Goal: Task Accomplishment & Management: Complete application form

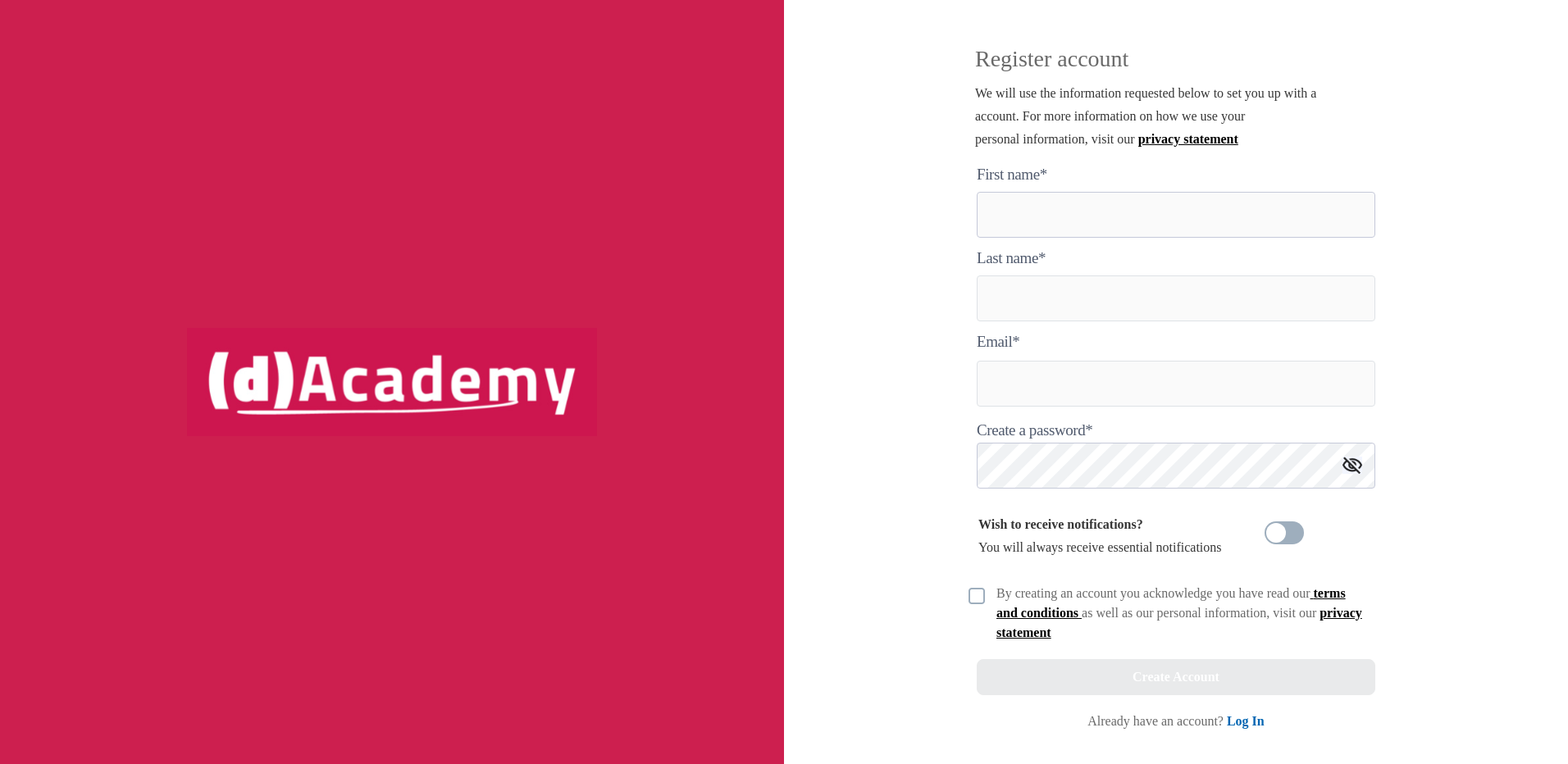
click at [1101, 226] on here "text" at bounding box center [1176, 214] width 398 height 46
type here "*********"
type input "******"
type input "**********"
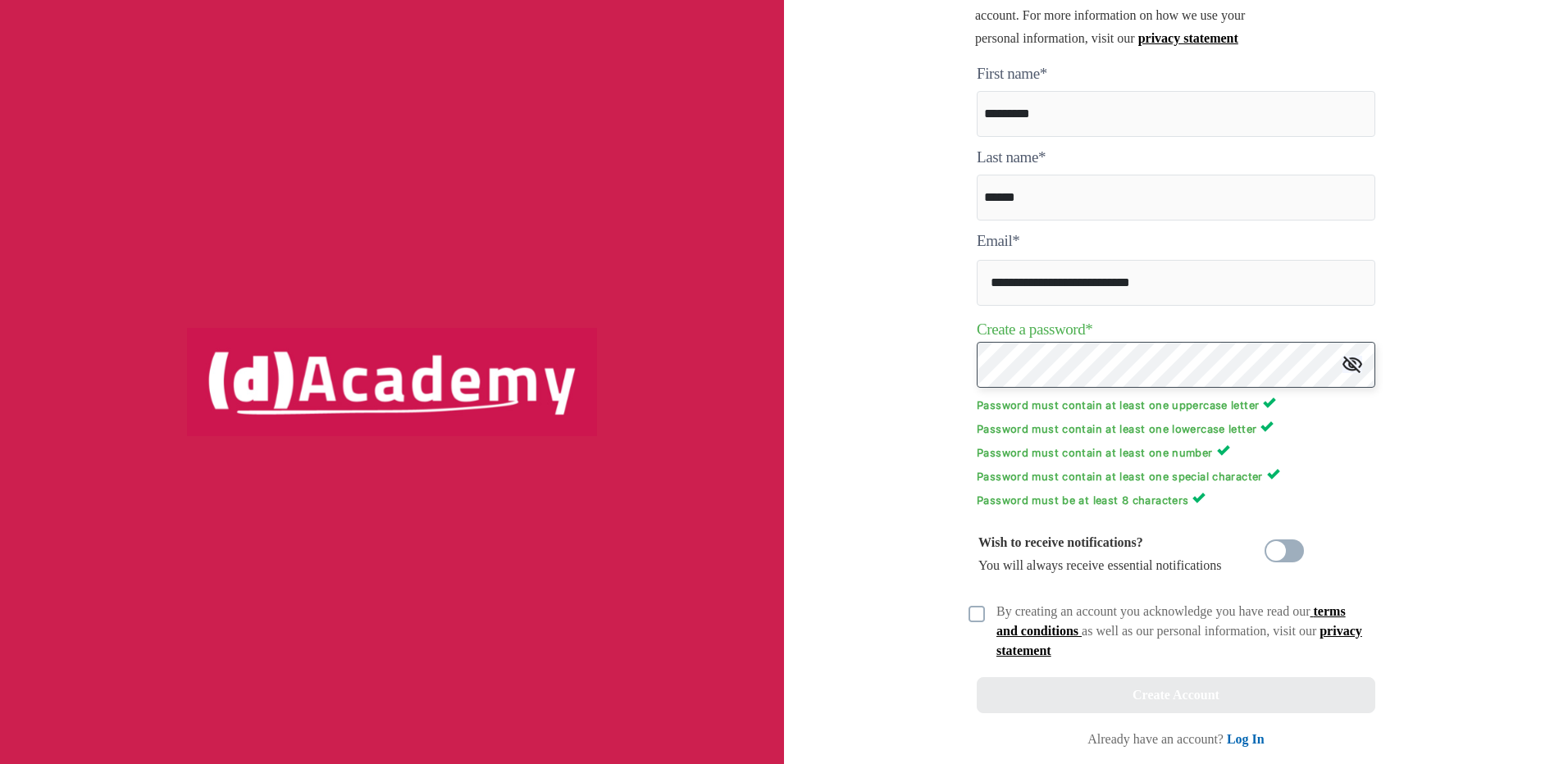
scroll to position [102, 0]
click at [973, 608] on img at bounding box center [977, 612] width 17 height 17
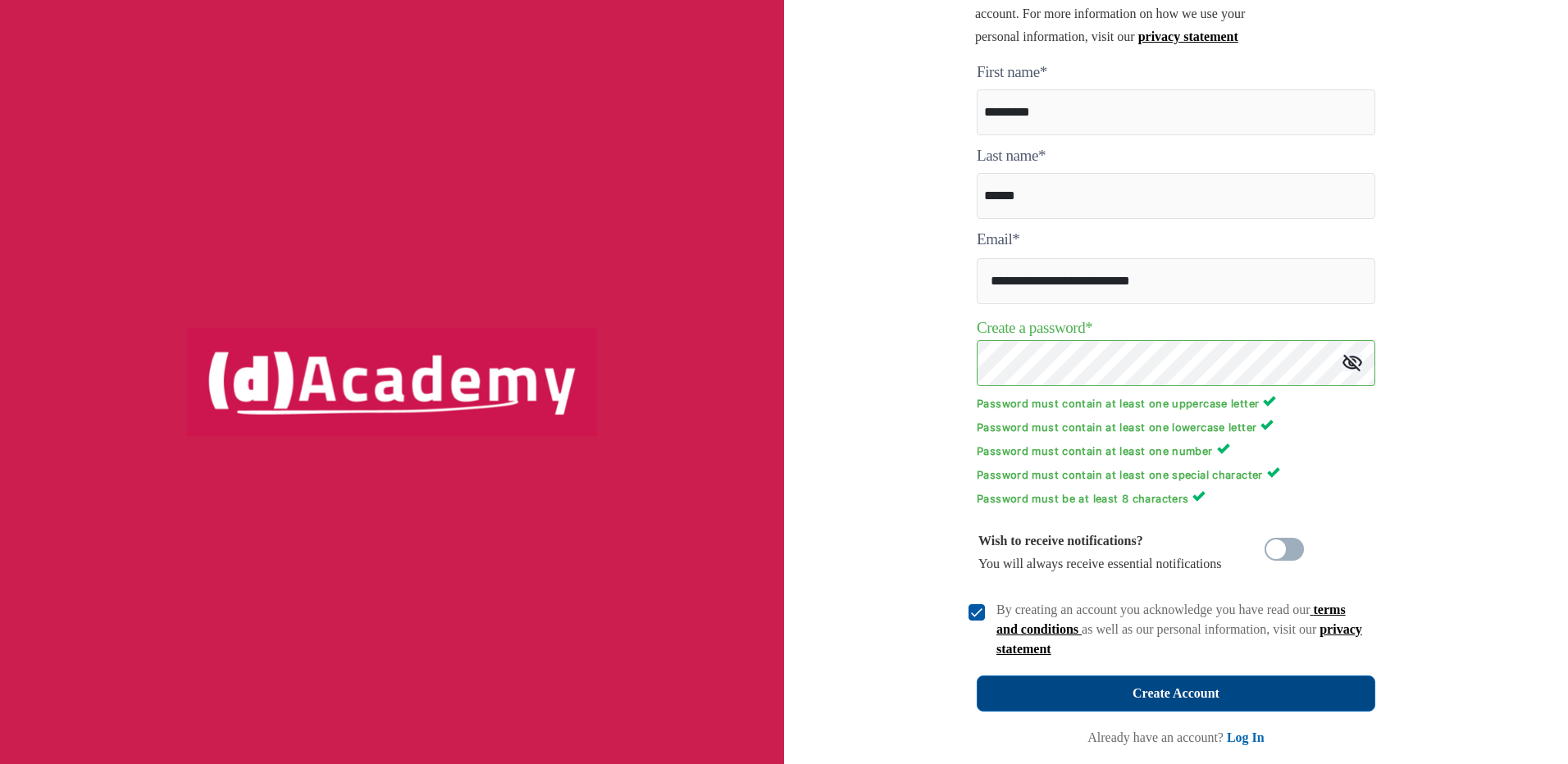
click at [1158, 686] on div "Create Account" at bounding box center [1175, 693] width 87 height 23
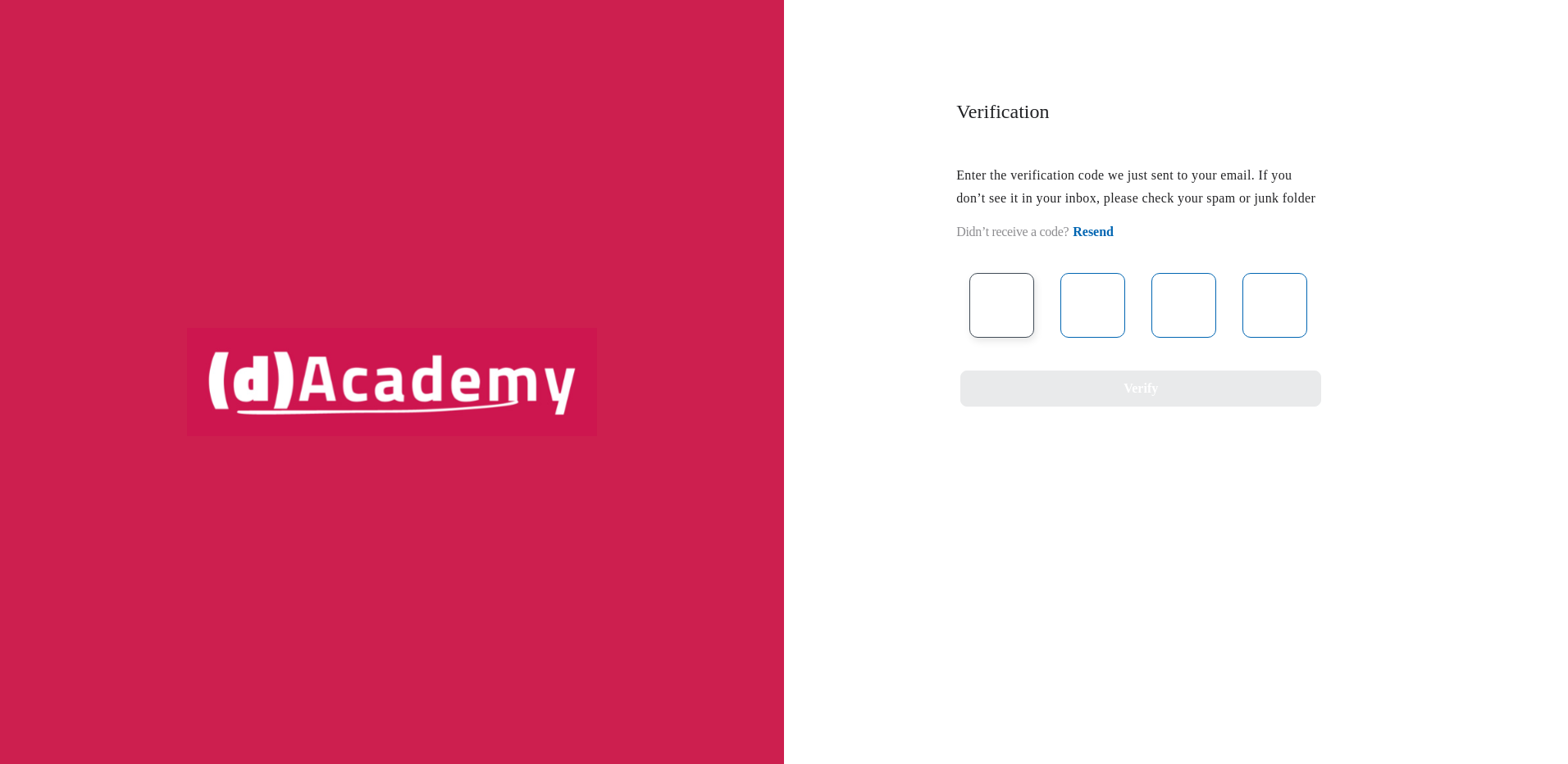
click at [989, 324] on input "text" at bounding box center [1001, 305] width 65 height 65
type input "*"
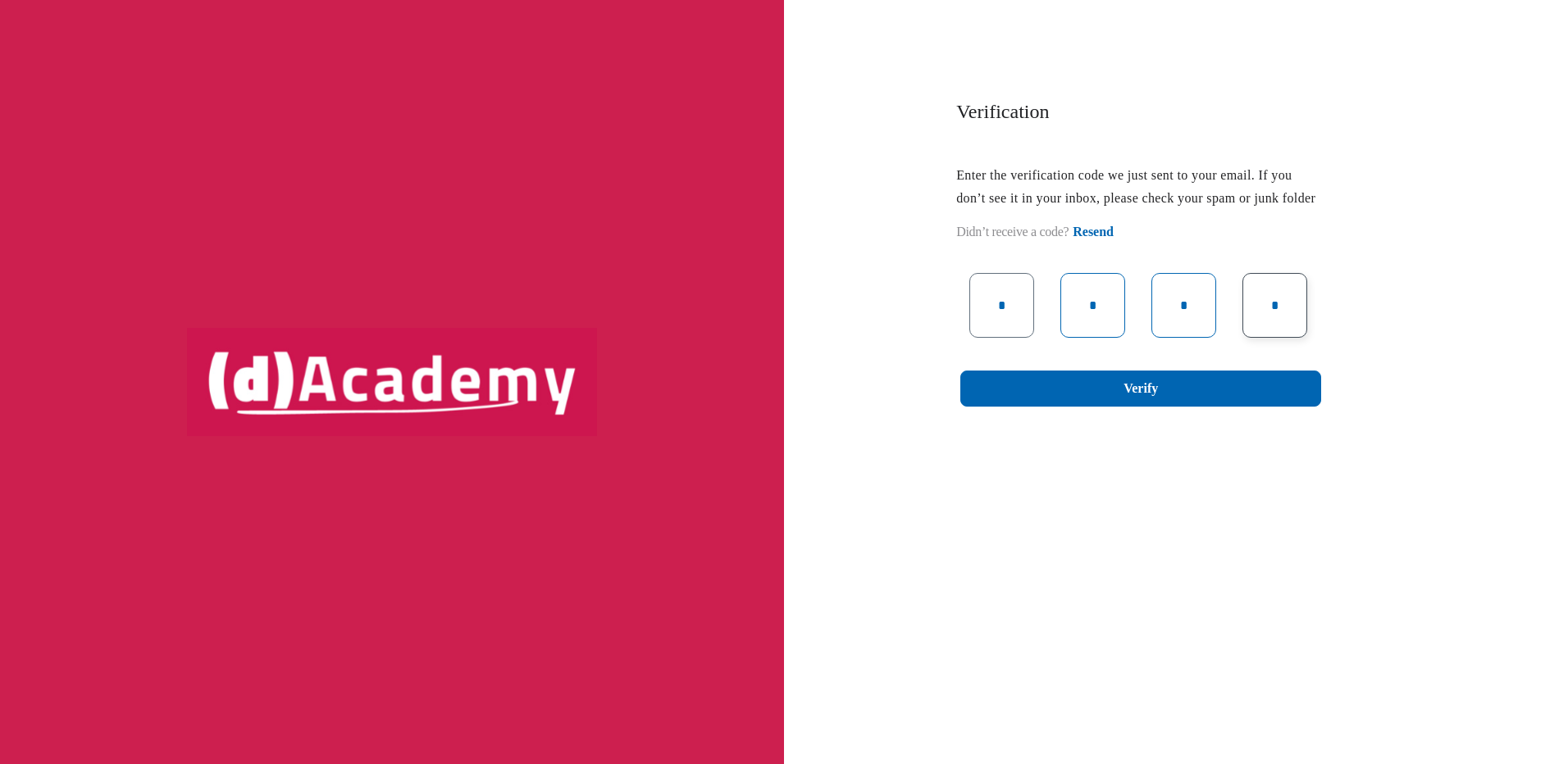
type input "*"
click at [1130, 400] on div "Verify" at bounding box center [1140, 388] width 34 height 23
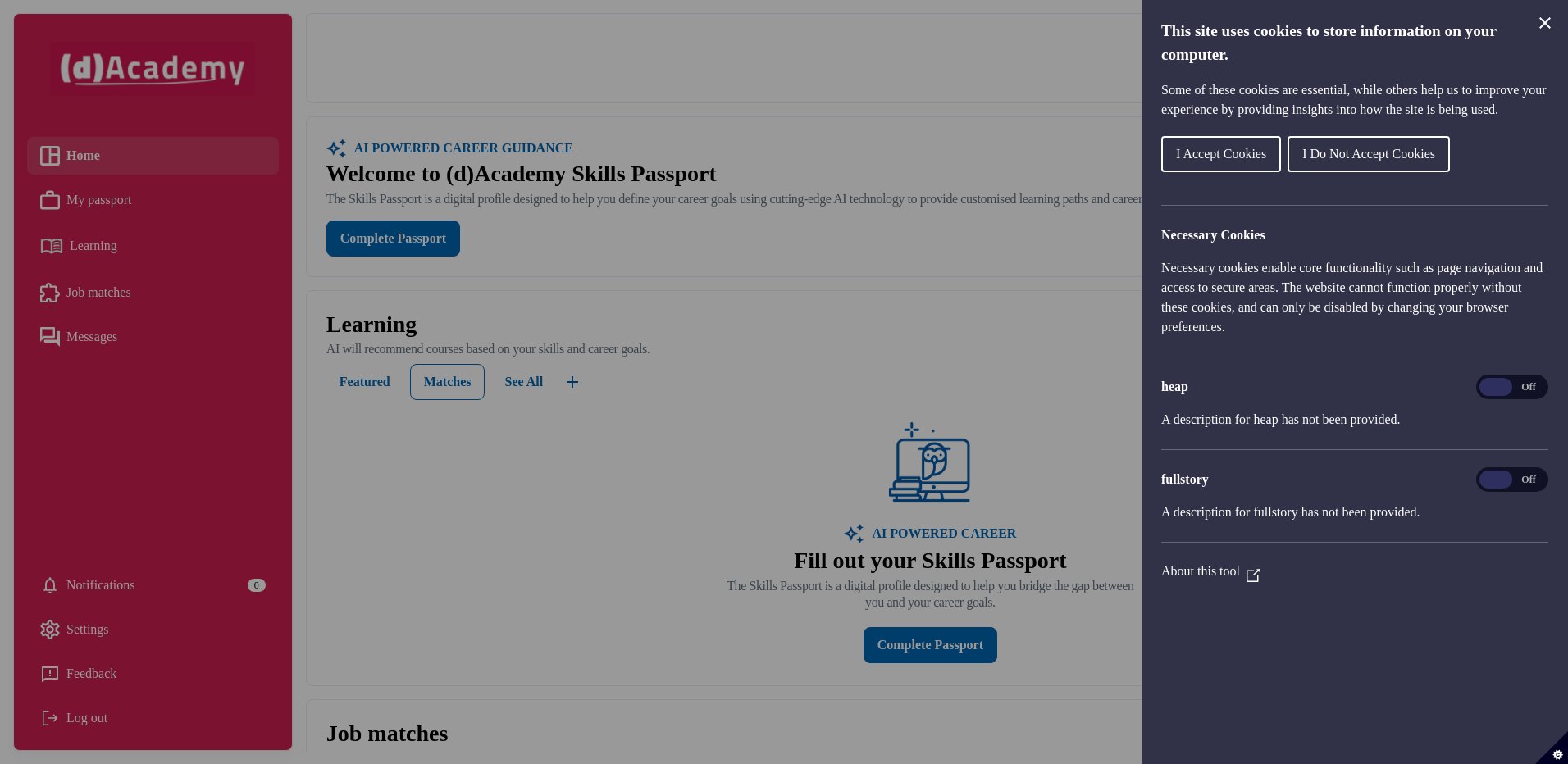
click at [1209, 160] on span "I Accept Cookies" at bounding box center [1220, 154] width 90 height 14
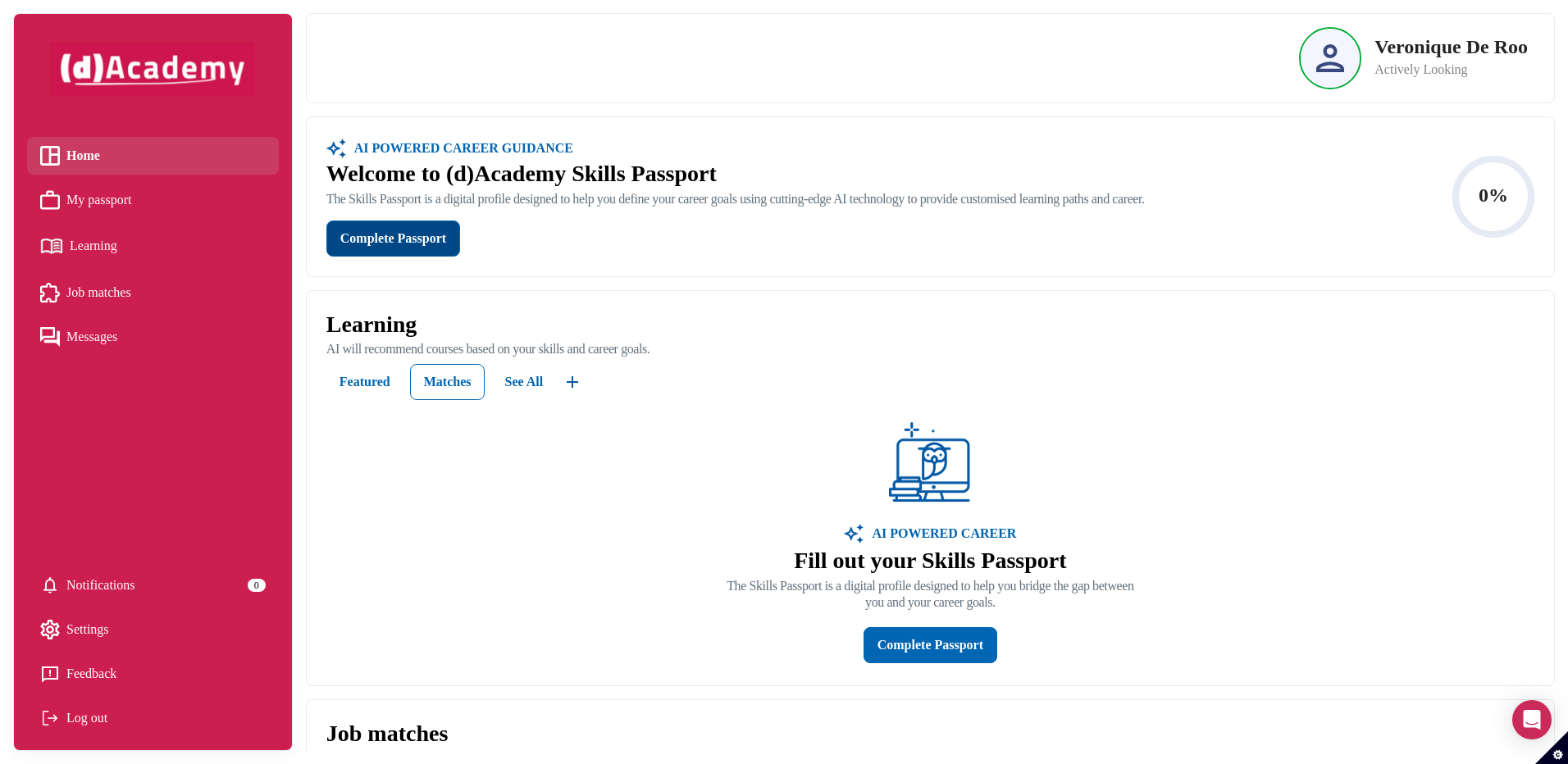
click at [425, 237] on div "Complete Passport" at bounding box center [393, 238] width 106 height 23
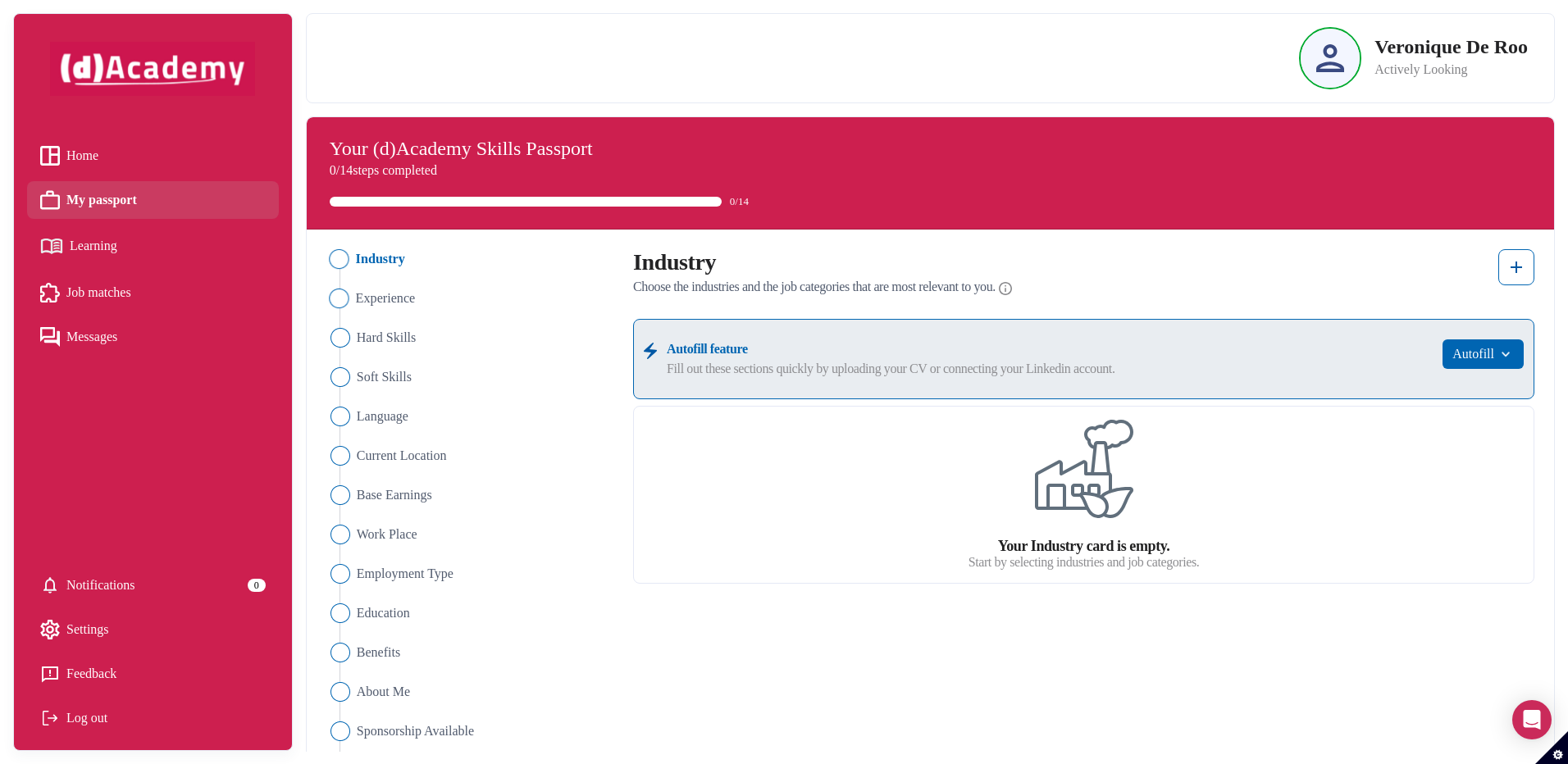
click at [344, 301] on img "Close" at bounding box center [338, 298] width 19 height 19
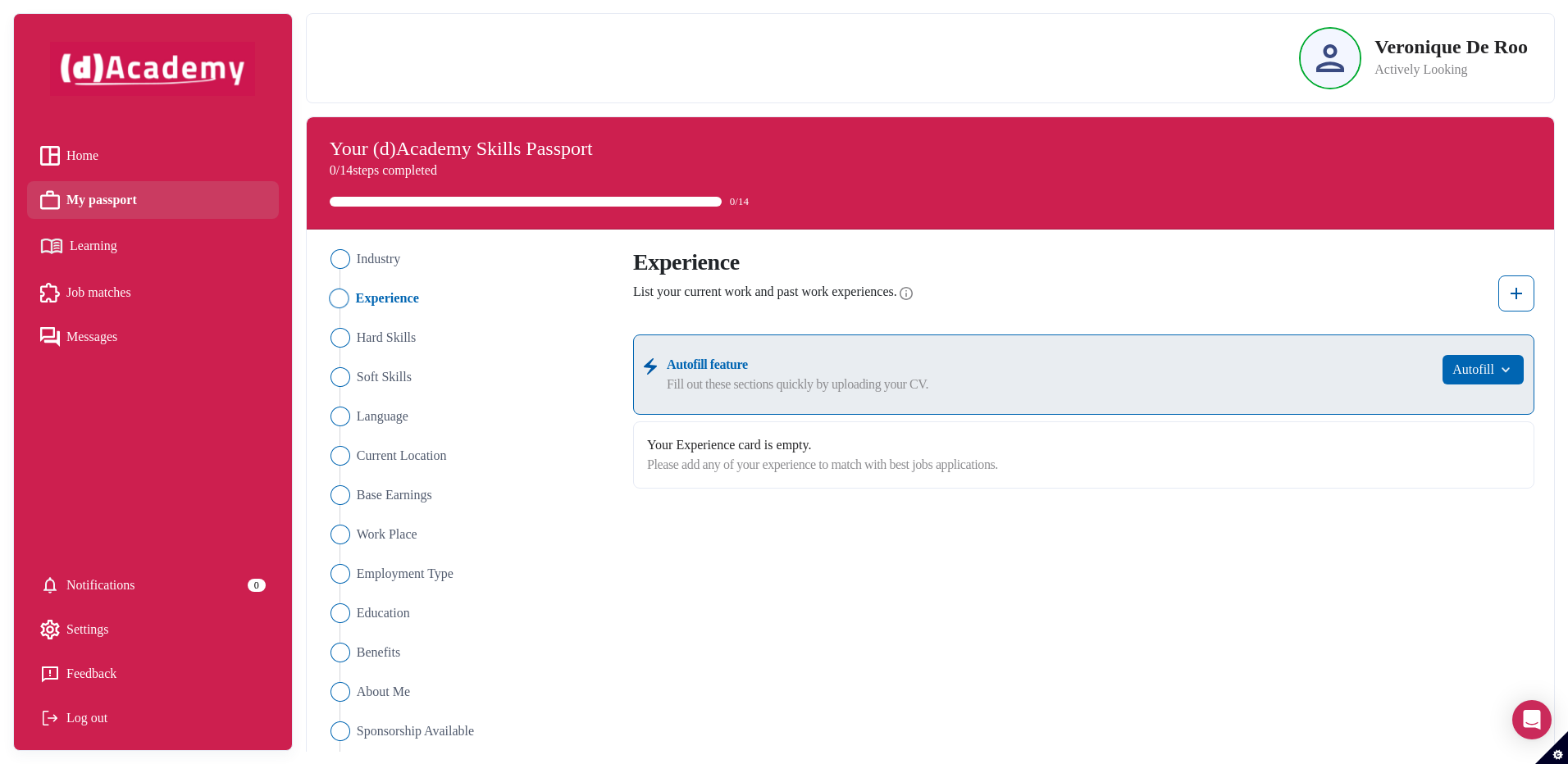
click at [338, 296] on img "Close" at bounding box center [338, 298] width 19 height 19
click at [344, 259] on img "Close" at bounding box center [338, 259] width 19 height 19
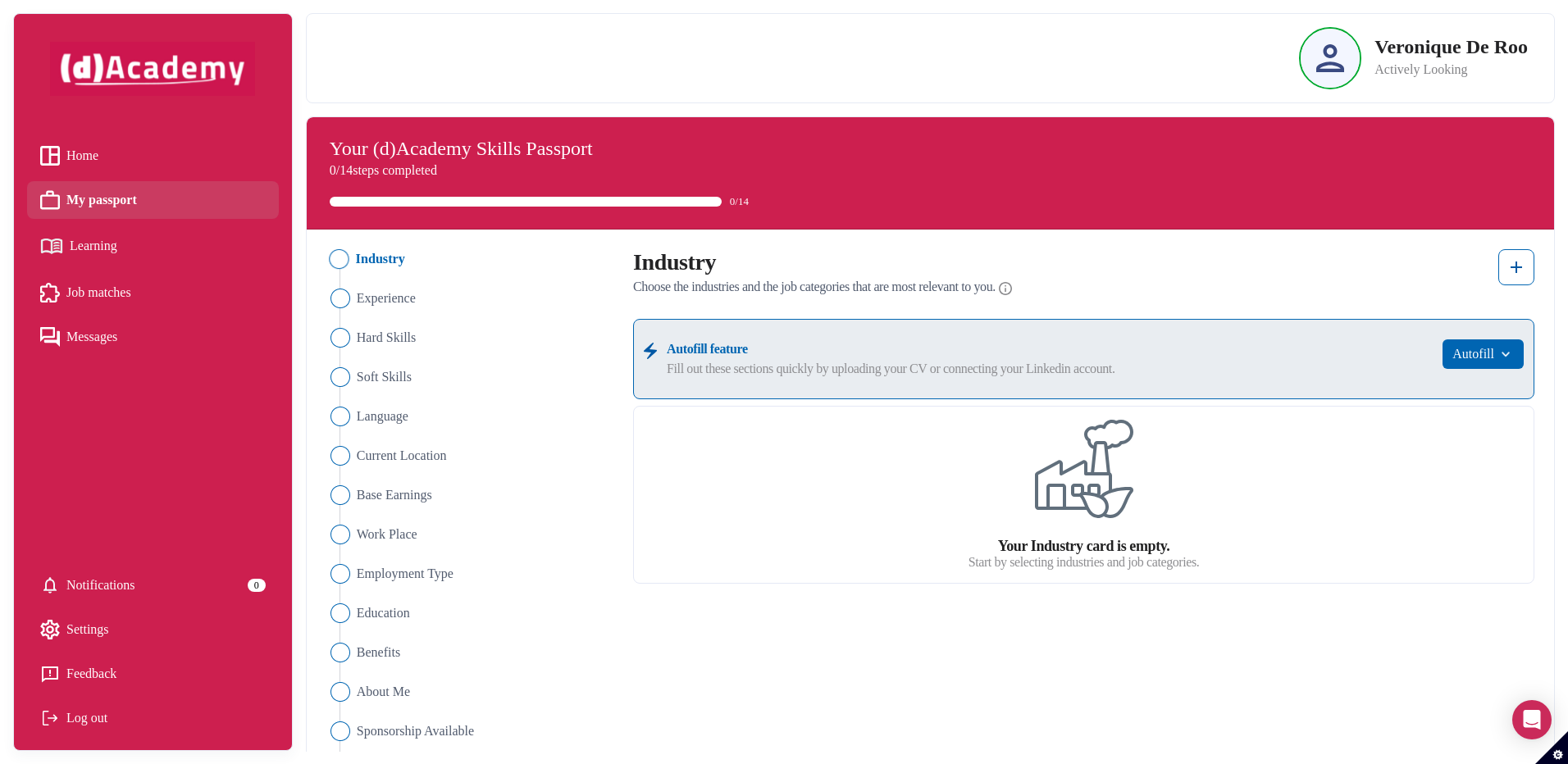
click at [732, 352] on label "Autofill feature" at bounding box center [1050, 348] width 766 height 19
click at [1474, 362] on button "Autofill" at bounding box center [1482, 353] width 81 height 29
click at [1466, 389] on link "Upload from CV" at bounding box center [1458, 394] width 129 height 33
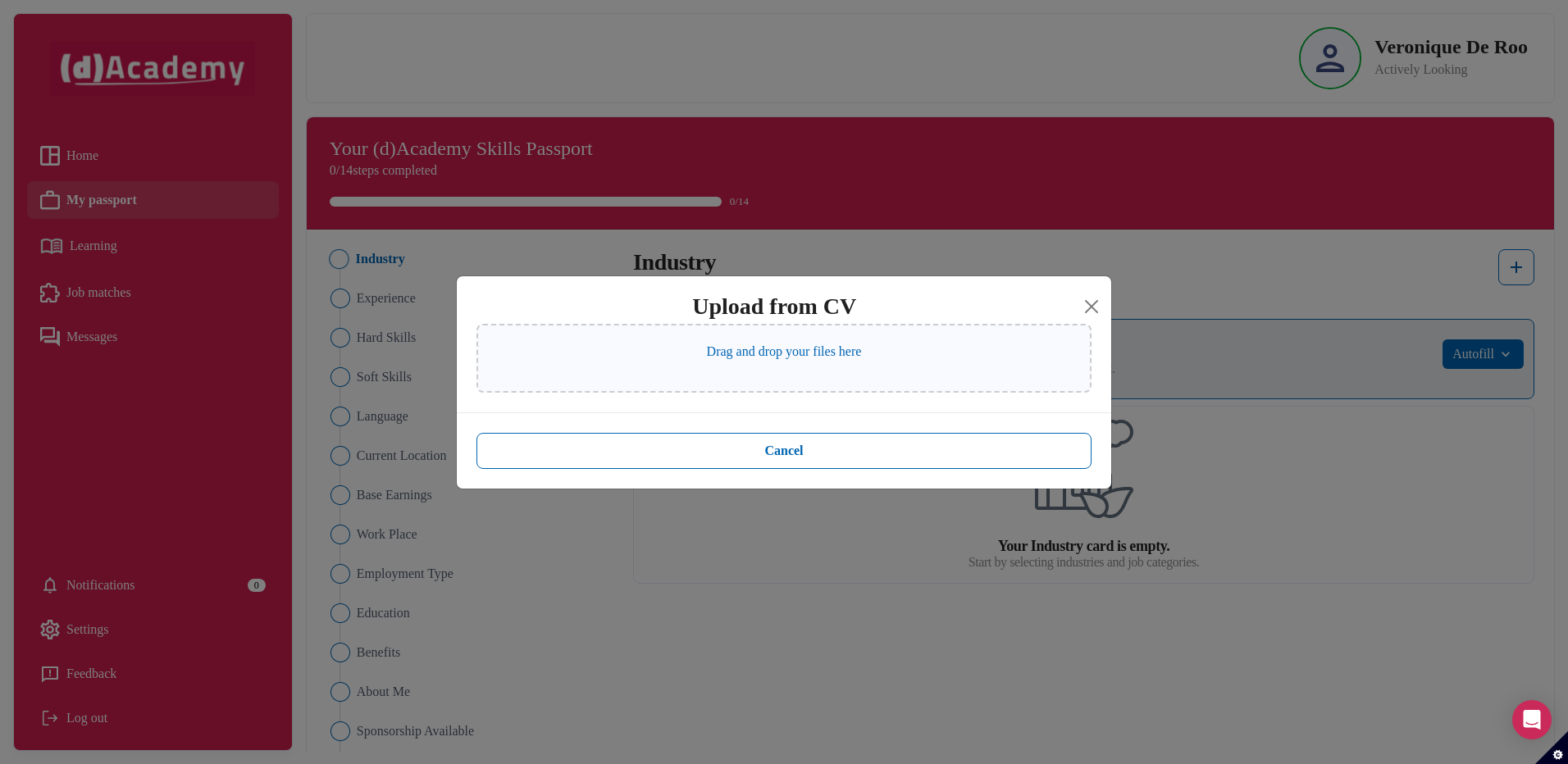
click at [808, 354] on p "Drag and drop your files here" at bounding box center [784, 351] width 155 height 19
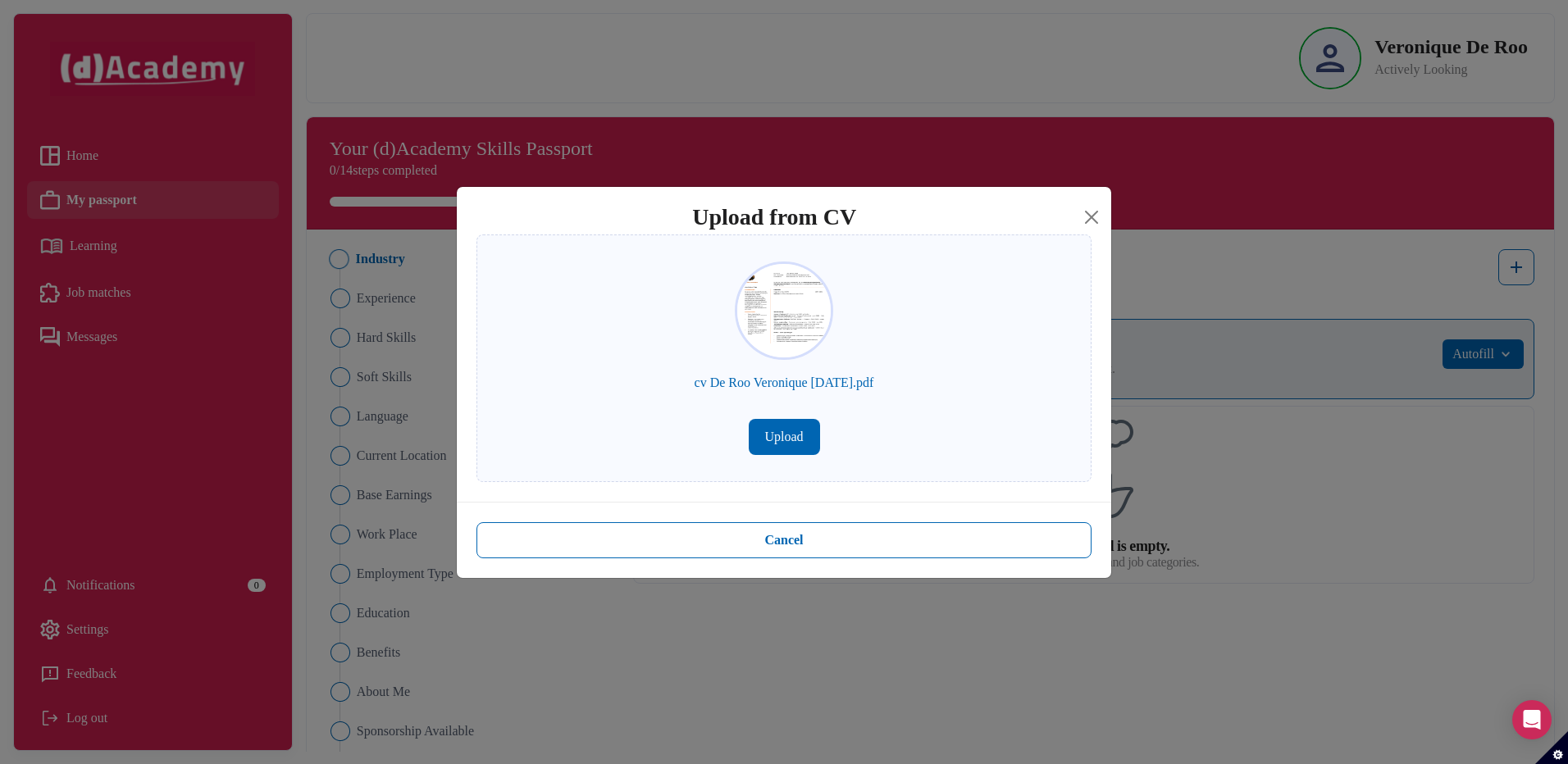
click at [778, 438] on button "Upload" at bounding box center [784, 437] width 71 height 36
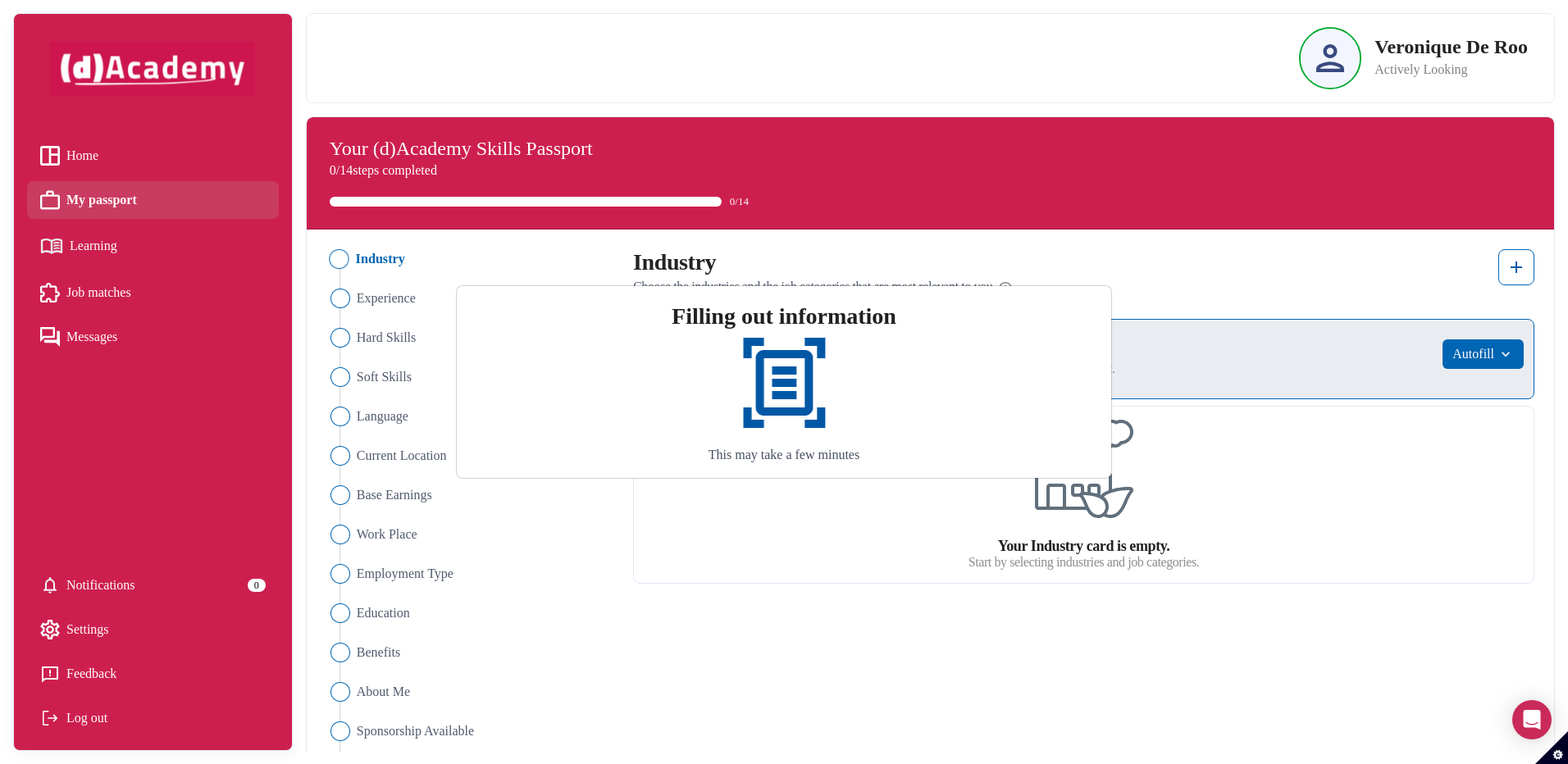
click at [759, 599] on div "Filling out information This may take a few minutes" at bounding box center [784, 382] width 1568 height 764
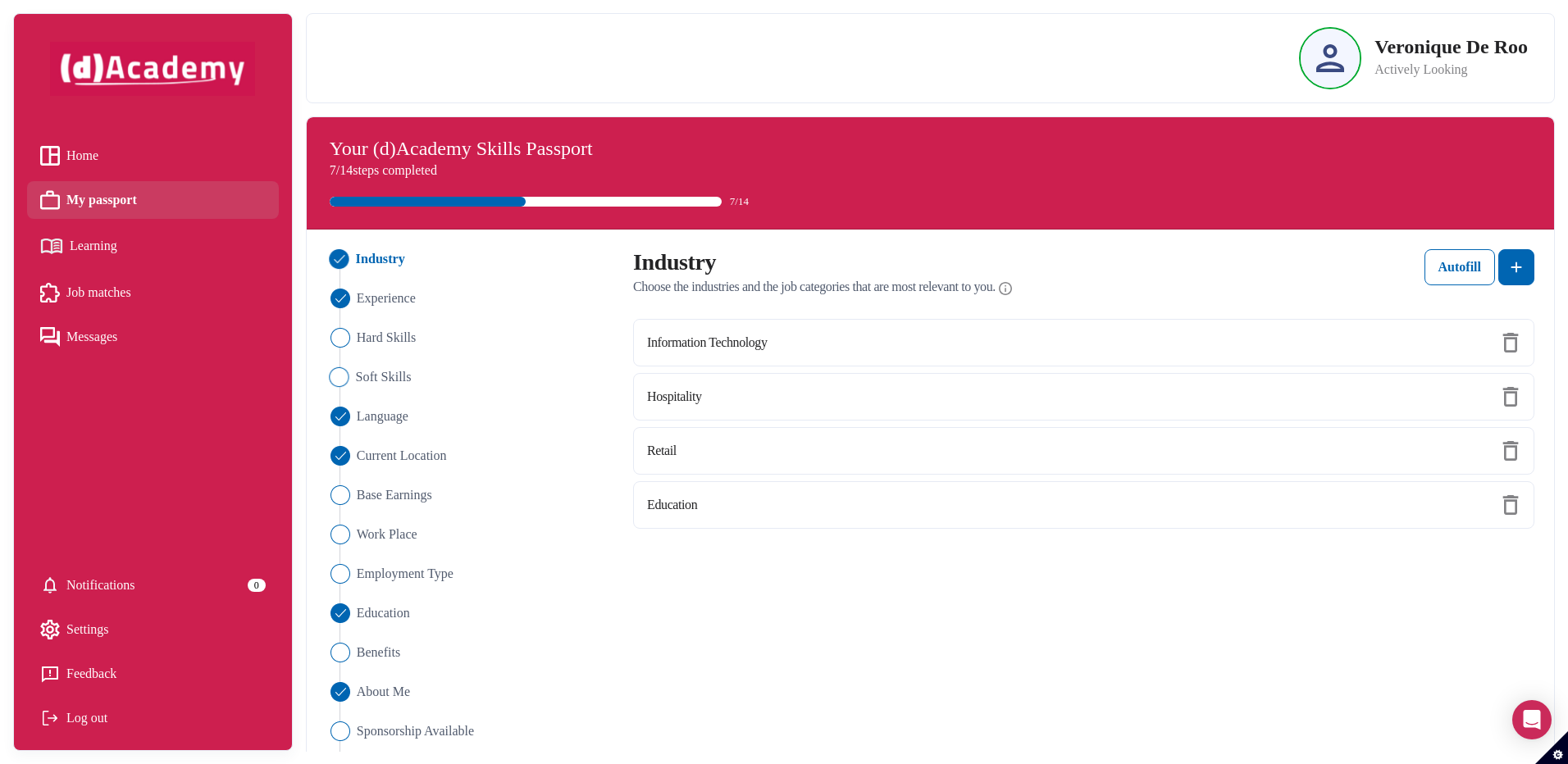
click at [343, 377] on img "Close" at bounding box center [338, 376] width 19 height 19
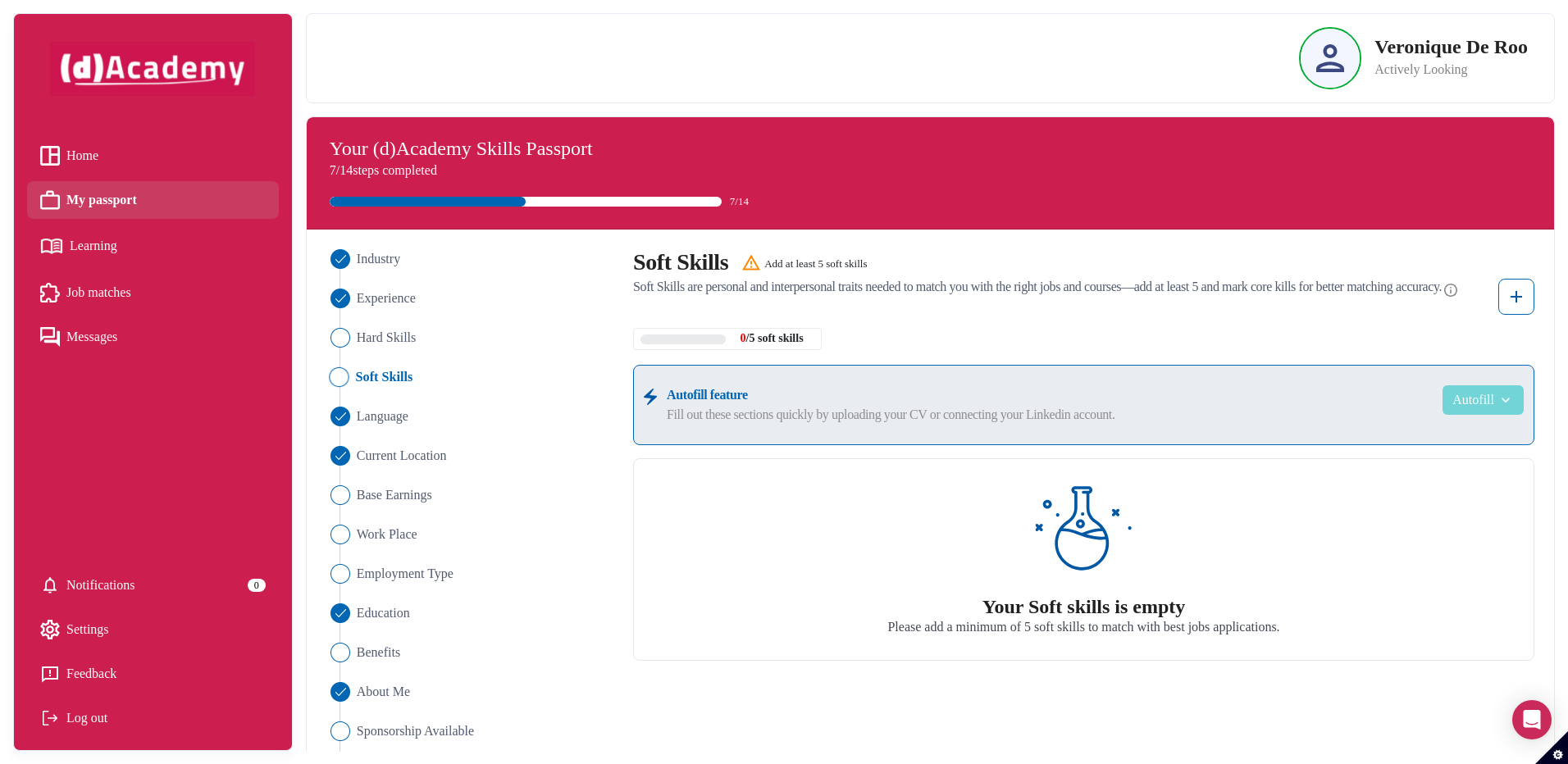
click at [1470, 400] on button "Autofill" at bounding box center [1482, 400] width 81 height 29
click at [1524, 304] on img at bounding box center [1515, 296] width 19 height 19
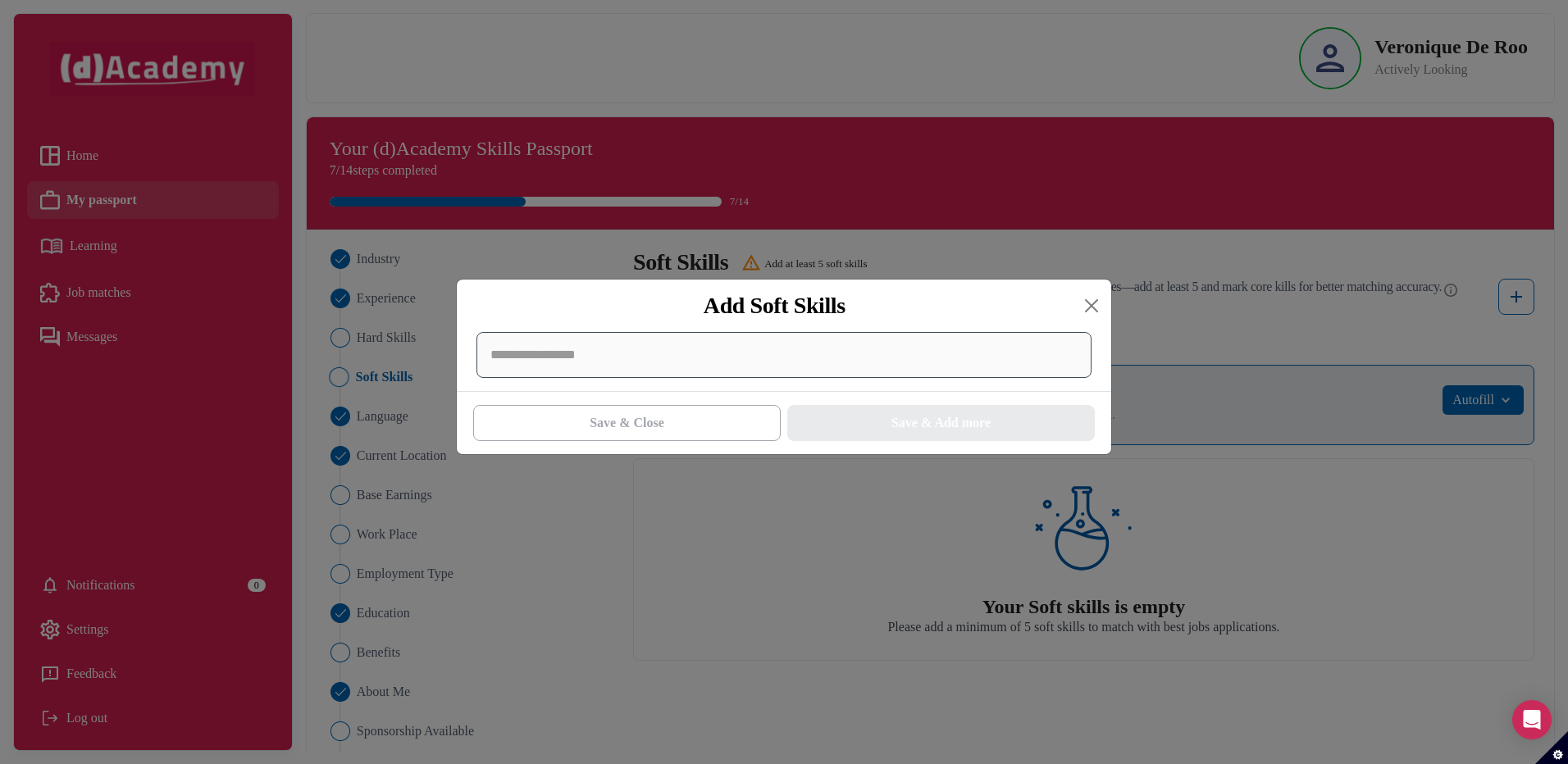
click at [562, 364] on div at bounding box center [784, 354] width 615 height 46
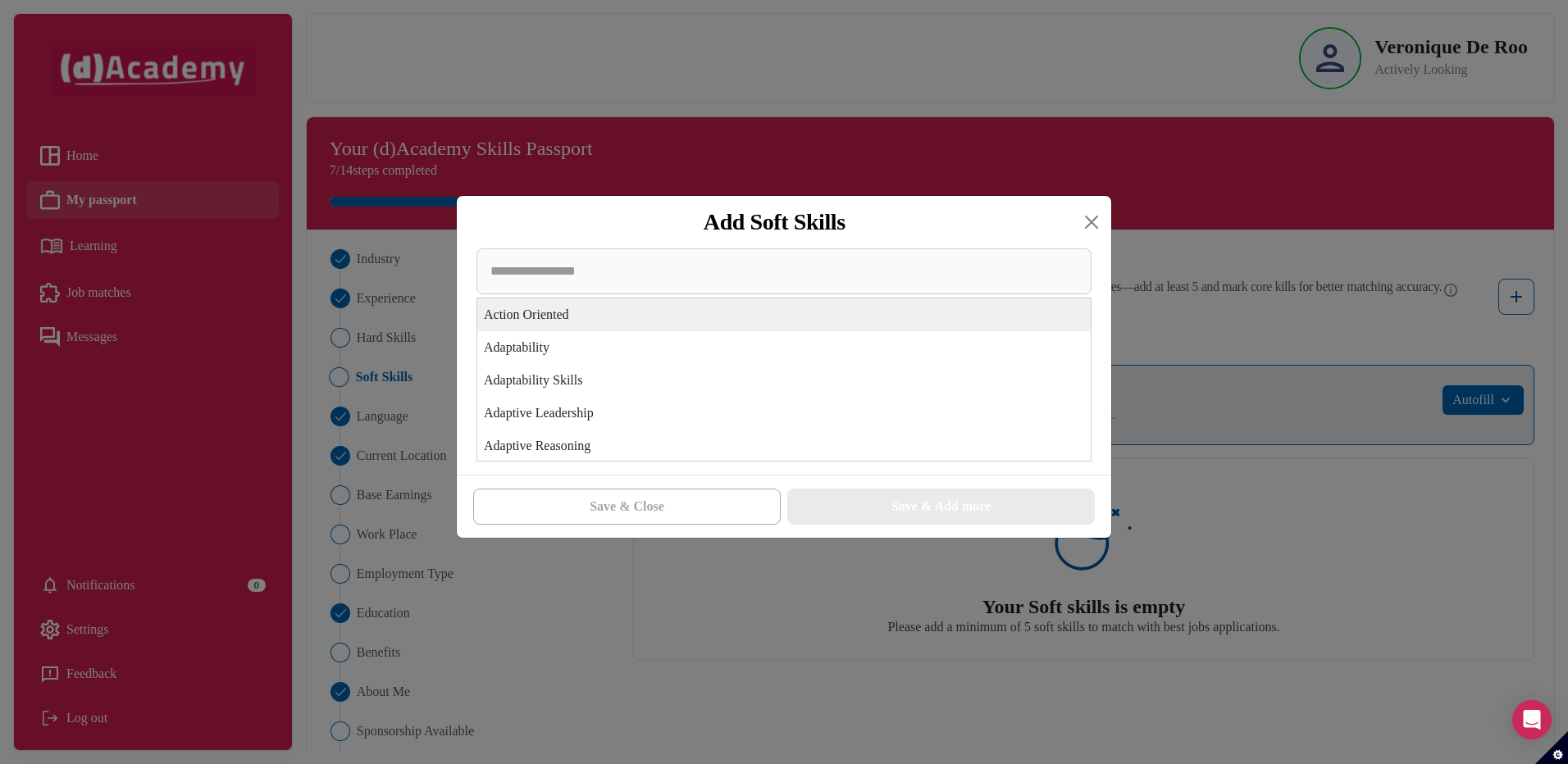
click at [569, 318] on div "Action Oriented" at bounding box center [784, 314] width 613 height 33
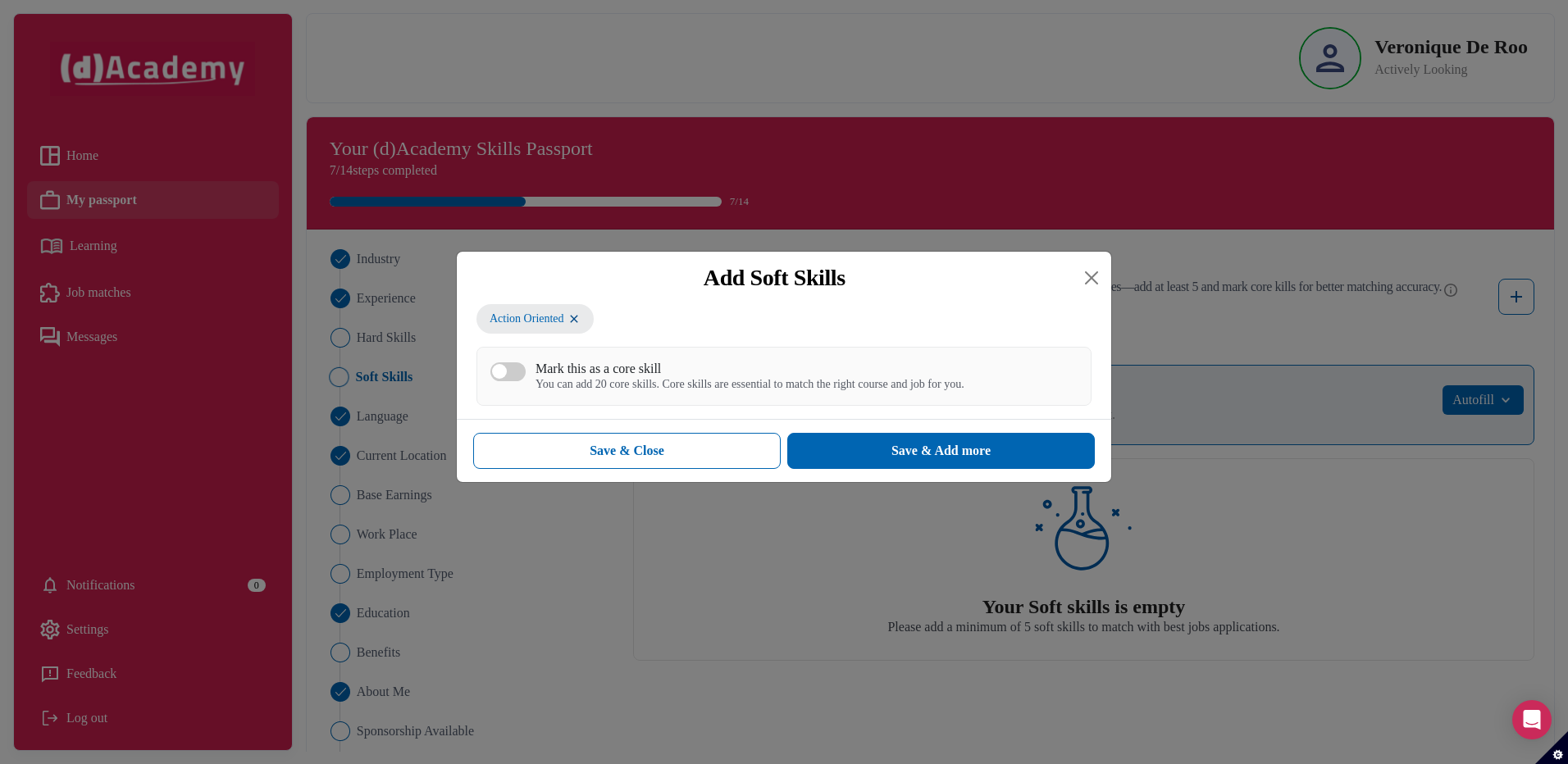
click at [510, 370] on button "Mark this as a core skill You can add 20 core skills. Core skills are essential…" at bounding box center [508, 371] width 35 height 18
click at [873, 459] on button "Save & Add more" at bounding box center [941, 450] width 307 height 36
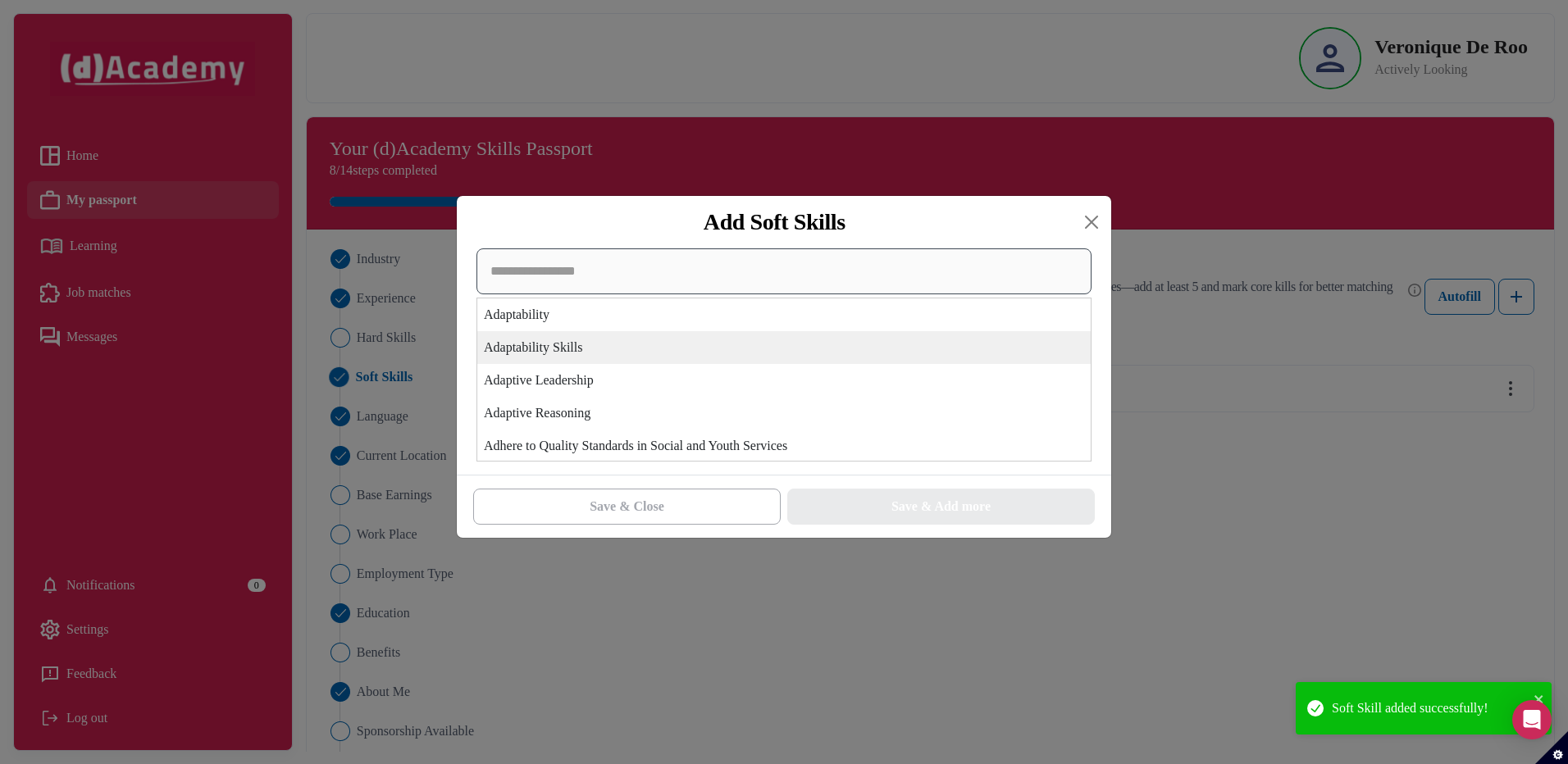
click at [508, 358] on div "Adaptability Adaptability Skills Adaptive Leadership Adaptive Reasoning Adhere …" at bounding box center [784, 355] width 615 height 213
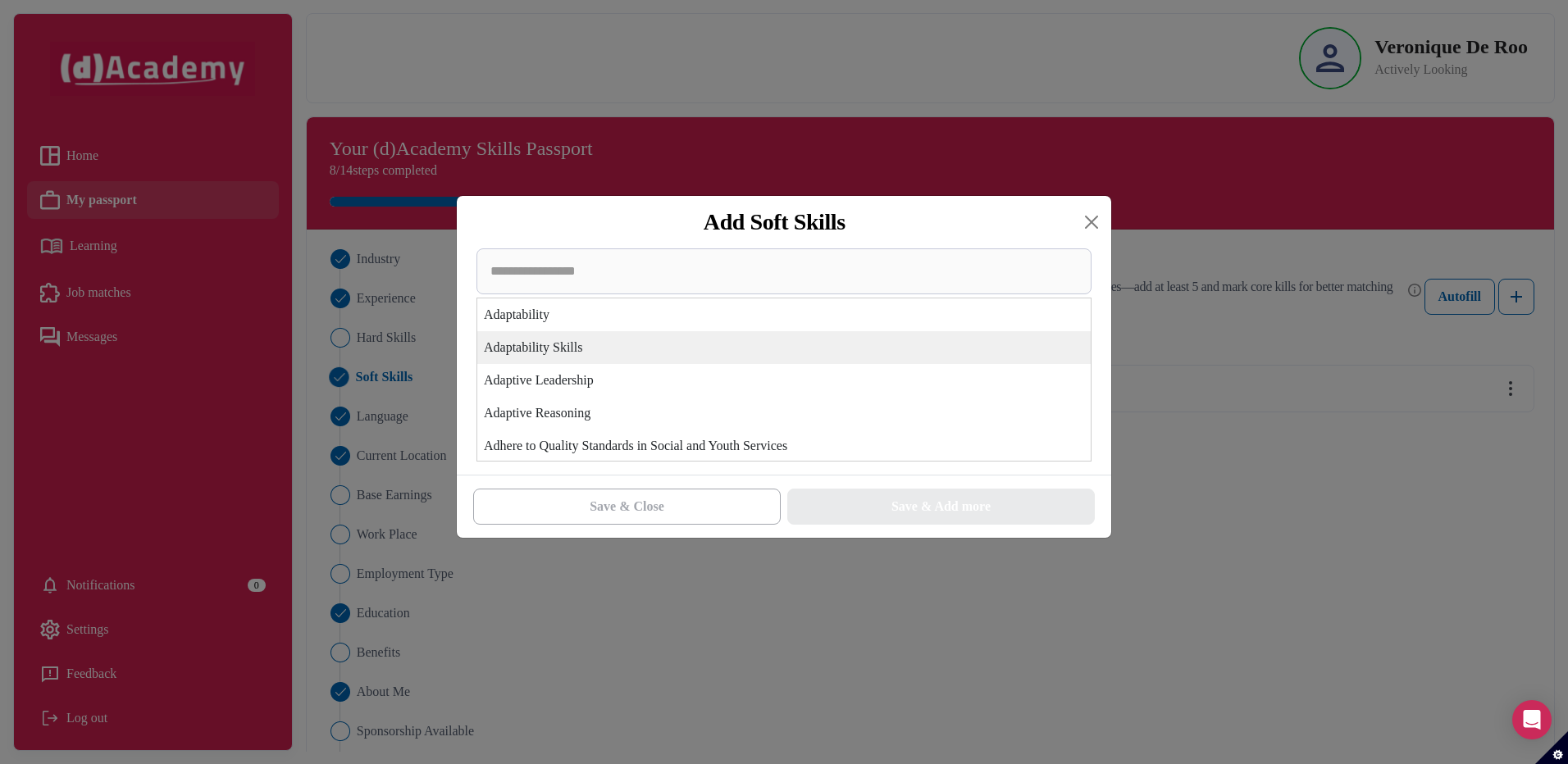
click at [511, 349] on div "Adaptability Skills" at bounding box center [784, 347] width 613 height 33
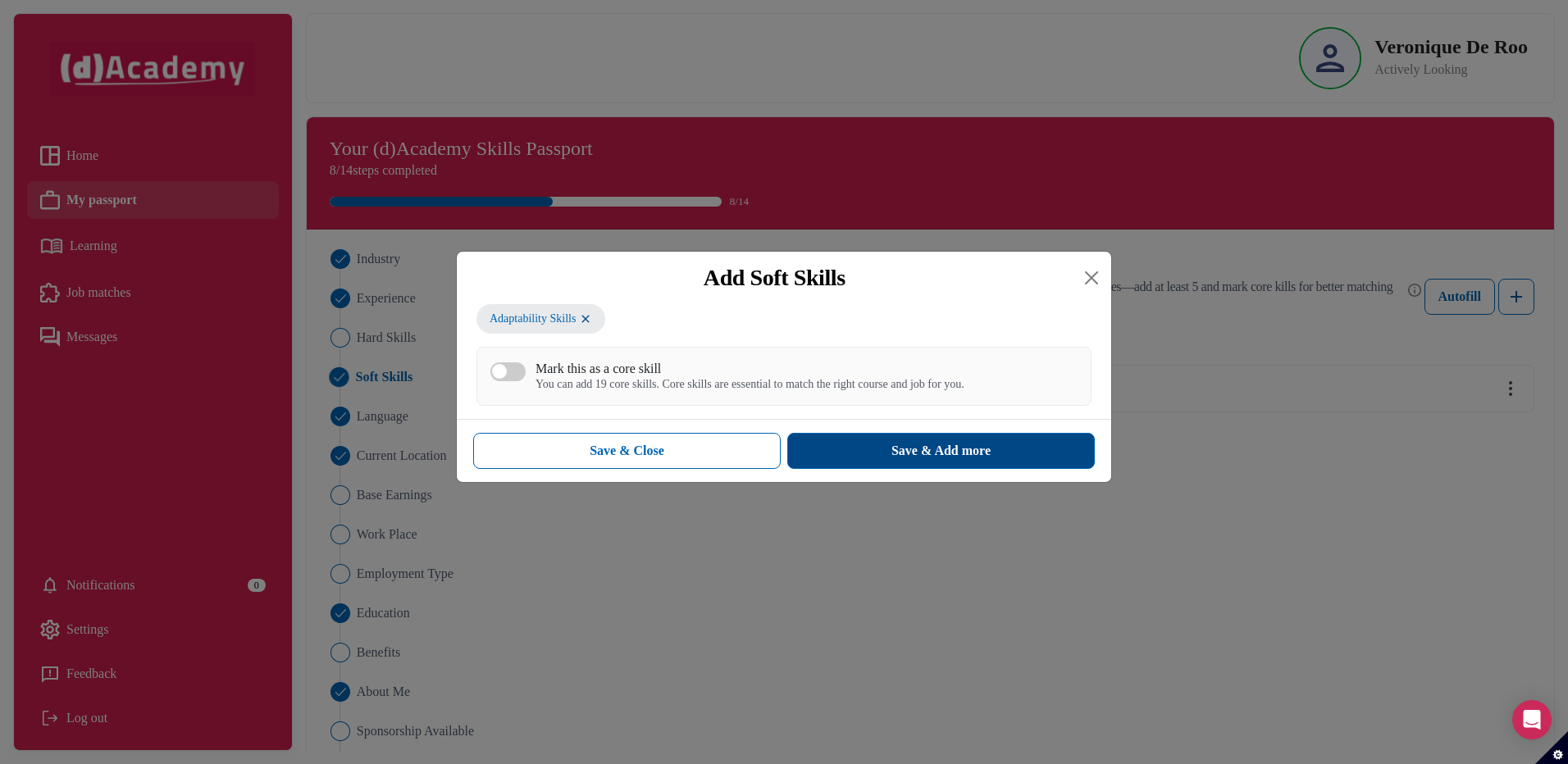
click at [874, 458] on button "Save & Add more" at bounding box center [941, 450] width 307 height 36
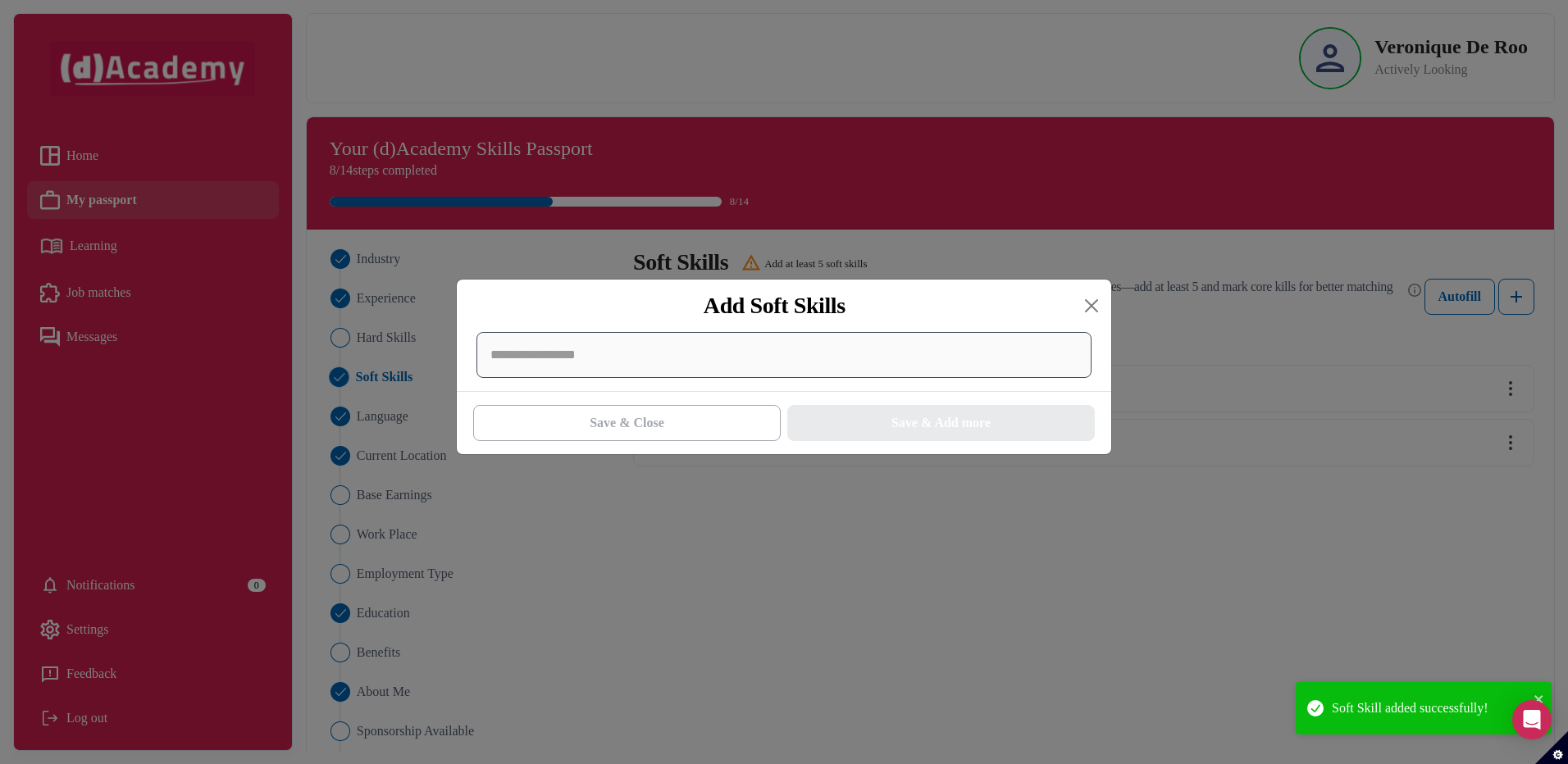
click at [543, 358] on div at bounding box center [784, 354] width 615 height 46
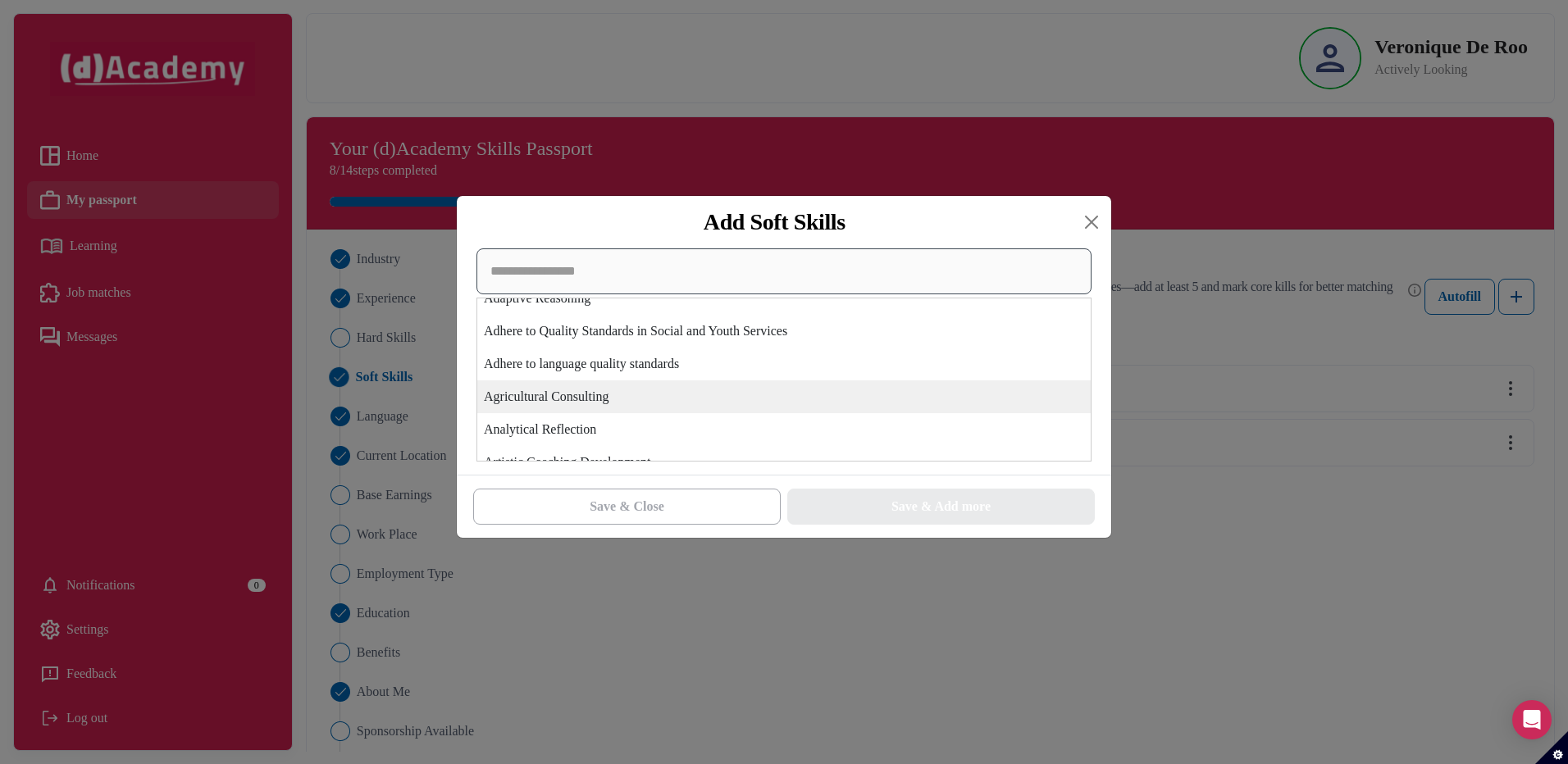
scroll to position [164, 0]
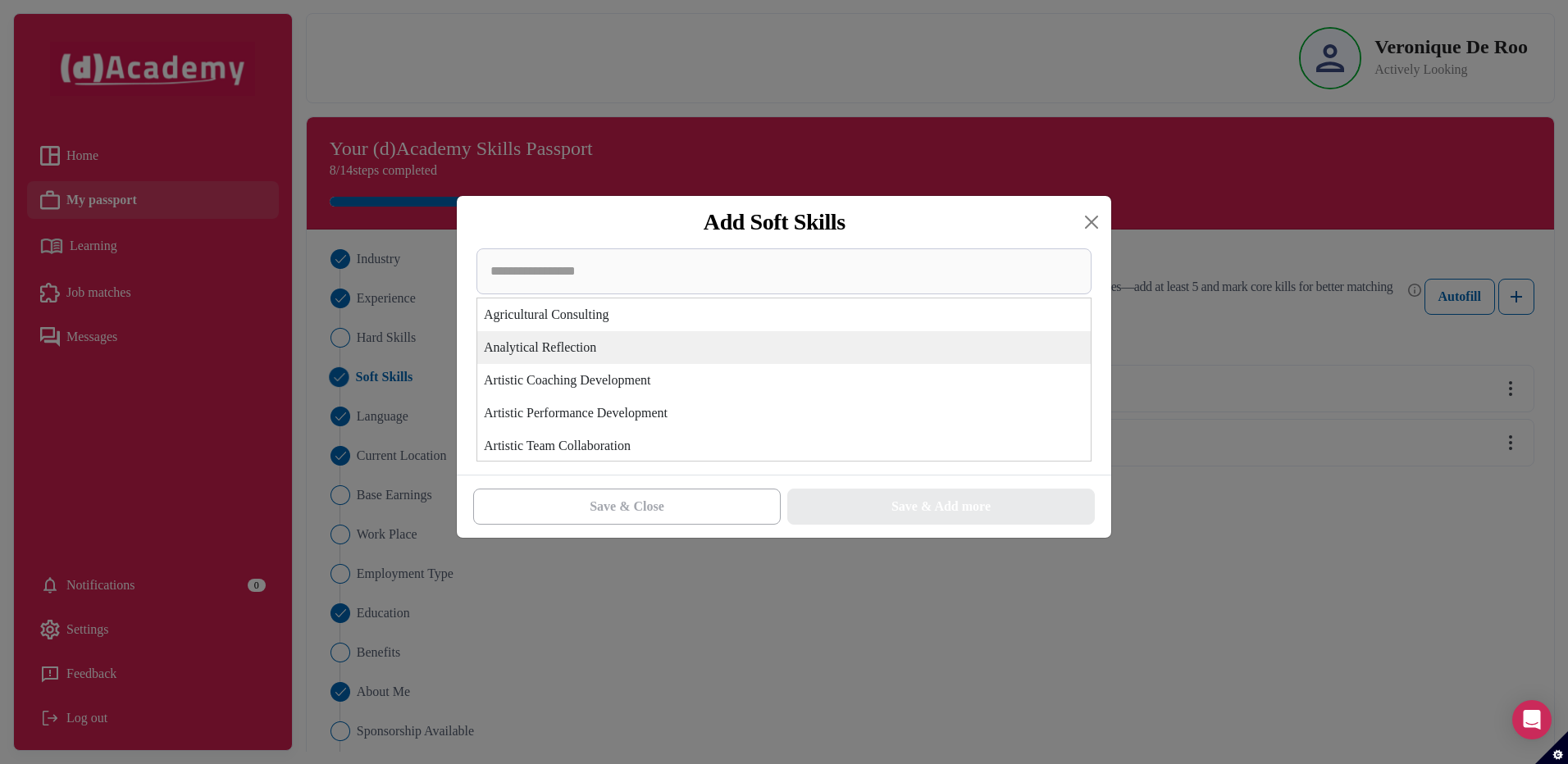
click at [558, 349] on div "Analytical Reflection" at bounding box center [784, 347] width 613 height 33
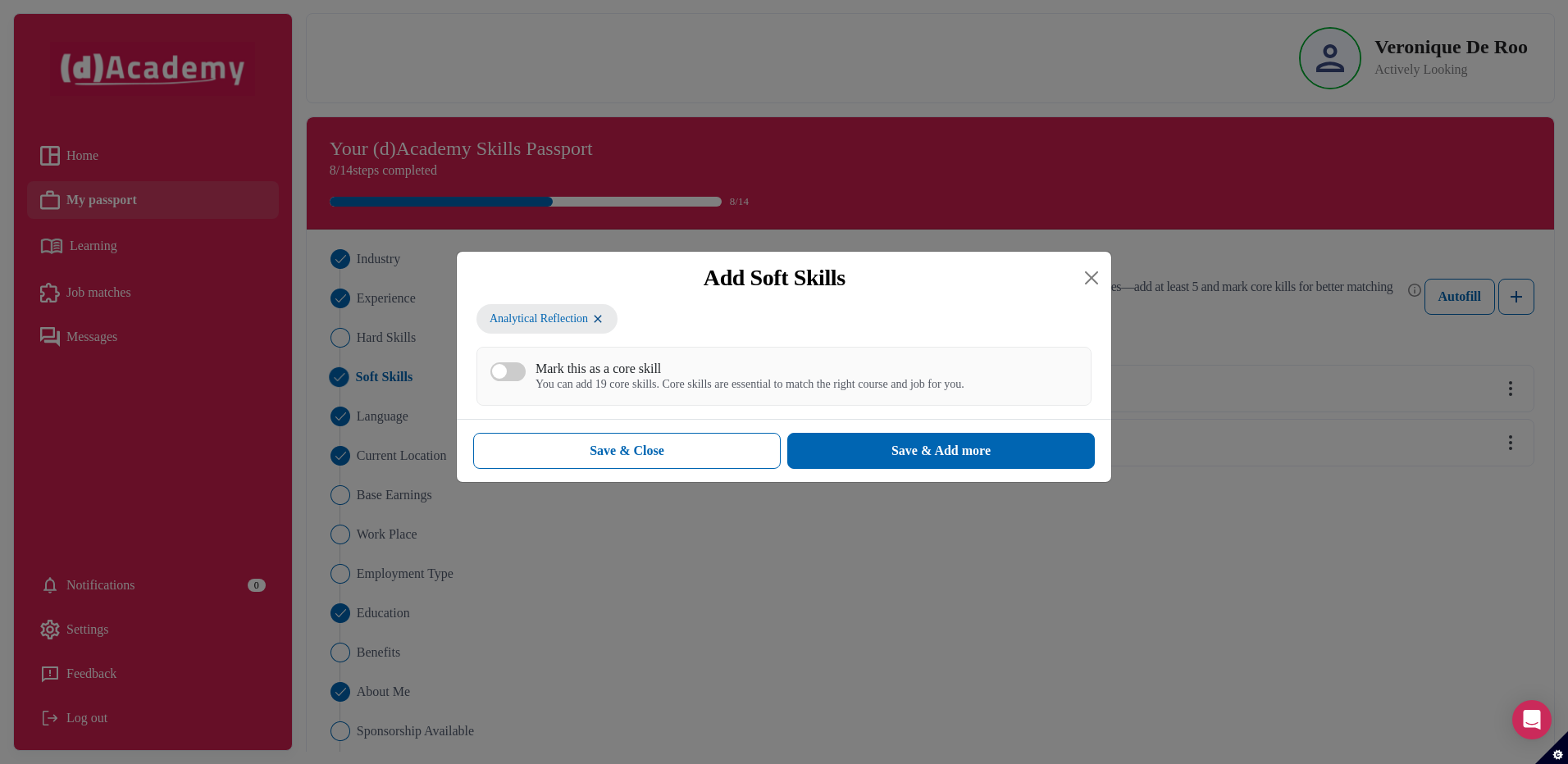
click at [504, 375] on div "button" at bounding box center [500, 371] width 15 height 15
click at [888, 460] on button "Save & Add more" at bounding box center [941, 450] width 307 height 36
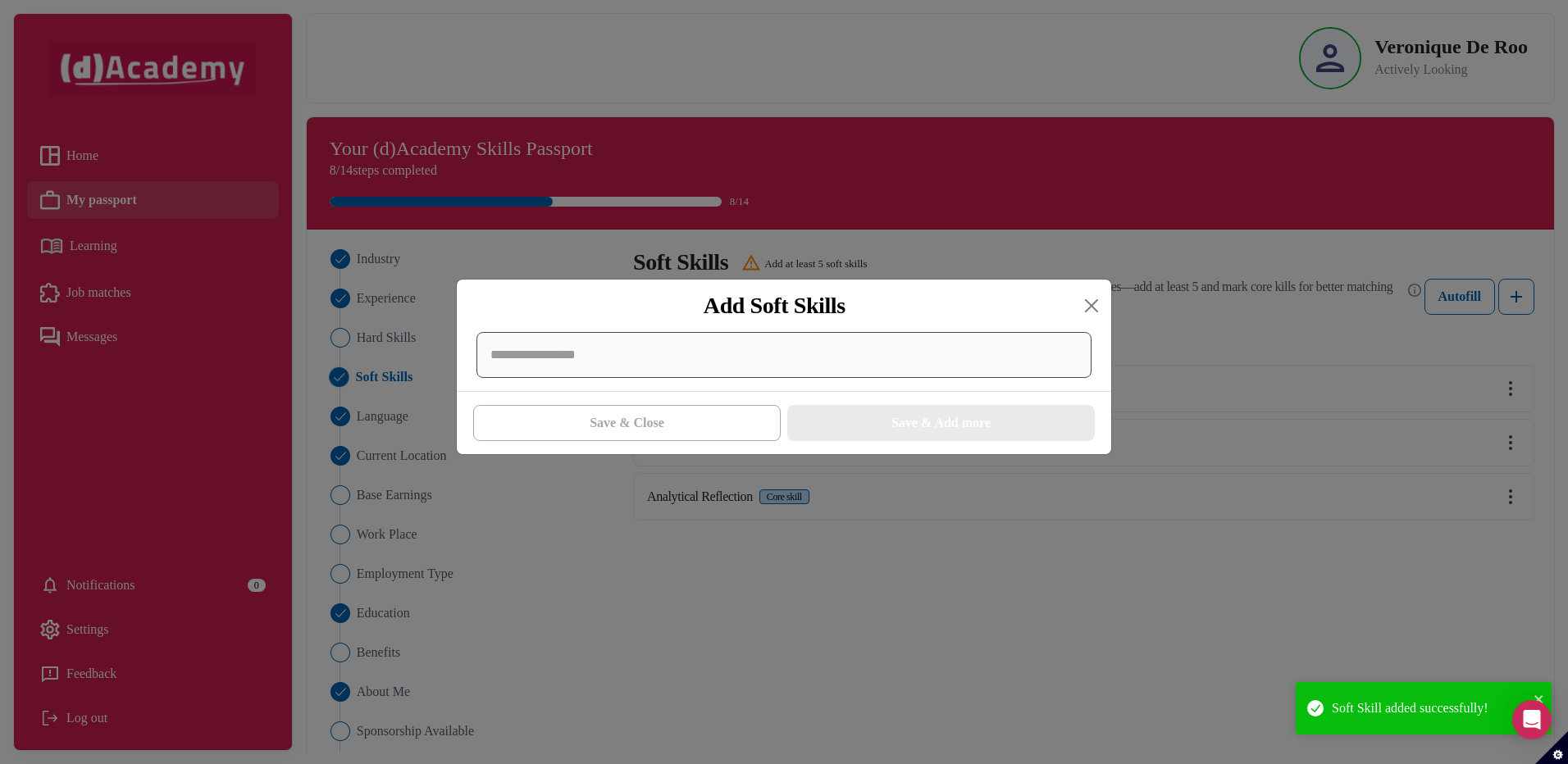
click at [560, 353] on div at bounding box center [784, 354] width 615 height 46
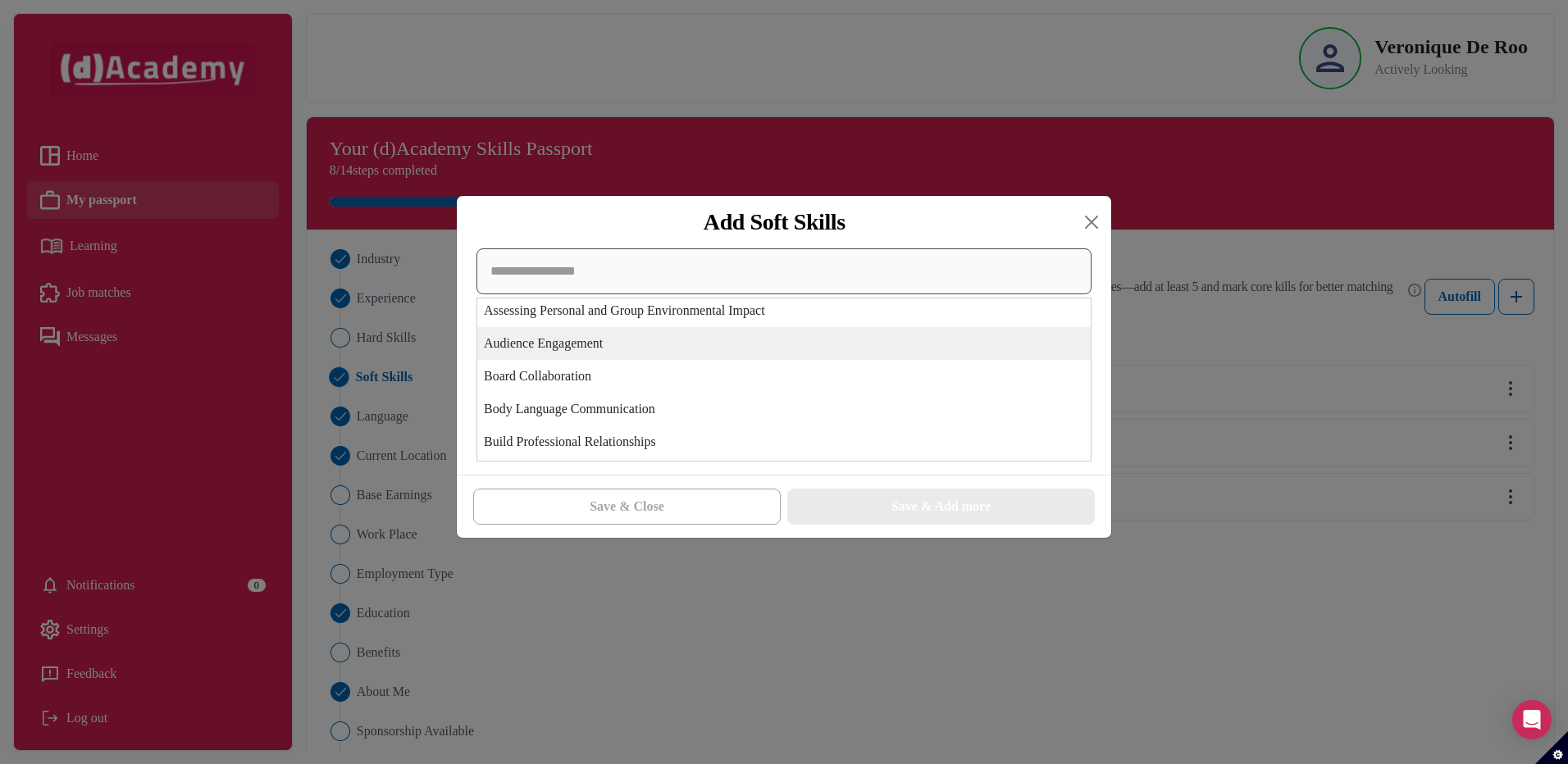
scroll to position [327, 0]
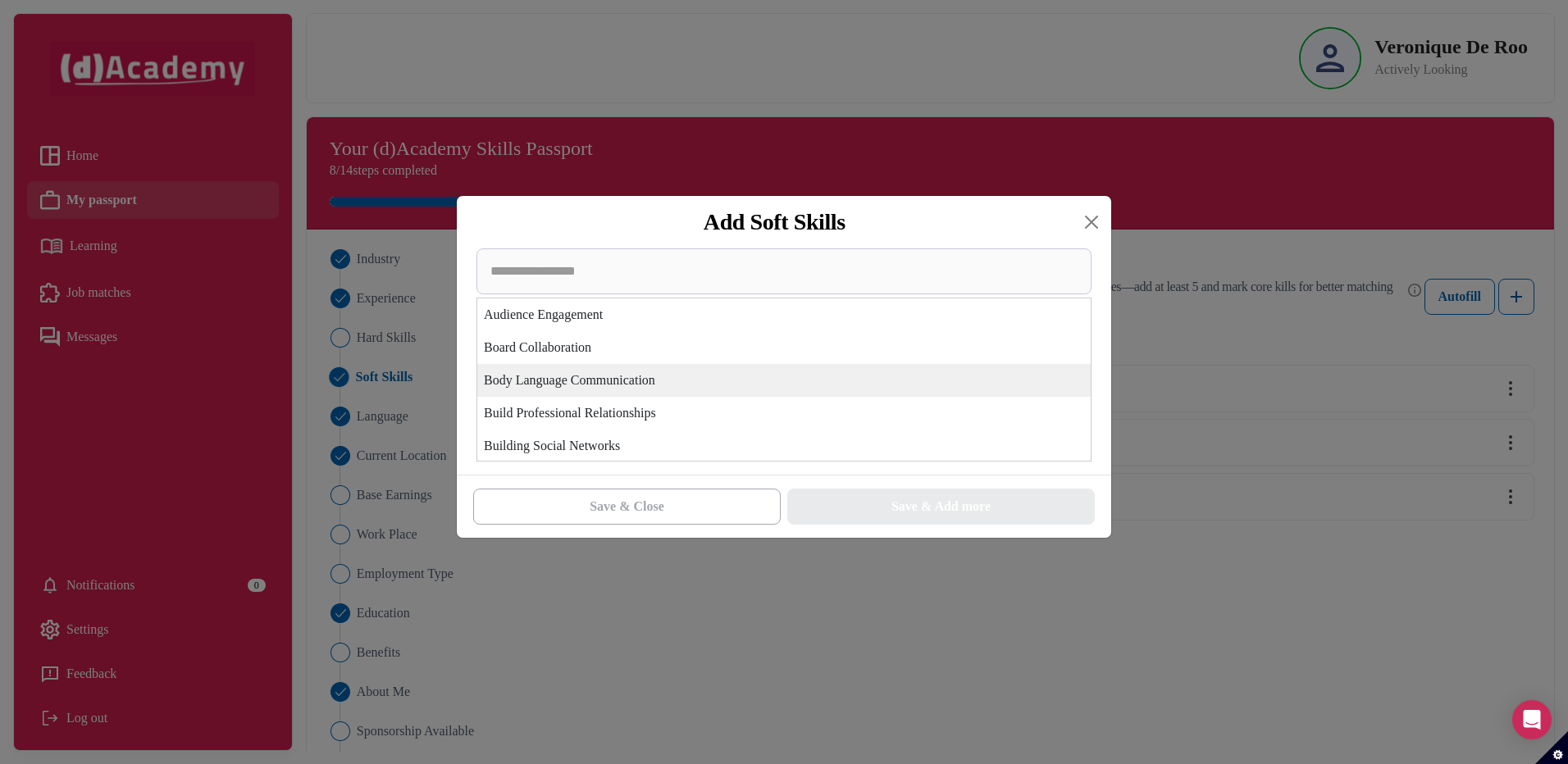
click at [600, 383] on div "Body Language Communication" at bounding box center [784, 379] width 613 height 33
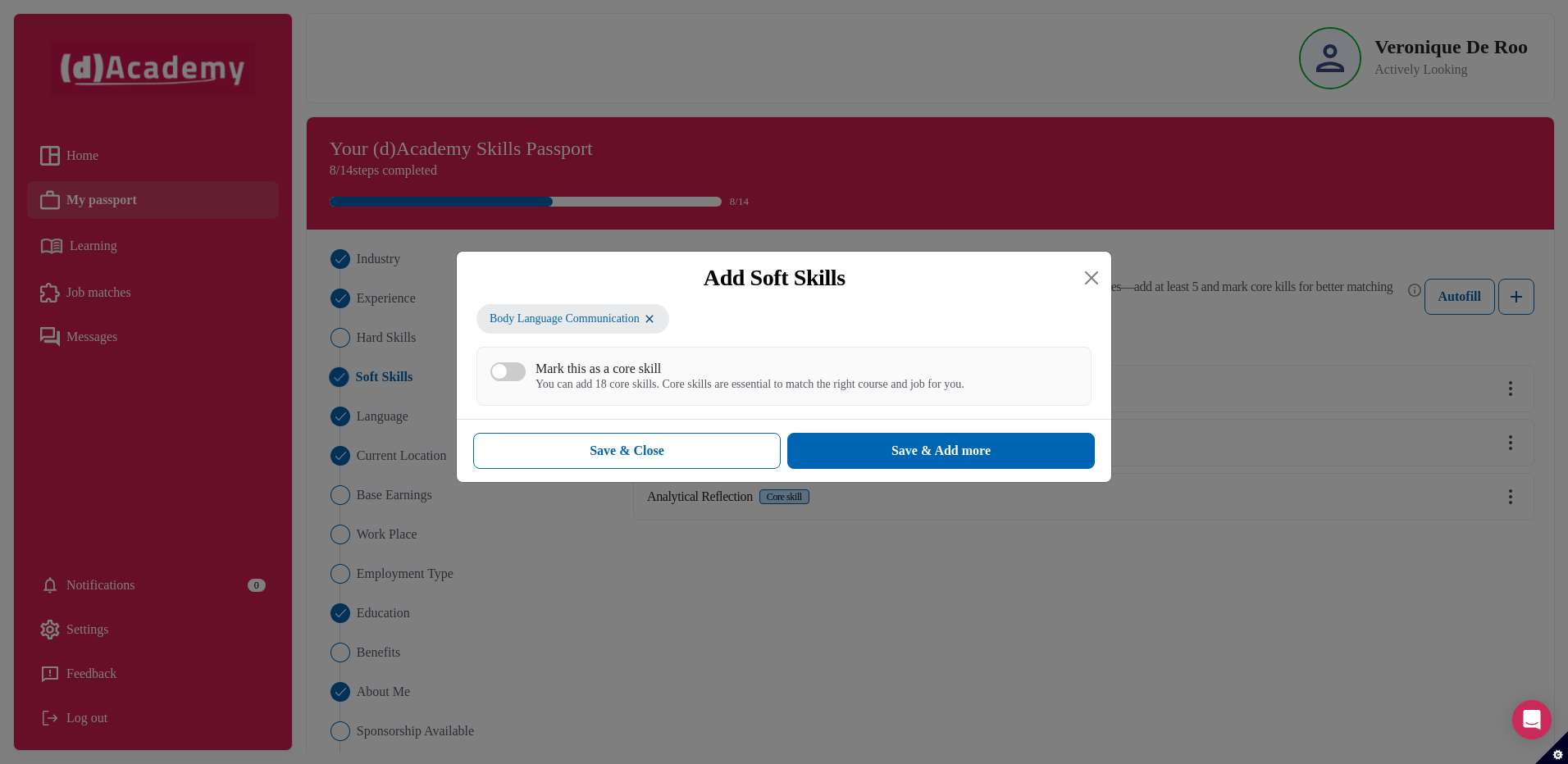
click at [596, 382] on div "You can add 18 core skills. Core skills are essential to match the right course…" at bounding box center [749, 385] width 429 height 14
click at [526, 381] on button "Mark this as a core skill You can add 18 core skills. Core skills are essential…" at bounding box center [508, 371] width 35 height 18
click at [858, 444] on button "Save & Add more" at bounding box center [941, 450] width 307 height 36
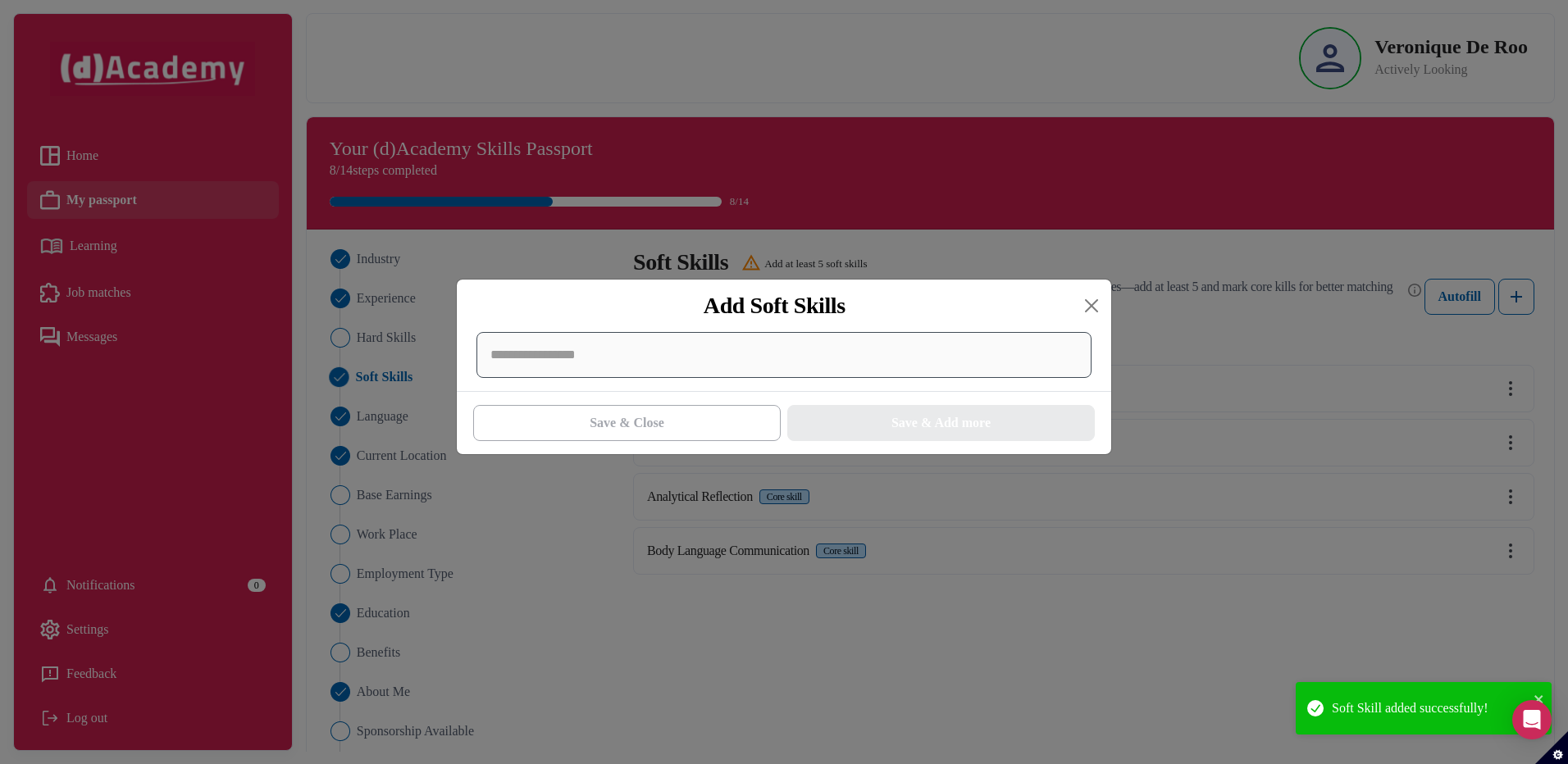
click at [632, 361] on div at bounding box center [784, 354] width 615 height 46
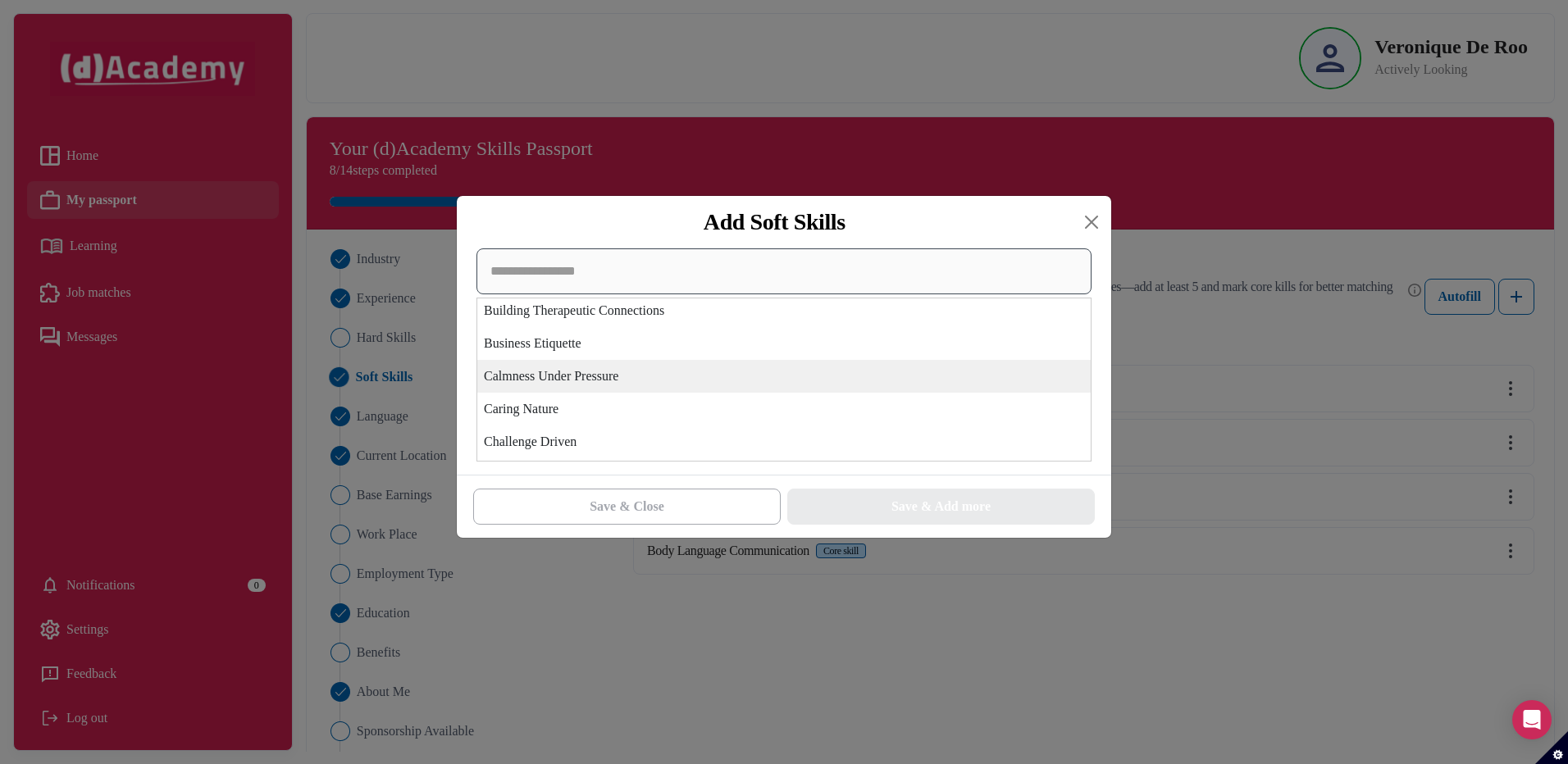
scroll to position [492, 0]
click at [559, 382] on div "Caring Nature" at bounding box center [784, 379] width 613 height 33
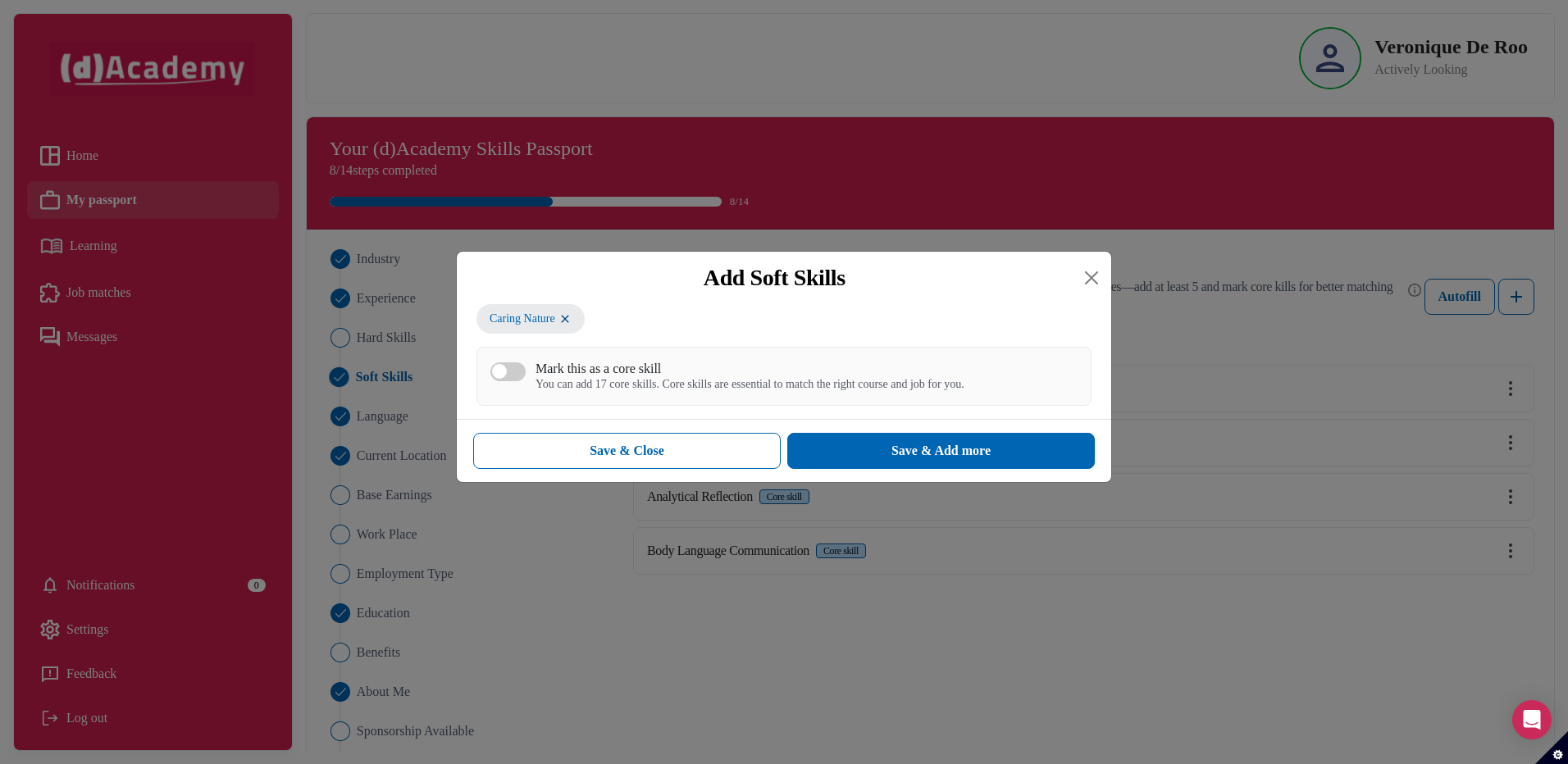
click at [576, 363] on div "Mark this as a core skill" at bounding box center [749, 369] width 429 height 16
click at [526, 363] on button "Mark this as a core skill You can add 17 core skills. Core skills are essential…" at bounding box center [508, 371] width 35 height 18
click at [940, 458] on div "Save & Add more" at bounding box center [941, 450] width 99 height 19
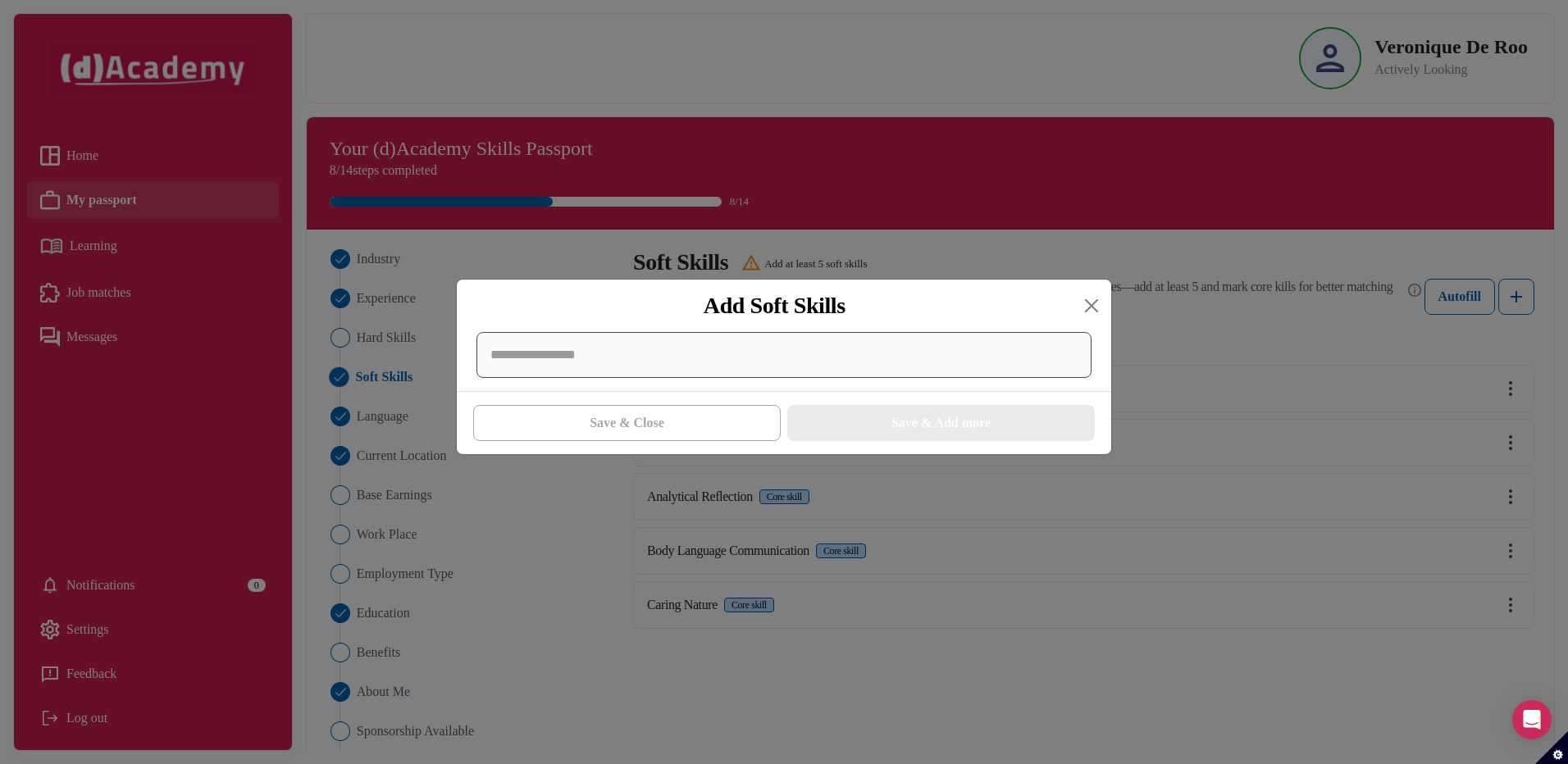
click at [595, 358] on div at bounding box center [784, 354] width 615 height 46
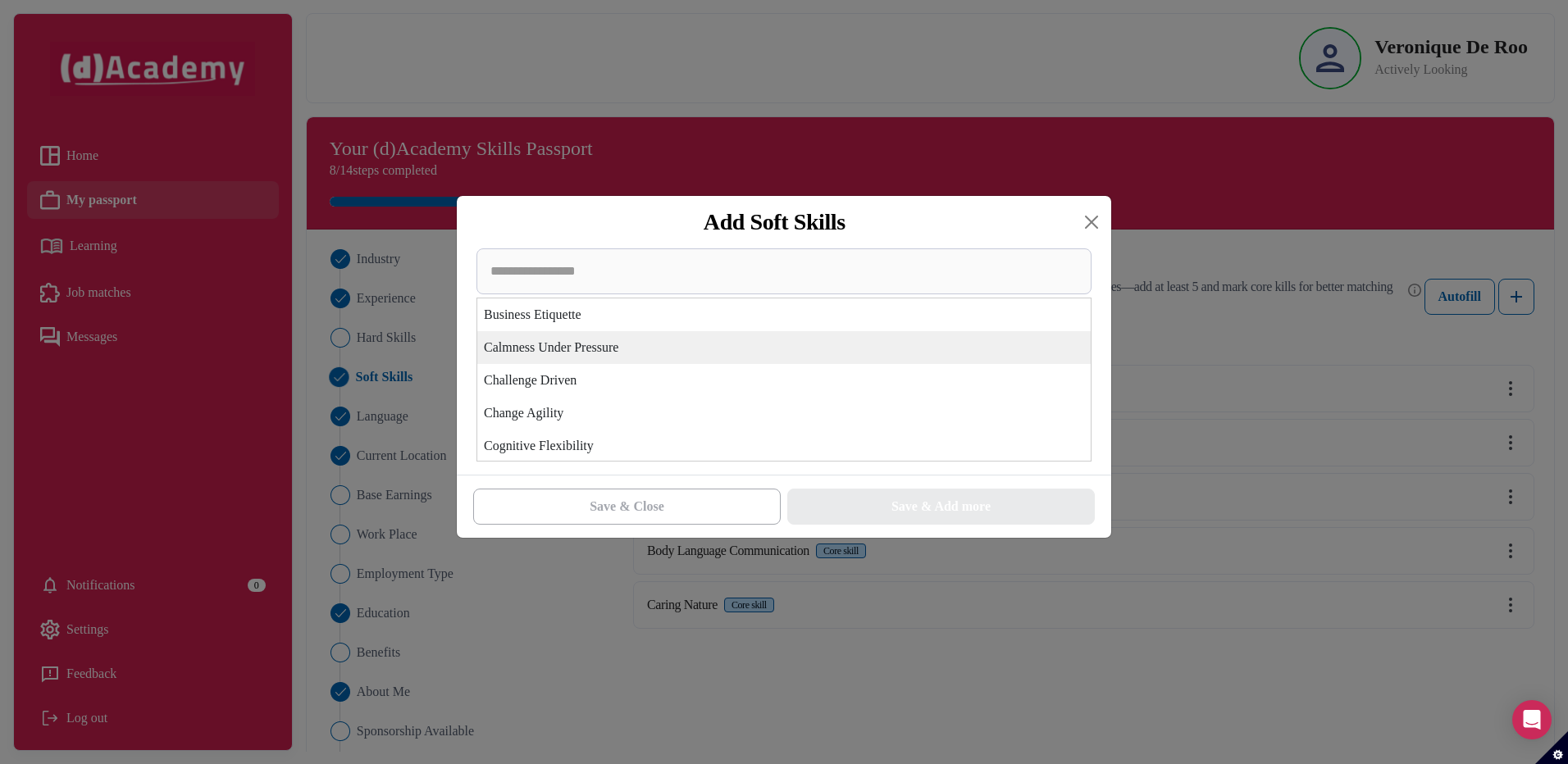
click at [600, 347] on div "Calmness Under Pressure" at bounding box center [784, 347] width 613 height 33
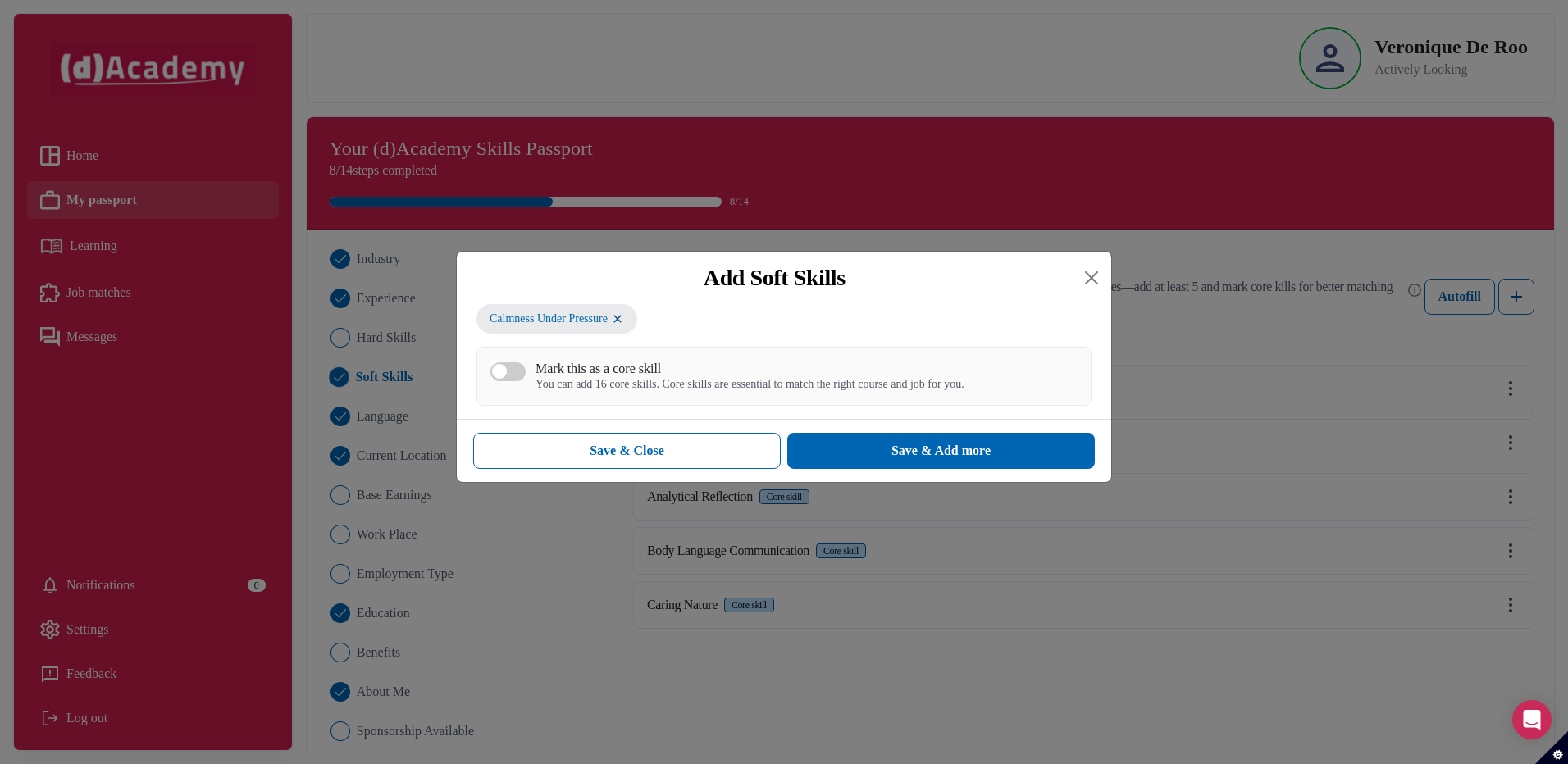
click at [606, 376] on div "Mark this as a core skill" at bounding box center [749, 369] width 429 height 16
click at [526, 376] on button "Mark this as a core skill You can add 16 core skills. Core skills are essential…" at bounding box center [508, 371] width 35 height 18
click at [845, 445] on button "Save & Add more" at bounding box center [941, 450] width 307 height 36
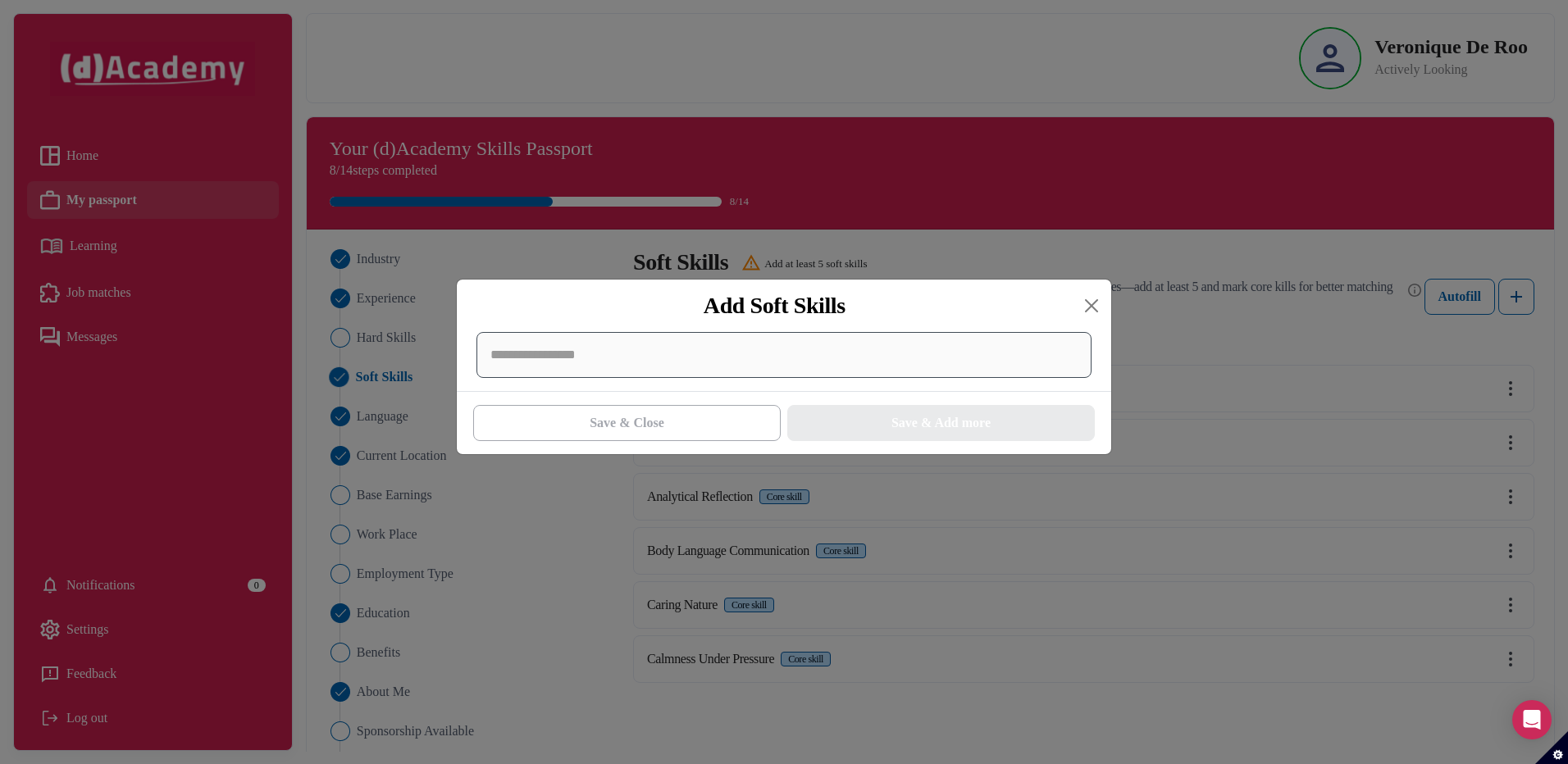
click at [739, 361] on div at bounding box center [784, 354] width 615 height 46
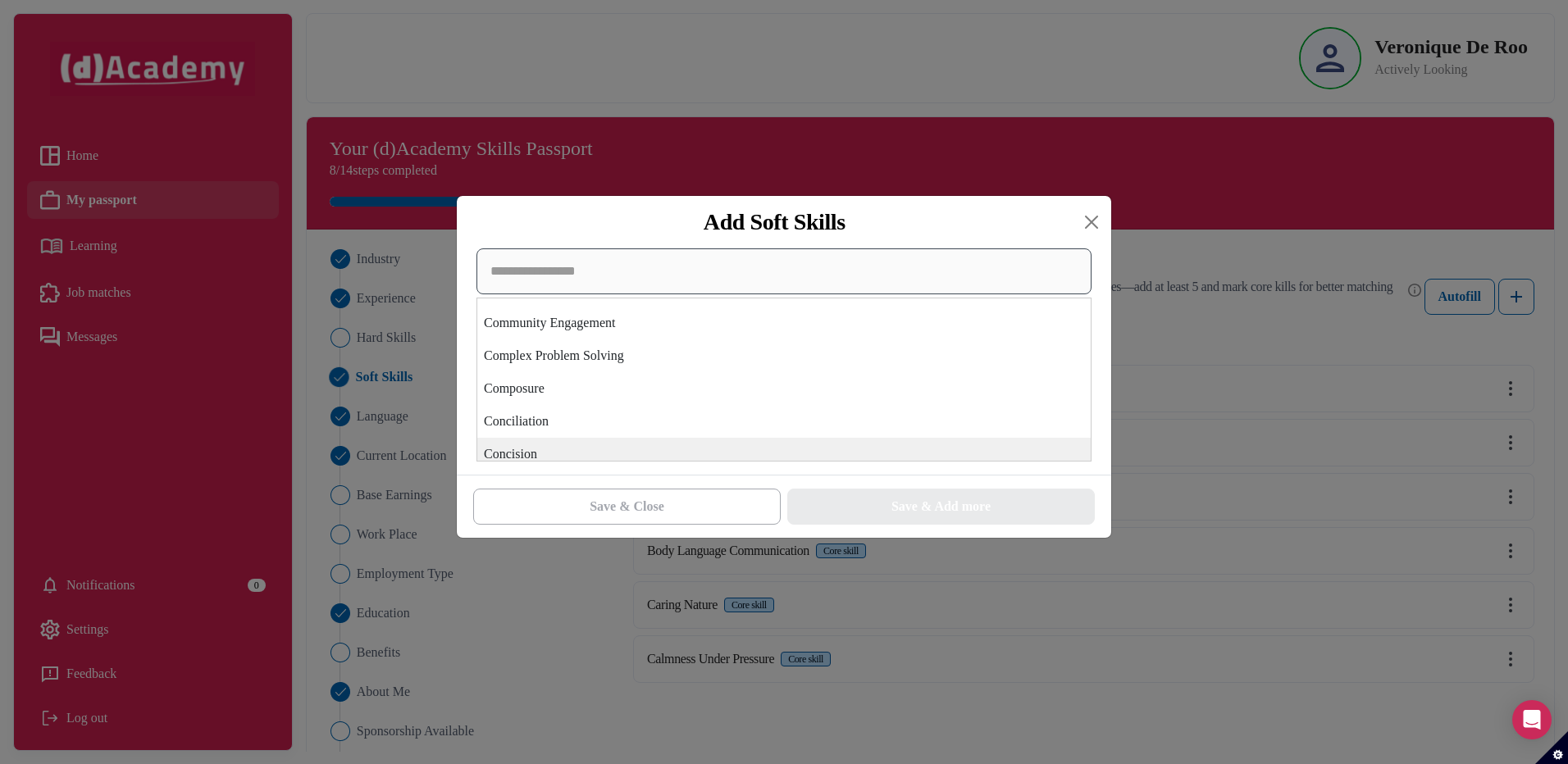
scroll to position [983, 0]
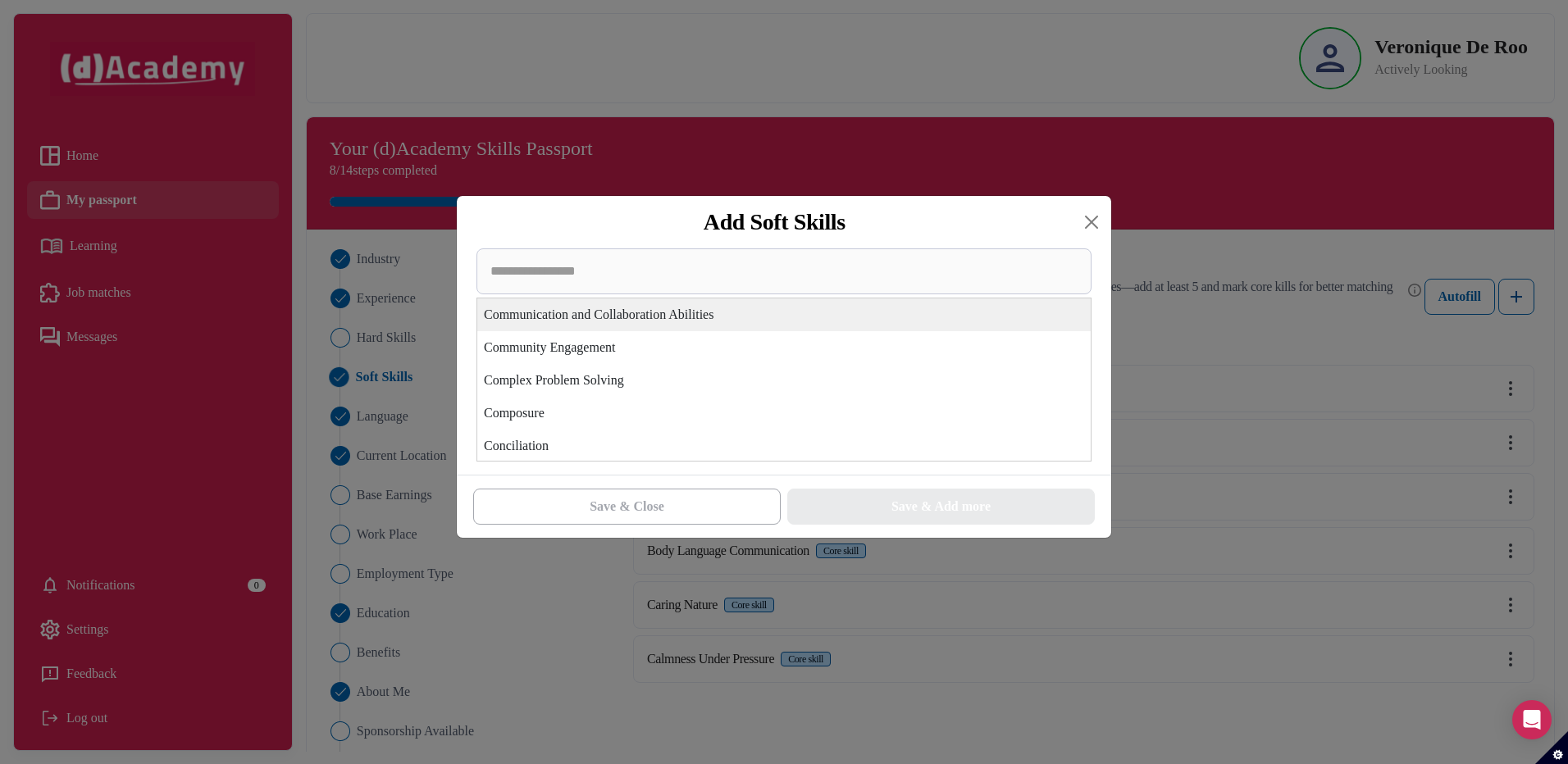
click at [596, 310] on div "Communication and Collaboration Abilities" at bounding box center [784, 314] width 613 height 33
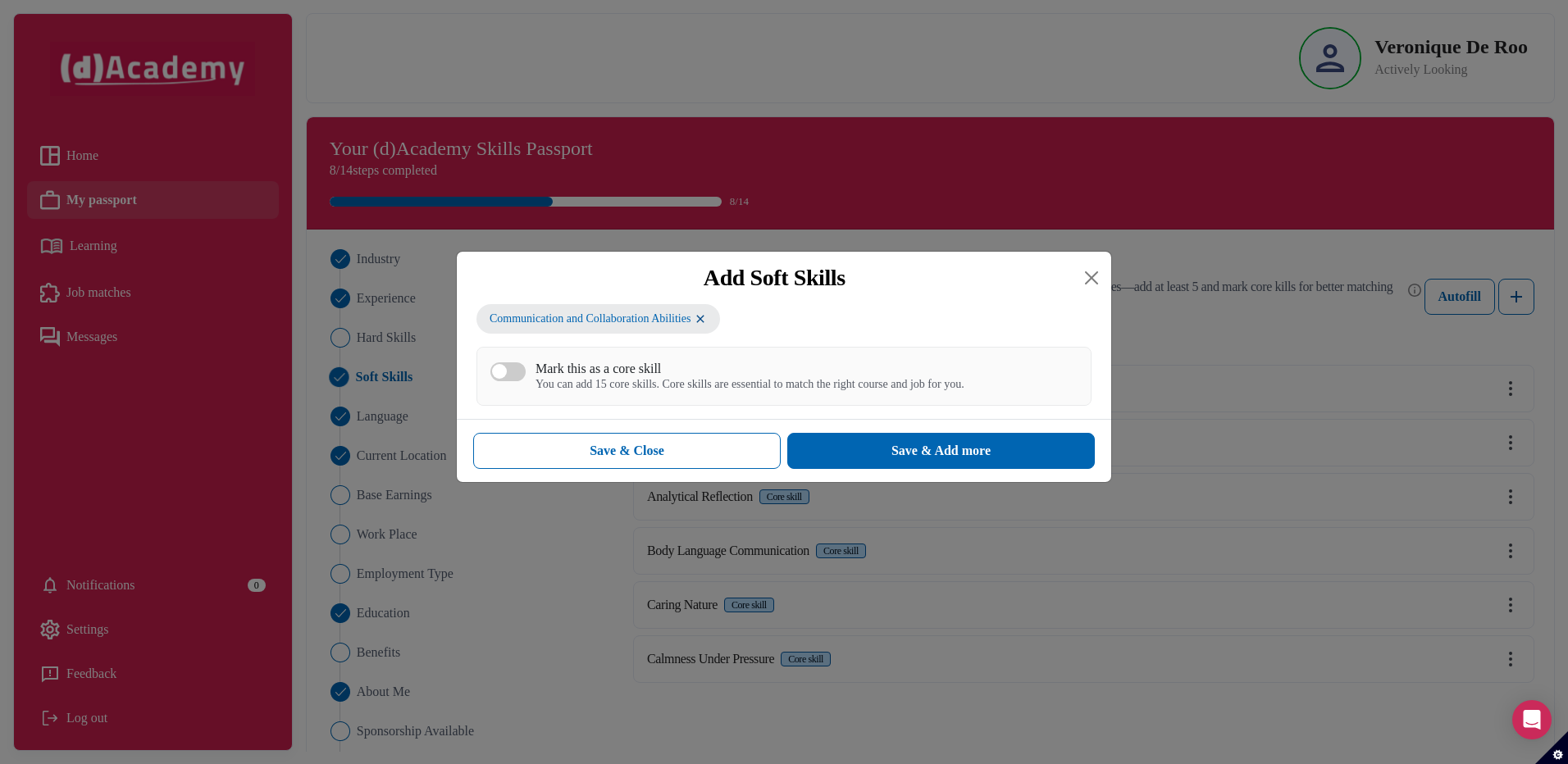
click at [588, 375] on div "Mark this as a core skill" at bounding box center [749, 369] width 429 height 16
click at [526, 375] on button "Mark this as a core skill You can add 15 core skills. Core skills are essential…" at bounding box center [508, 371] width 35 height 18
click at [882, 462] on button "Save & Add more" at bounding box center [941, 450] width 307 height 36
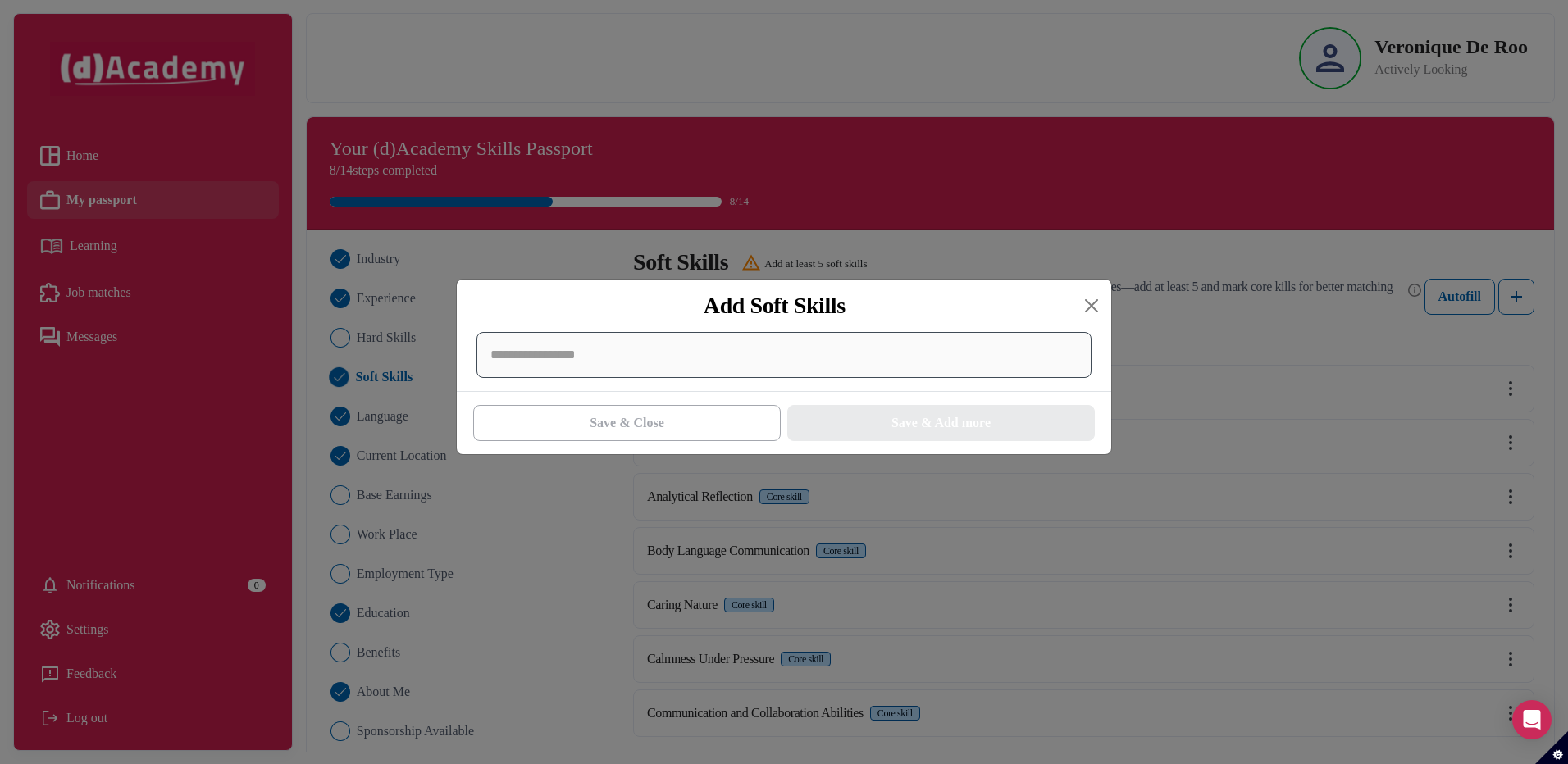
click at [650, 356] on div at bounding box center [784, 354] width 615 height 46
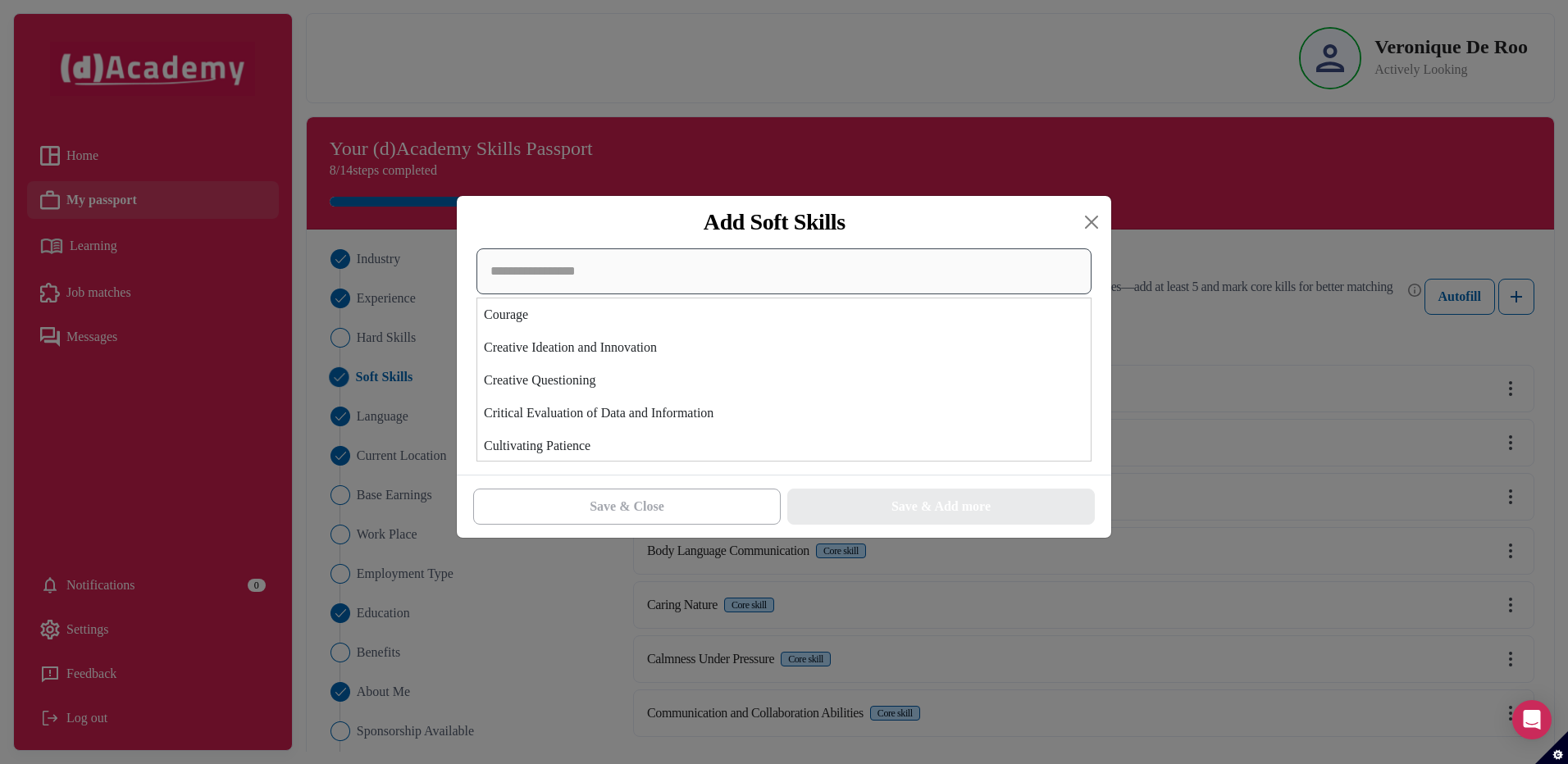
scroll to position [1557, 0]
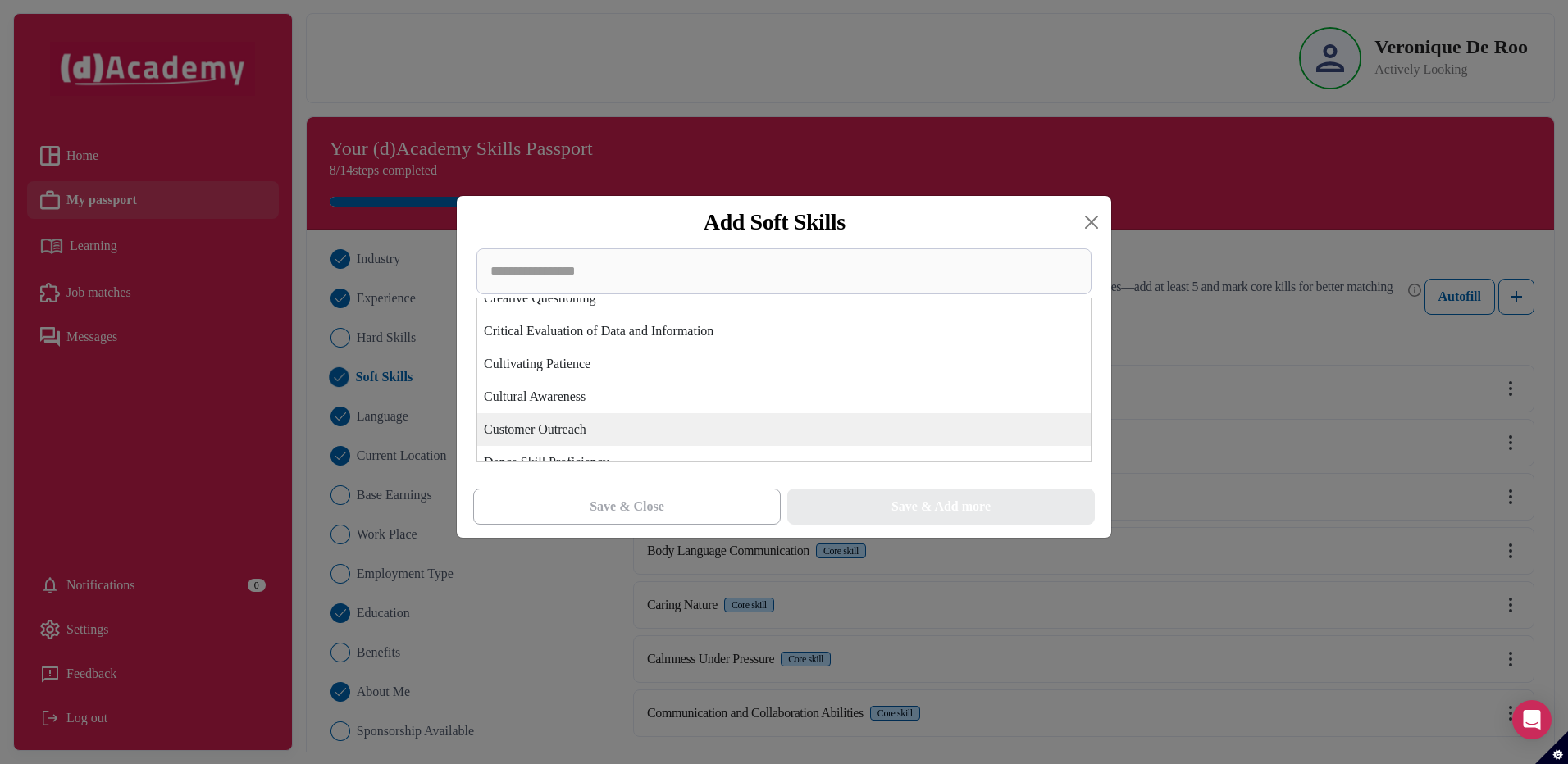
click at [635, 424] on div "Customer Outreach" at bounding box center [784, 429] width 613 height 33
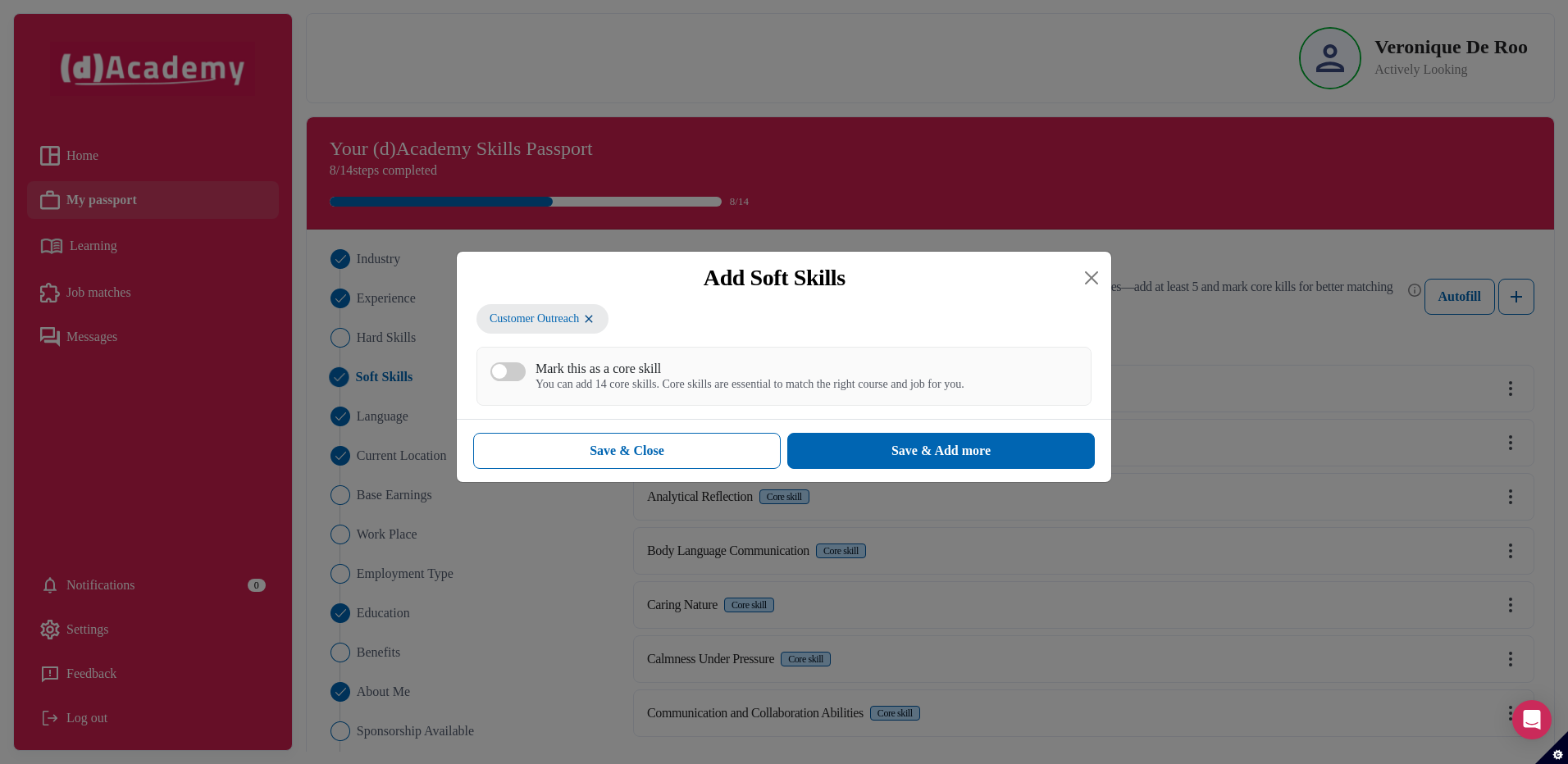
click at [635, 391] on div "You can add 14 core skills. Core skills are essential to match the right course…" at bounding box center [749, 385] width 429 height 14
click at [526, 381] on button "Mark this as a core skill You can add 14 core skills. Core skills are essential…" at bounding box center [508, 371] width 35 height 18
click at [863, 449] on button "Save & Add more" at bounding box center [941, 450] width 307 height 36
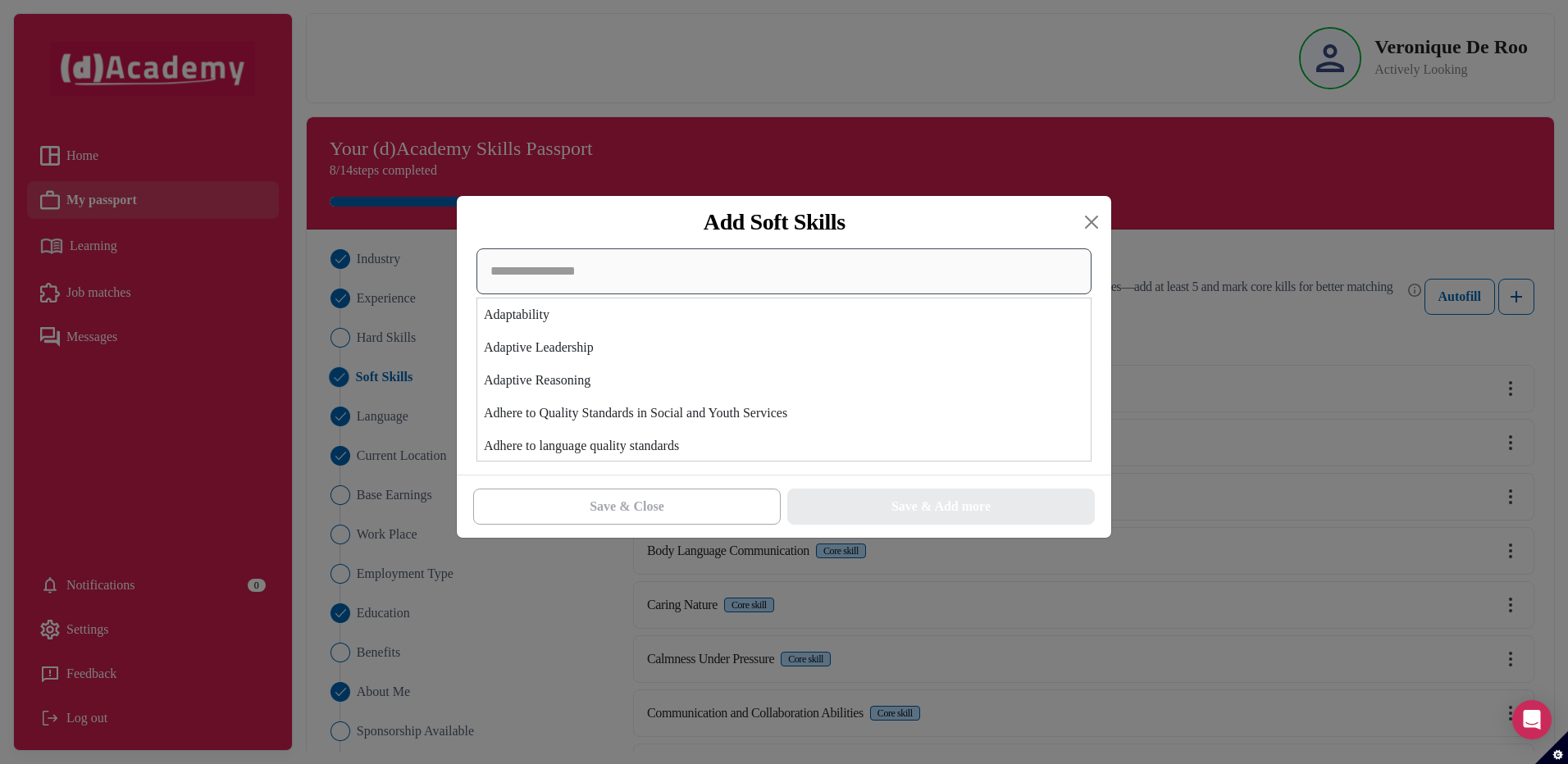
click at [573, 362] on div "Adaptability Adaptive Leadership Adaptive Reasoning Adhere to Quality Standards…" at bounding box center [784, 355] width 615 height 213
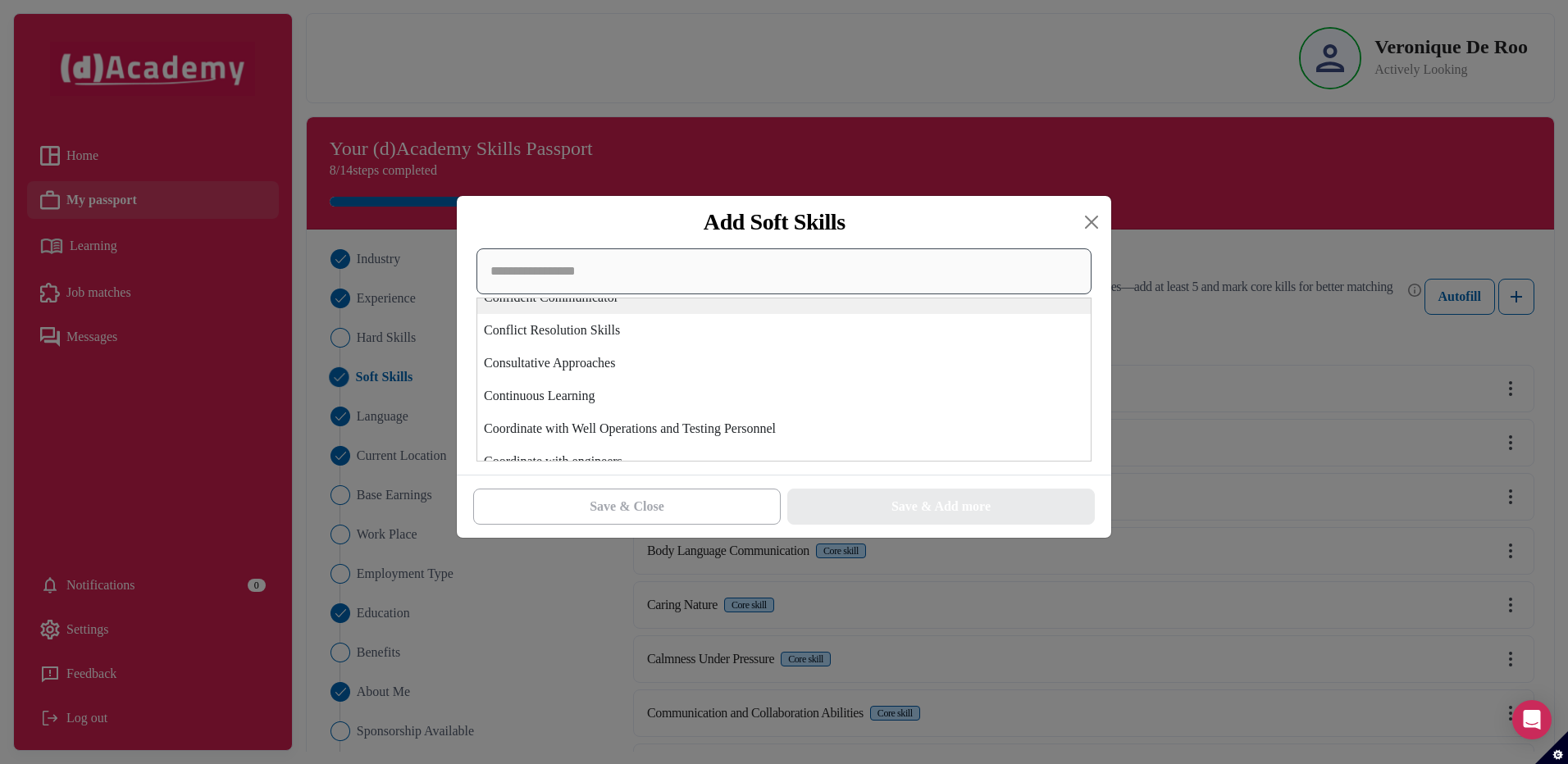
scroll to position [1394, 0]
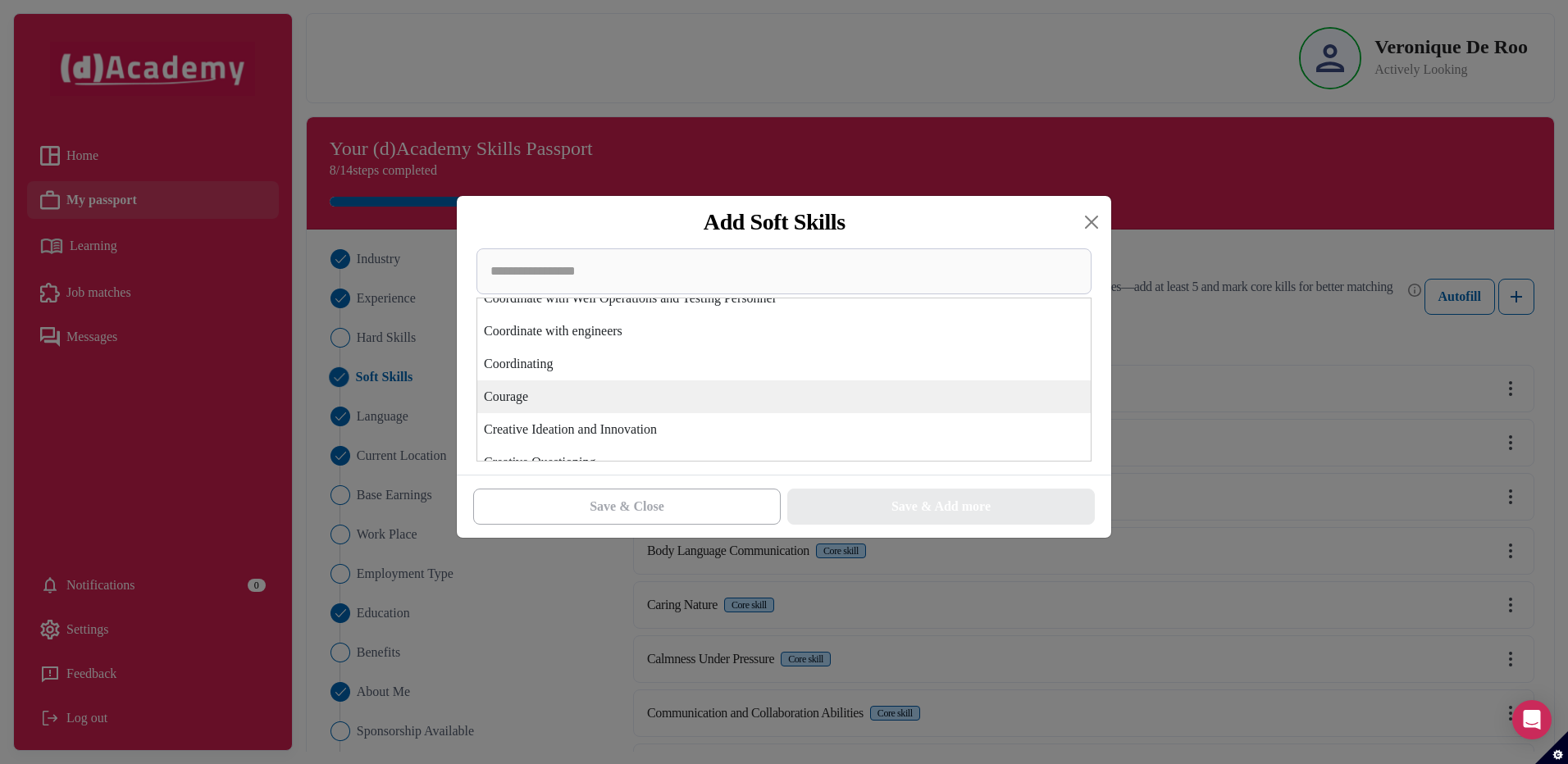
click at [591, 395] on div "Courage" at bounding box center [784, 396] width 613 height 33
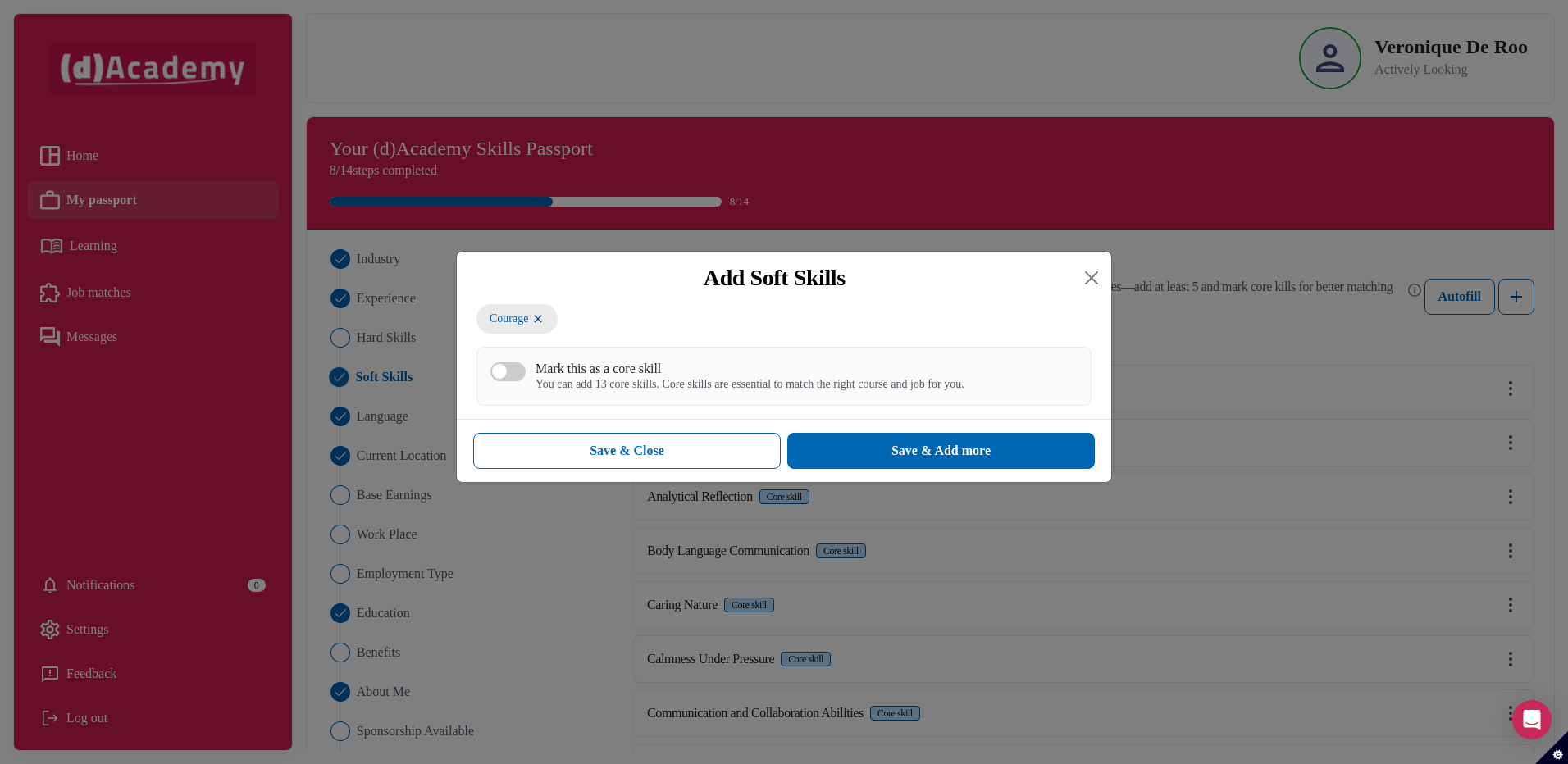
click at [648, 374] on div "Mark this as a core skill" at bounding box center [749, 369] width 429 height 16
click at [526, 374] on button "Mark this as a core skill You can add 13 core skills. Core skills are essential…" at bounding box center [508, 371] width 35 height 18
click at [935, 461] on div "Save & Add more" at bounding box center [941, 450] width 99 height 19
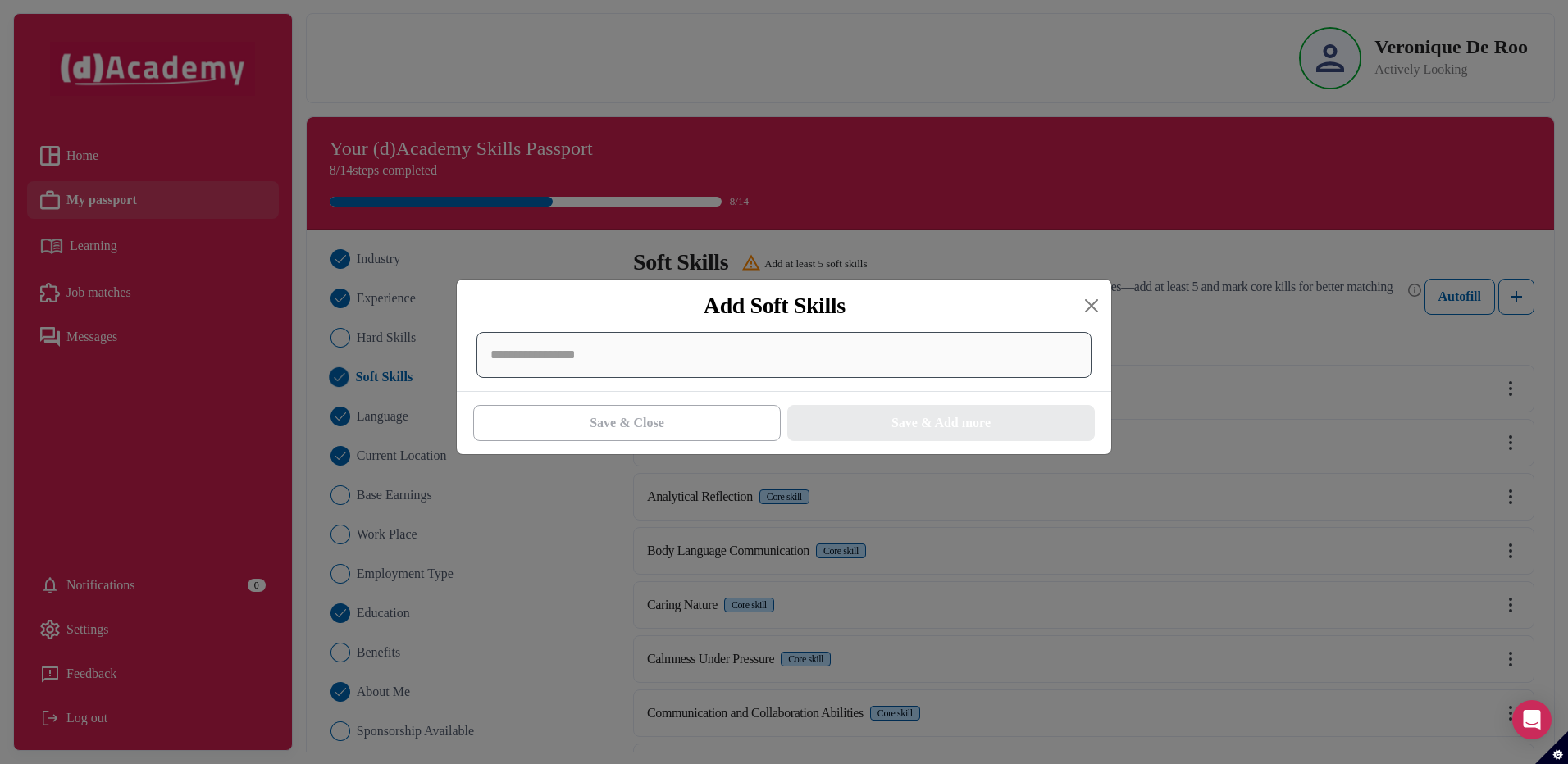
click at [690, 362] on div at bounding box center [784, 354] width 615 height 46
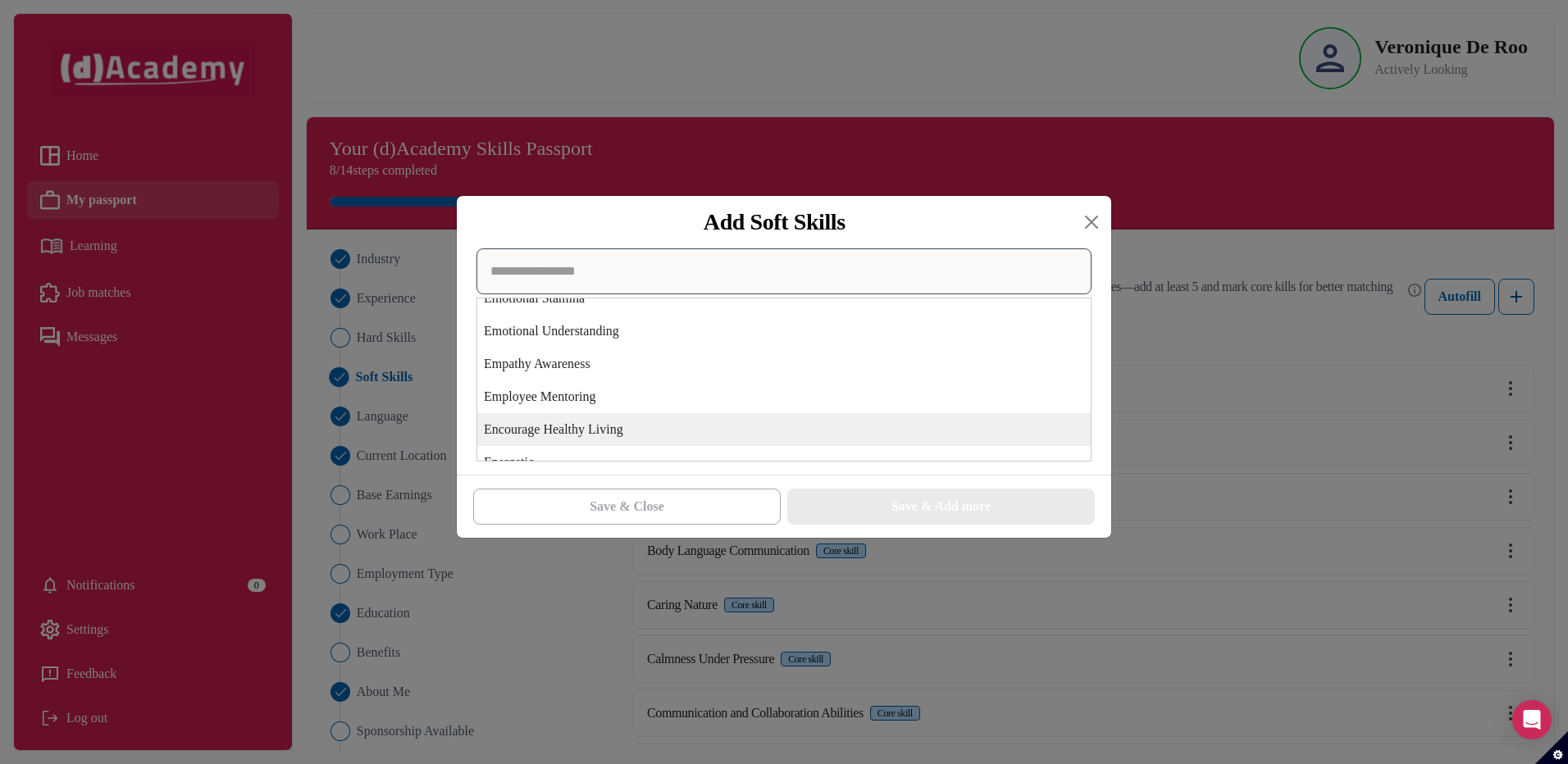
scroll to position [2131, 0]
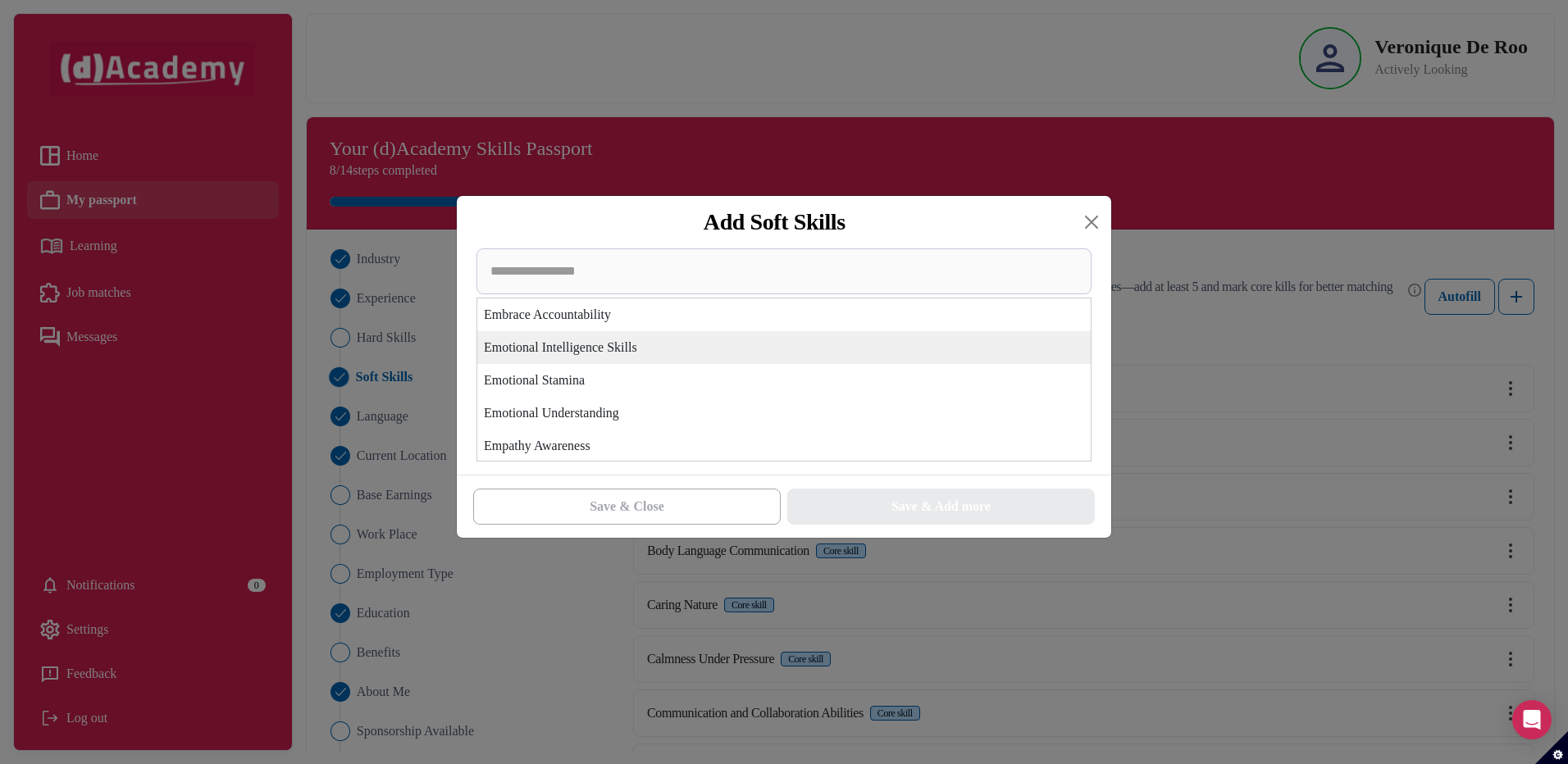
click at [617, 349] on div "Emotional Intelligence Skills" at bounding box center [784, 347] width 613 height 33
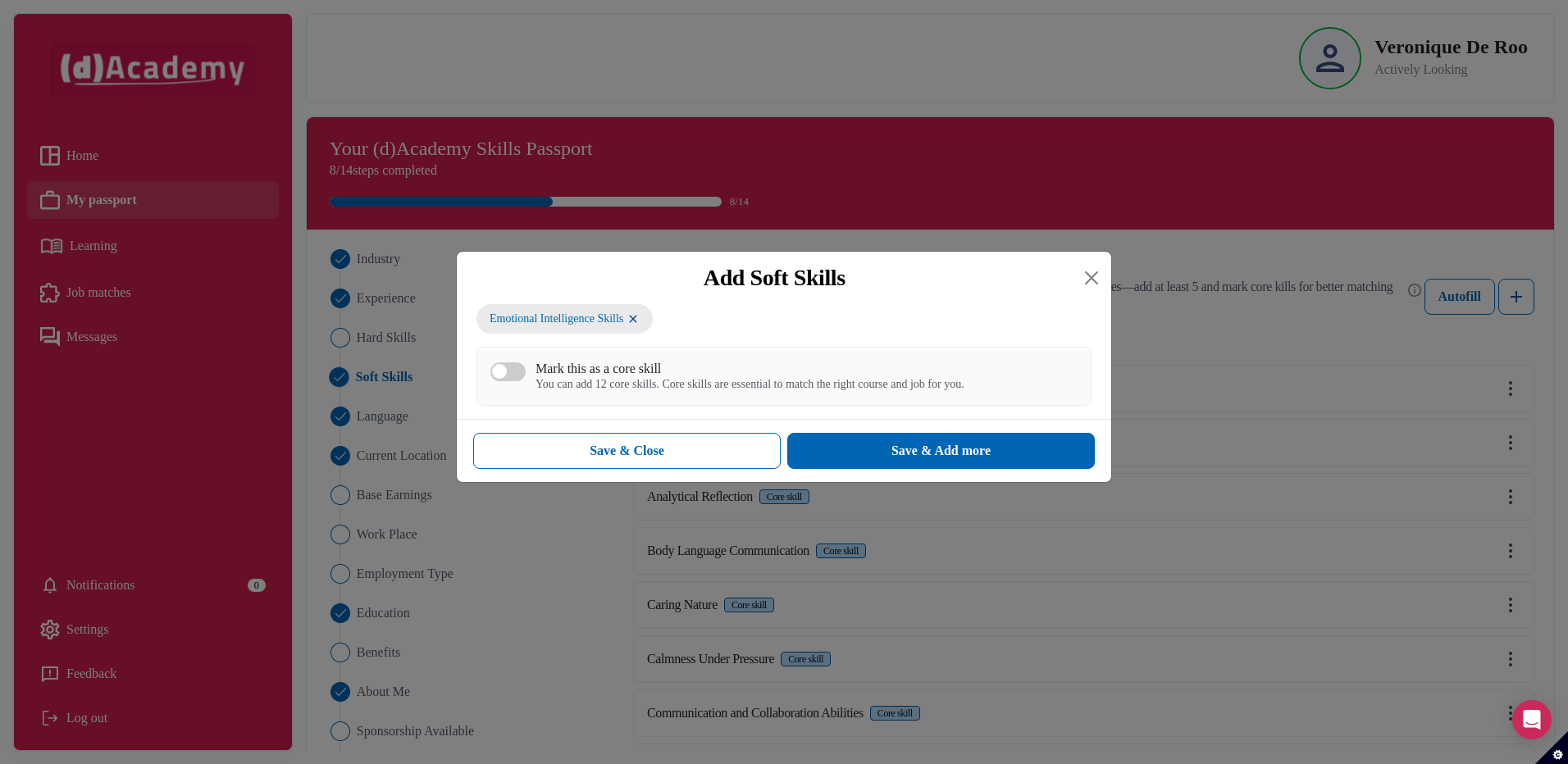
click at [612, 369] on div "Mark this as a core skill" at bounding box center [749, 369] width 429 height 16
click at [526, 369] on button "Mark this as a core skill You can add 12 core skills. Core skills are essential…" at bounding box center [508, 371] width 35 height 18
click at [941, 455] on div "Save & Add more" at bounding box center [941, 450] width 99 height 19
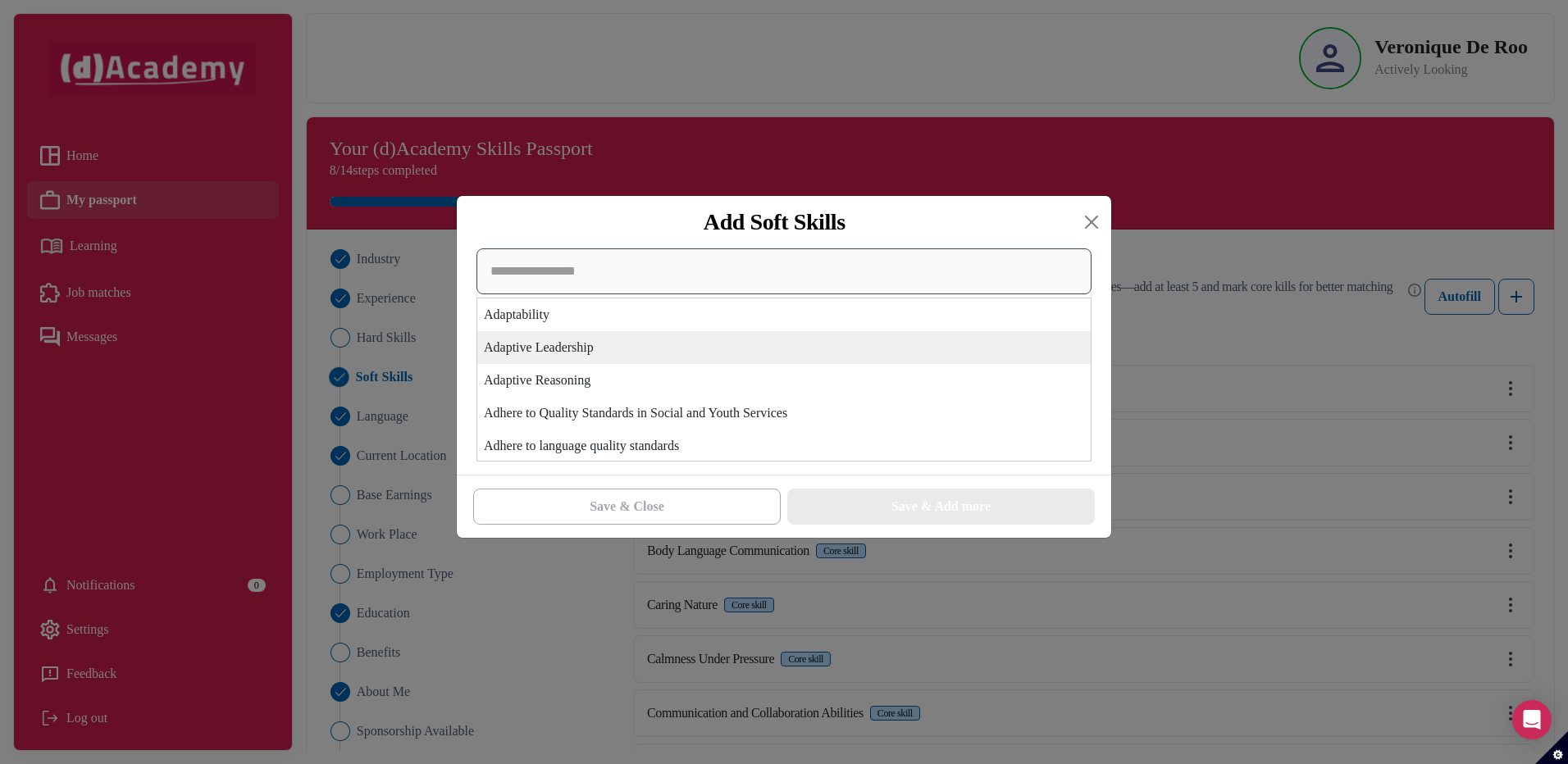
click at [665, 352] on div "Adaptability Adaptive Leadership Adaptive Reasoning Adhere to Quality Standards…" at bounding box center [784, 355] width 615 height 213
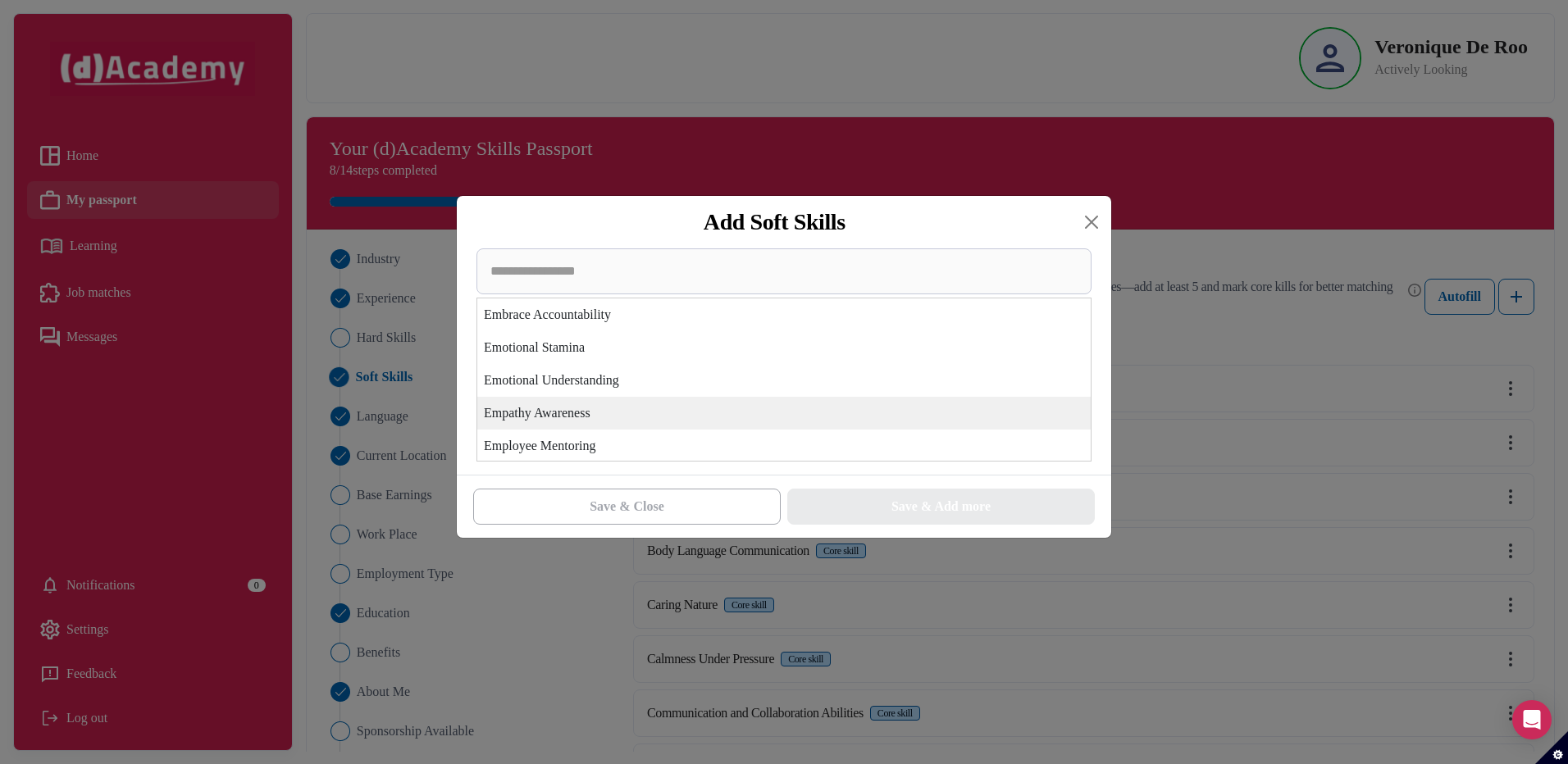
click at [575, 416] on div "Empathy Awareness" at bounding box center [784, 412] width 613 height 33
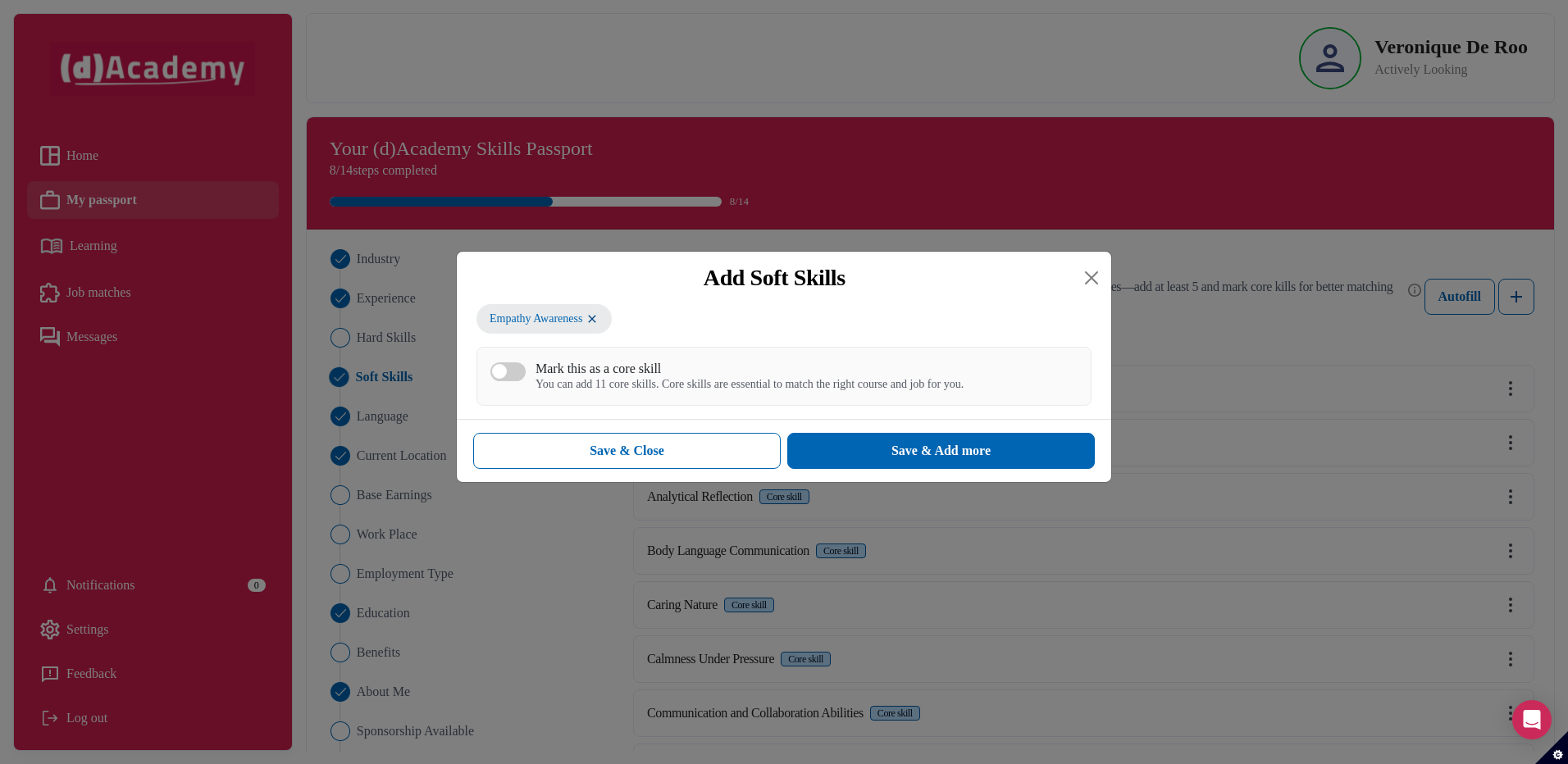
click at [695, 392] on div "You can add 11 core skills. Core skills are essential to match the right course…" at bounding box center [749, 385] width 428 height 14
click at [526, 381] on button "Mark this as a core skill You can add 11 core skills. Core skills are essential…" at bounding box center [508, 371] width 35 height 18
click at [884, 465] on button "Save & Add more" at bounding box center [941, 450] width 307 height 36
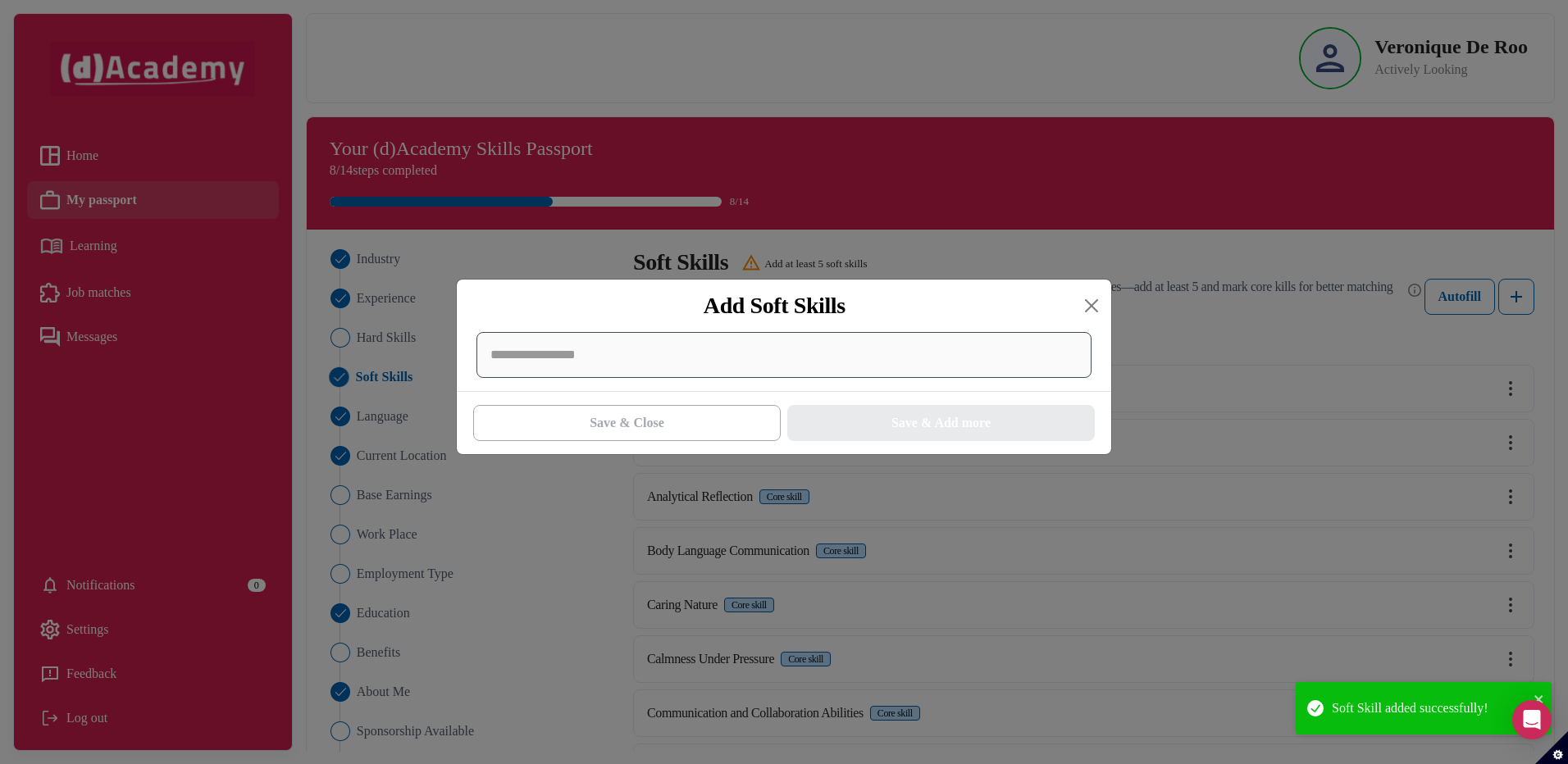
click at [681, 365] on div at bounding box center [784, 354] width 615 height 46
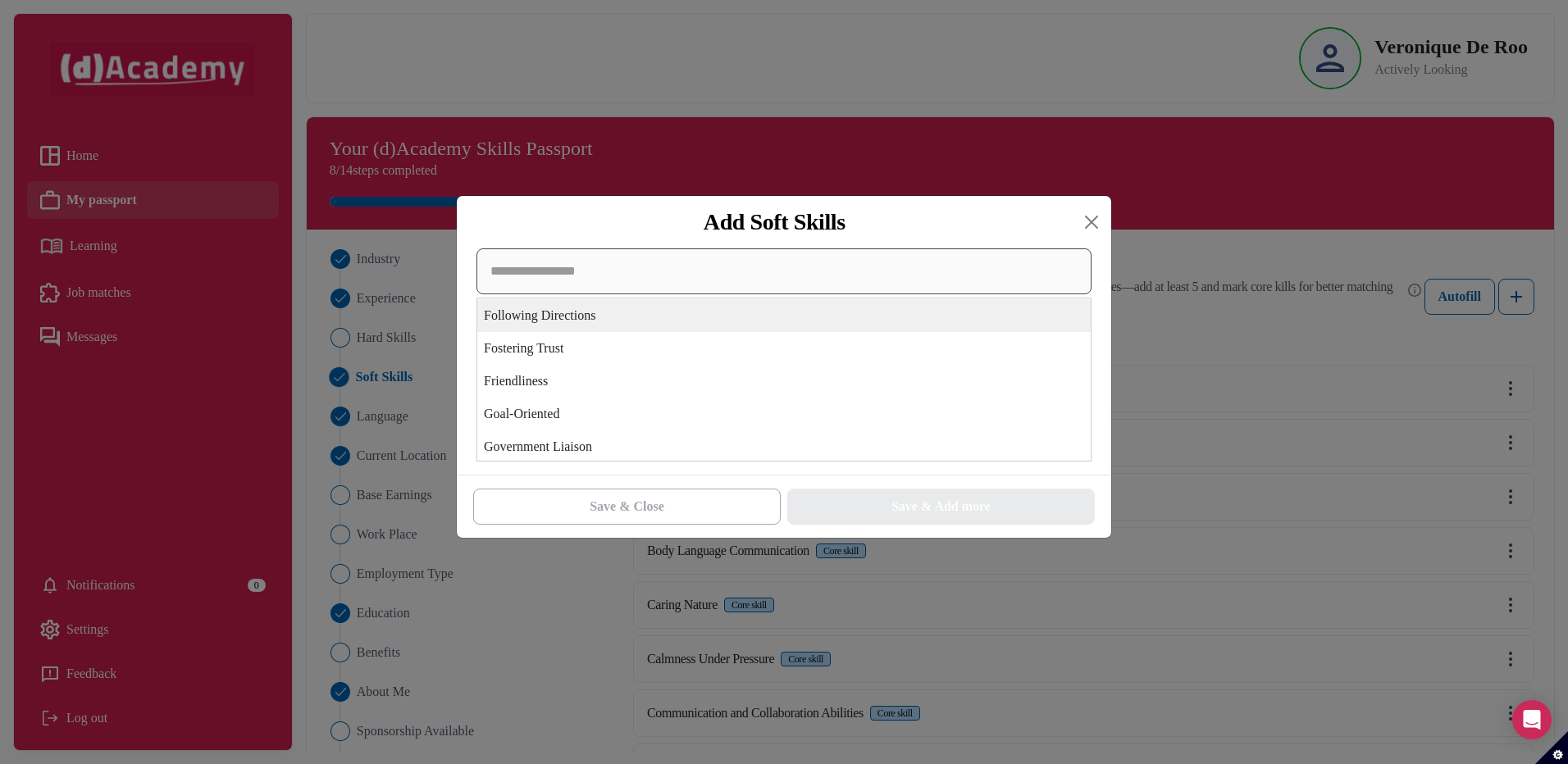
scroll to position [2623, 0]
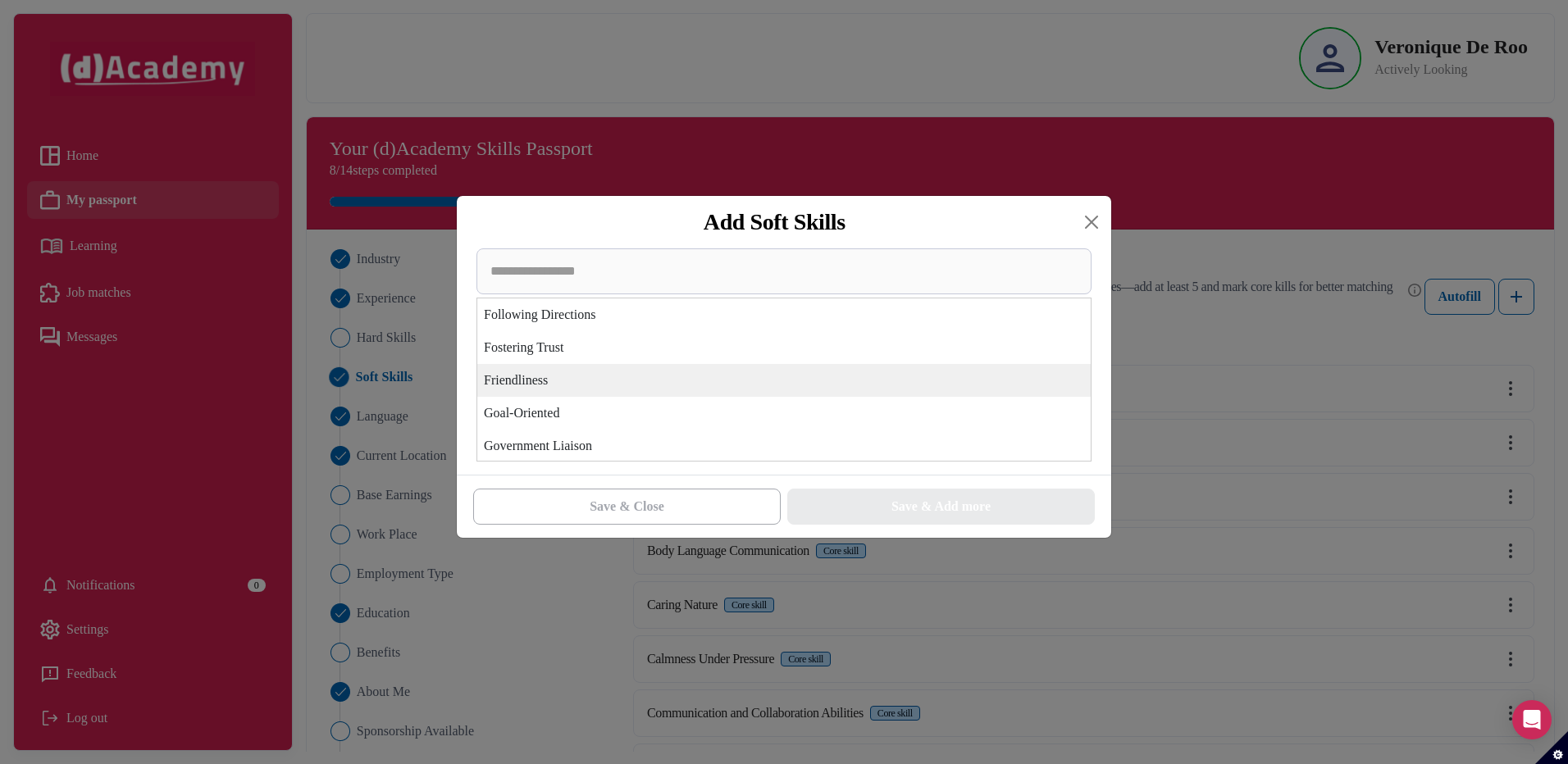
click at [650, 384] on div "Friendliness" at bounding box center [784, 379] width 613 height 33
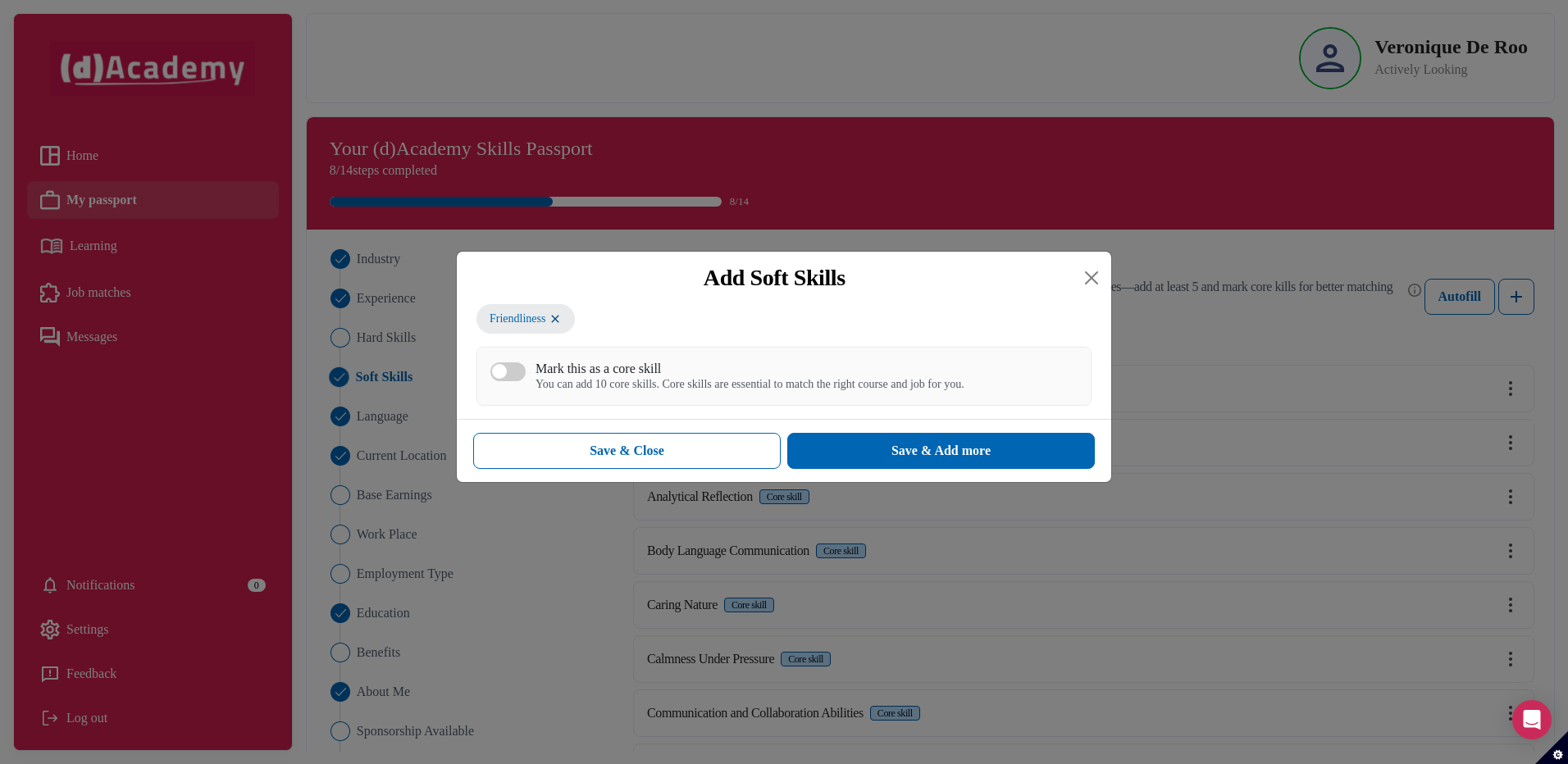
click at [700, 369] on div "Mark this as a core skill" at bounding box center [749, 369] width 429 height 16
click at [526, 369] on button "Mark this as a core skill You can add 10 core skills. Core skills are essential…" at bounding box center [508, 371] width 35 height 18
click at [852, 442] on button "Save & Add more" at bounding box center [941, 450] width 307 height 36
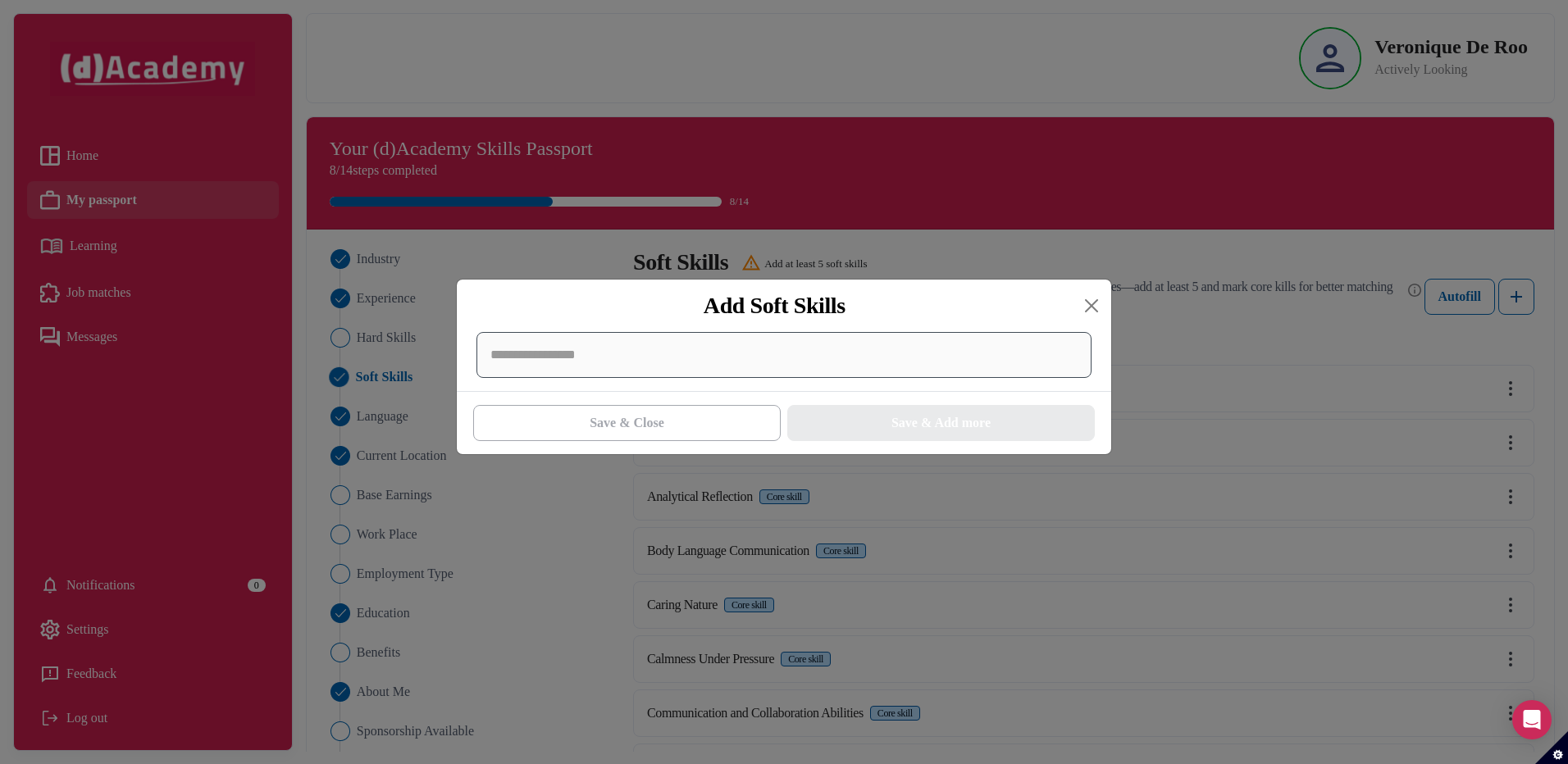
click at [708, 360] on div at bounding box center [784, 354] width 615 height 46
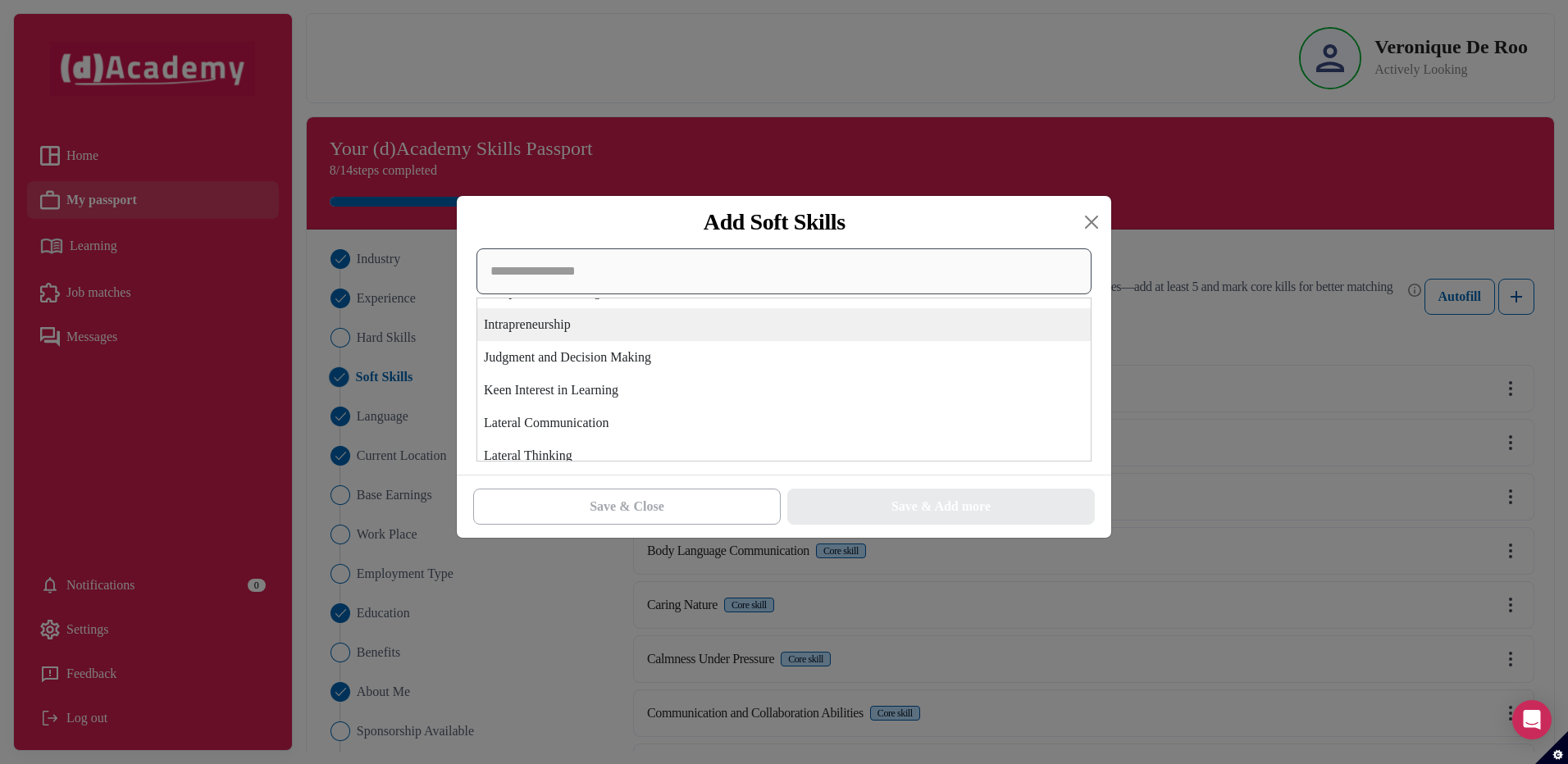
scroll to position [3360, 0]
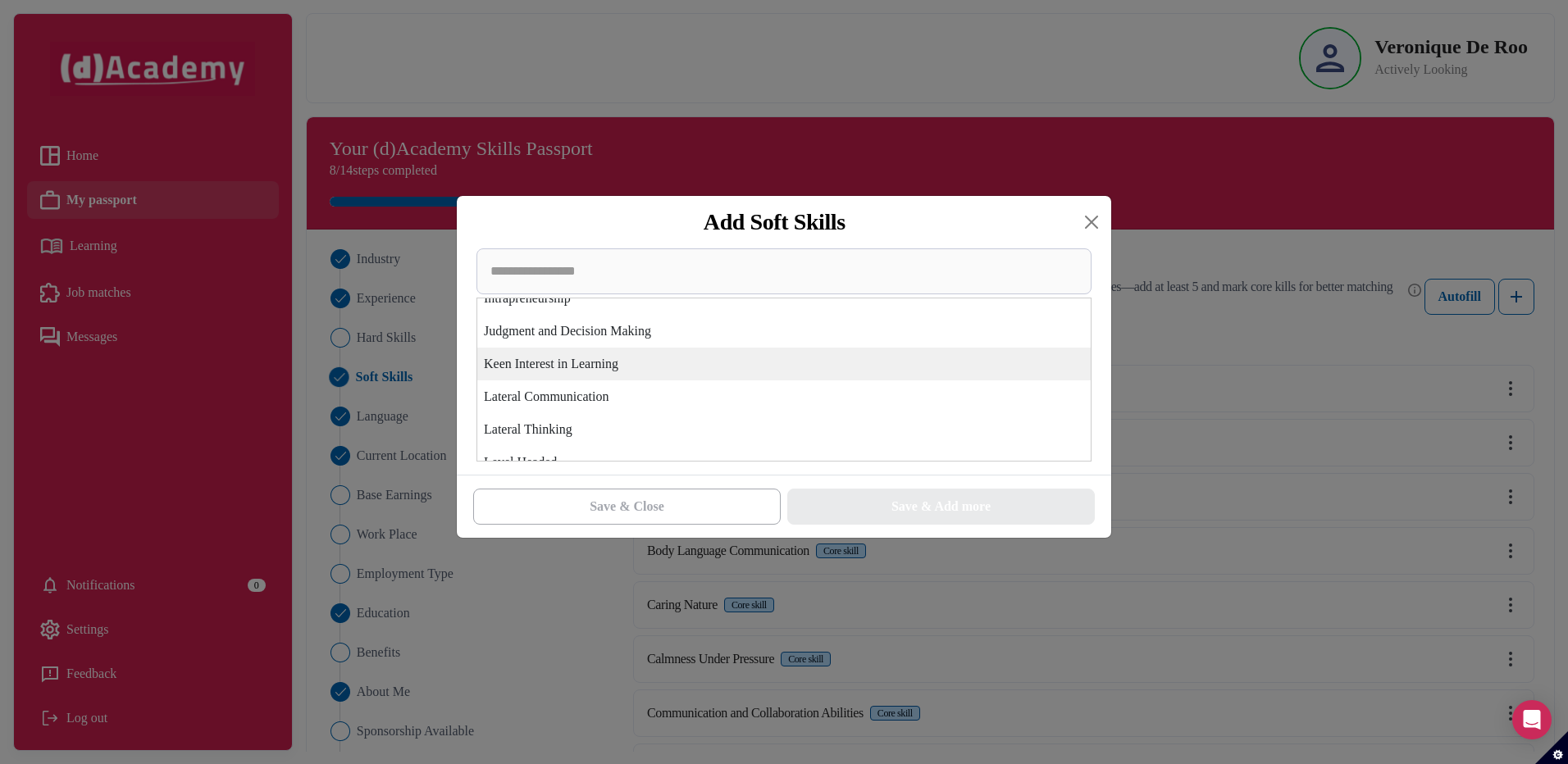
click at [691, 373] on div "Keen Interest in Learning" at bounding box center [784, 364] width 613 height 33
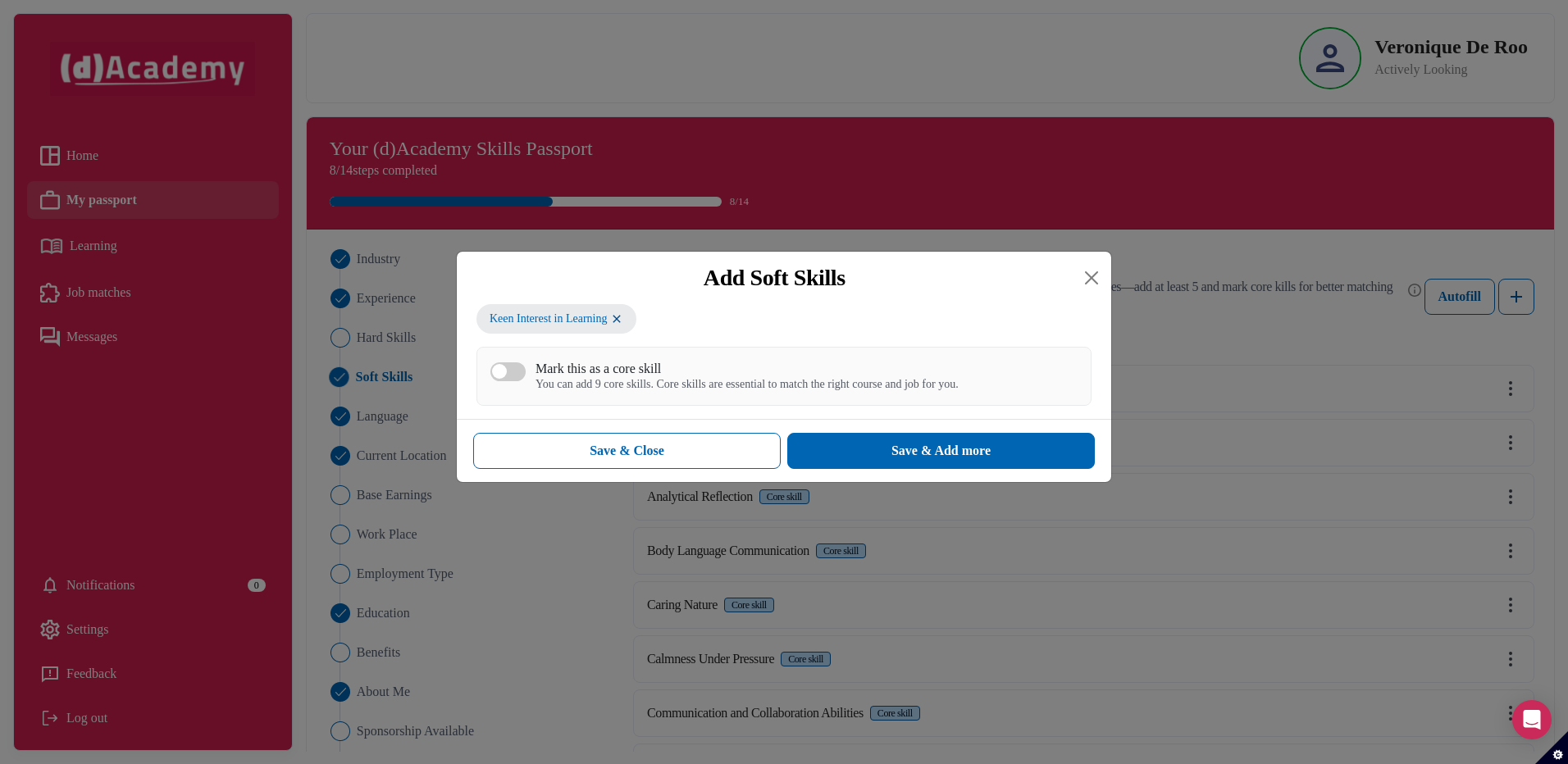
click at [681, 374] on div "Mark this as a core skill" at bounding box center [747, 369] width 423 height 16
click at [526, 374] on button "Mark this as a core skill You can add 9 core skills. Core skills are essential …" at bounding box center [508, 371] width 35 height 18
click at [894, 445] on div "Save & Add more" at bounding box center [941, 450] width 99 height 19
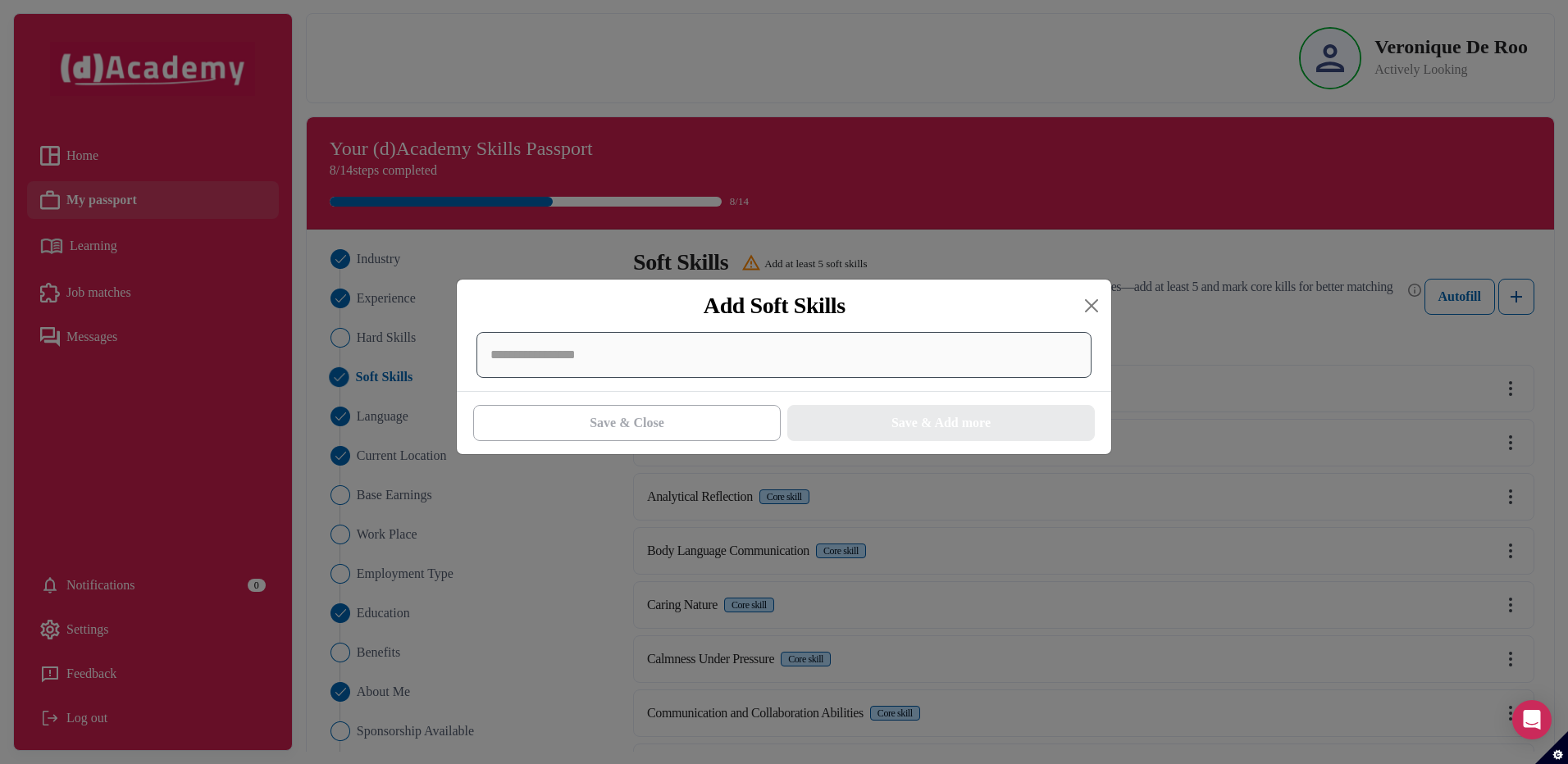
click at [668, 360] on div at bounding box center [784, 354] width 615 height 46
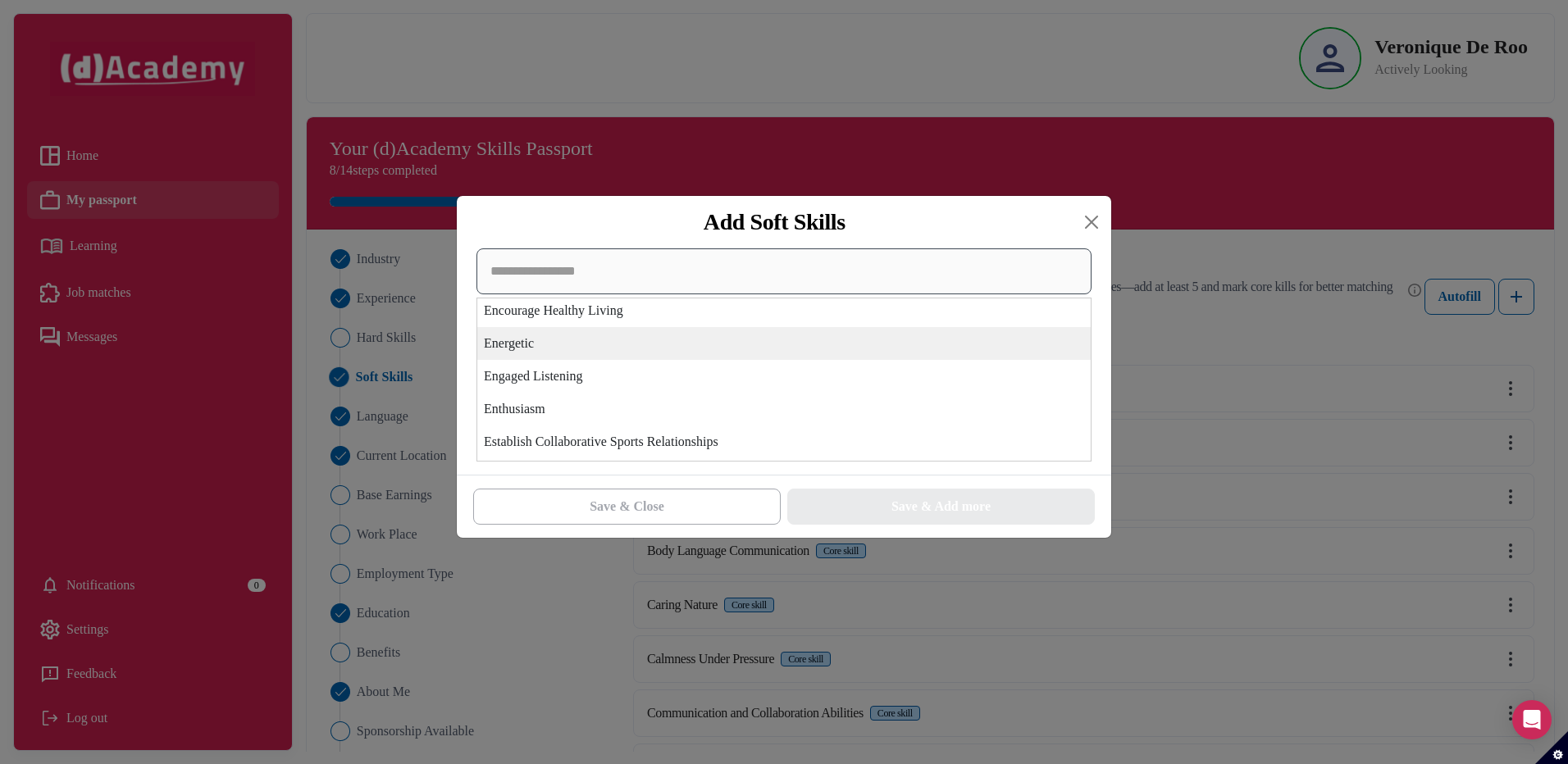
scroll to position [2295, 0]
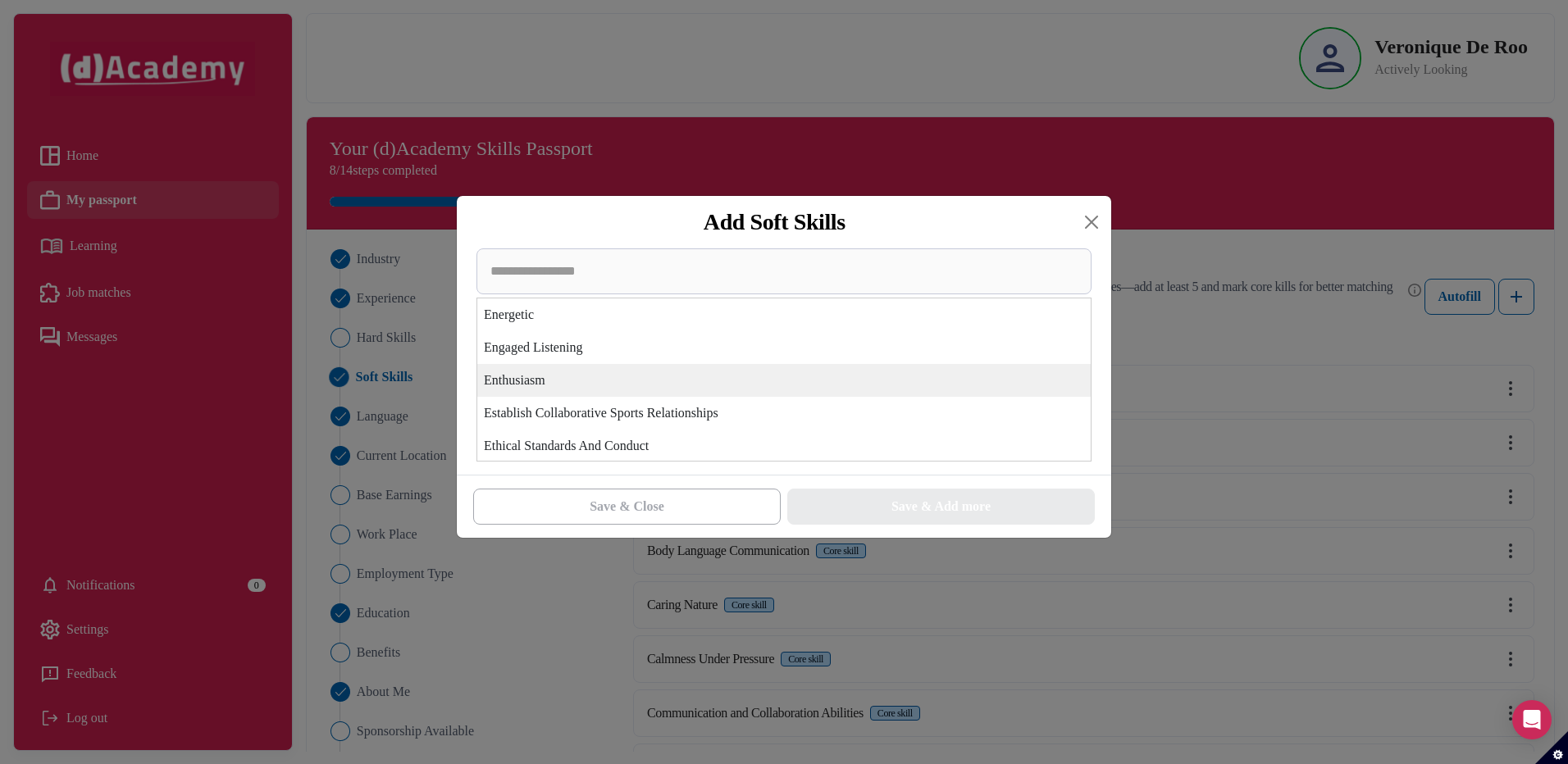
click at [538, 390] on div "Enthusiasm" at bounding box center [784, 379] width 613 height 33
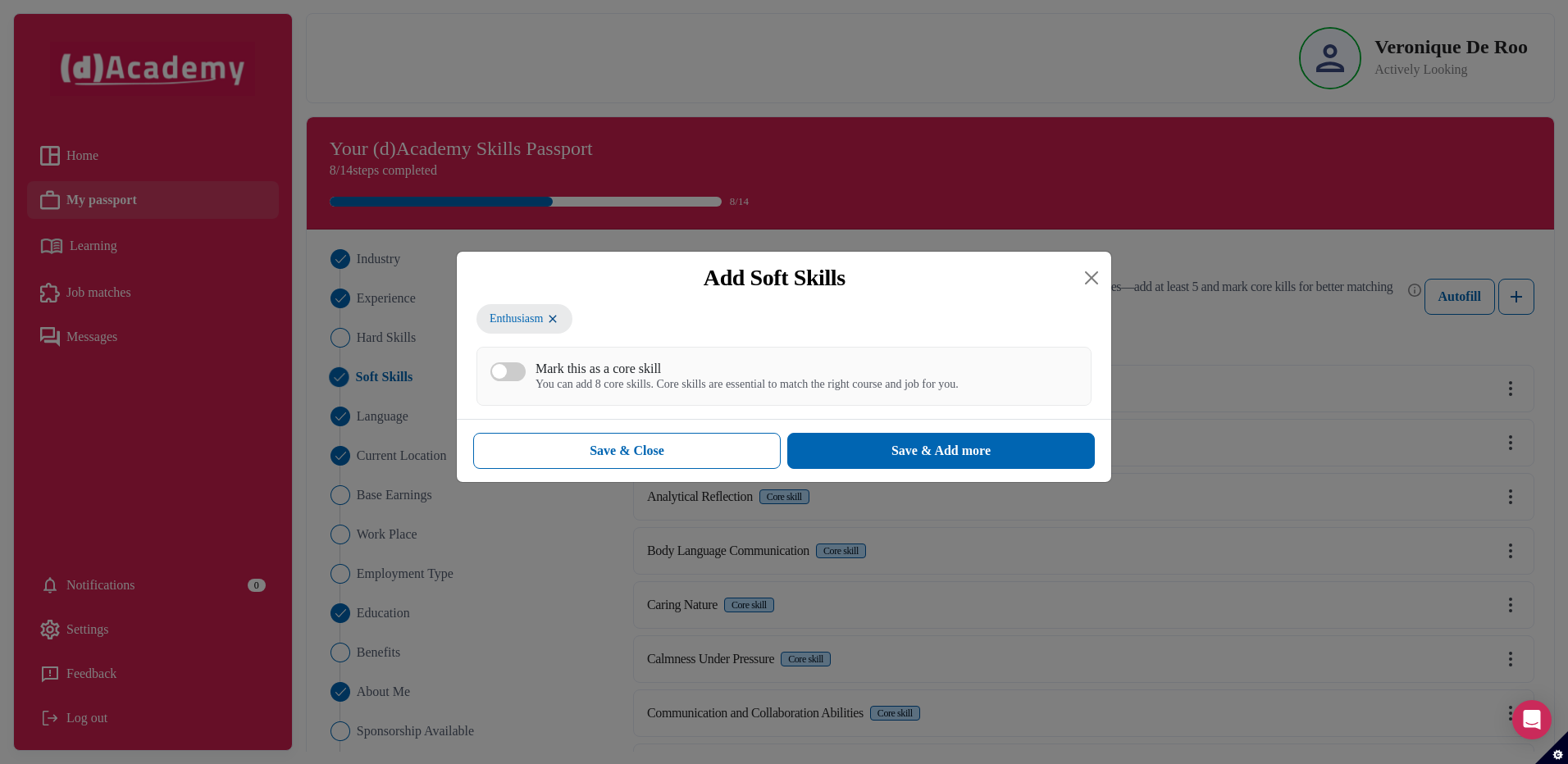
click at [569, 374] on div "Mark this as a core skill" at bounding box center [747, 369] width 423 height 16
click at [526, 374] on button "Mark this as a core skill You can add 8 core skills. Core skills are essential …" at bounding box center [508, 371] width 35 height 18
click at [878, 451] on button "Save & Add more" at bounding box center [941, 450] width 307 height 36
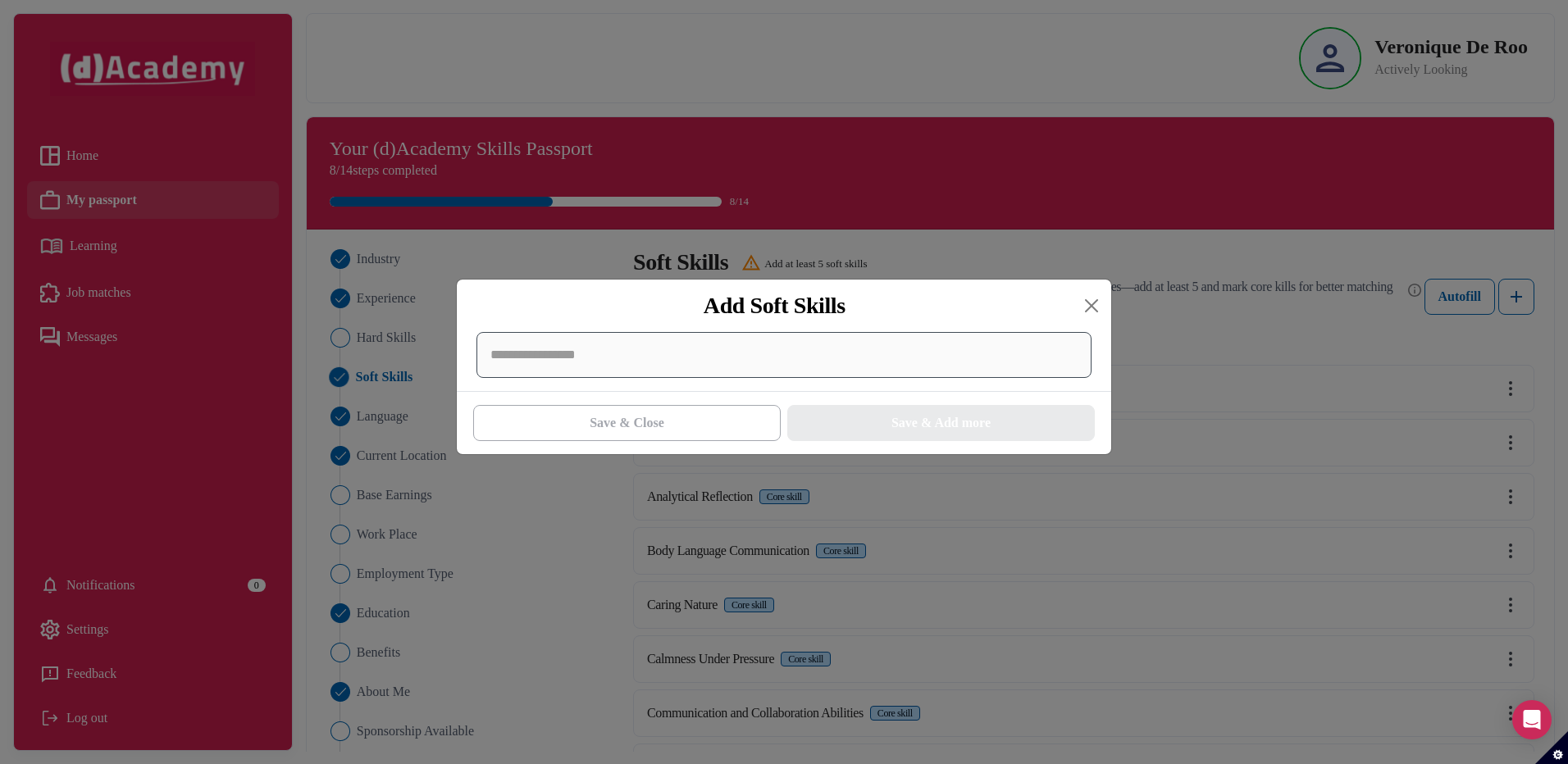
click at [674, 365] on div at bounding box center [784, 354] width 615 height 46
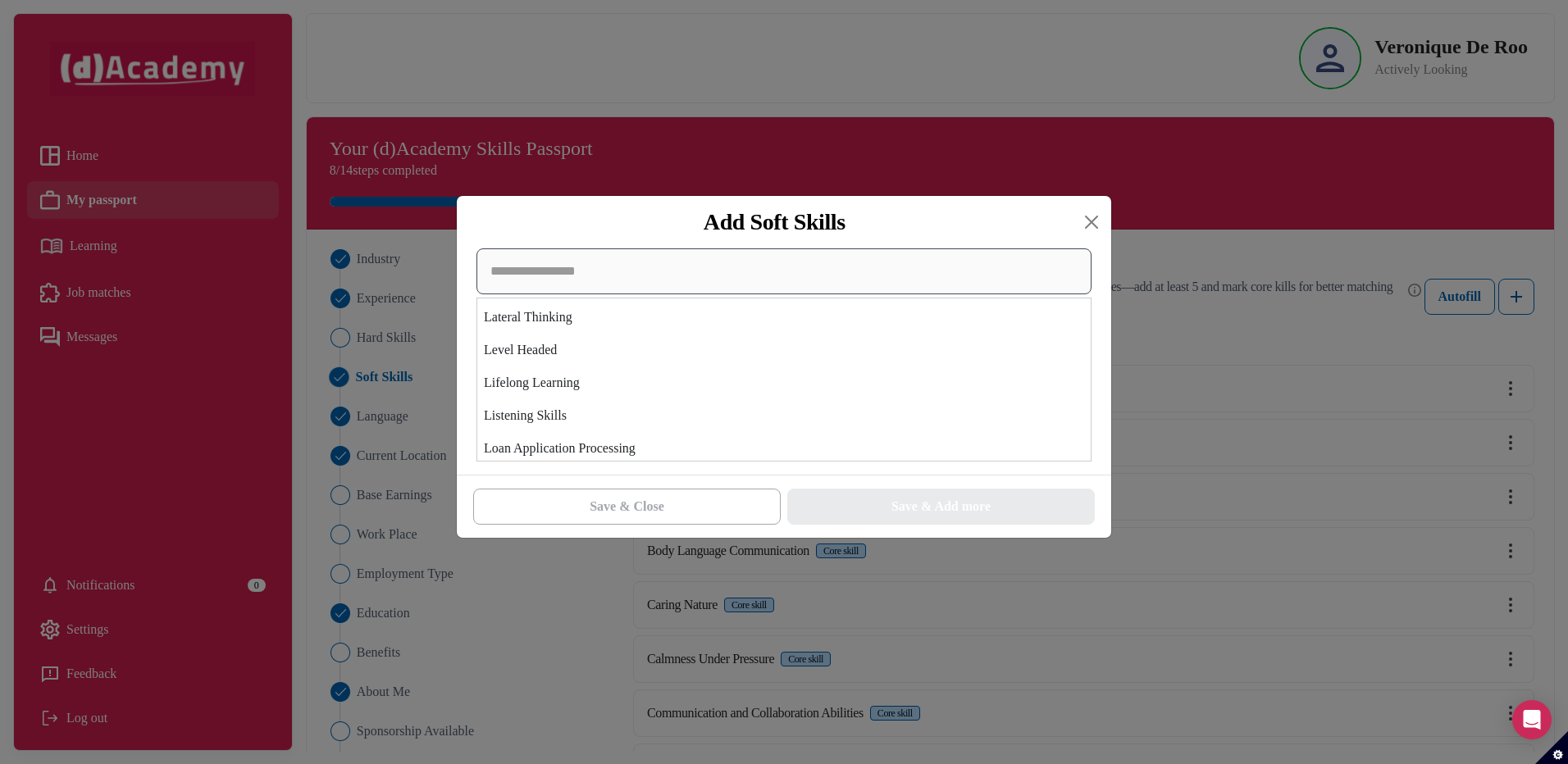
scroll to position [3442, 0]
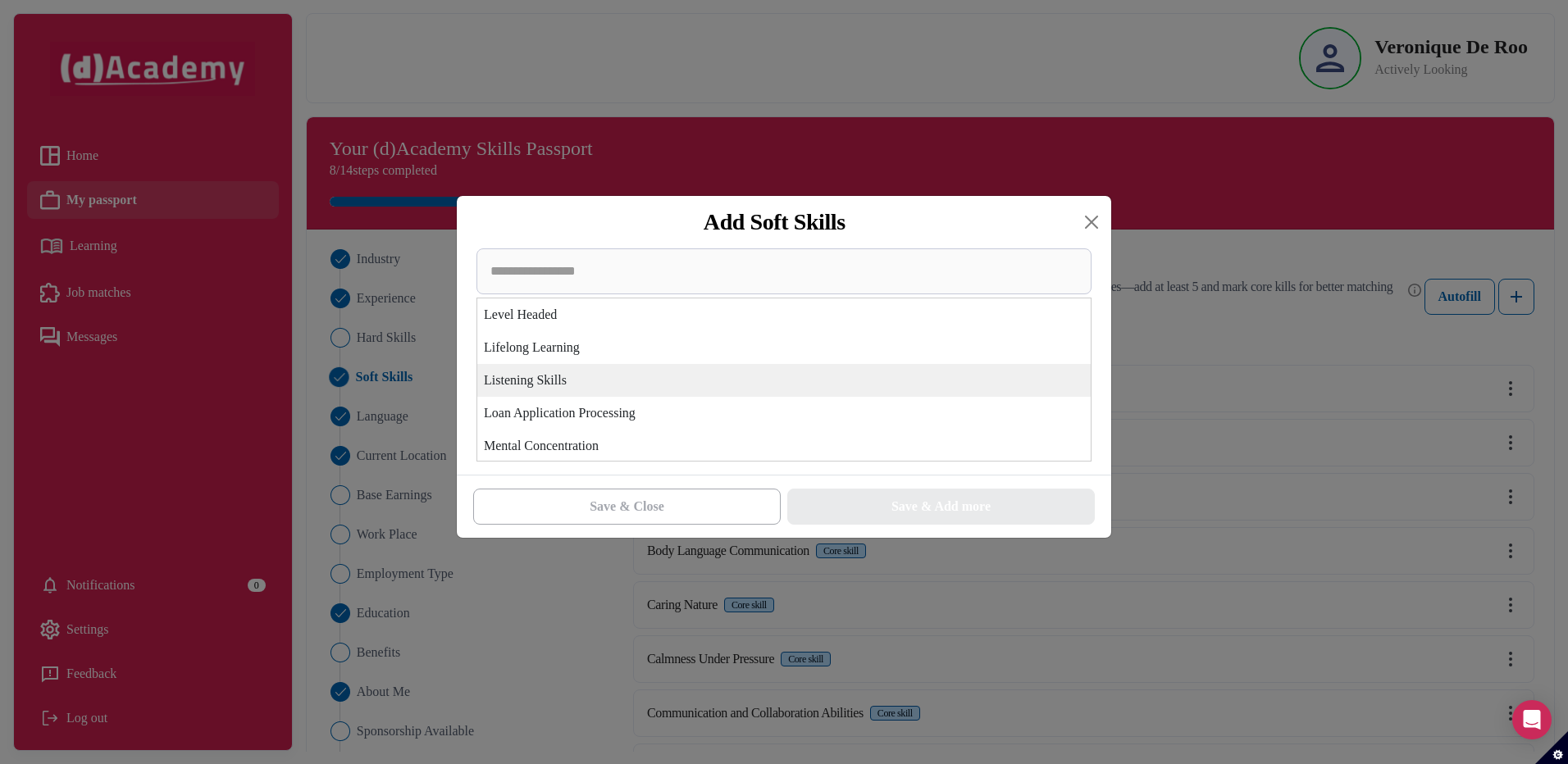
click at [553, 384] on div "Listening Skills" at bounding box center [784, 379] width 613 height 33
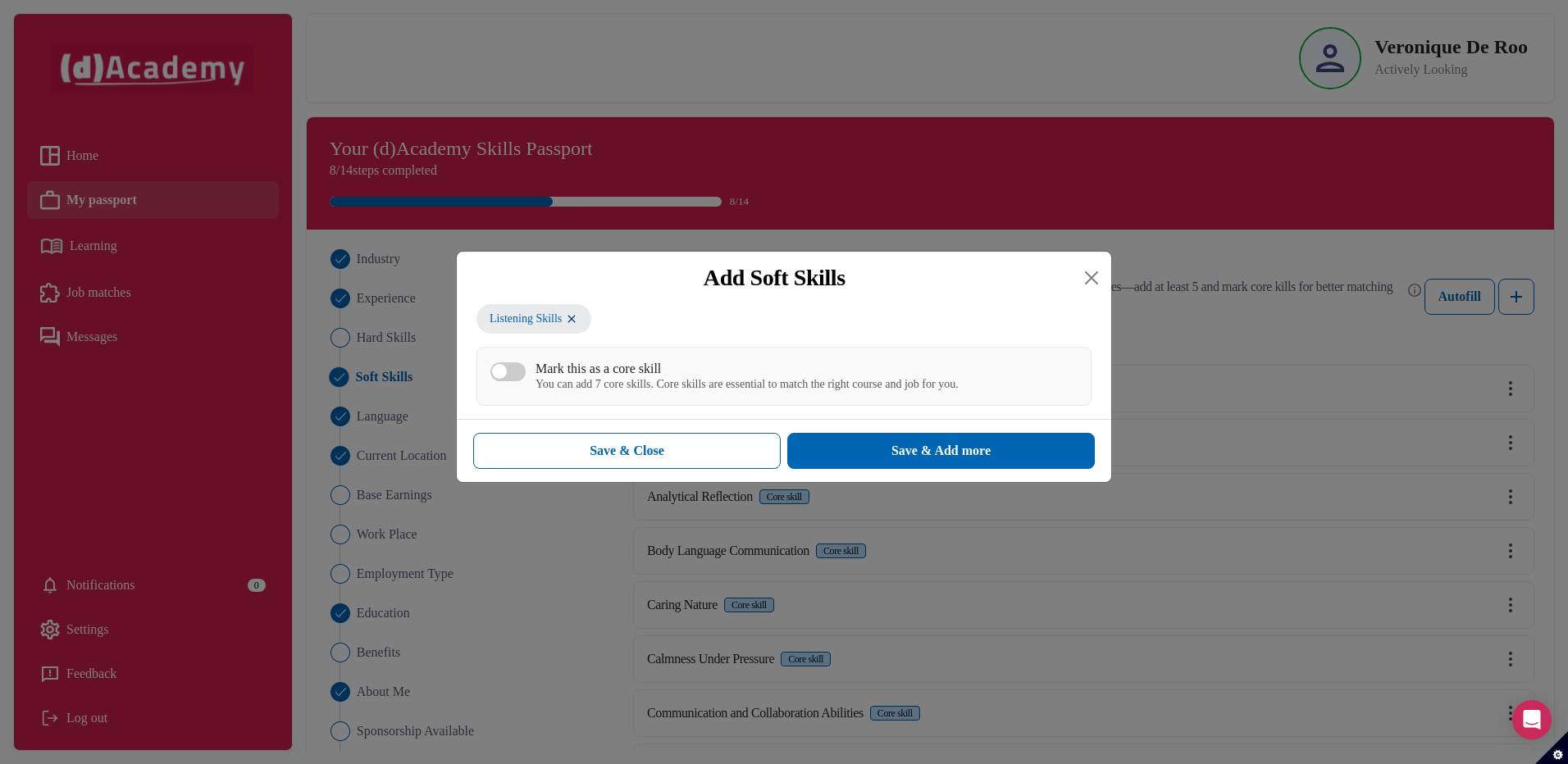
click at [653, 390] on div "You can add 7 core skills. Core skills are essential to match the right course …" at bounding box center [747, 385] width 423 height 14
click at [526, 381] on button "Mark this as a core skill You can add 7 core skills. Core skills are essential …" at bounding box center [508, 371] width 35 height 18
click at [821, 448] on button "Save & Add more" at bounding box center [941, 450] width 307 height 36
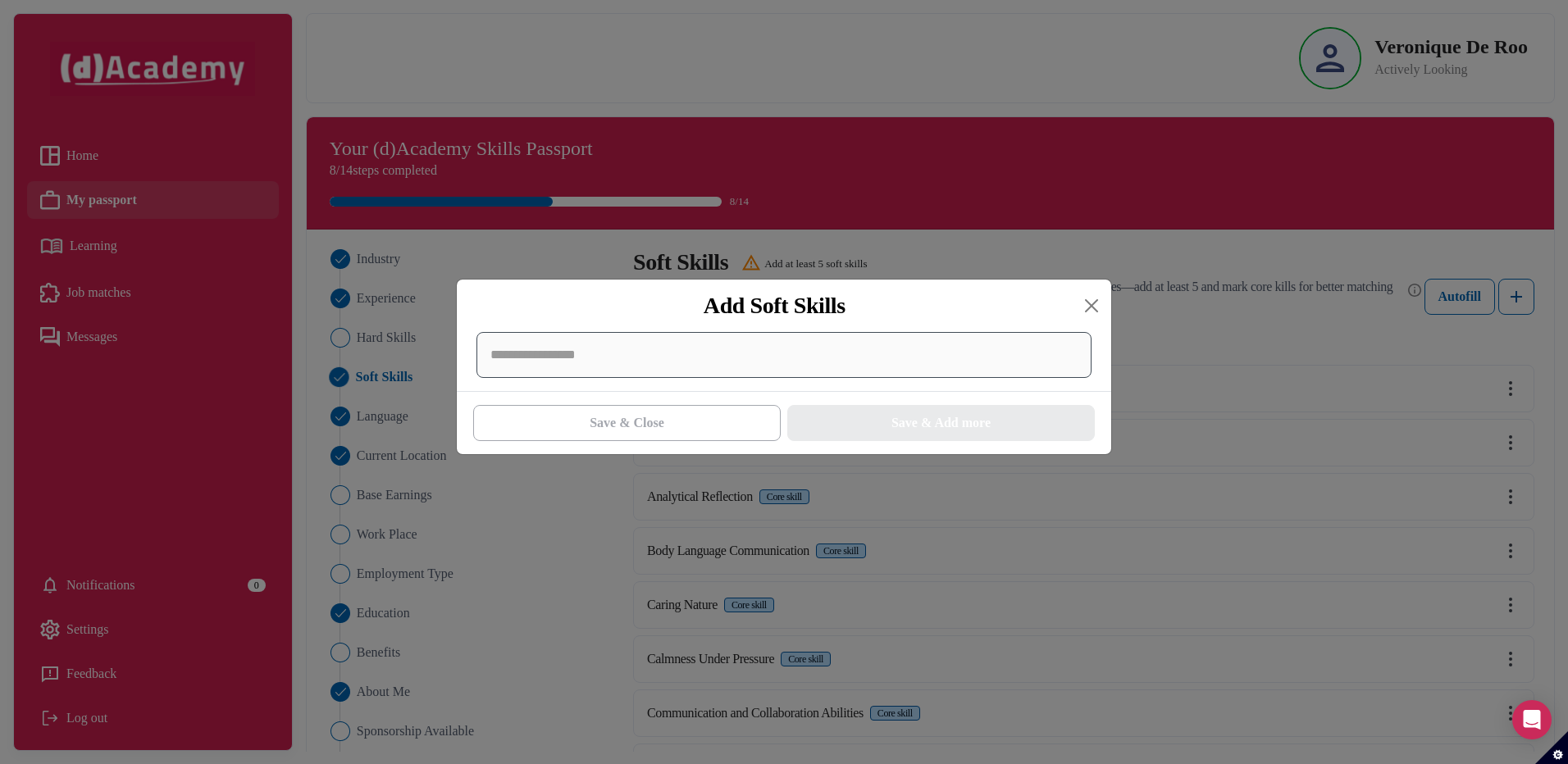
click at [547, 362] on div at bounding box center [784, 354] width 615 height 46
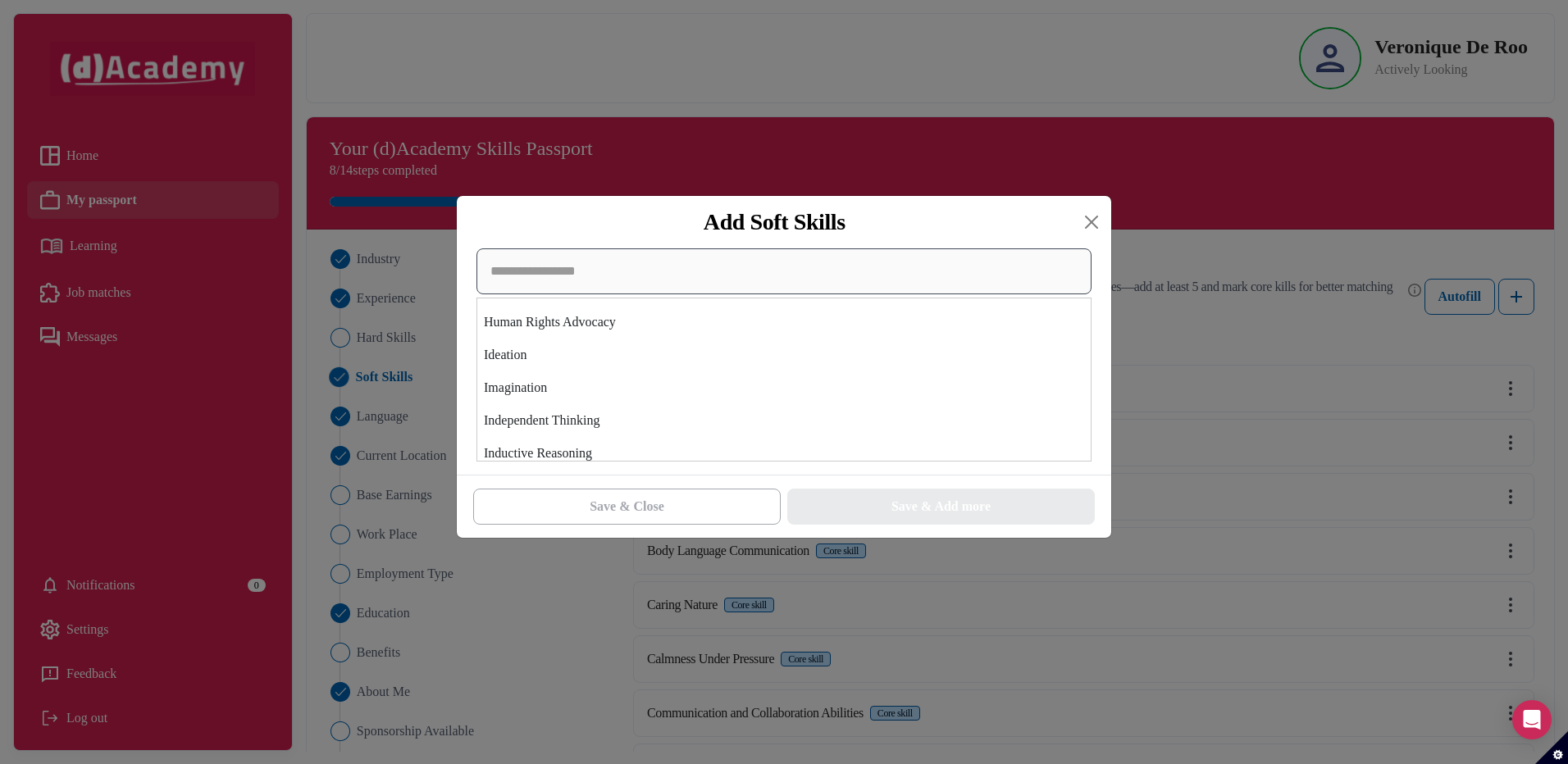
scroll to position [2950, 0]
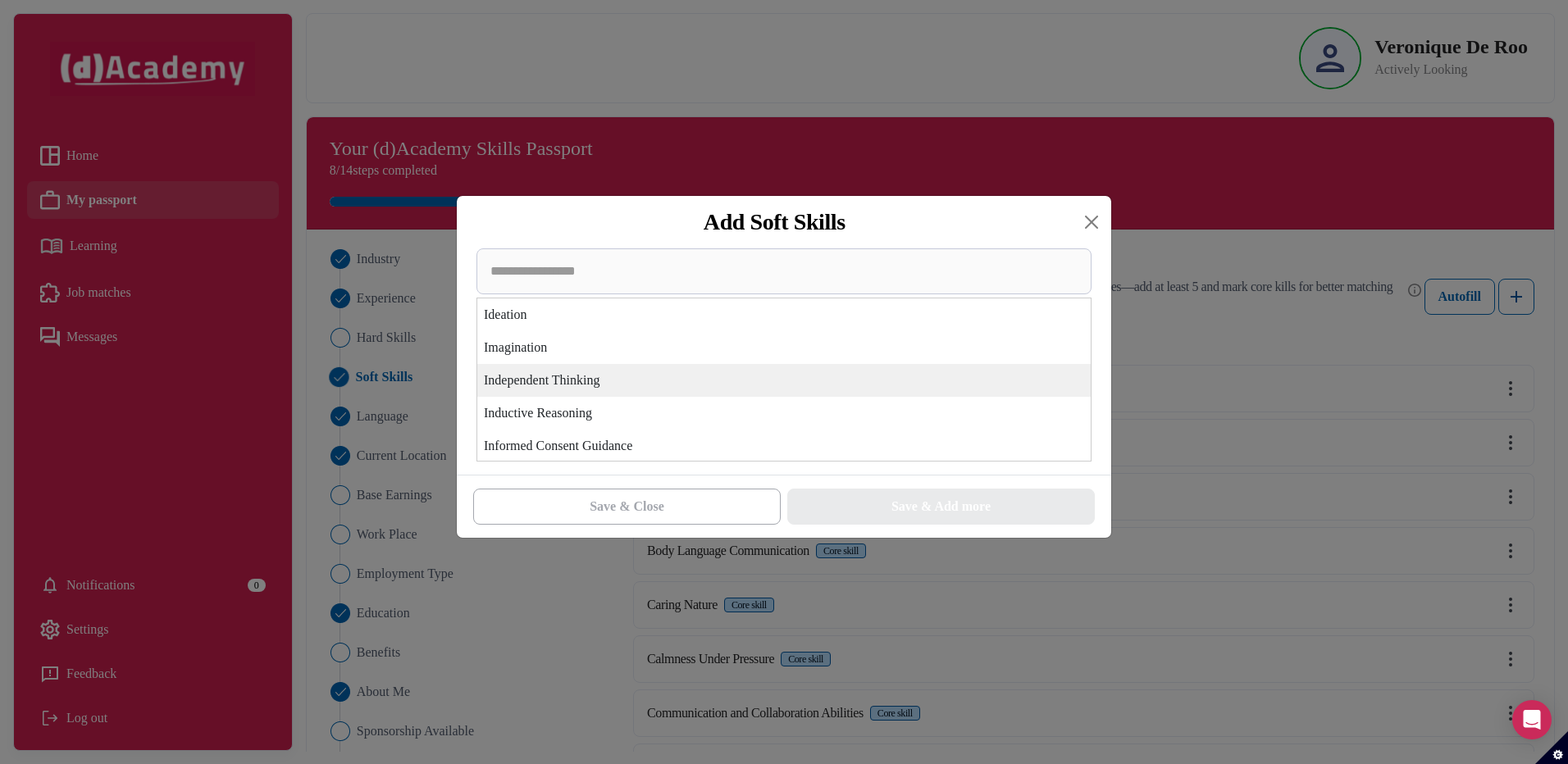
click at [498, 385] on div "Independent Thinking" at bounding box center [784, 379] width 613 height 33
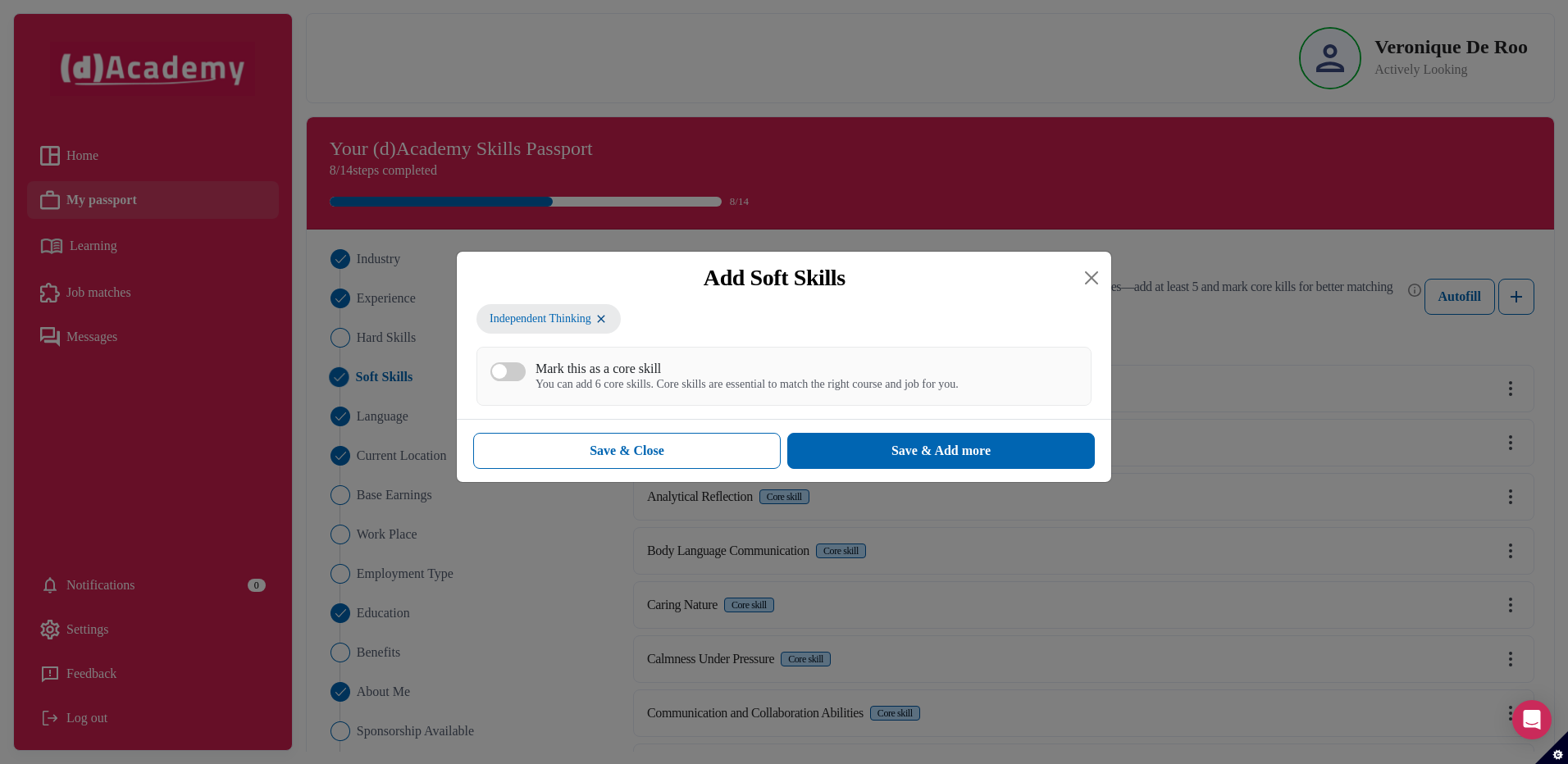
click at [654, 369] on div "Mark this as a core skill" at bounding box center [747, 369] width 423 height 16
click at [526, 369] on button "Mark this as a core skill You can add 6 core skills. Core skills are essential …" at bounding box center [508, 371] width 35 height 18
click at [842, 453] on button "Save & Add more" at bounding box center [941, 450] width 307 height 36
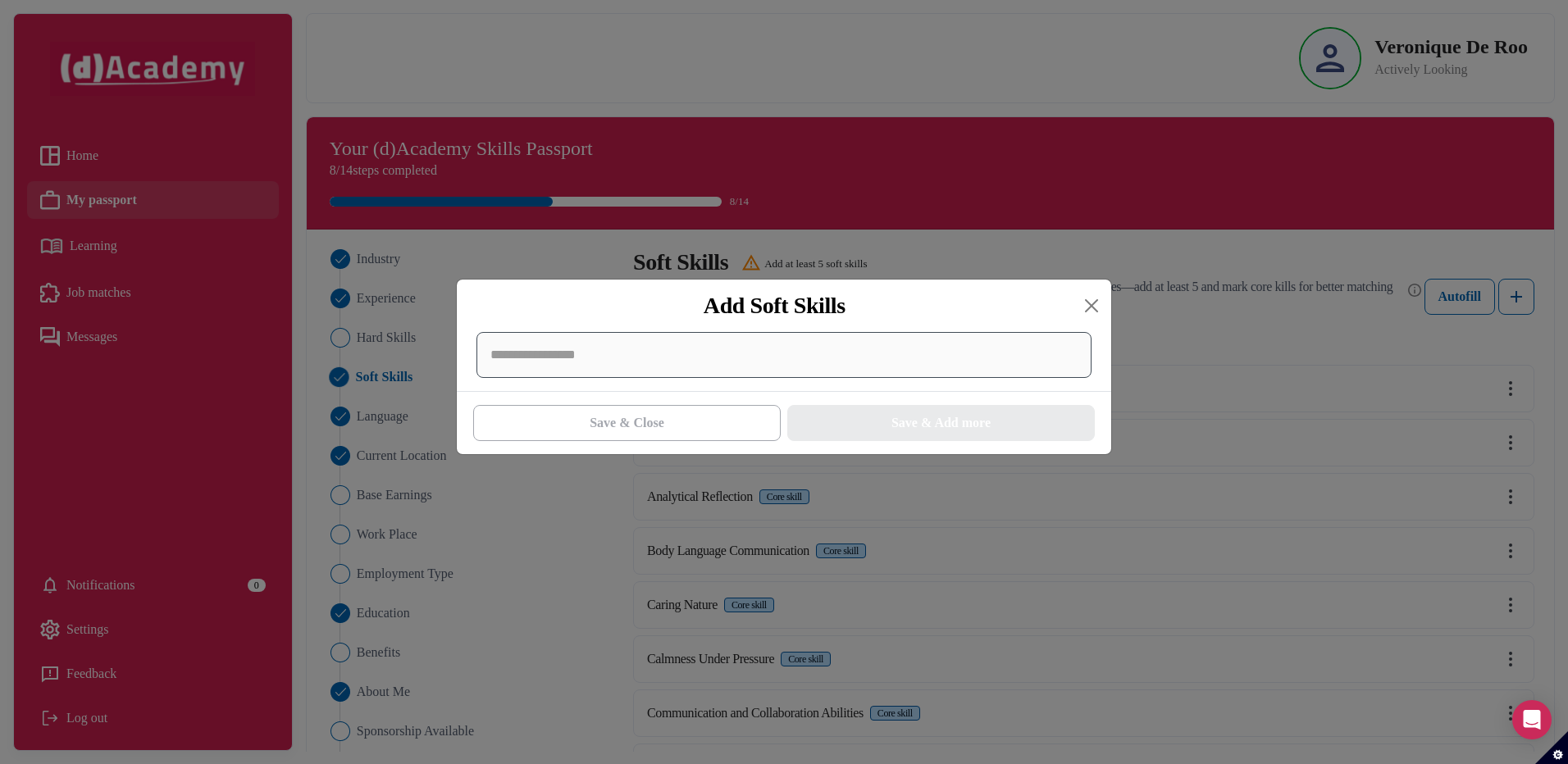
click at [707, 348] on div at bounding box center [784, 354] width 615 height 46
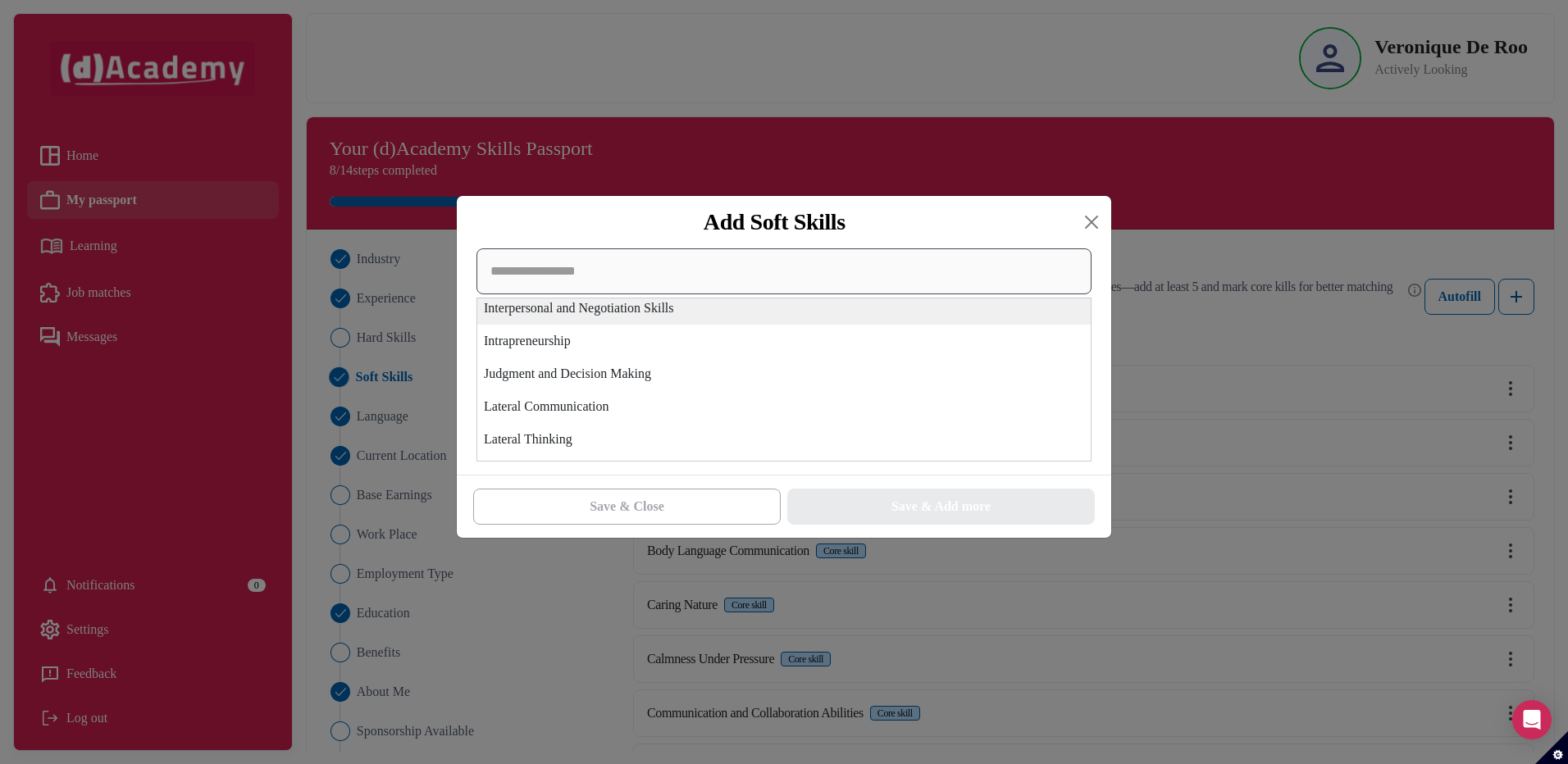
scroll to position [3524, 0]
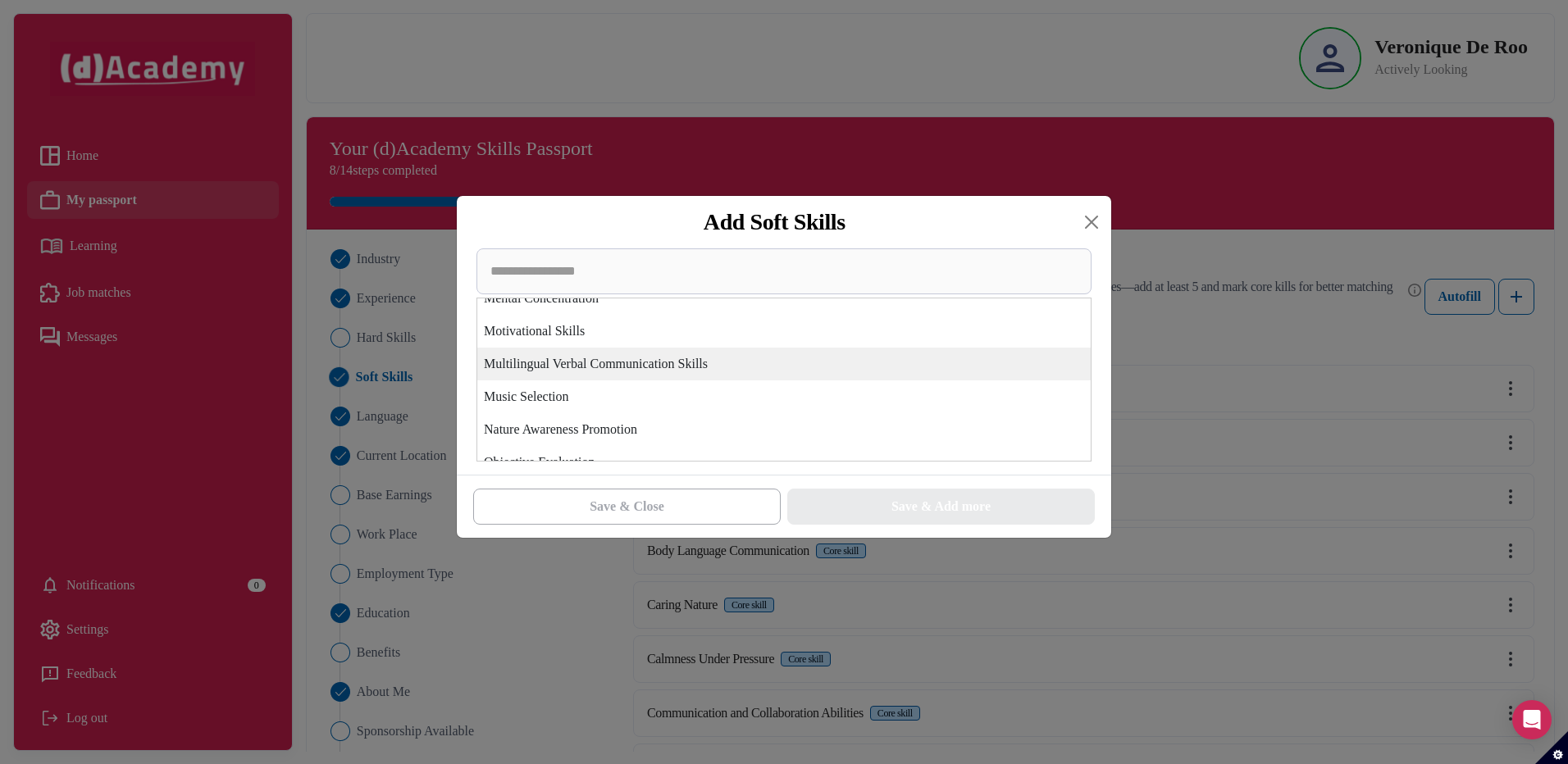
click at [554, 364] on div "Multilingual Verbal Communication Skills" at bounding box center [784, 364] width 613 height 33
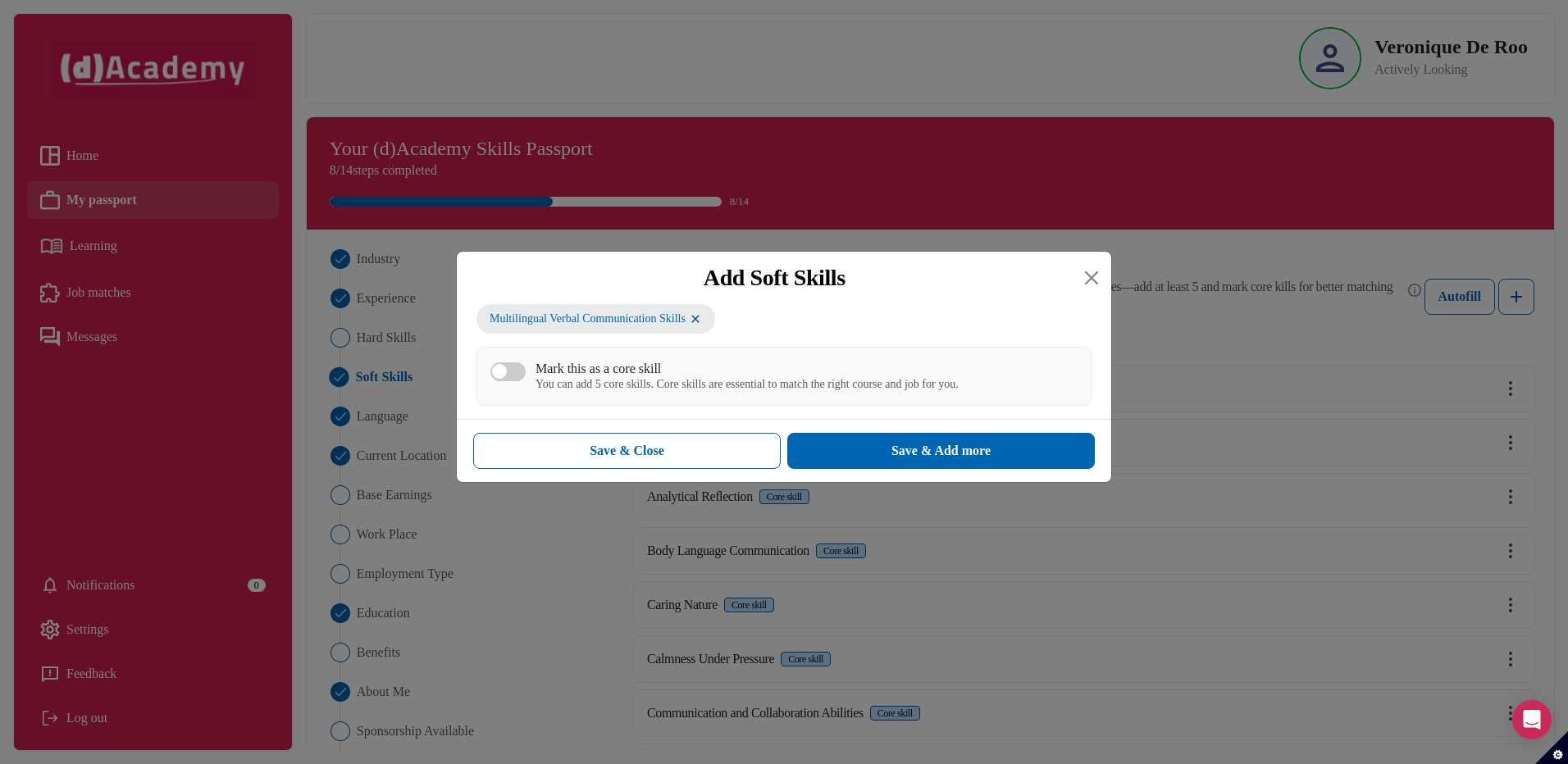
click at [603, 374] on div "Mark this as a core skill" at bounding box center [747, 369] width 423 height 16
click at [526, 374] on button "Mark this as a core skill You can add 5 core skills. Core skills are essential …" at bounding box center [508, 371] width 35 height 18
click at [864, 455] on button "Save & Add more" at bounding box center [941, 450] width 307 height 36
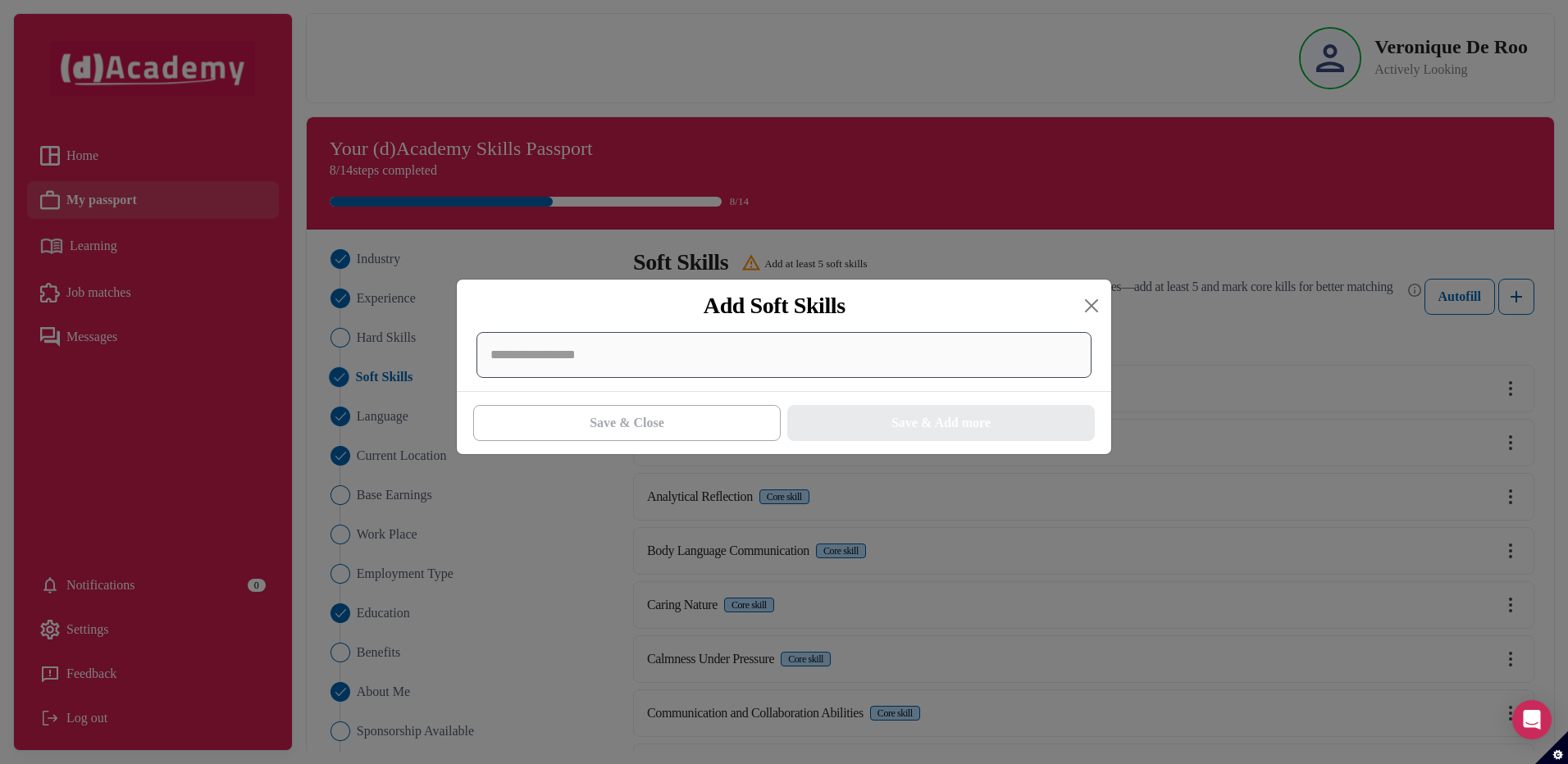
click at [756, 360] on div at bounding box center [784, 354] width 615 height 46
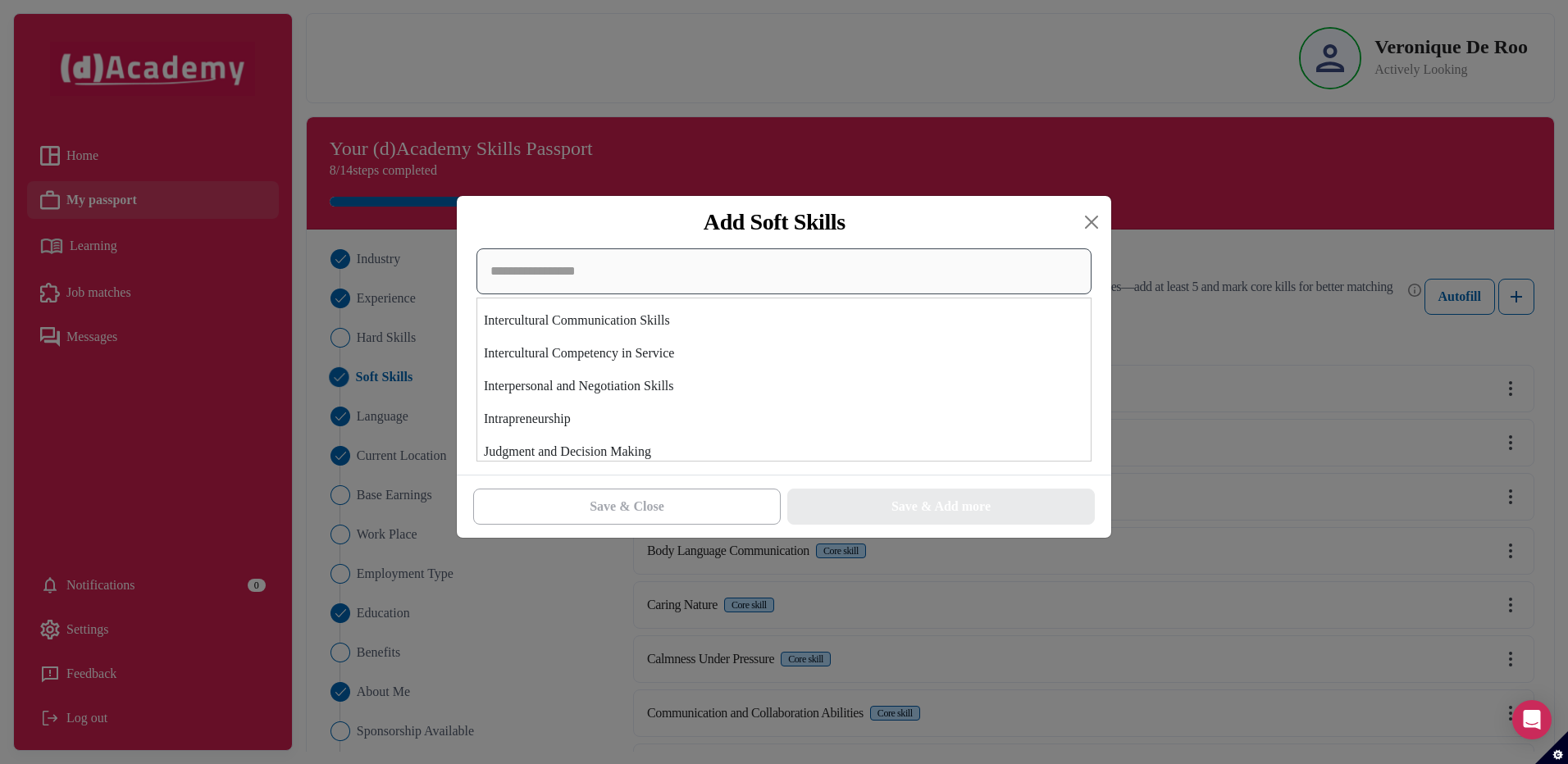
scroll to position [3196, 0]
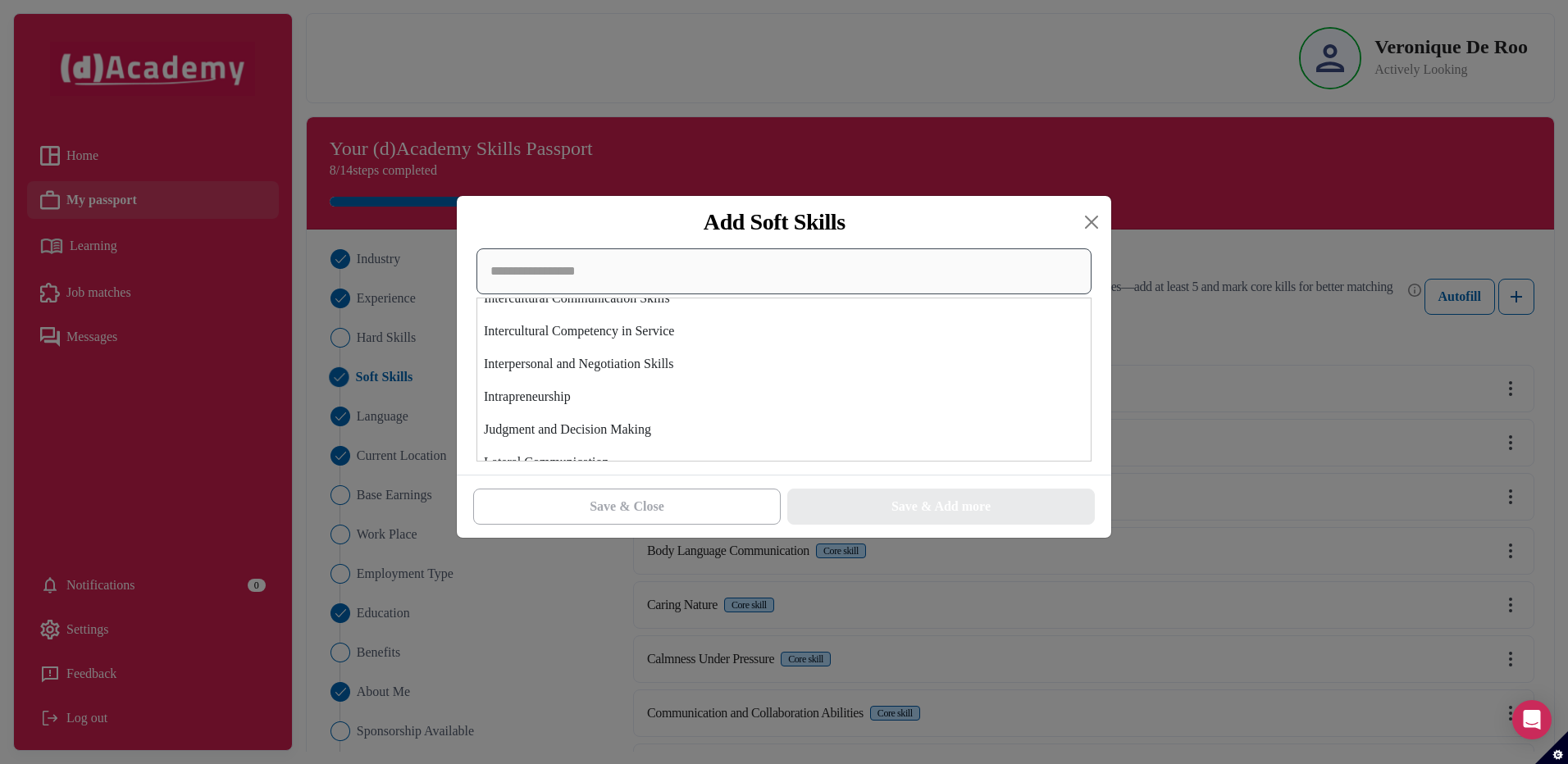
click at [899, 281] on input at bounding box center [784, 271] width 615 height 46
click at [721, 277] on input at bounding box center [784, 271] width 615 height 46
click at [590, 271] on input at bounding box center [784, 271] width 615 height 46
click at [534, 275] on input at bounding box center [784, 271] width 615 height 46
click at [542, 279] on input at bounding box center [784, 271] width 615 height 46
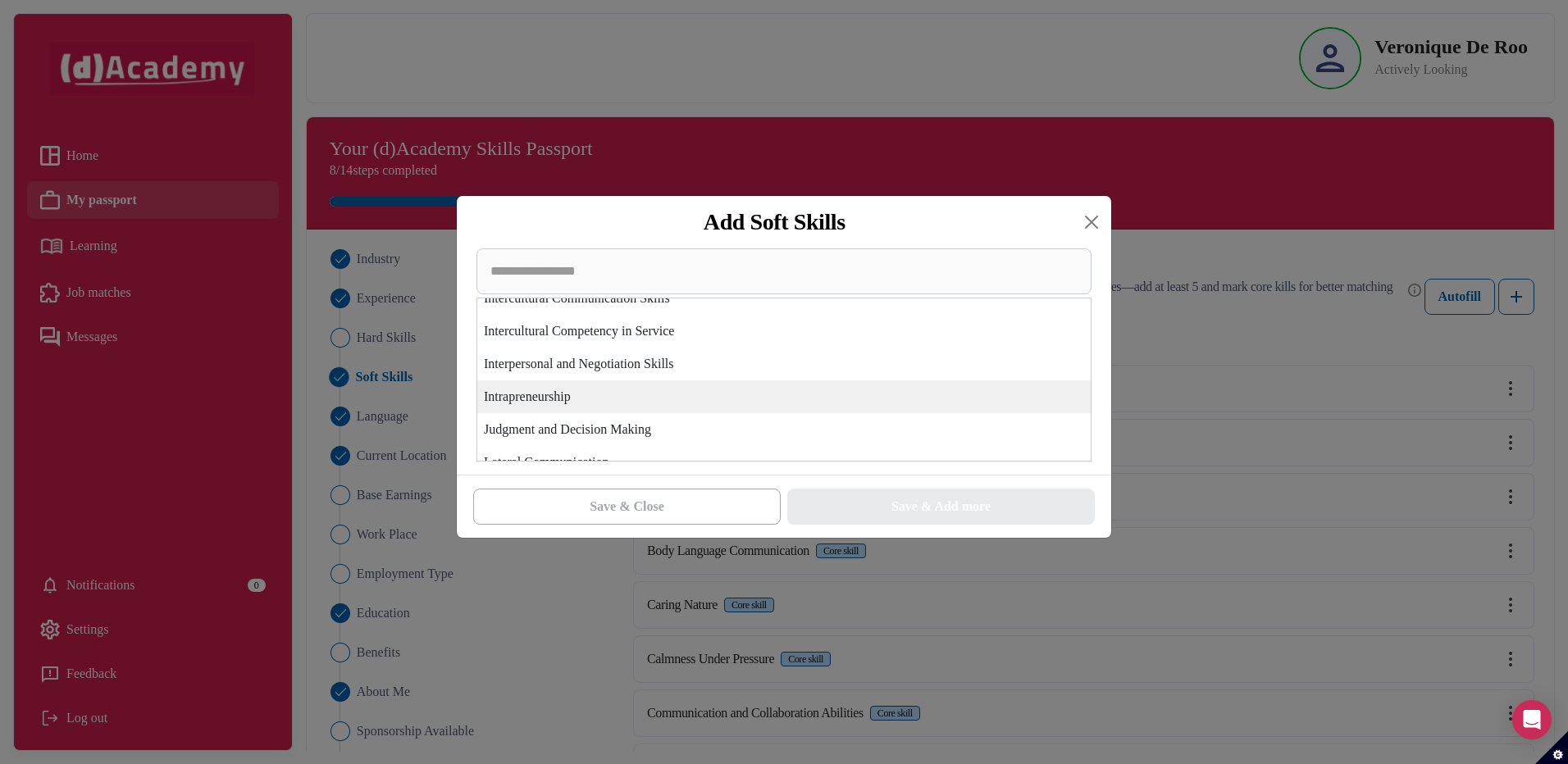
click at [845, 396] on div "Intrapreneurship" at bounding box center [784, 396] width 613 height 33
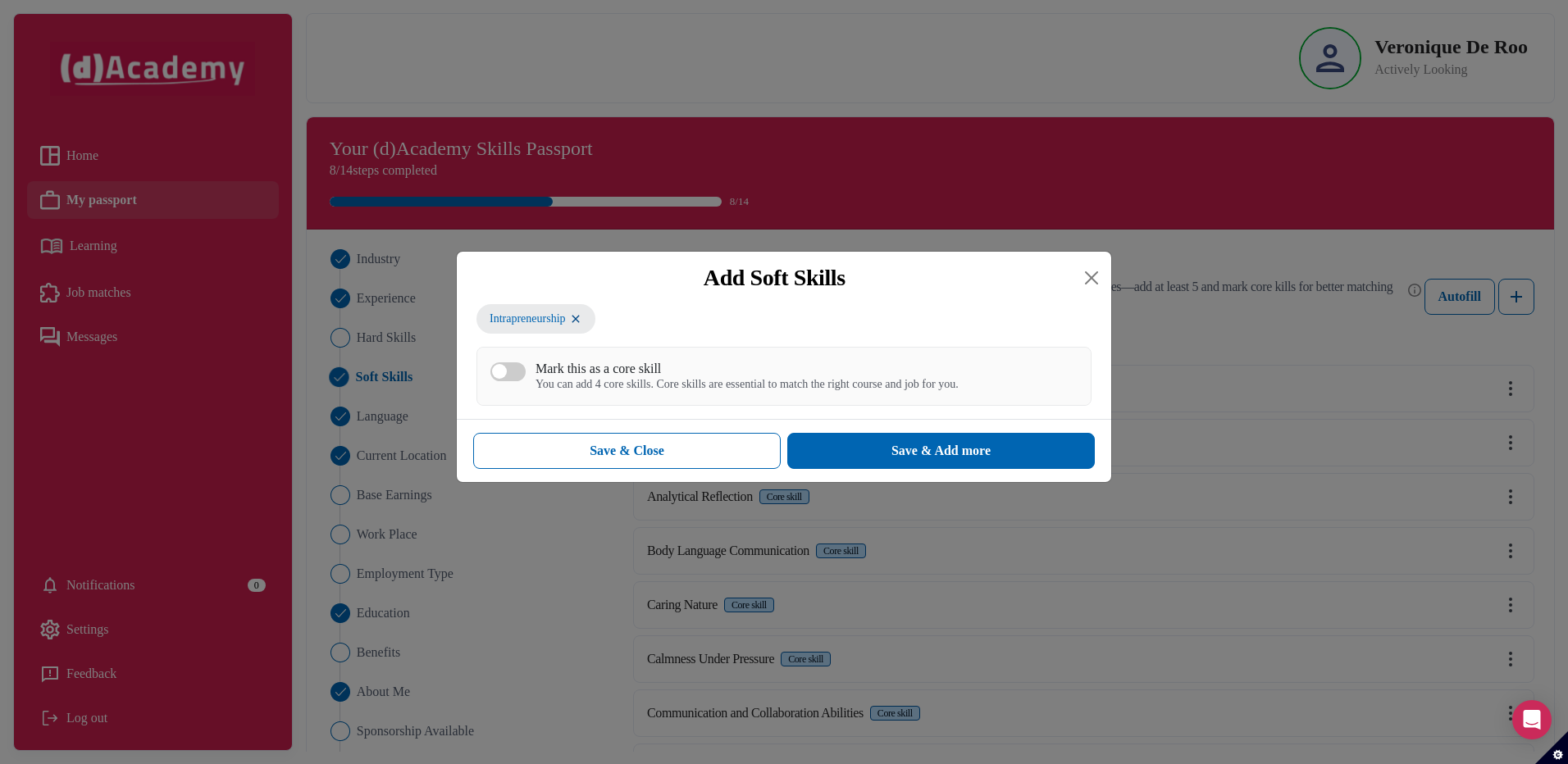
click at [599, 374] on div "Mark this as a core skill" at bounding box center [747, 369] width 423 height 16
click at [526, 374] on button "Mark this as a core skill You can add 4 core skills. Core skills are essential …" at bounding box center [508, 371] width 35 height 18
click at [876, 460] on button "Save & Add more" at bounding box center [941, 450] width 307 height 36
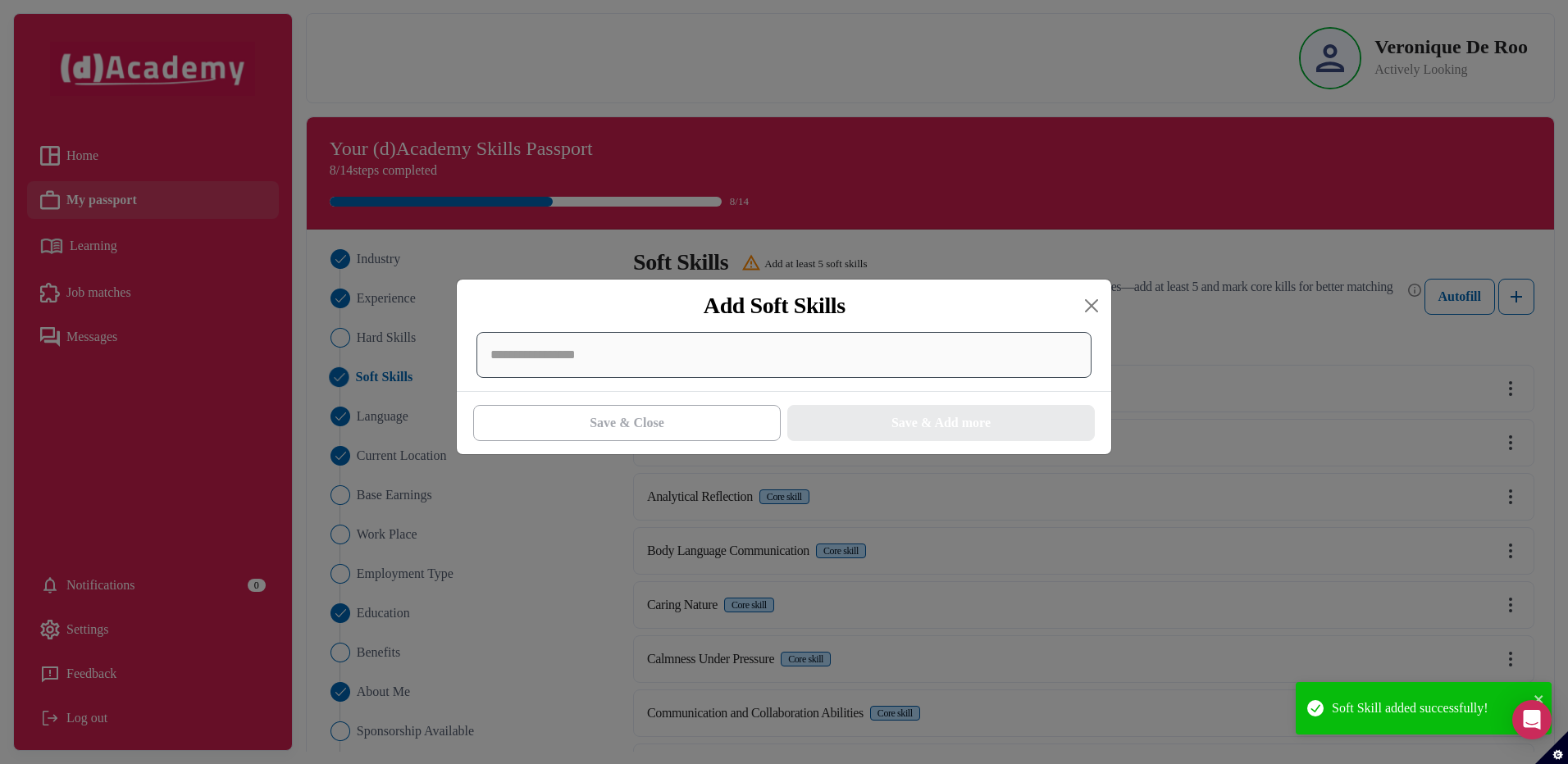
click at [652, 361] on div at bounding box center [784, 354] width 615 height 46
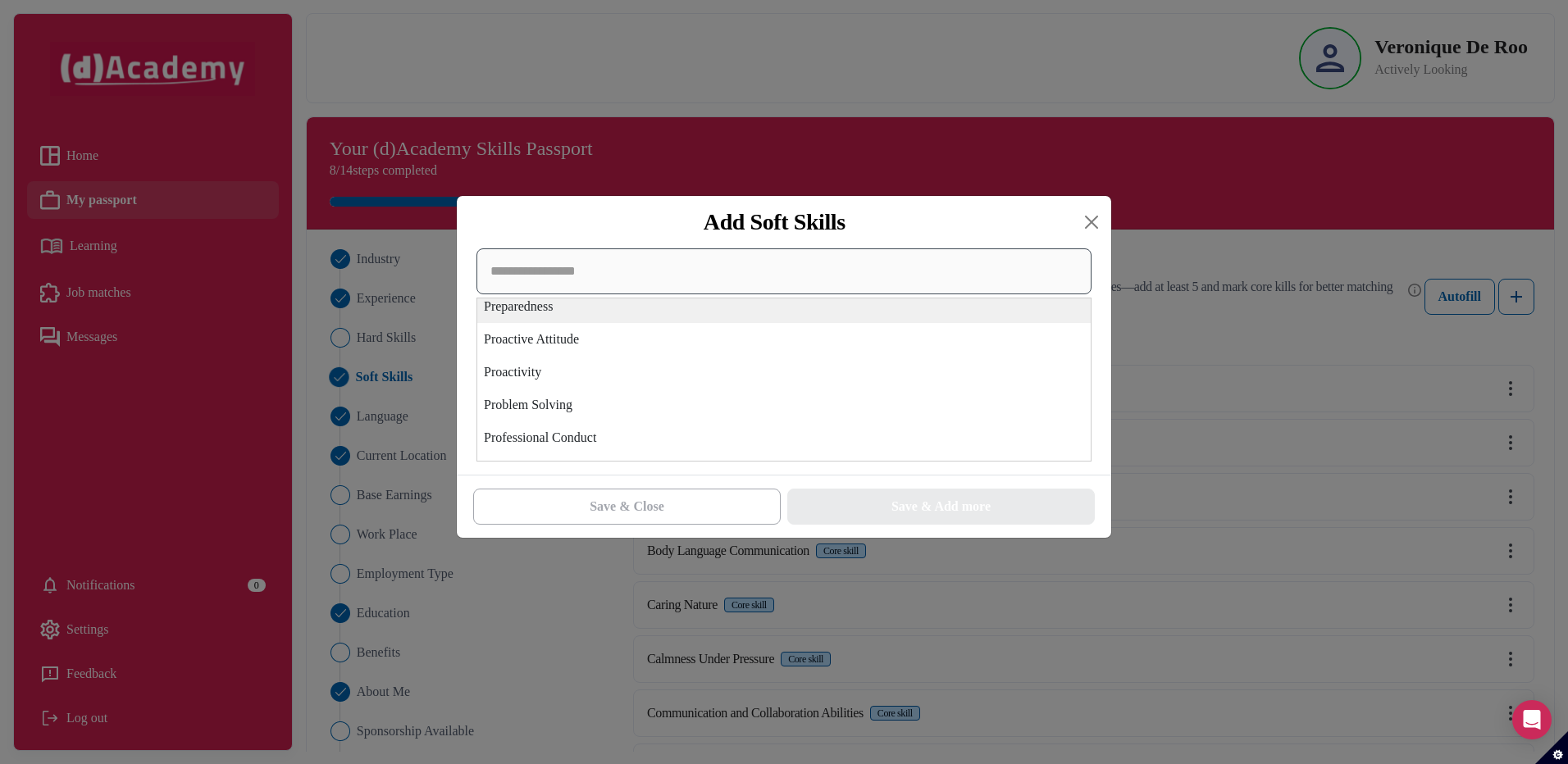
scroll to position [4098, 0]
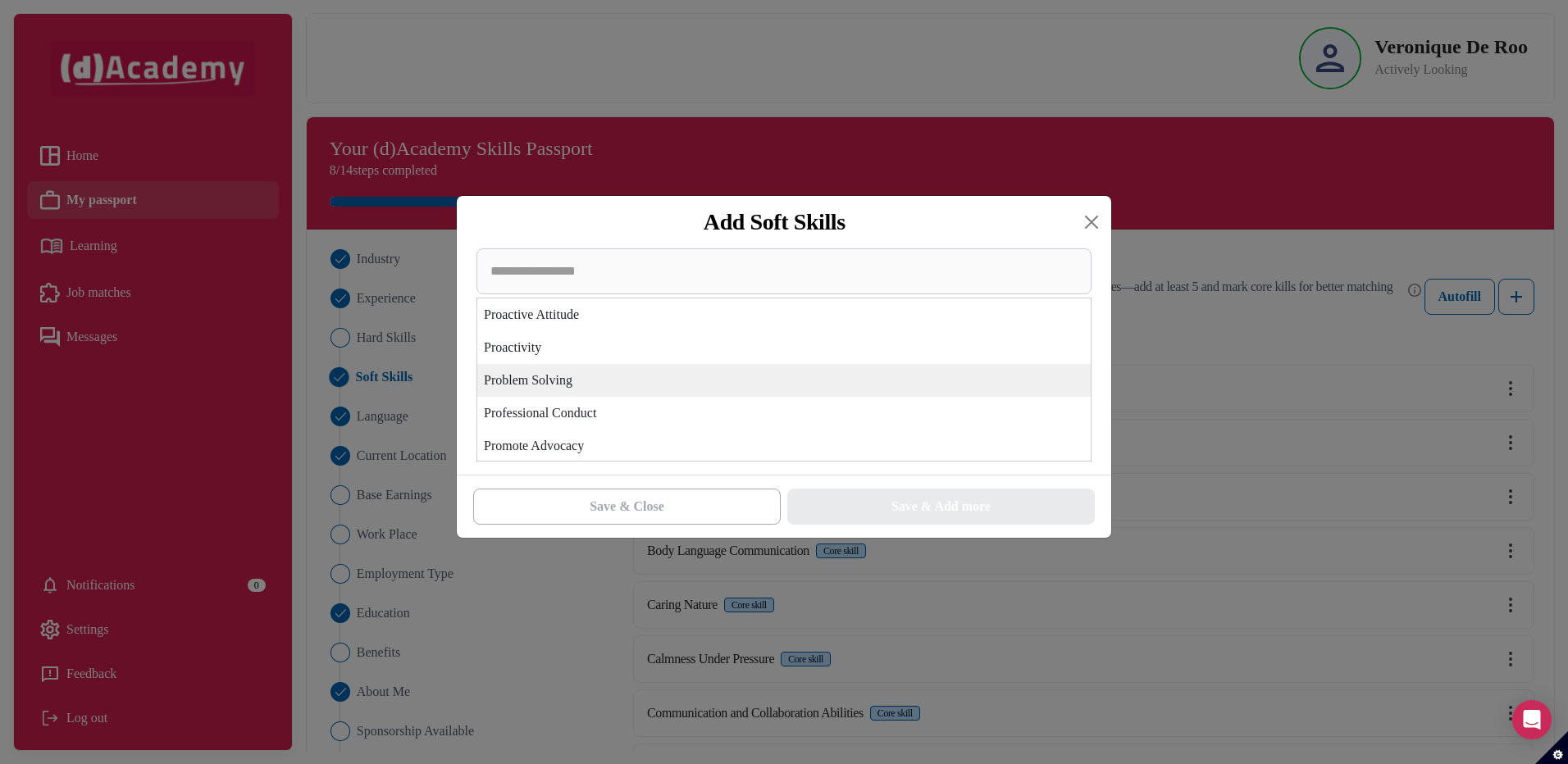
click at [527, 379] on div "Problem Solving" at bounding box center [784, 379] width 613 height 33
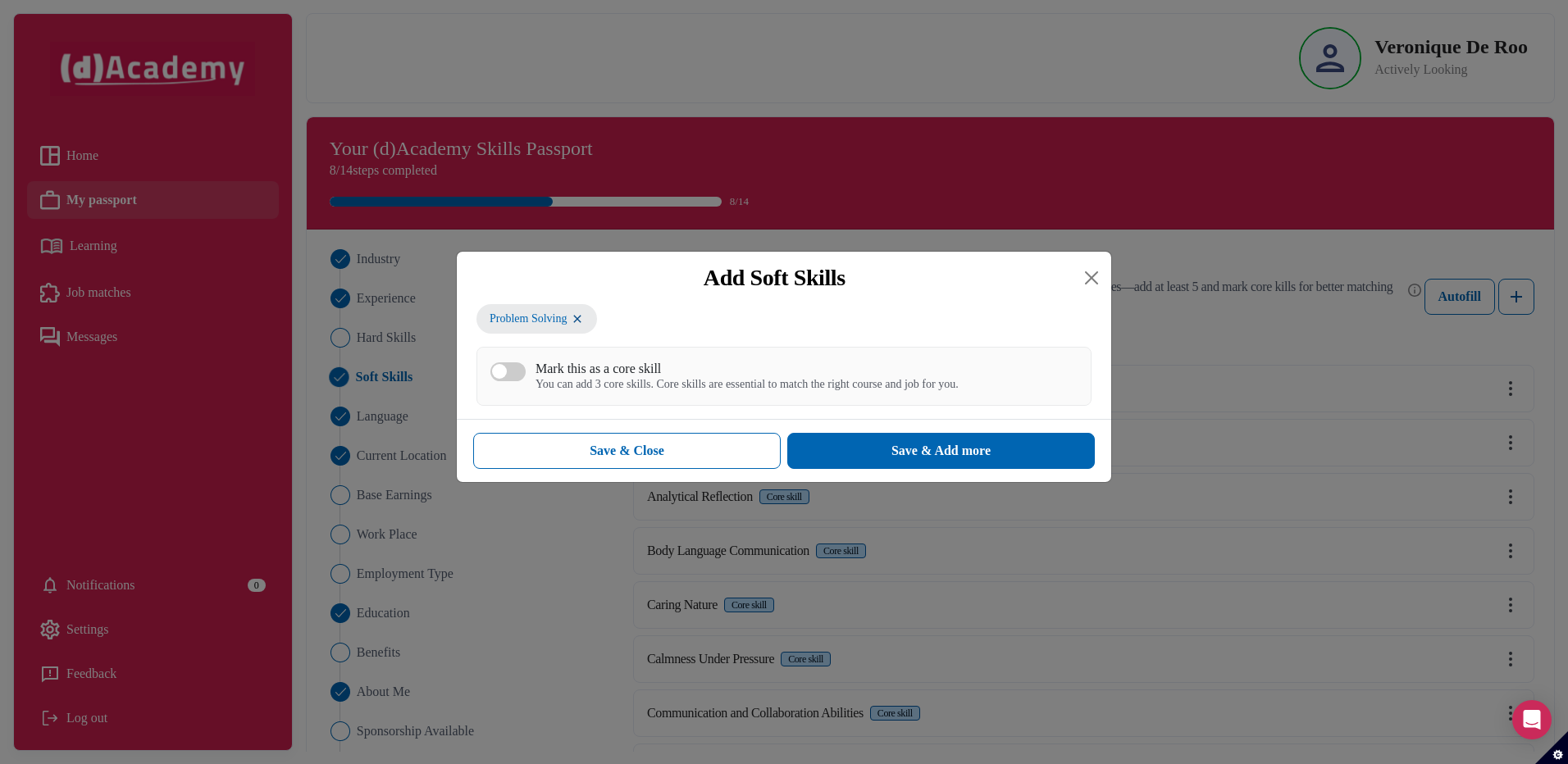
click at [624, 398] on div "Mark this as a core skill You can add 3 core skills. Core skills are essential …" at bounding box center [784, 376] width 615 height 59
click at [698, 380] on div "You can add 3 core skills. Core skills are essential to match the right course …" at bounding box center [747, 385] width 423 height 14
click at [526, 380] on button "Mark this as a core skill You can add 3 core skills. Core skills are essential …" at bounding box center [508, 371] width 35 height 18
click at [893, 451] on div "Save & Add more" at bounding box center [941, 450] width 99 height 19
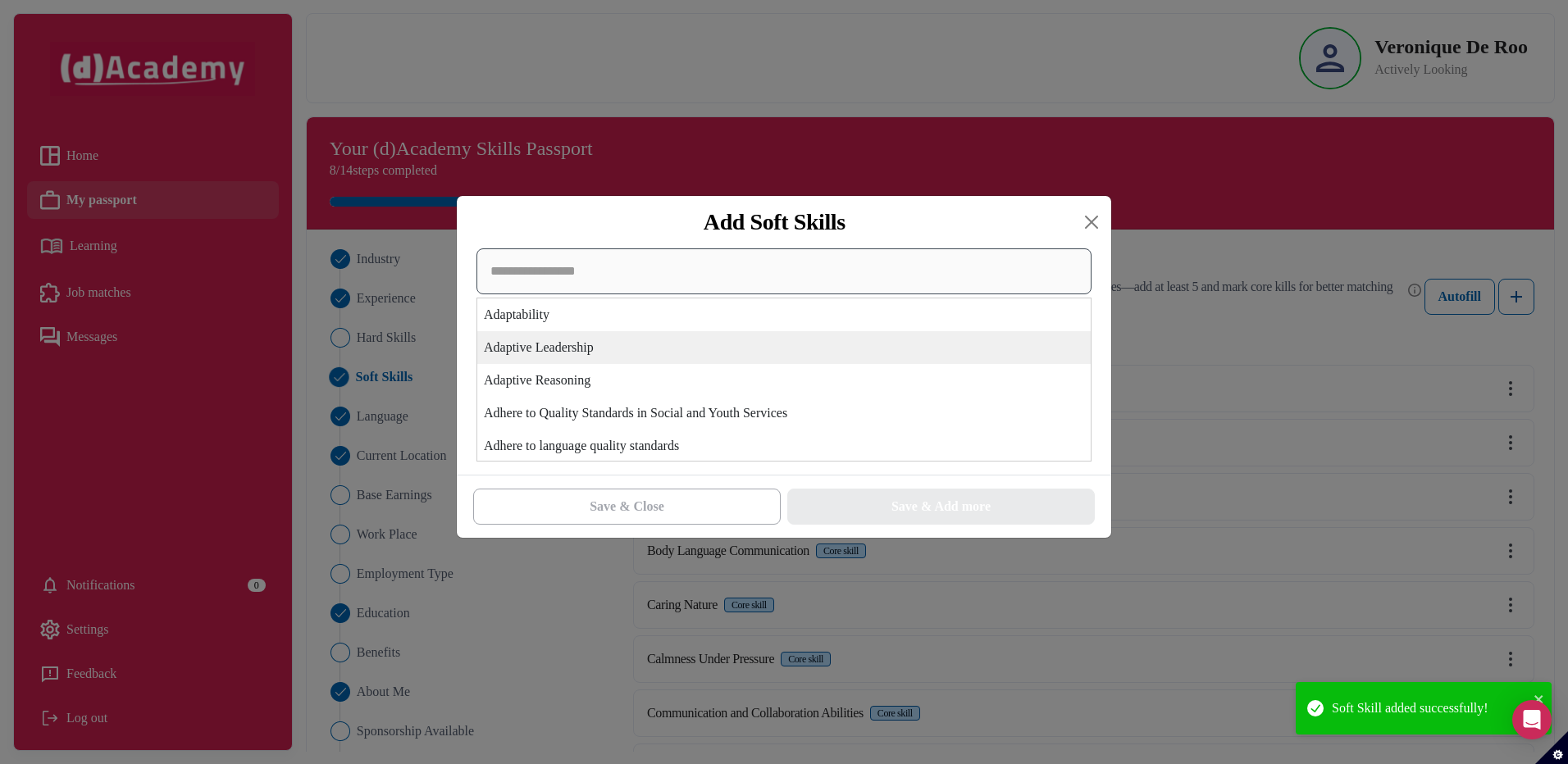
click at [636, 358] on div "Adaptability Adaptive Leadership Adaptive Reasoning Adhere to Quality Standards…" at bounding box center [784, 355] width 615 height 213
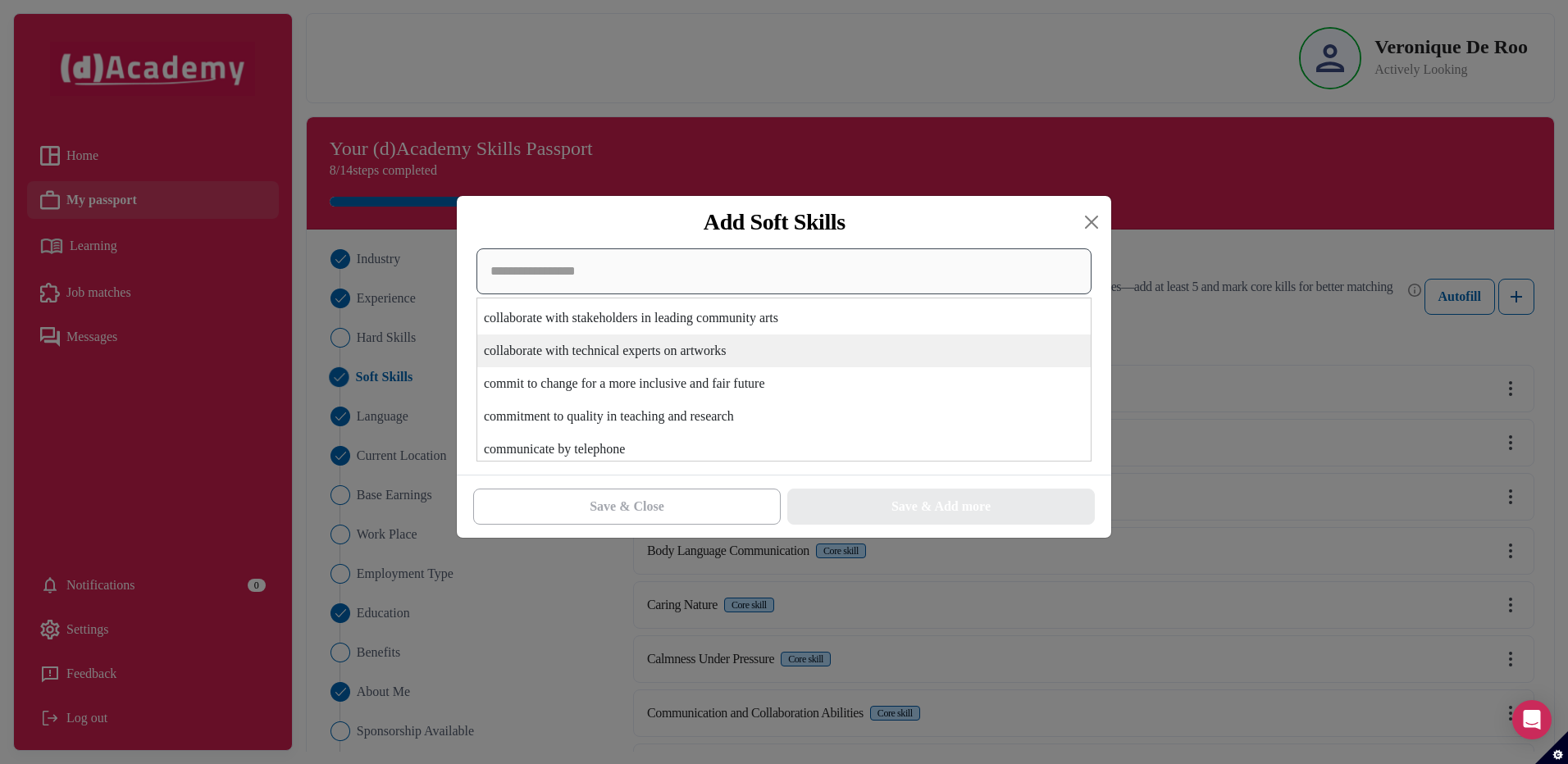
scroll to position [10982, 0]
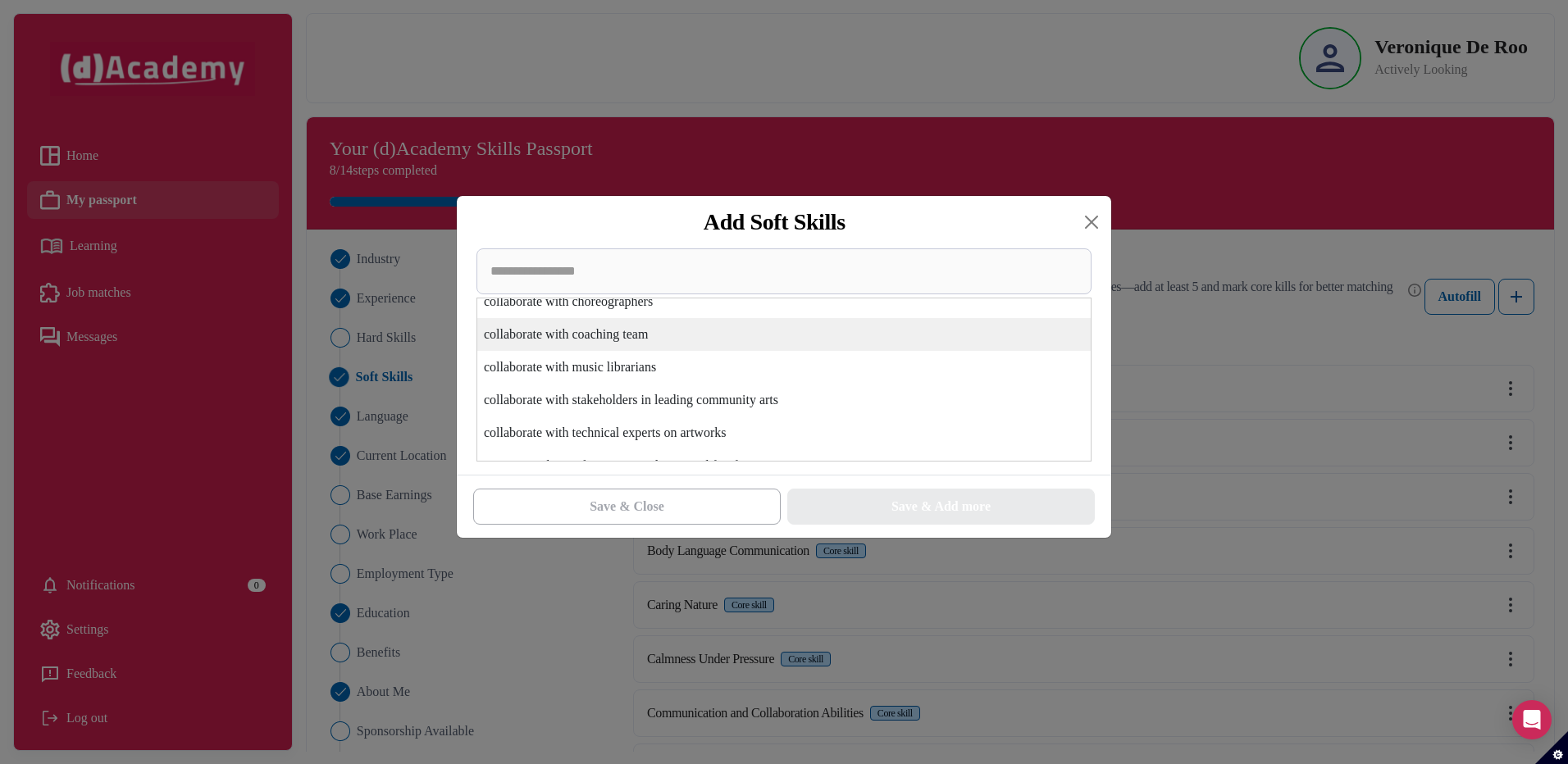
click at [589, 340] on div "collaborate with coaching team" at bounding box center [784, 334] width 613 height 33
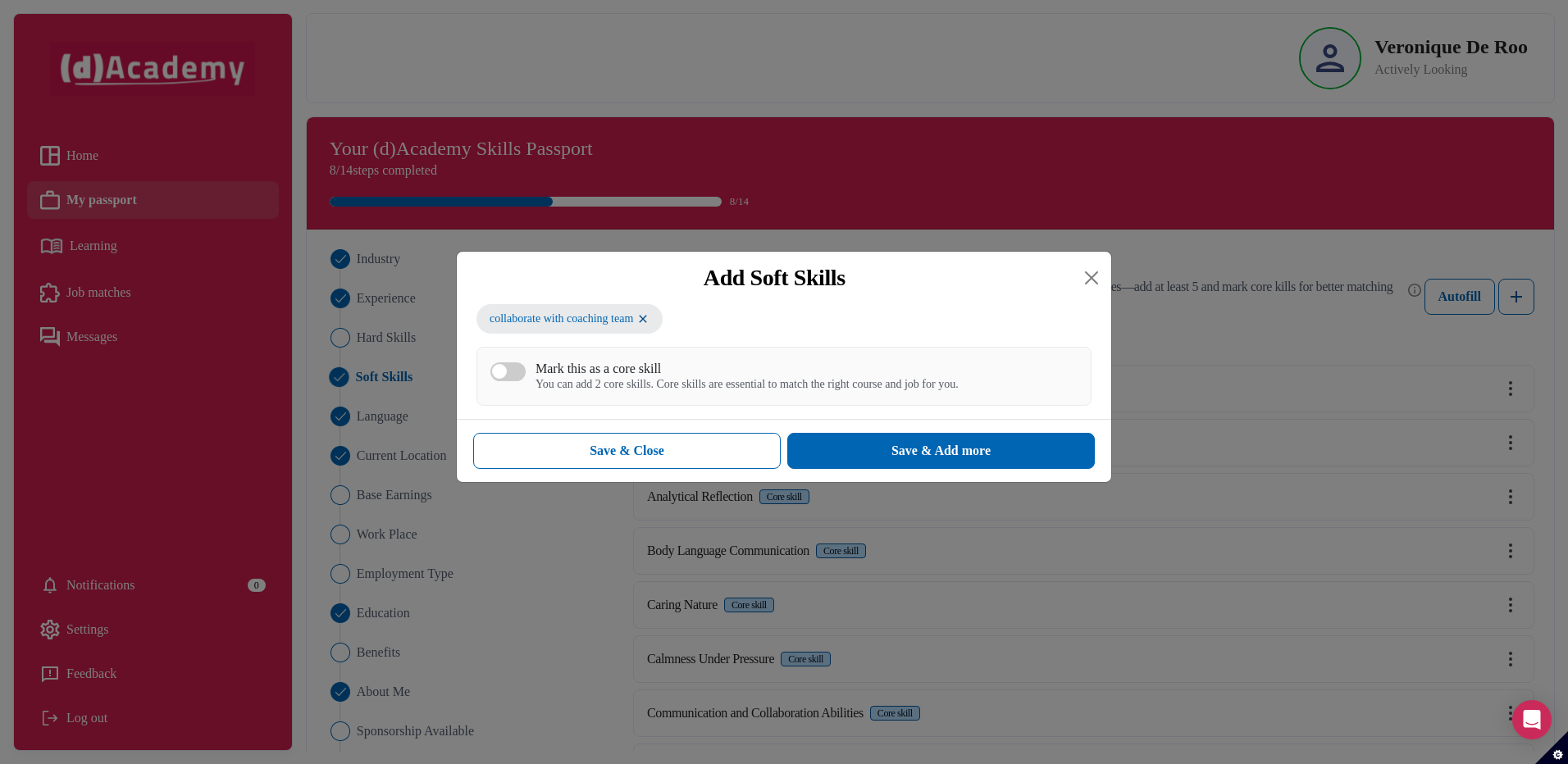
click at [627, 395] on div "Mark this as a core skill You can add 2 core skills. Core skills are essential …" at bounding box center [784, 376] width 615 height 59
click at [590, 376] on div "Mark this as a core skill" at bounding box center [747, 369] width 423 height 16
click at [526, 377] on button "Mark this as a core skill You can add 2 core skills. Core skills are essential …" at bounding box center [508, 371] width 35 height 18
click at [863, 442] on button "Save & Add more" at bounding box center [941, 450] width 307 height 36
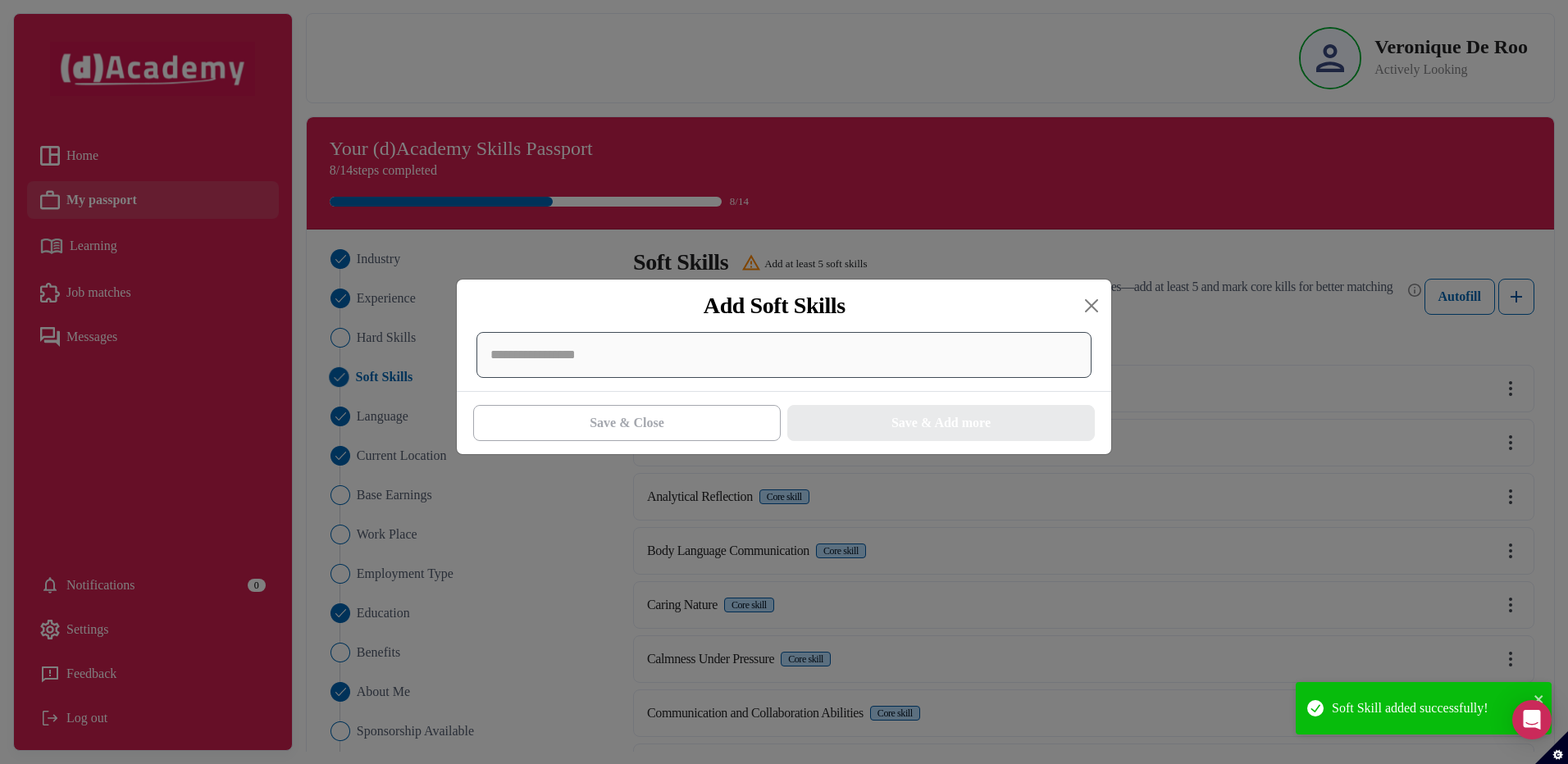
click at [753, 352] on div at bounding box center [784, 354] width 615 height 46
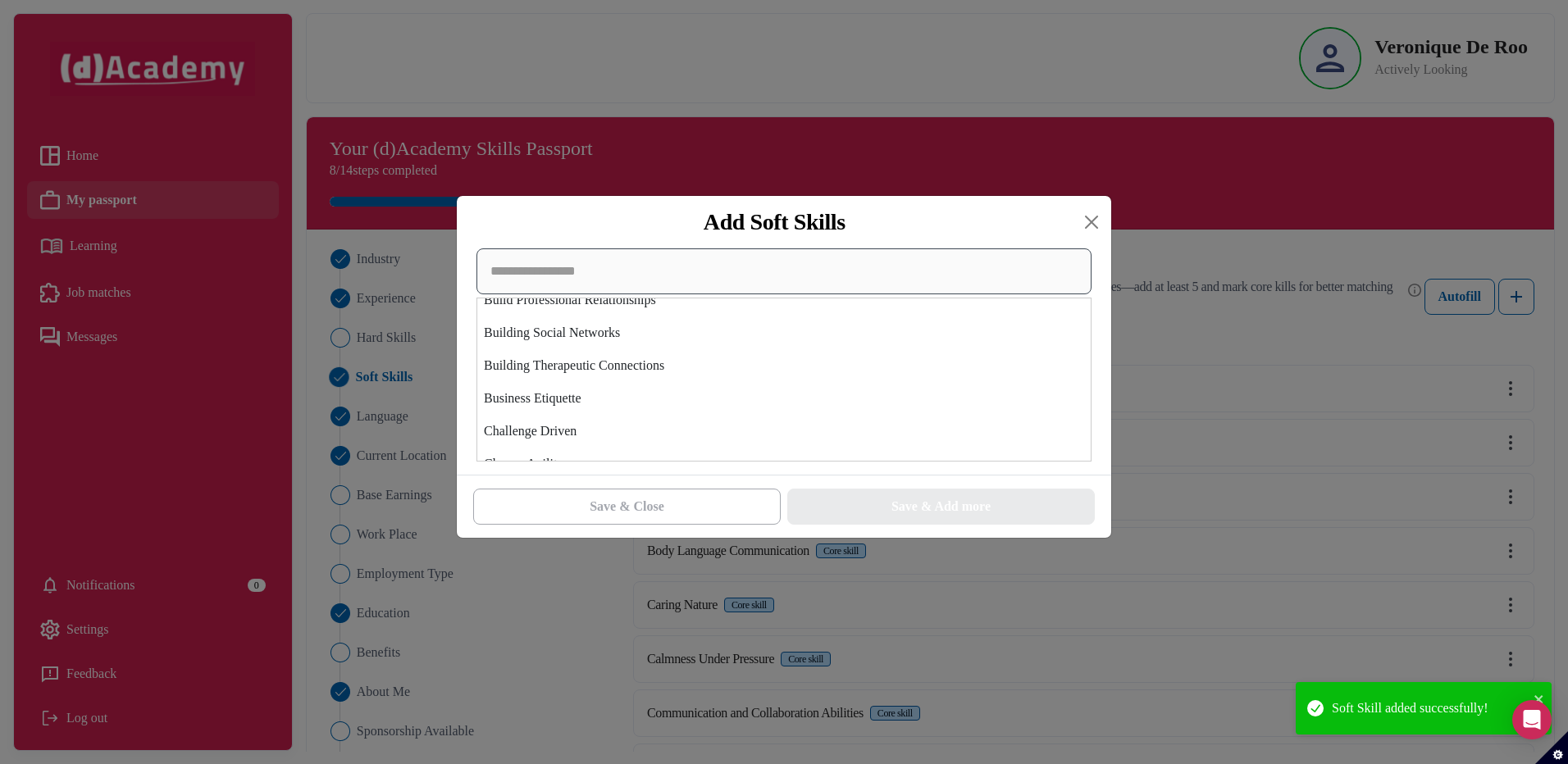
scroll to position [410, 0]
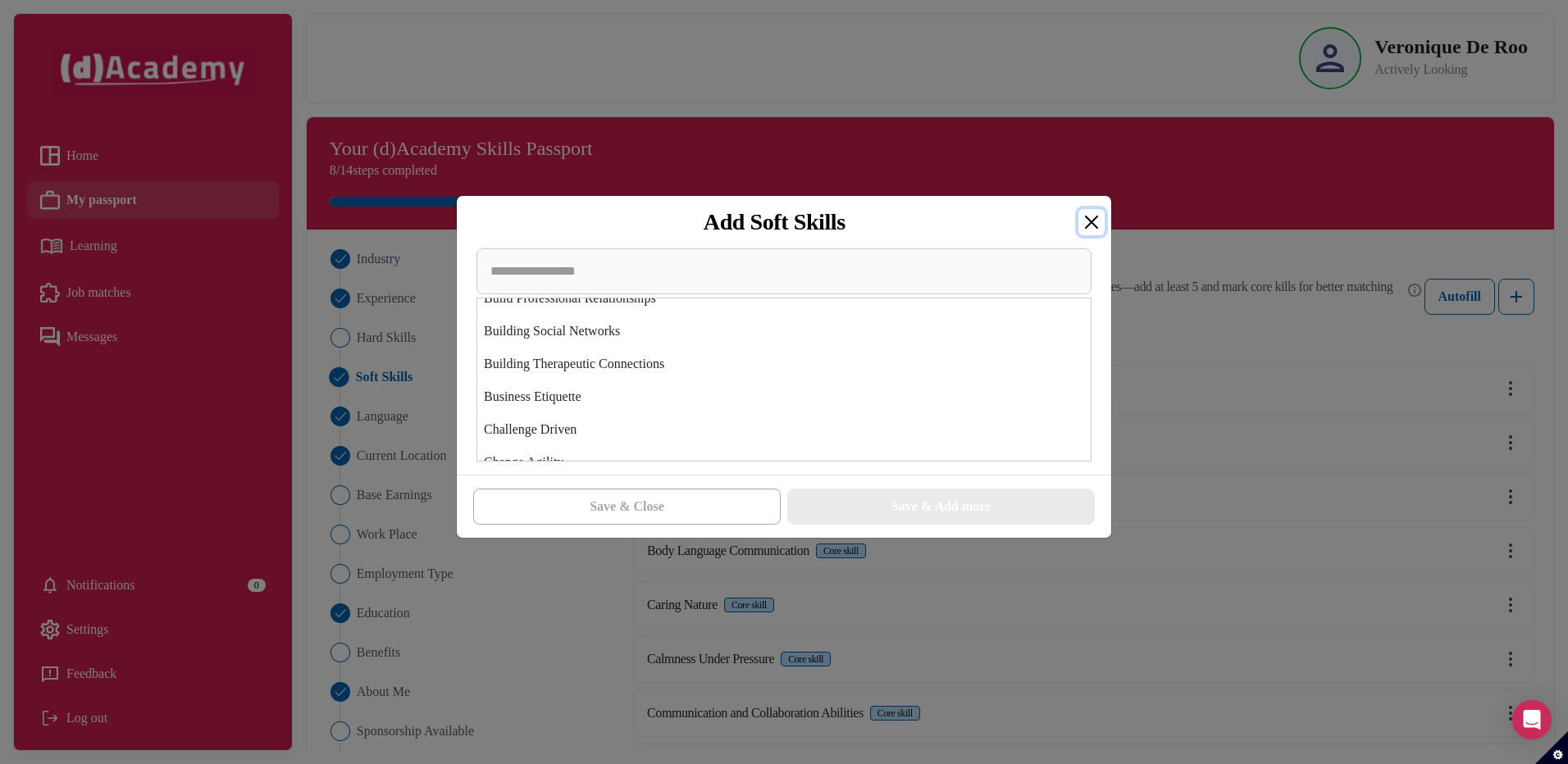
click at [1093, 222] on button "Close" at bounding box center [1091, 222] width 26 height 26
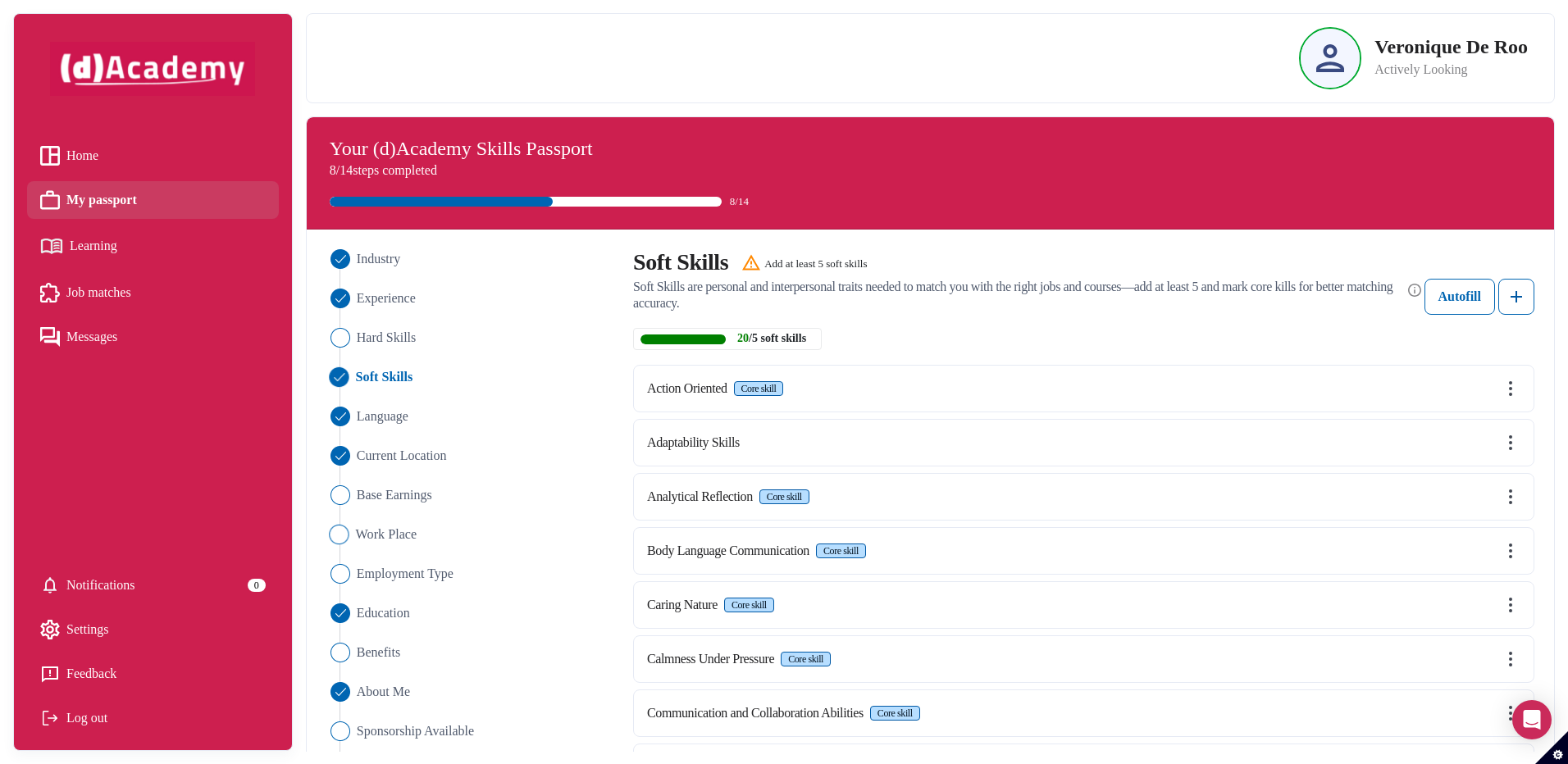
click at [335, 535] on img "Close" at bounding box center [338, 534] width 19 height 19
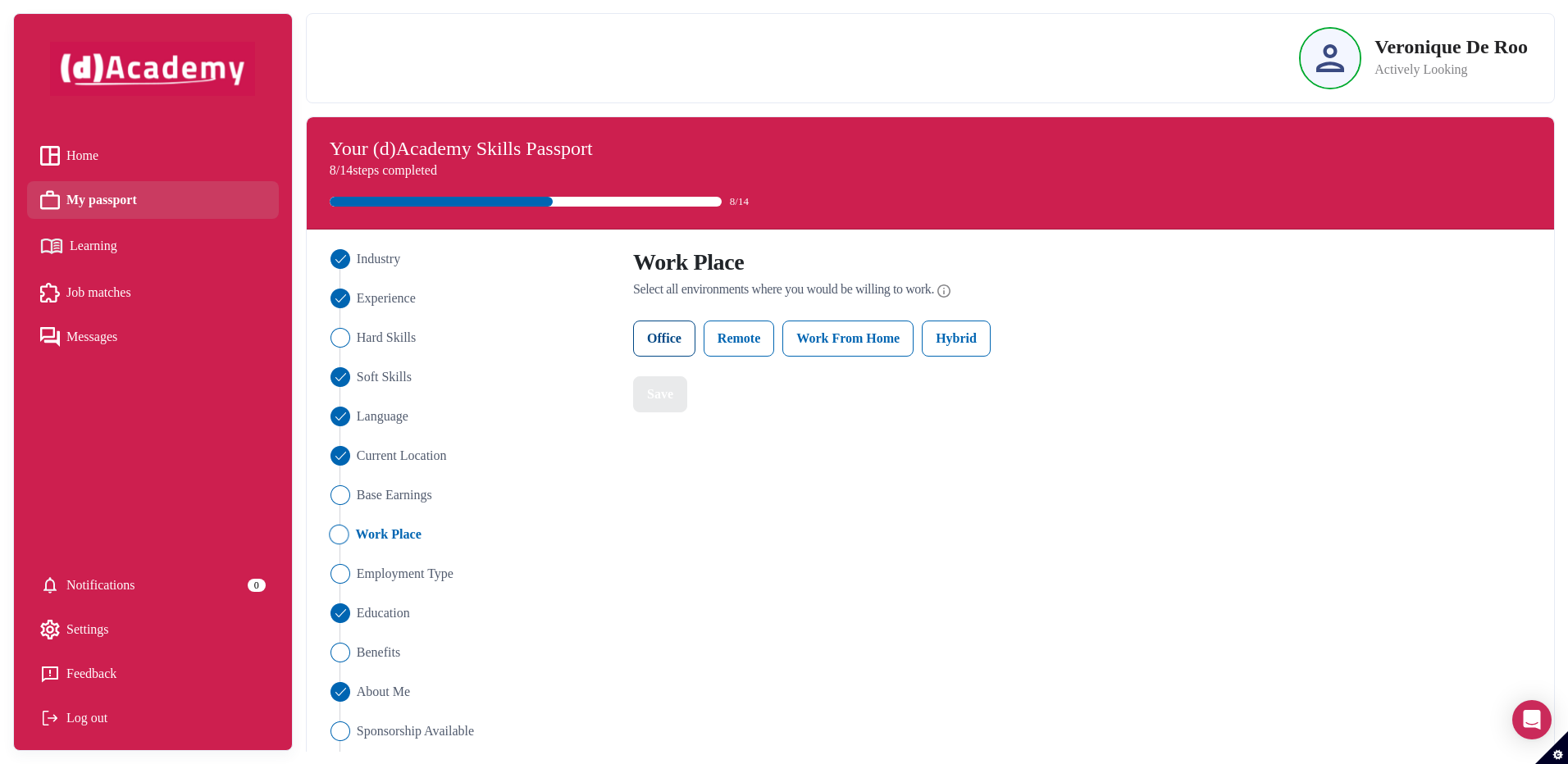
click at [672, 339] on label "Office" at bounding box center [664, 338] width 62 height 36
click at [735, 347] on label "Remote" at bounding box center [739, 338] width 71 height 36
click at [857, 340] on label "Work From Home" at bounding box center [847, 338] width 131 height 36
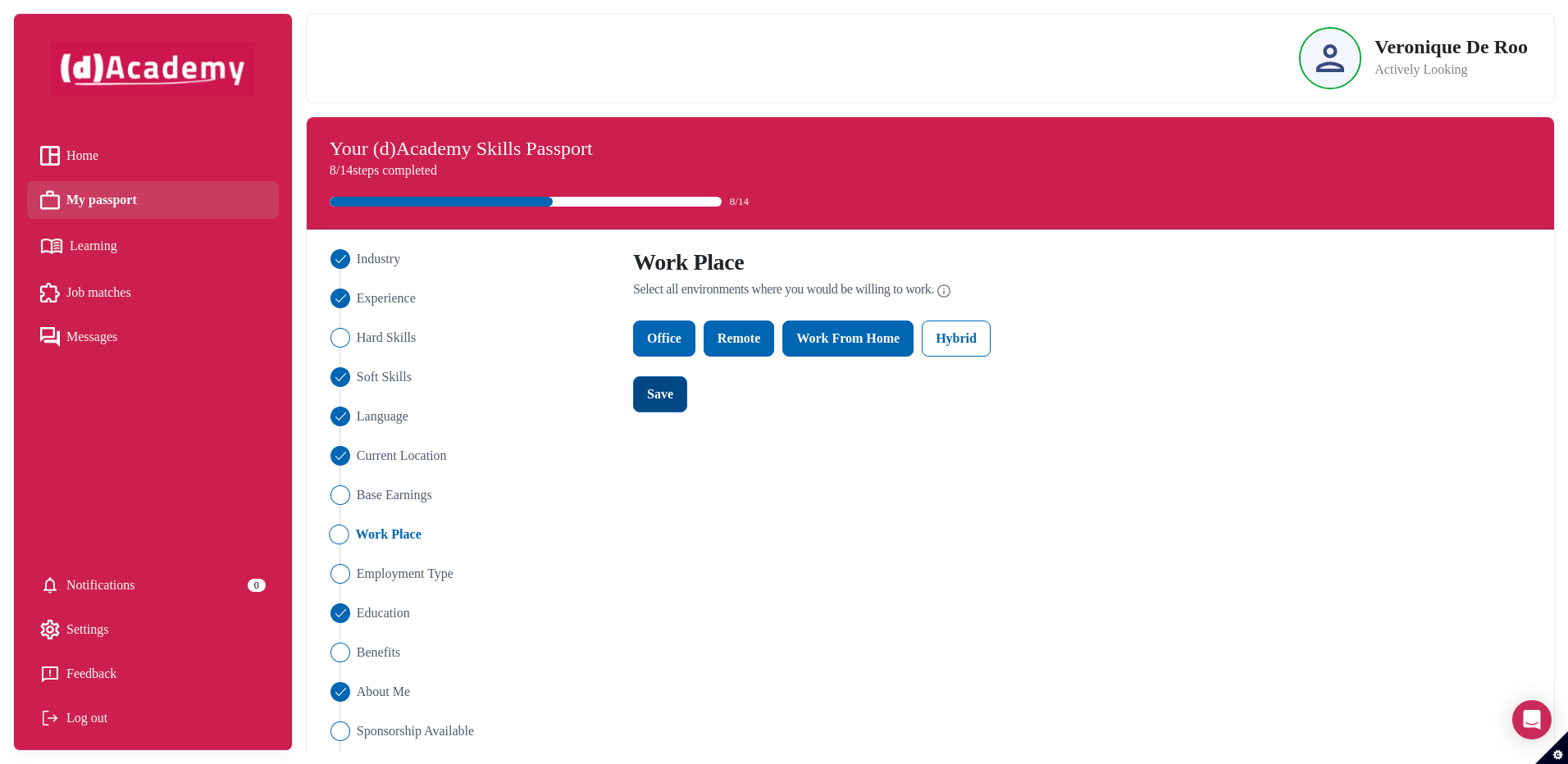
click at [656, 396] on div "Save" at bounding box center [659, 394] width 26 height 19
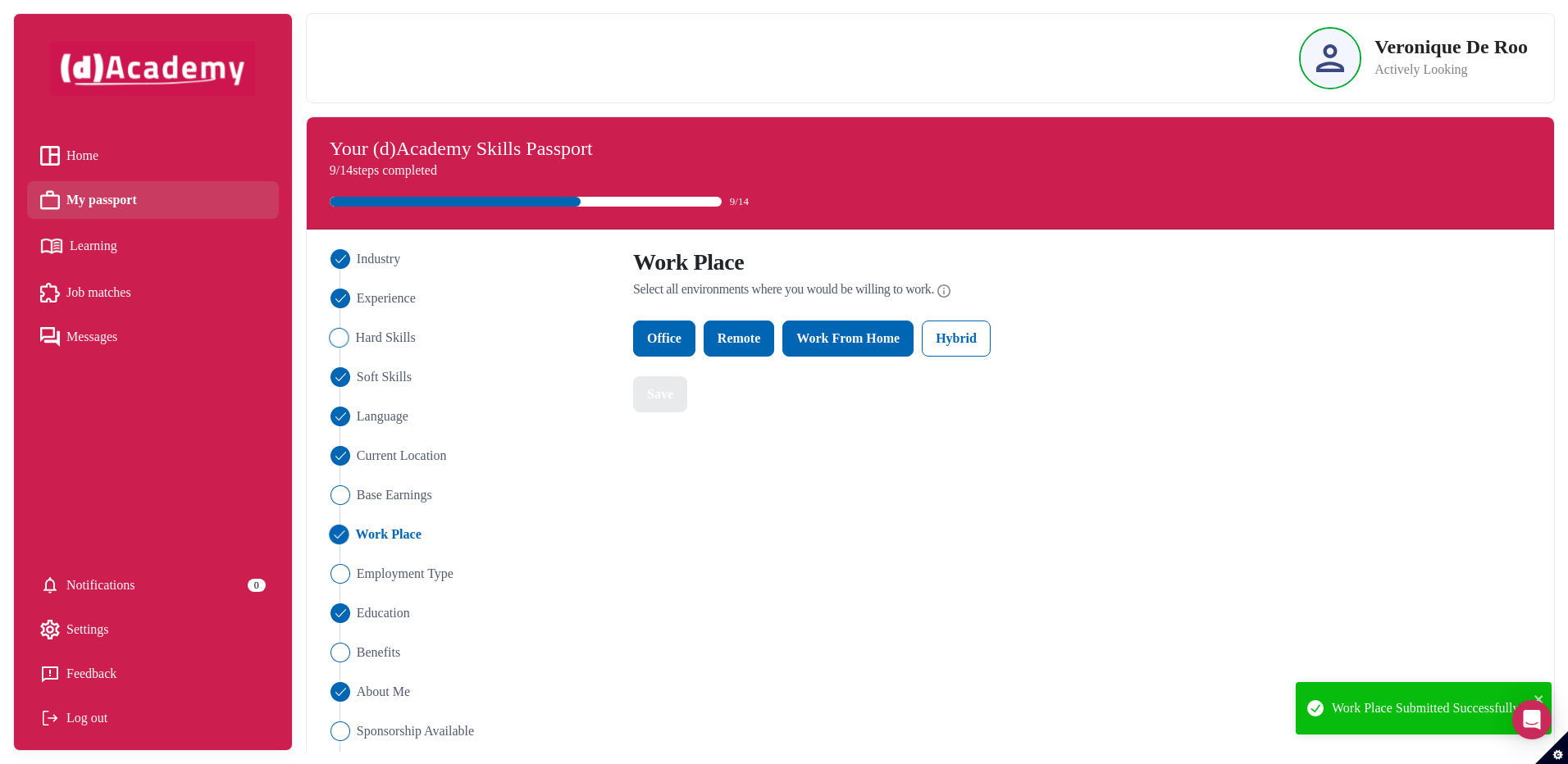
click at [340, 338] on img "Close" at bounding box center [338, 337] width 19 height 19
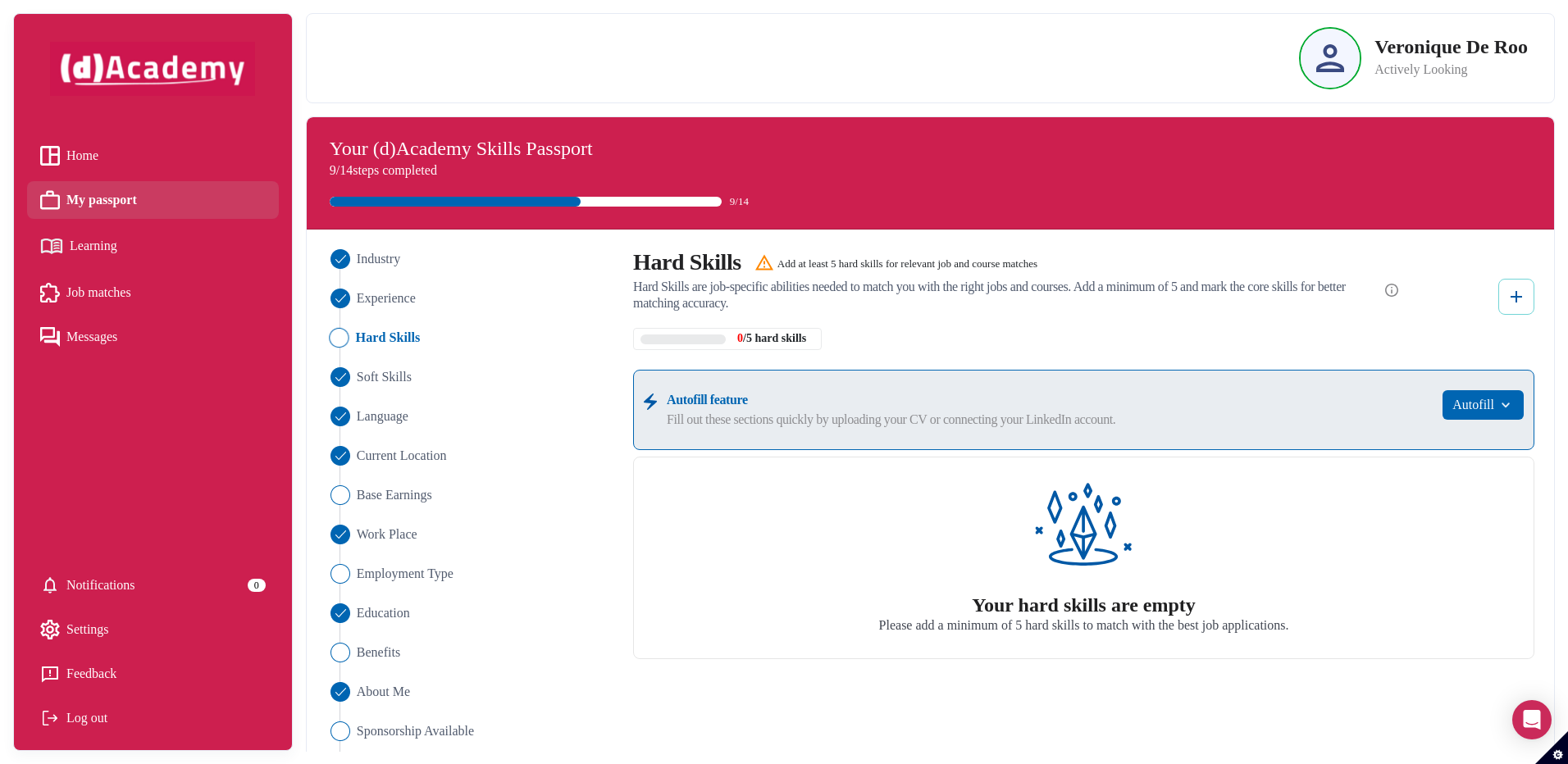
click at [1513, 296] on img at bounding box center [1515, 296] width 19 height 19
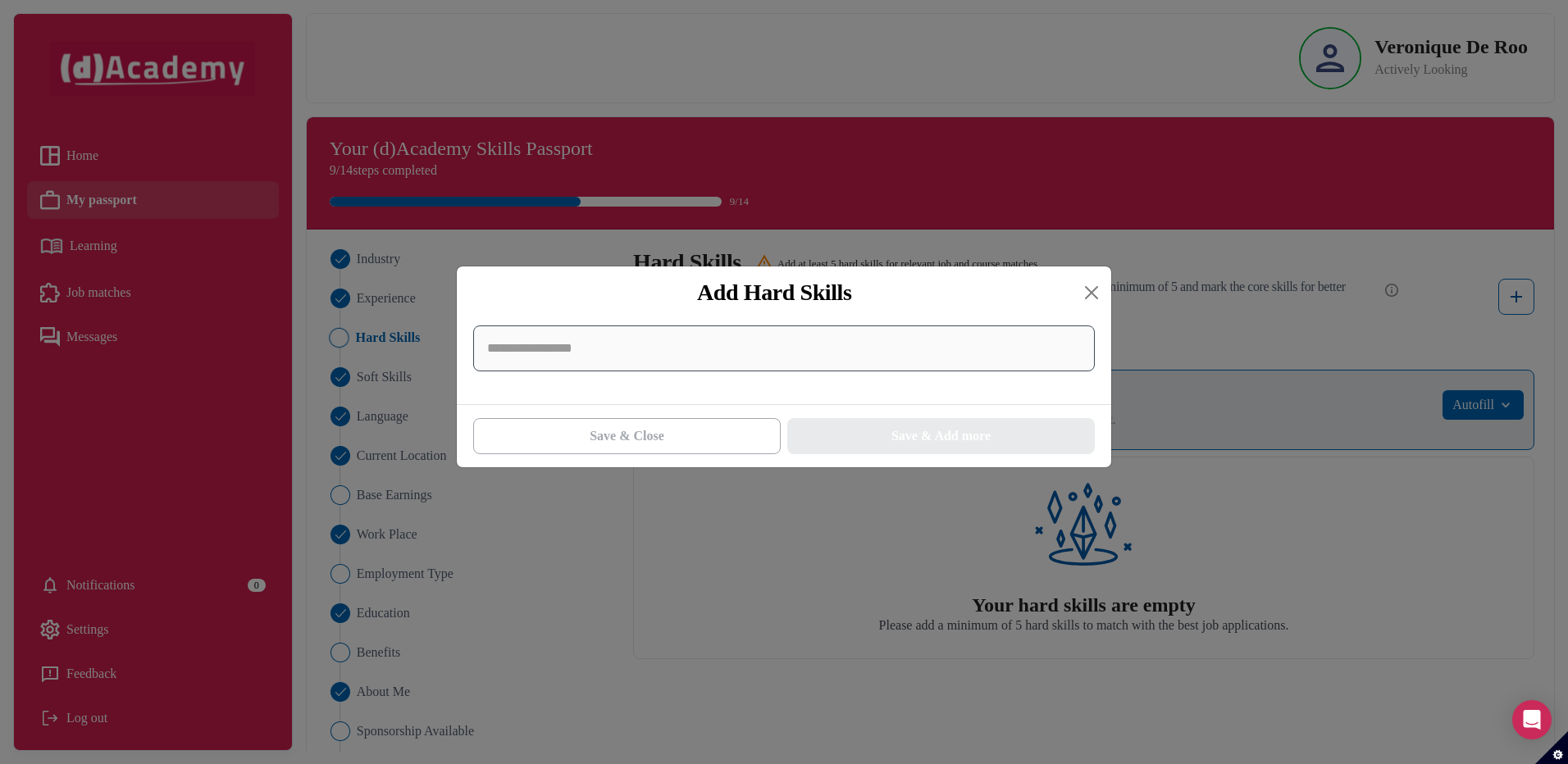
click at [540, 356] on input at bounding box center [784, 348] width 621 height 46
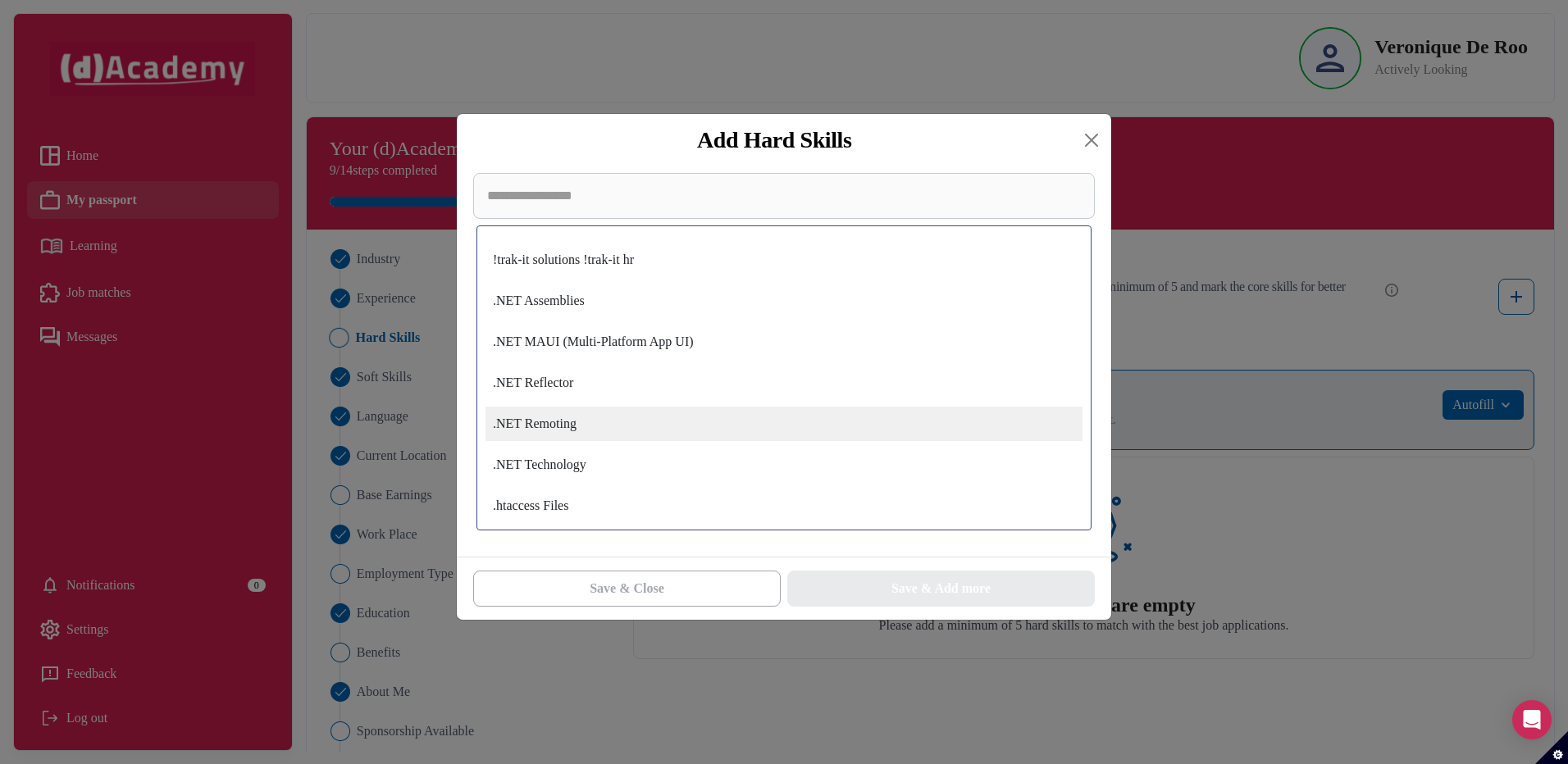
click at [553, 427] on div ".NET Remoting" at bounding box center [784, 423] width 597 height 34
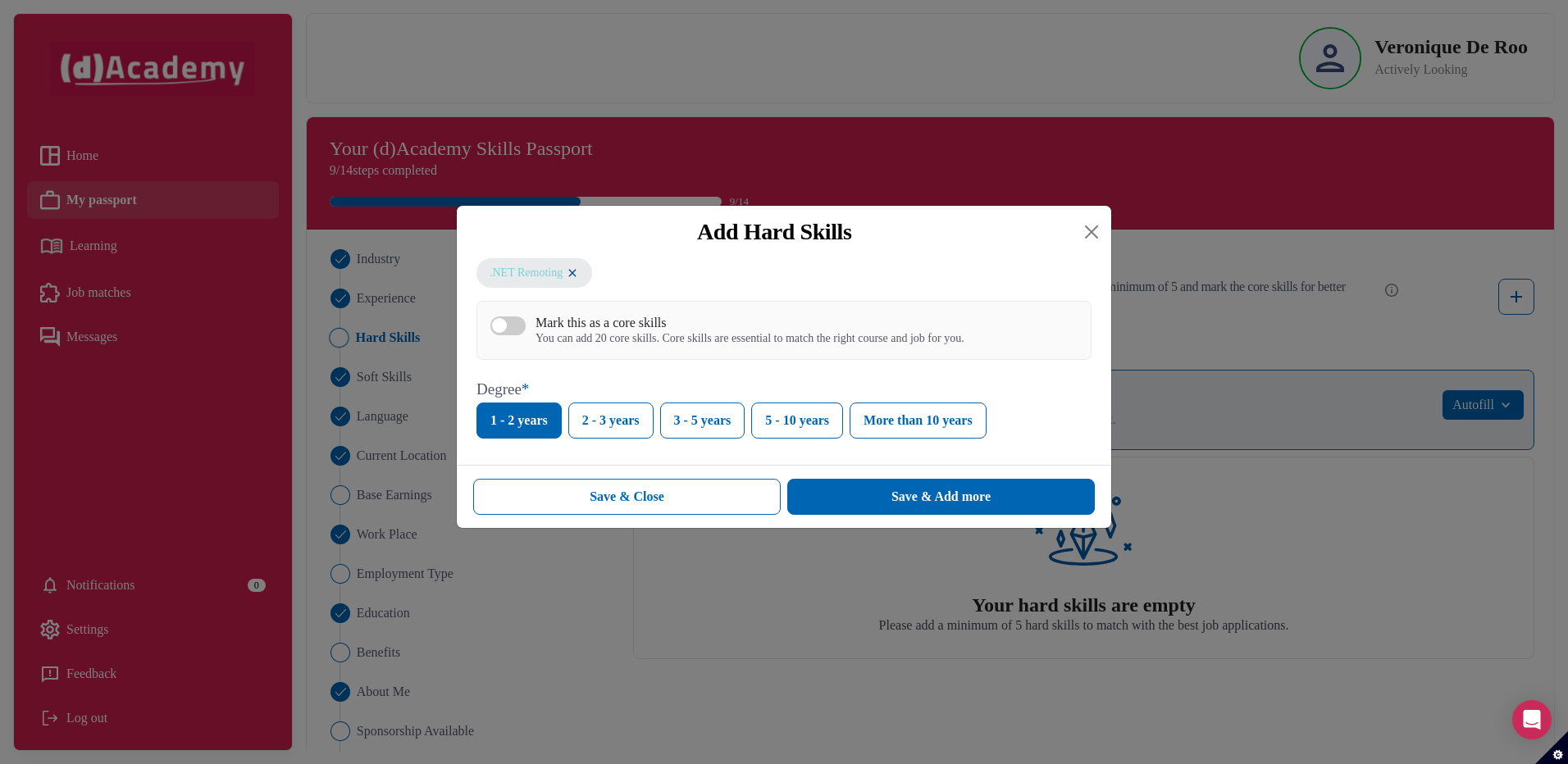
click at [570, 275] on img at bounding box center [573, 272] width 13 height 14
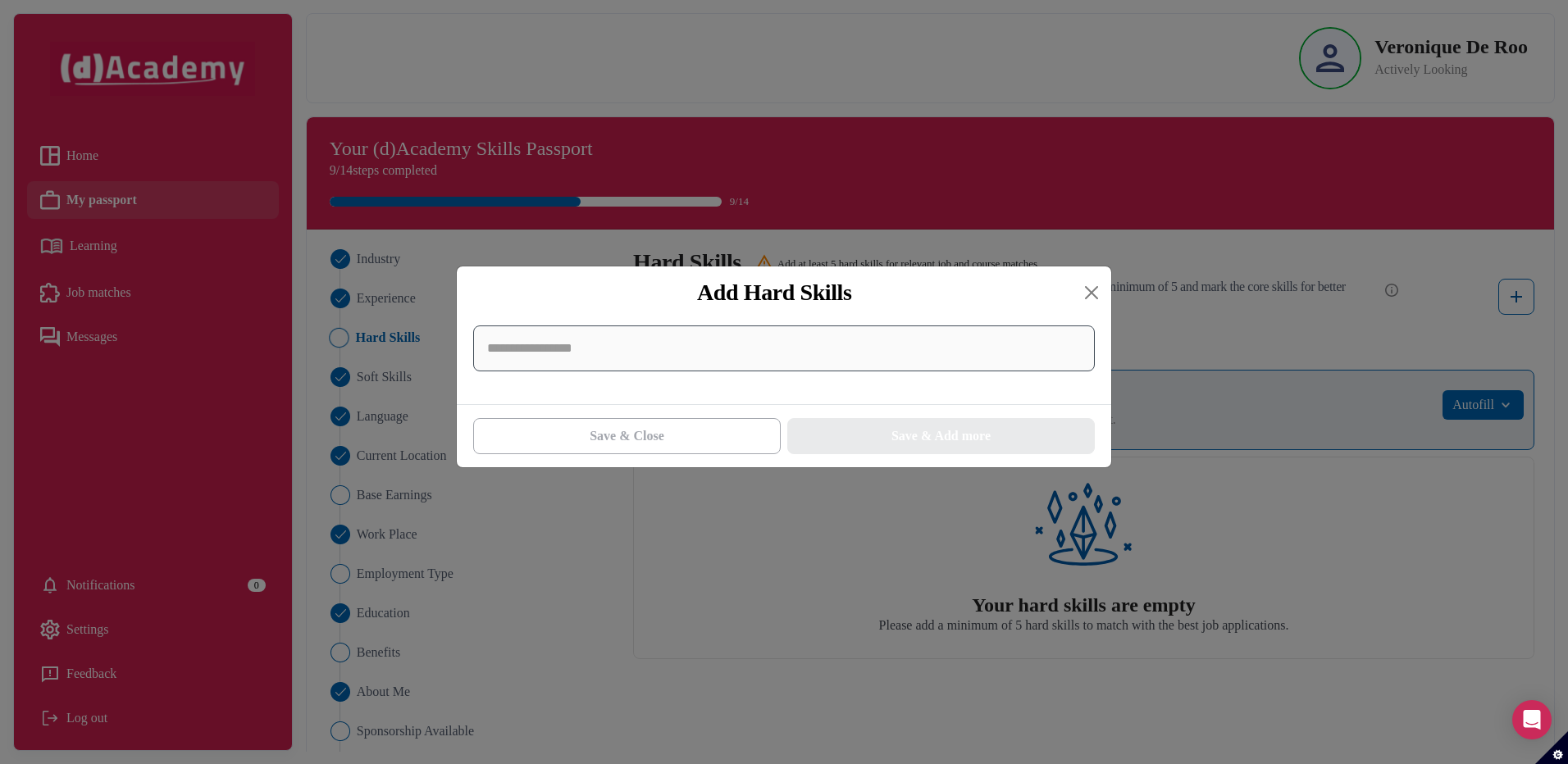
click at [542, 354] on input at bounding box center [784, 348] width 621 height 46
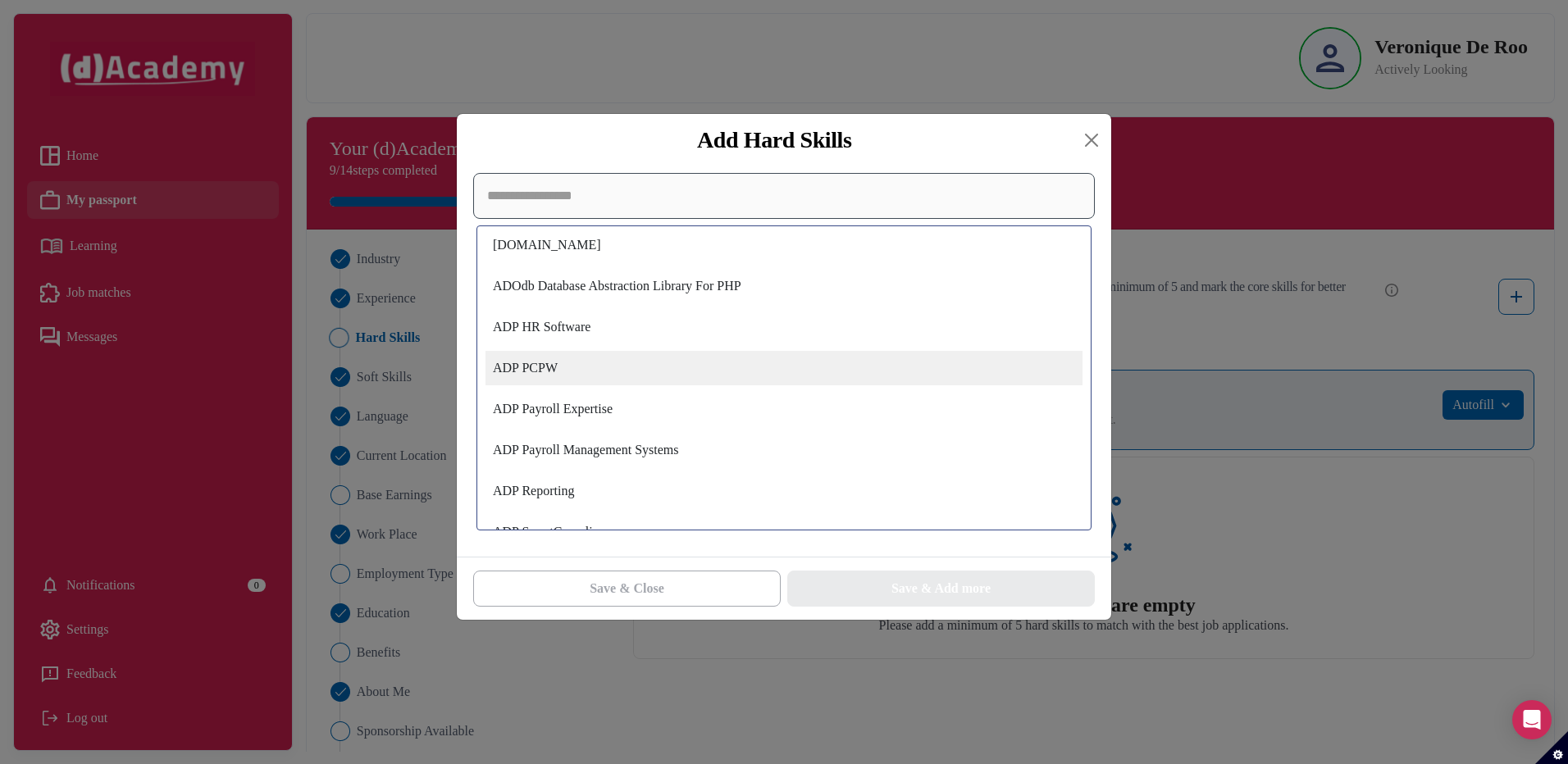
scroll to position [5409, 0]
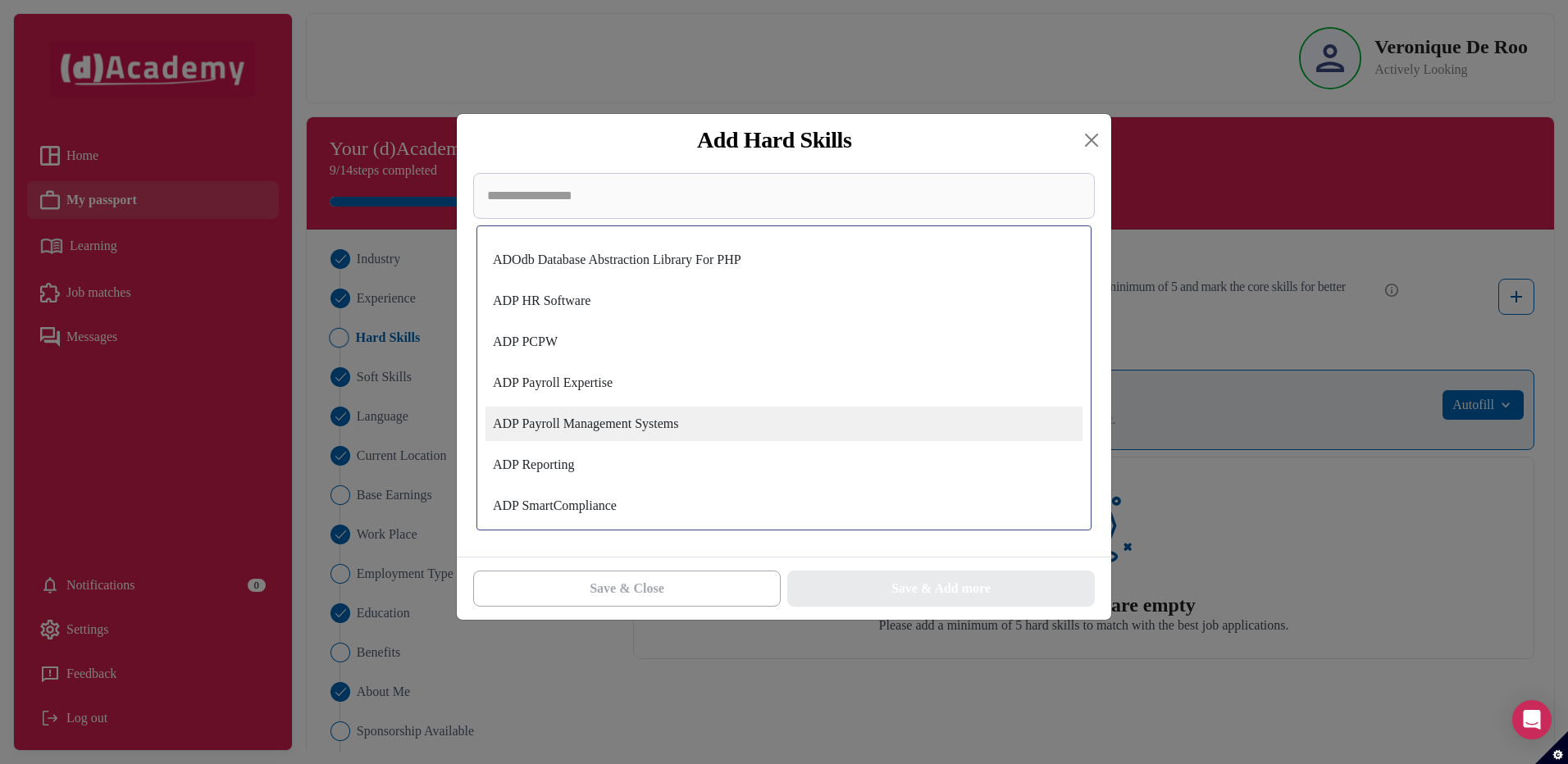
click at [613, 426] on div "ADP Payroll Management Systems" at bounding box center [784, 423] width 597 height 34
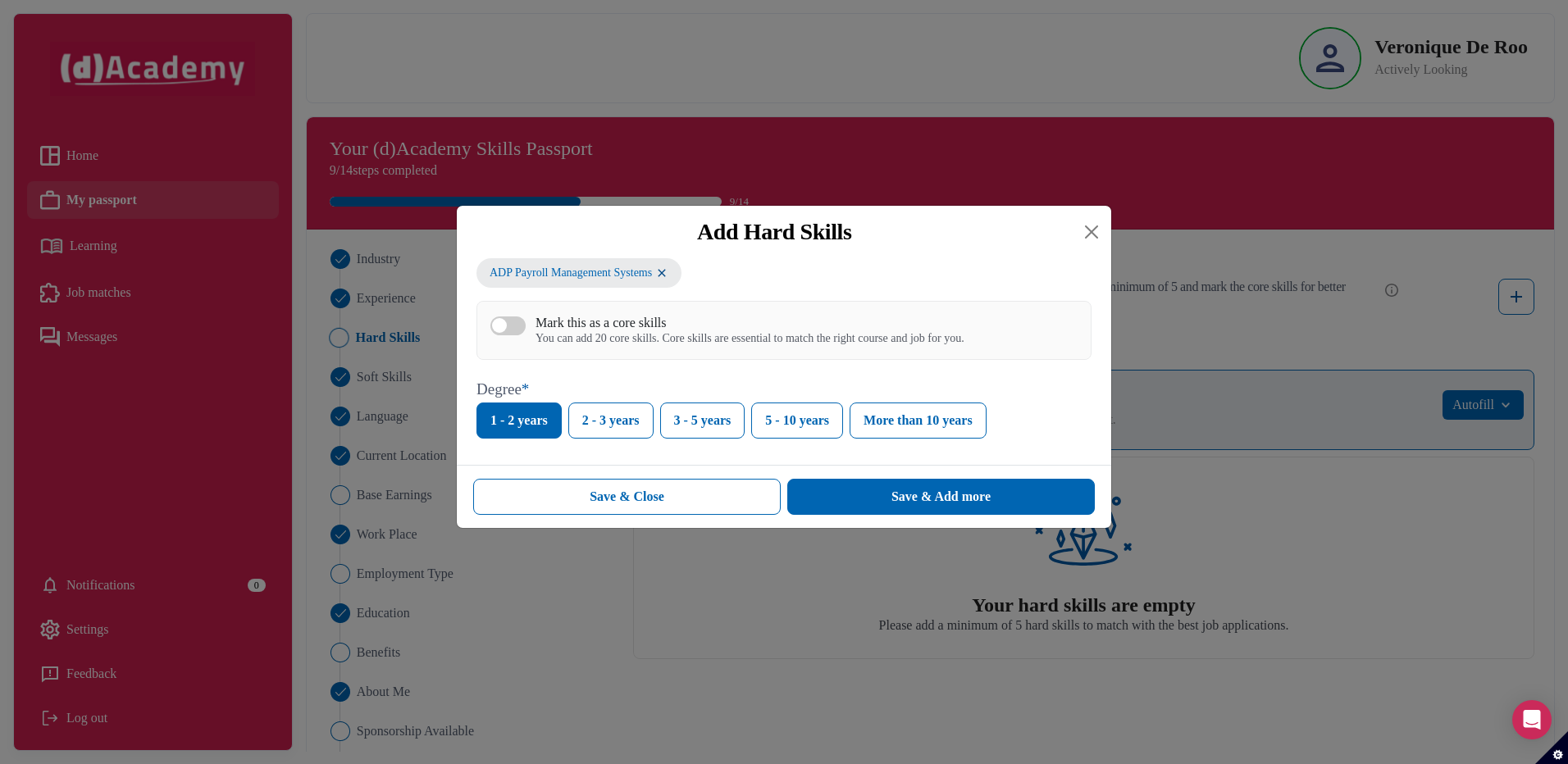
click at [632, 336] on div "You can add 20 core skills. Core skills are essential to match the right course…" at bounding box center [749, 338] width 429 height 14
click at [526, 335] on button "Mark this as a core skills You can add 20 core skills. Core skills are essentia…" at bounding box center [508, 326] width 35 height 18
click at [866, 492] on button "Save & Add more" at bounding box center [941, 496] width 307 height 36
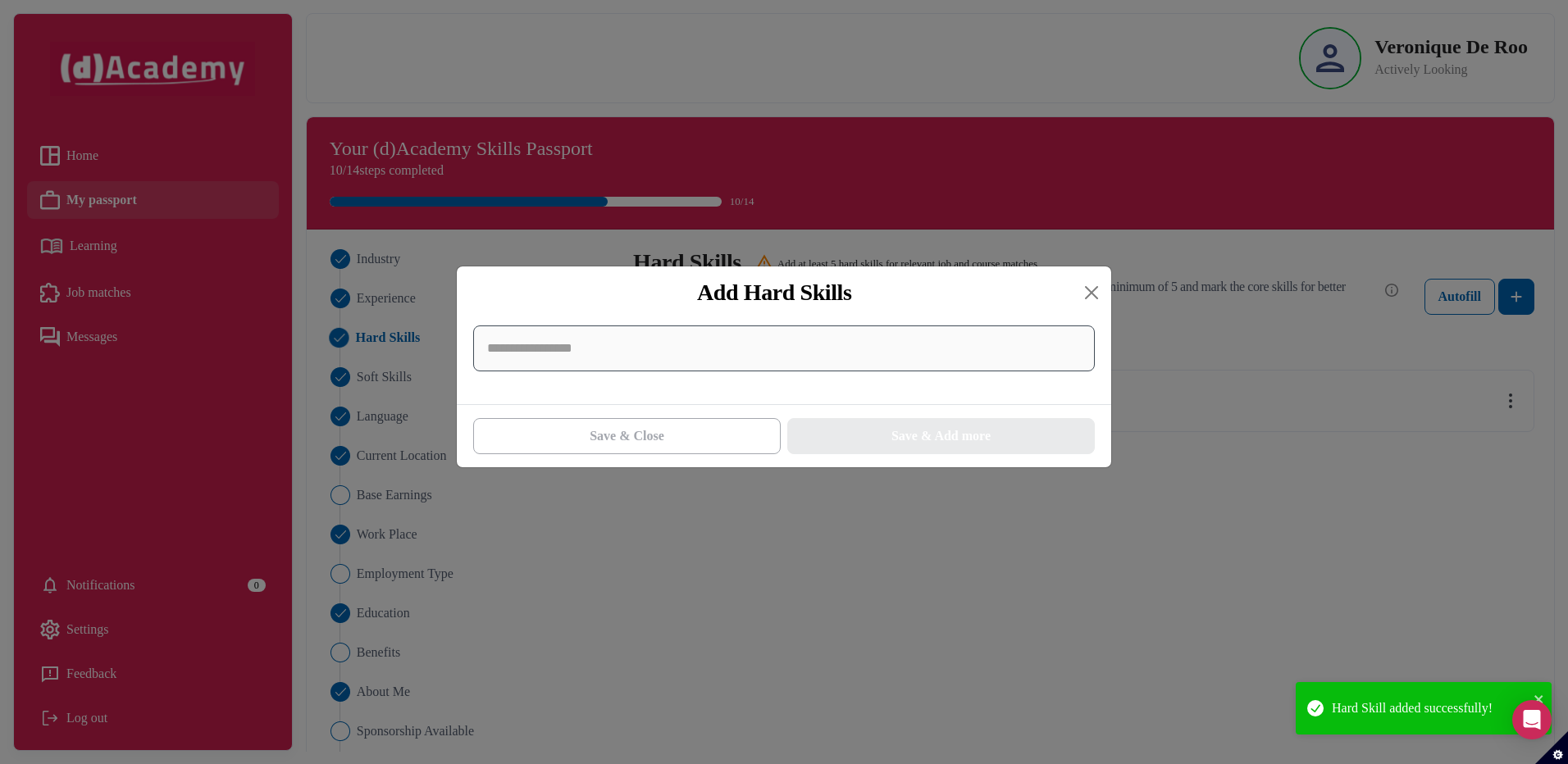
click at [578, 344] on input at bounding box center [784, 348] width 621 height 46
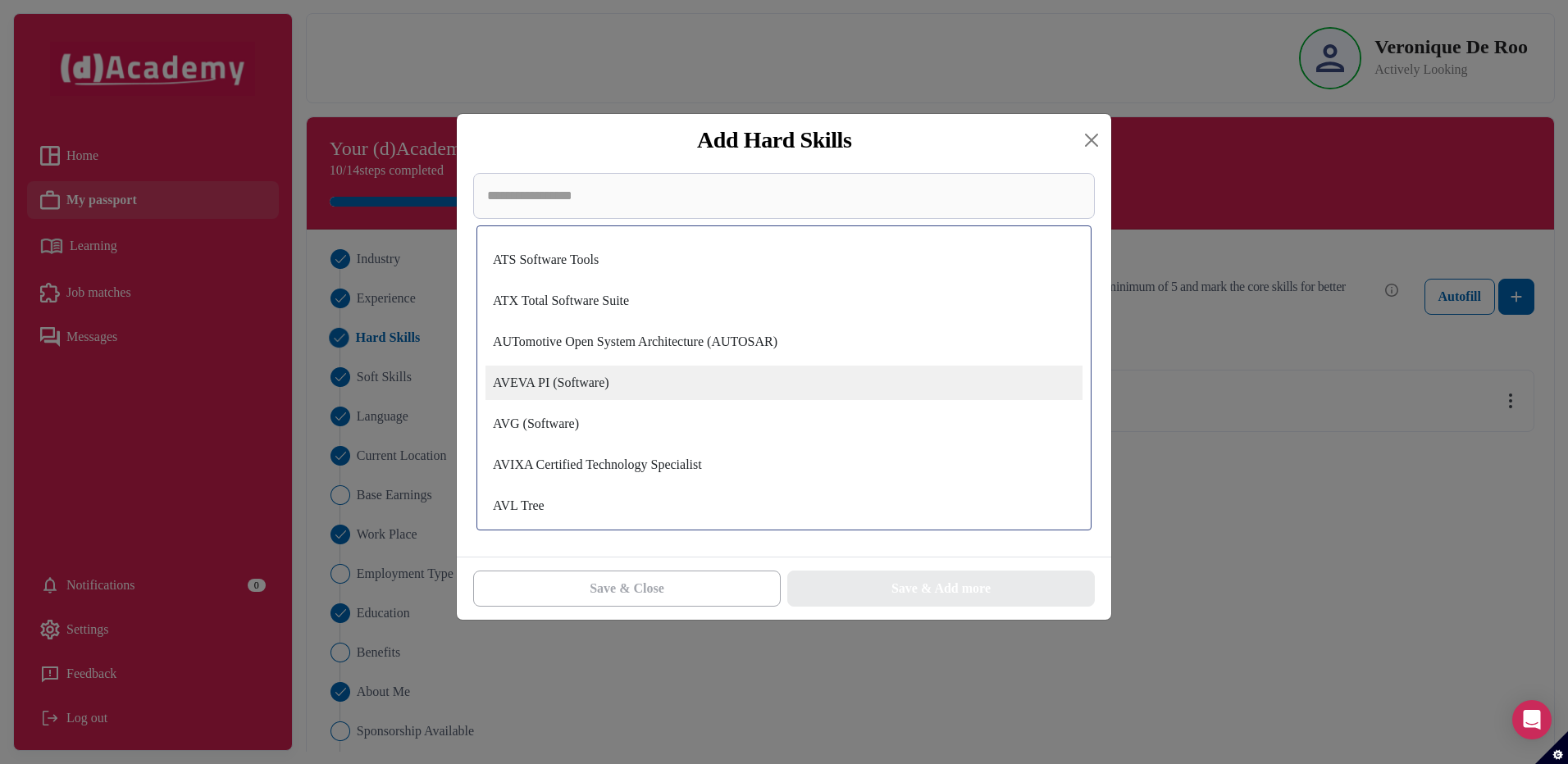
scroll to position [10409, 0]
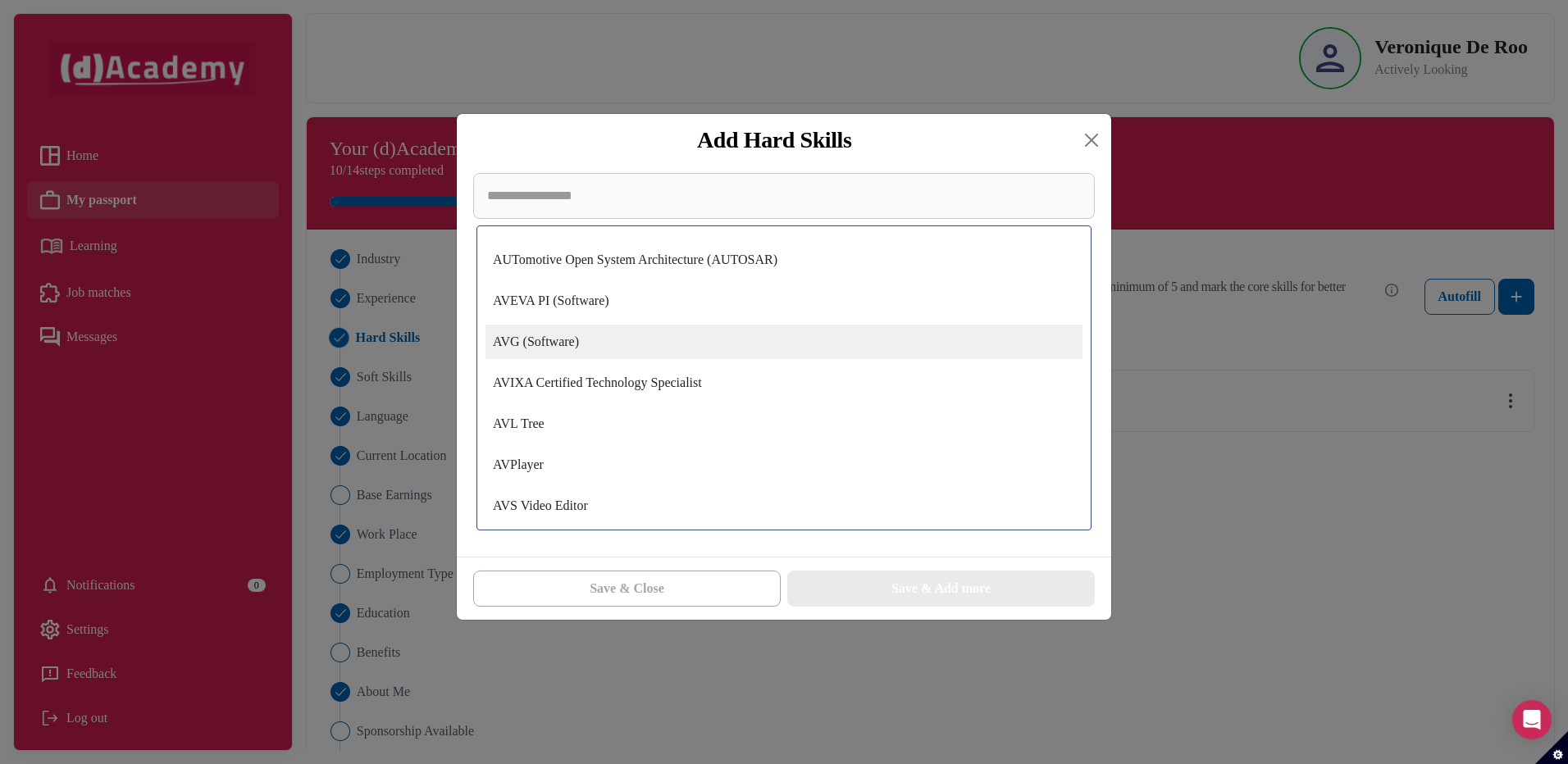
click at [503, 342] on div "AVG (Software)" at bounding box center [784, 342] width 597 height 34
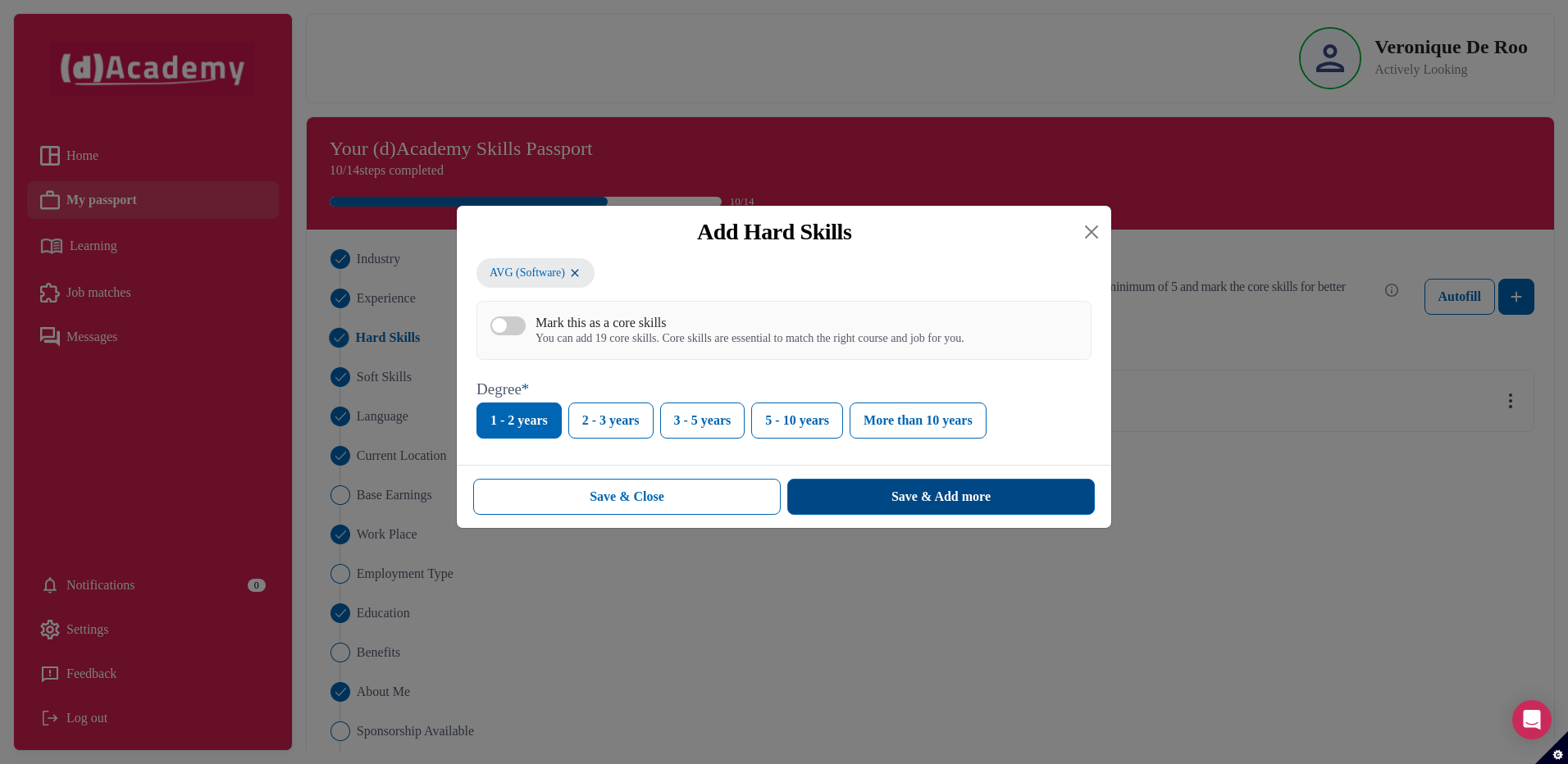
click at [873, 500] on button "Save & Add more" at bounding box center [941, 496] width 307 height 36
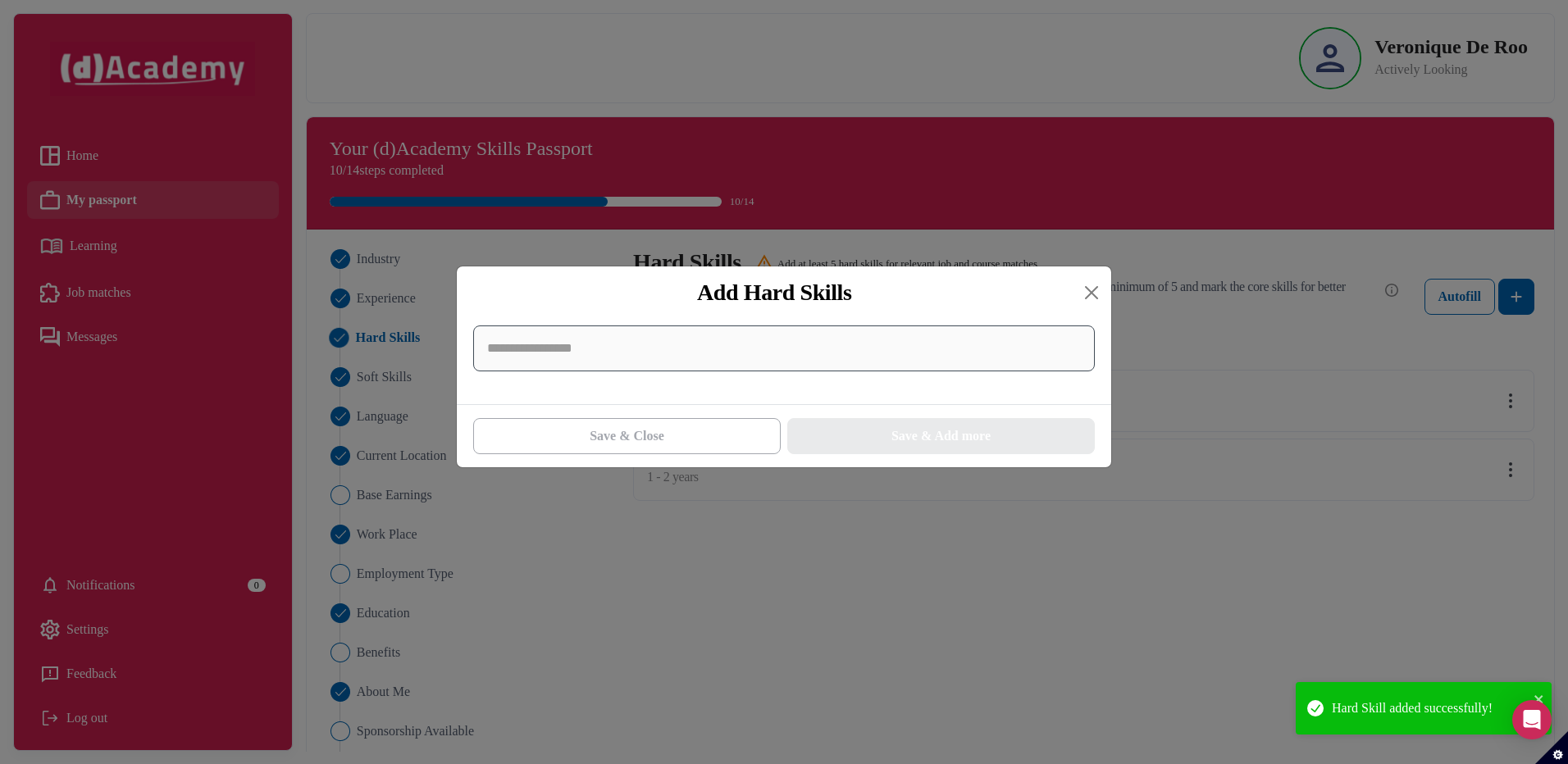
click at [579, 363] on input at bounding box center [784, 348] width 621 height 46
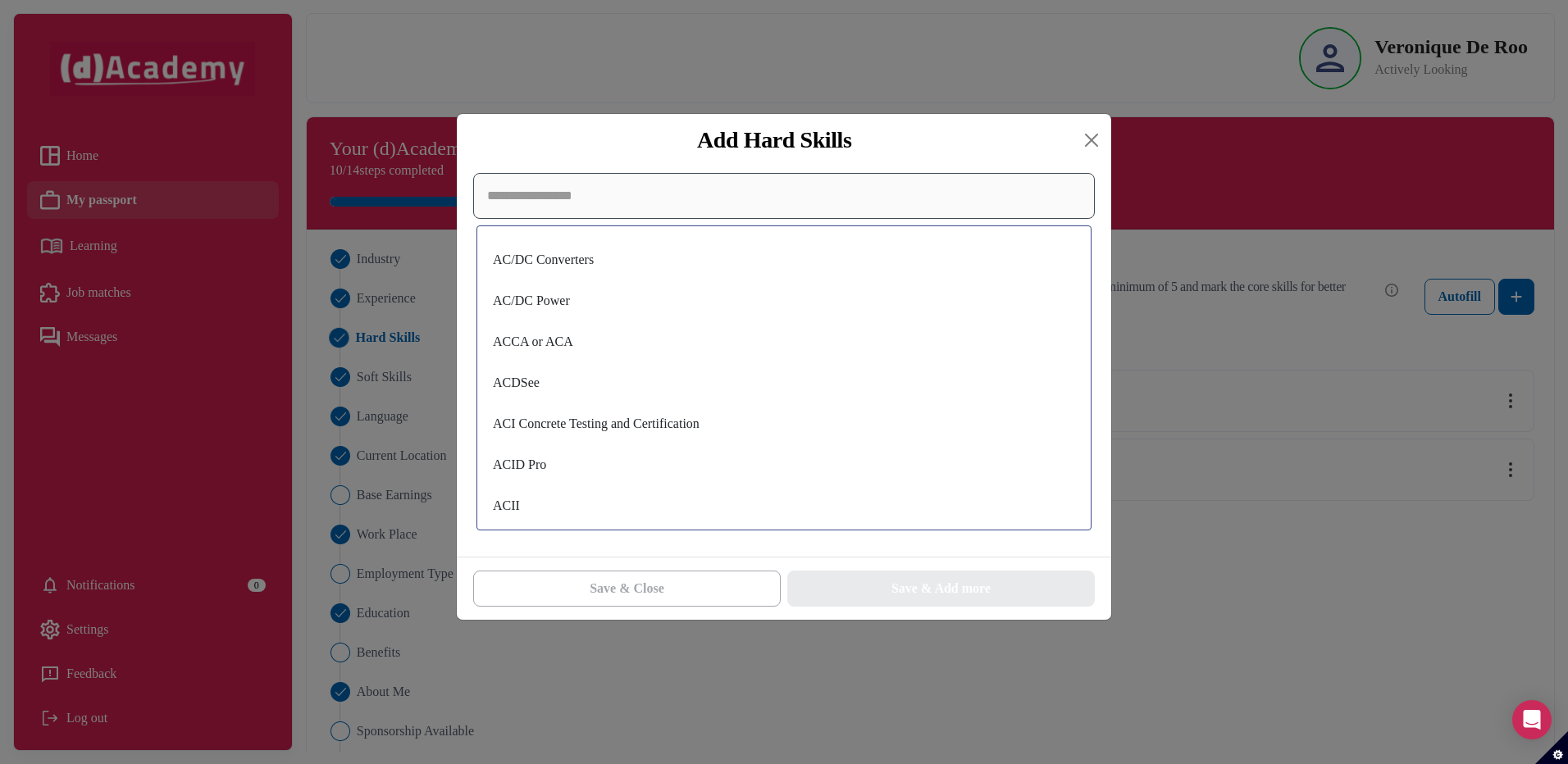
scroll to position [4483, 0]
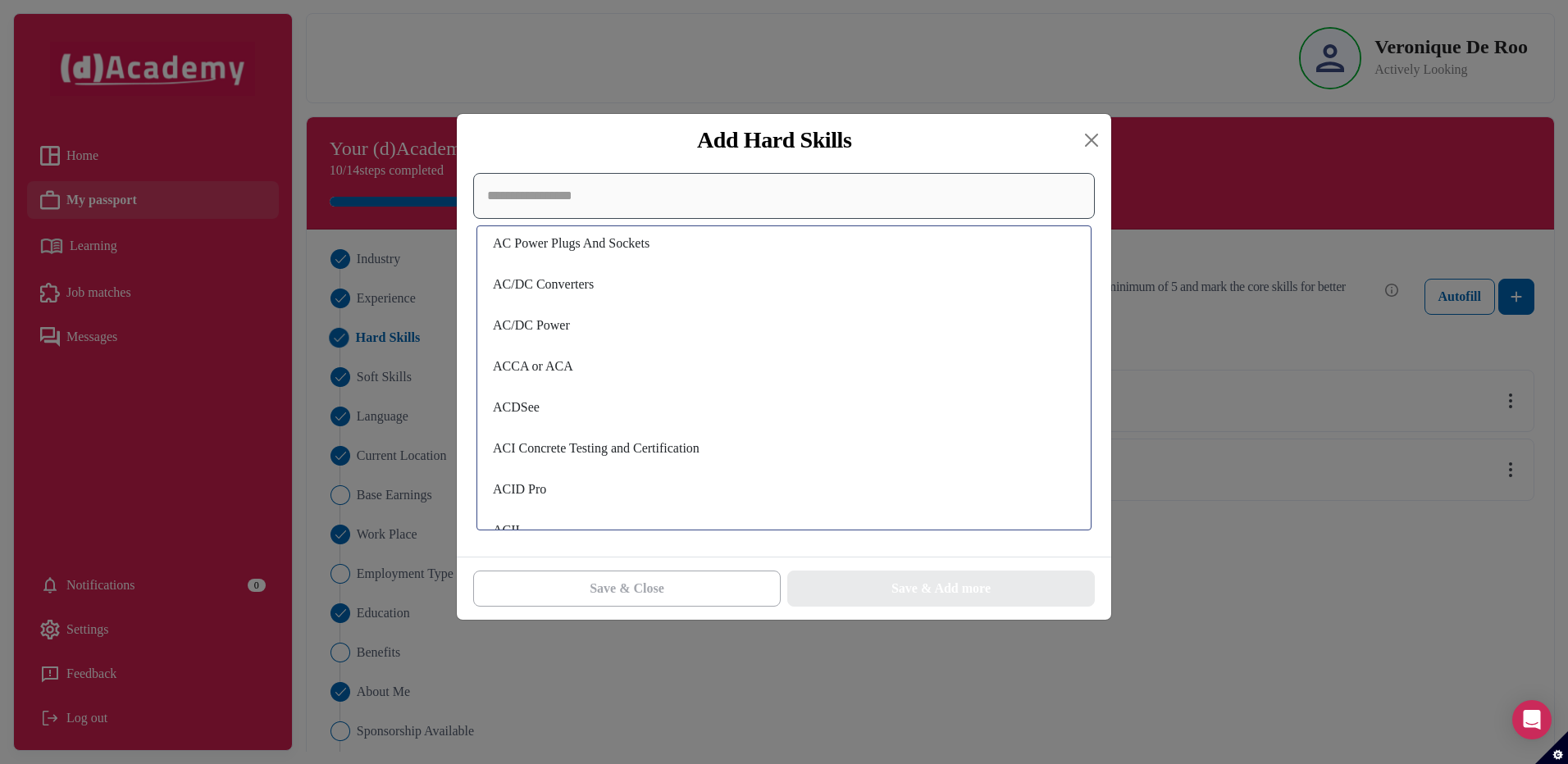
click at [590, 205] on input at bounding box center [784, 196] width 621 height 46
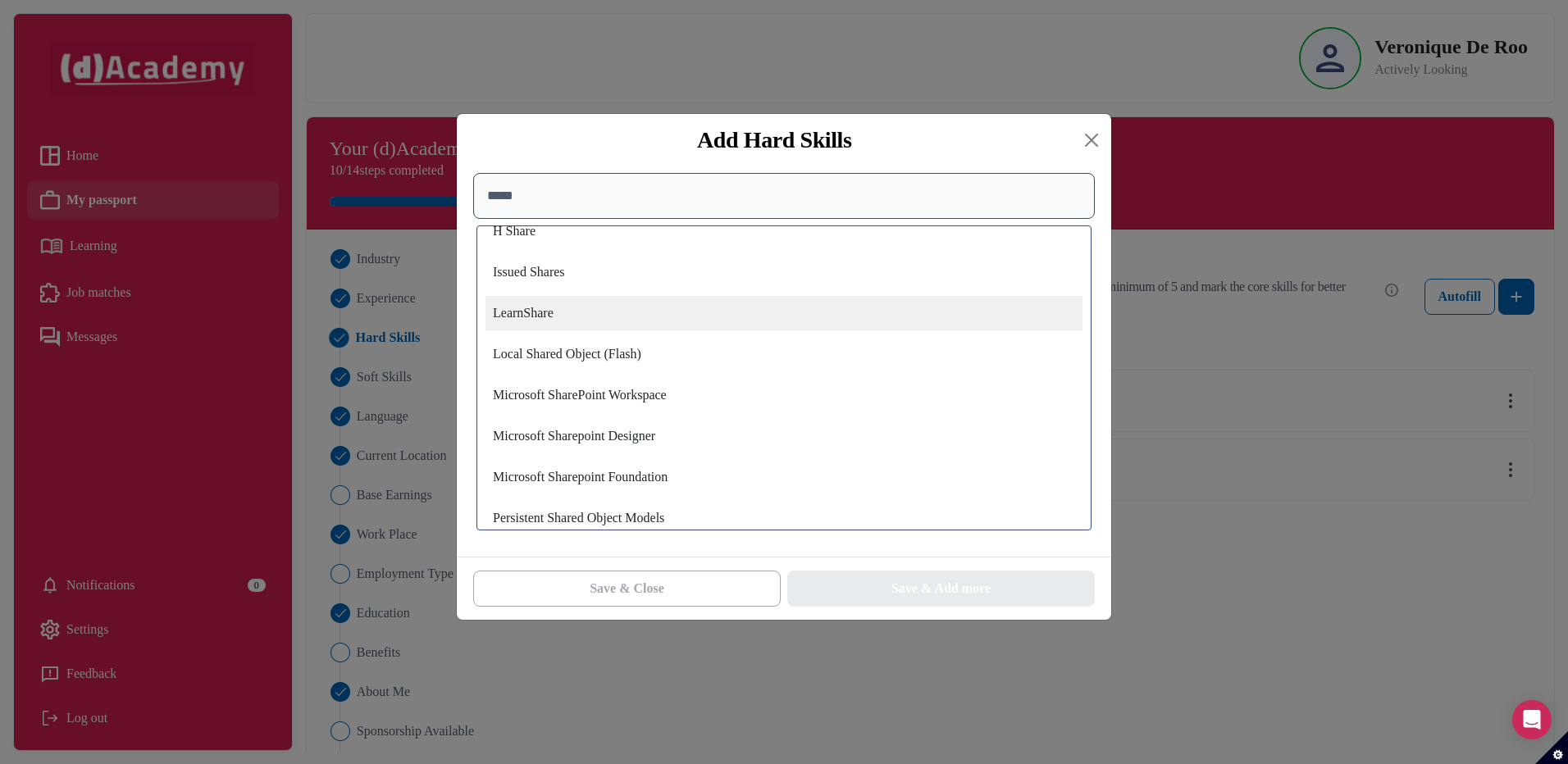
scroll to position [262, 0]
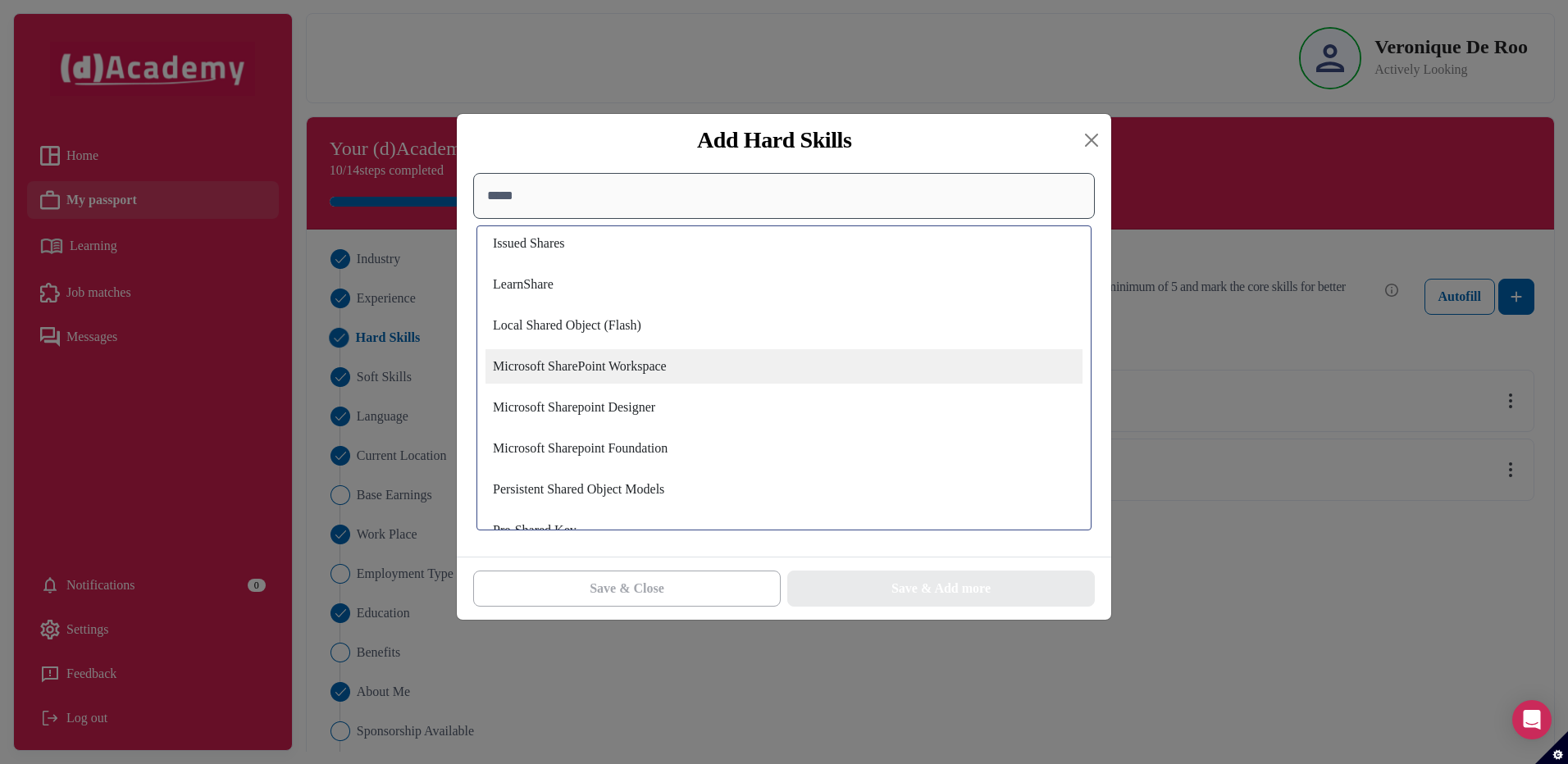
type input "*****"
click at [586, 362] on div "Microsoft SharePoint Workspace" at bounding box center [784, 366] width 597 height 34
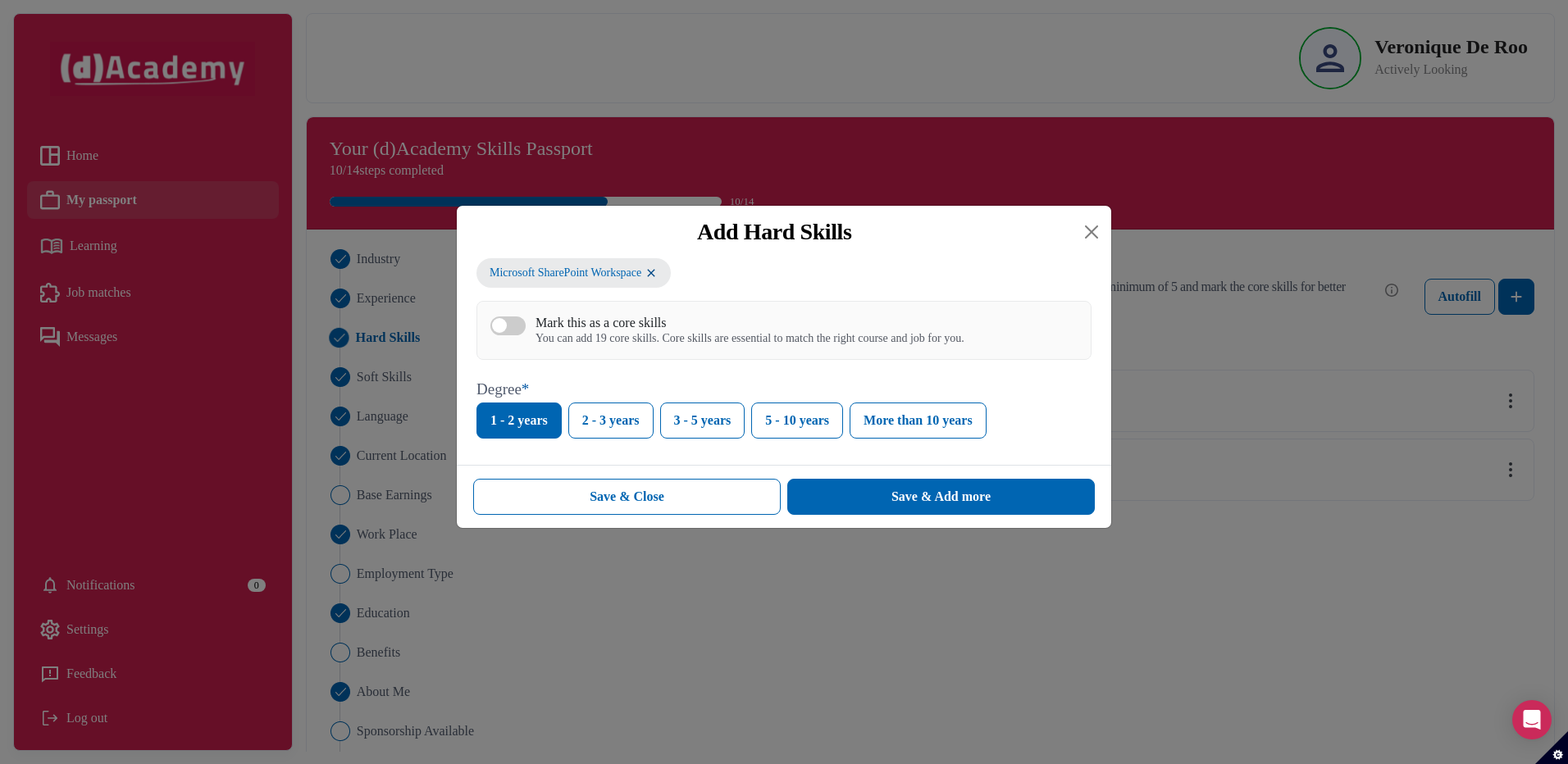
click at [645, 346] on div "You can add 19 core skills. Core skills are essential to match the right course…" at bounding box center [749, 338] width 429 height 14
click at [526, 335] on button "Mark this as a core skills You can add 19 core skills. Core skills are essentia…" at bounding box center [508, 326] width 35 height 18
click at [921, 499] on div "Save & Add more" at bounding box center [941, 496] width 99 height 19
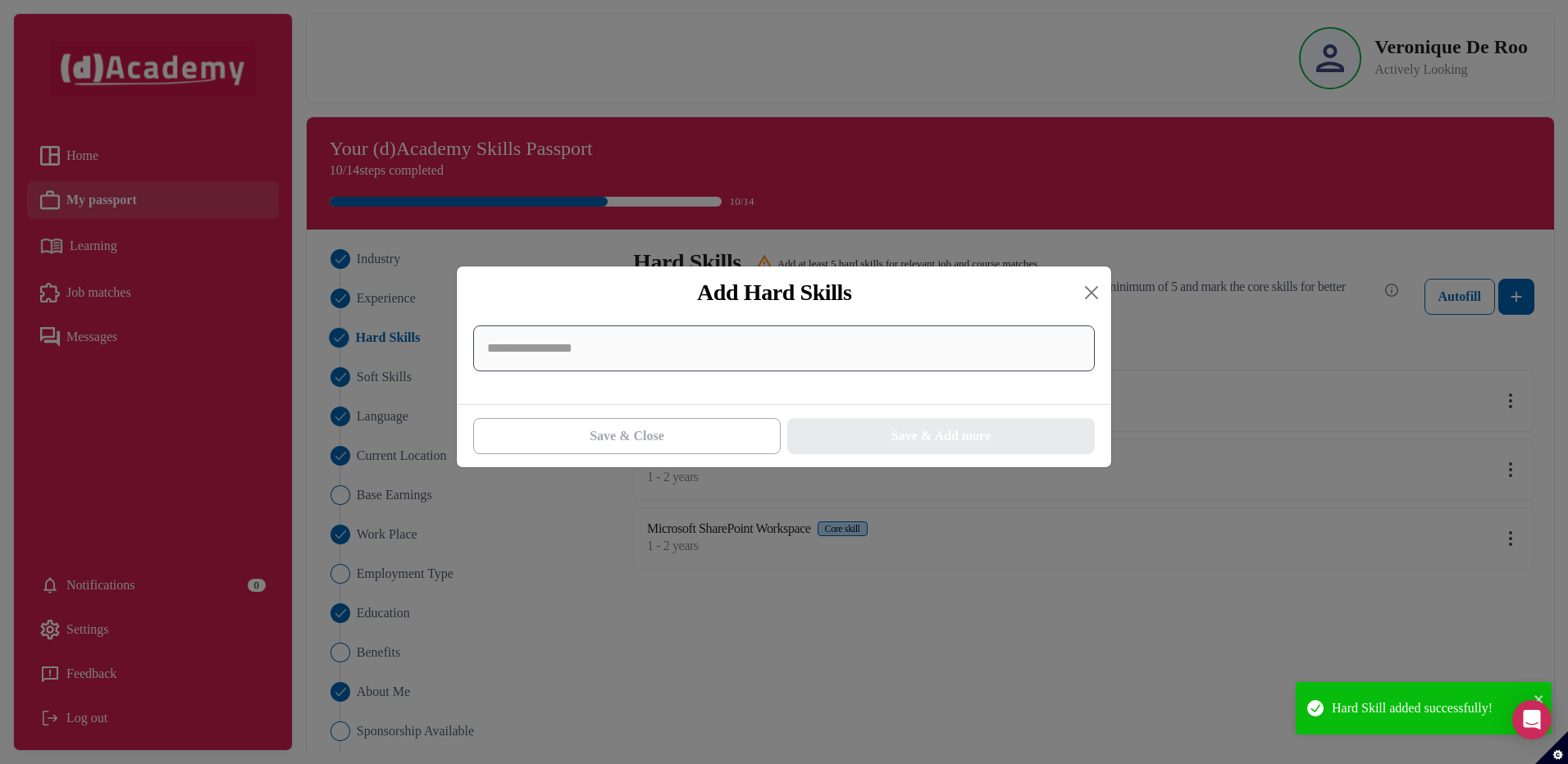
click at [545, 354] on input at bounding box center [784, 348] width 621 height 46
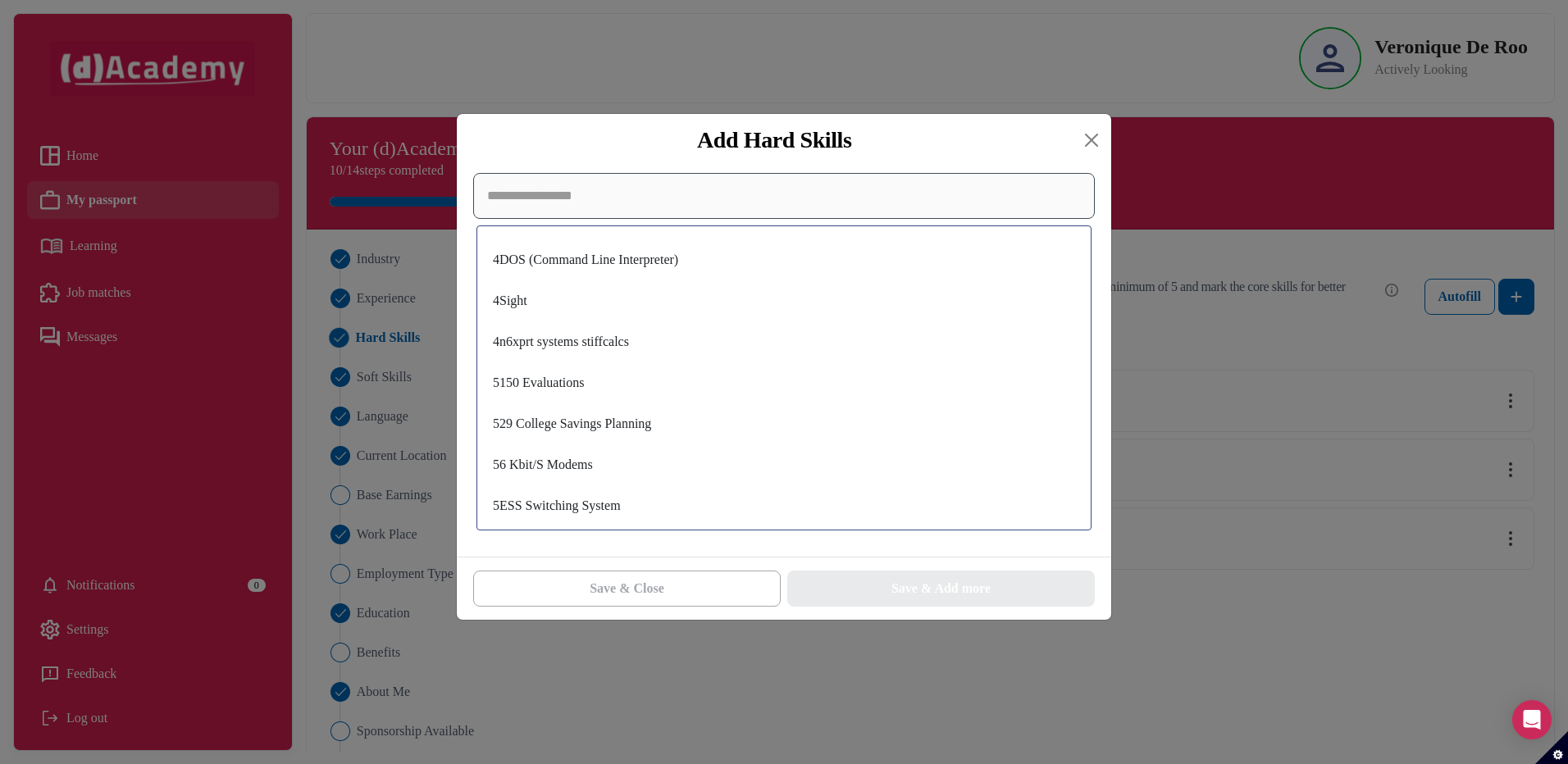
scroll to position [2844, 0]
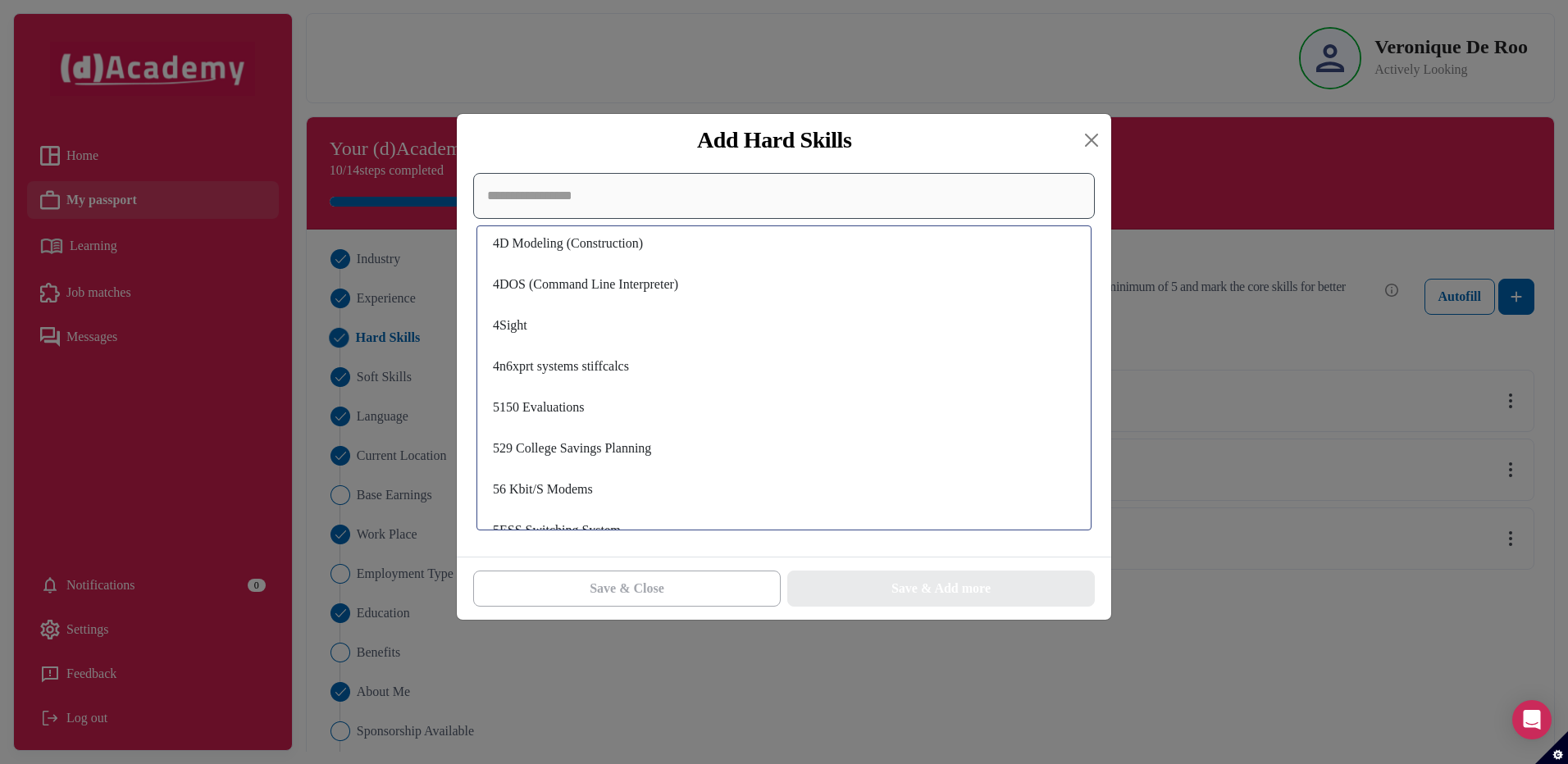
click at [598, 200] on input at bounding box center [784, 196] width 621 height 46
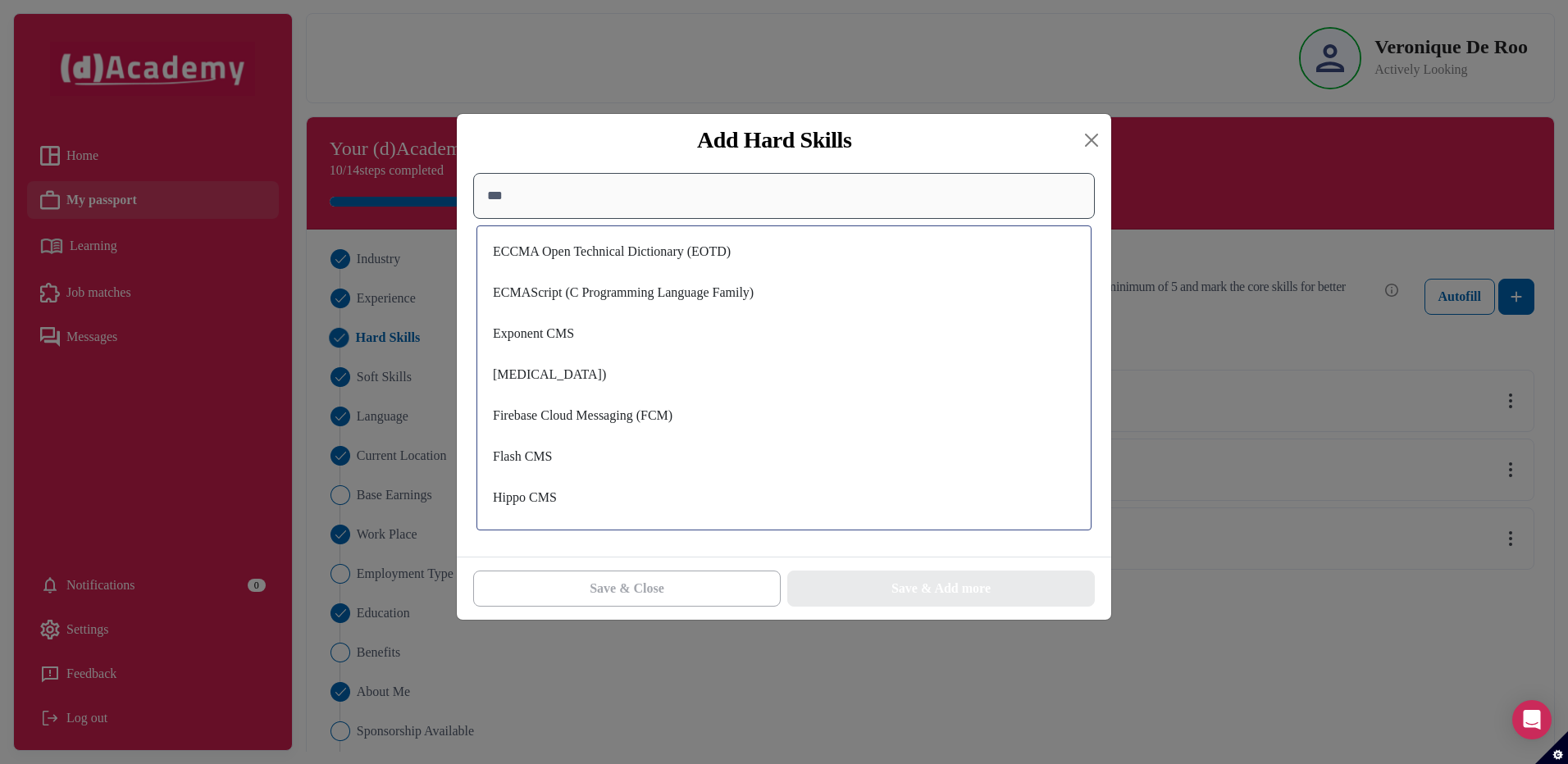
scroll to position [0, 0]
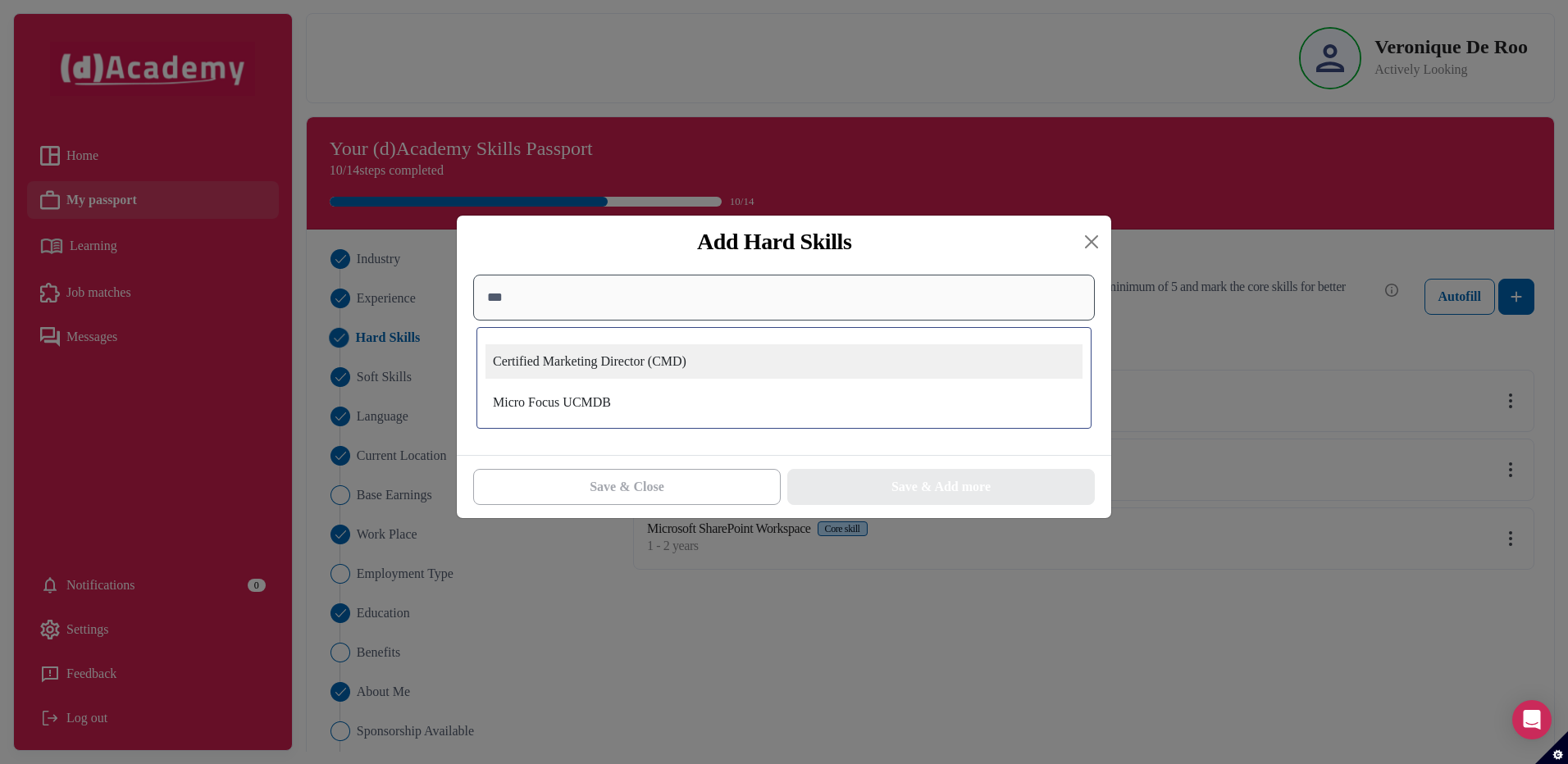
type input "***"
click at [618, 362] on div "Certified Marketing Director (CMD)" at bounding box center [784, 361] width 597 height 34
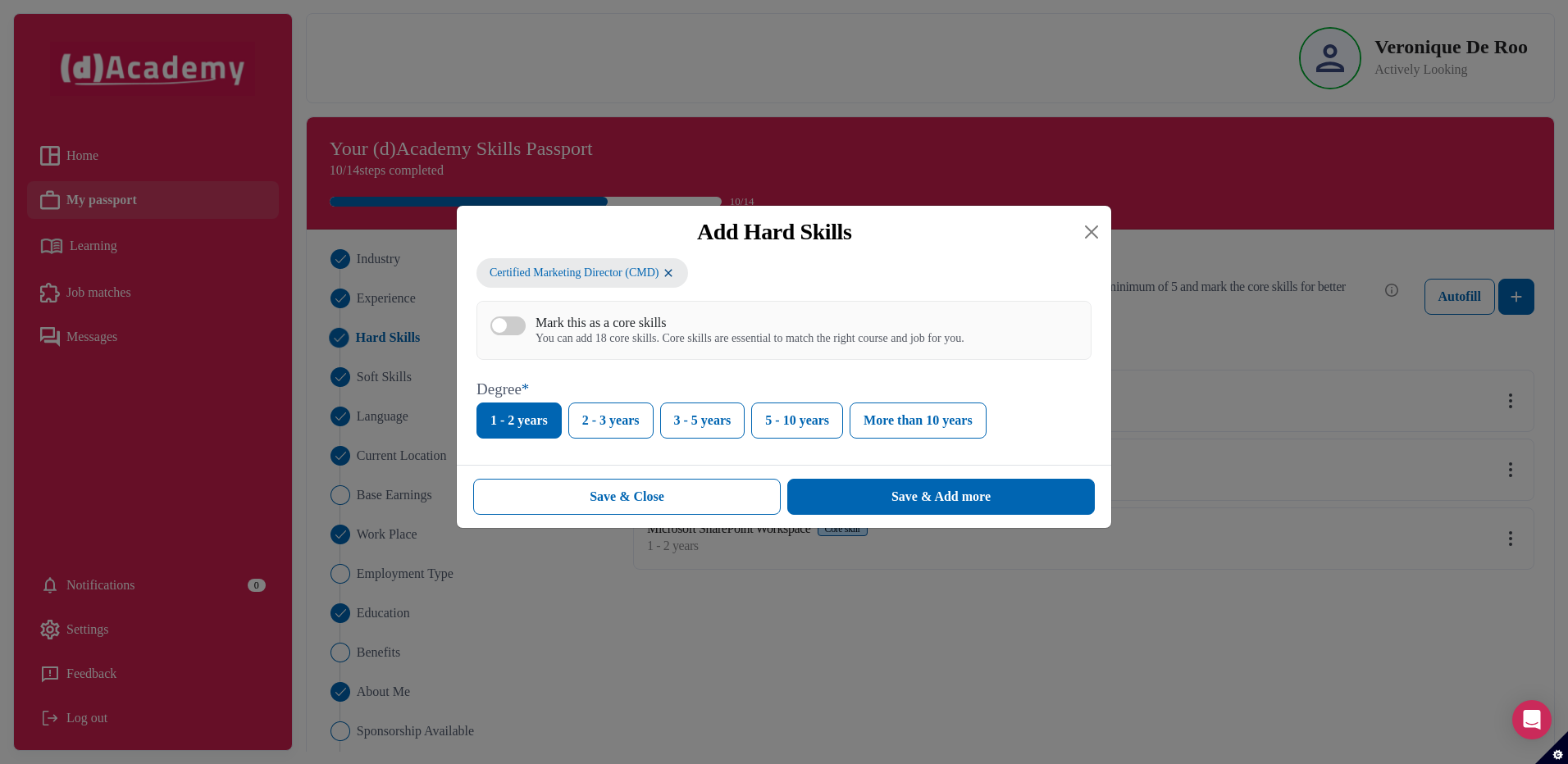
click at [686, 335] on div "You can add 18 core skills. Core skills are essential to match the right course…" at bounding box center [749, 338] width 429 height 14
click at [526, 335] on button "Mark this as a core skills You can add 18 core skills. Core skills are essentia…" at bounding box center [508, 326] width 35 height 18
click at [906, 505] on div "Save & Add more" at bounding box center [941, 496] width 99 height 19
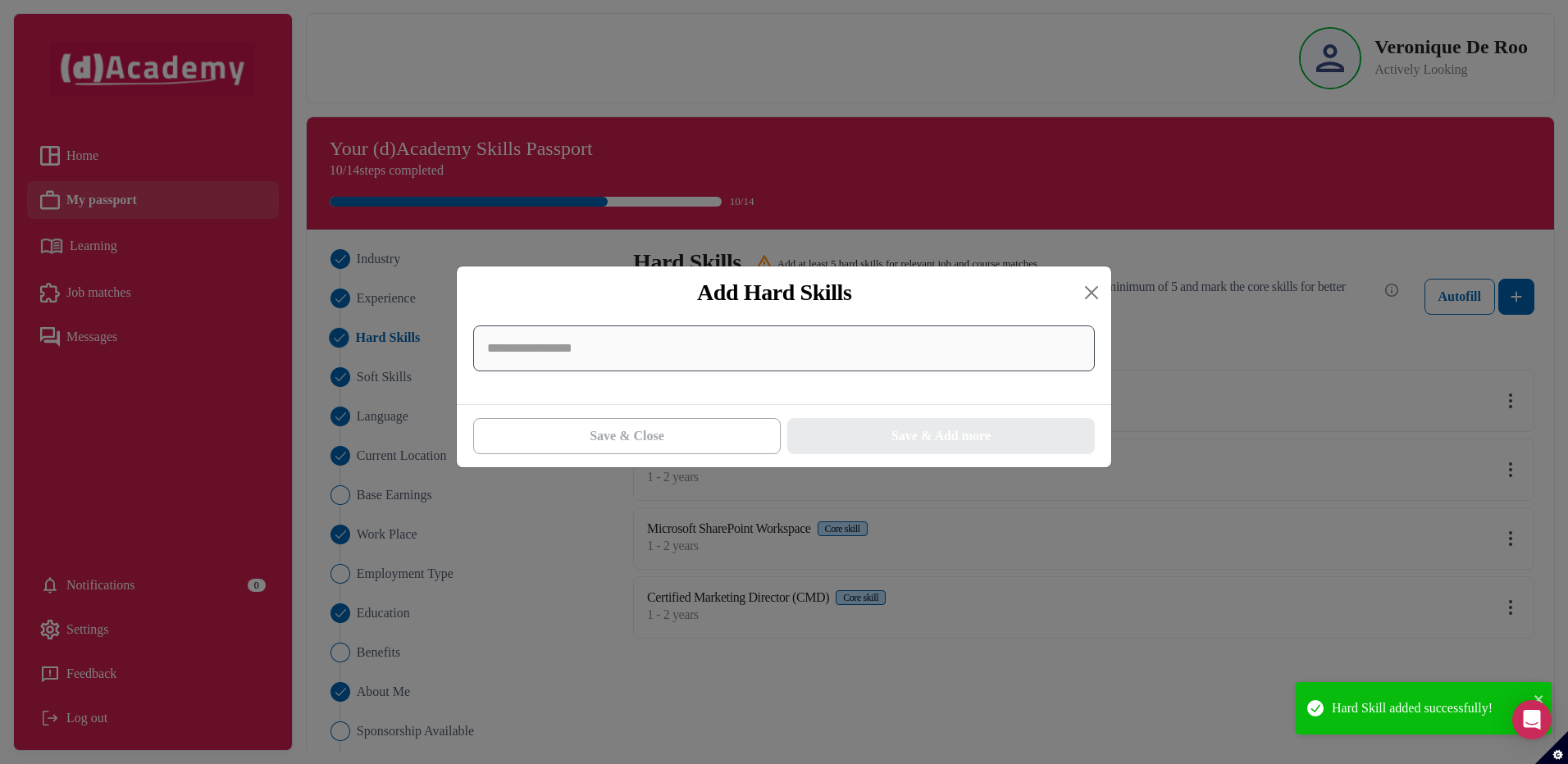
click at [582, 357] on input at bounding box center [784, 348] width 621 height 46
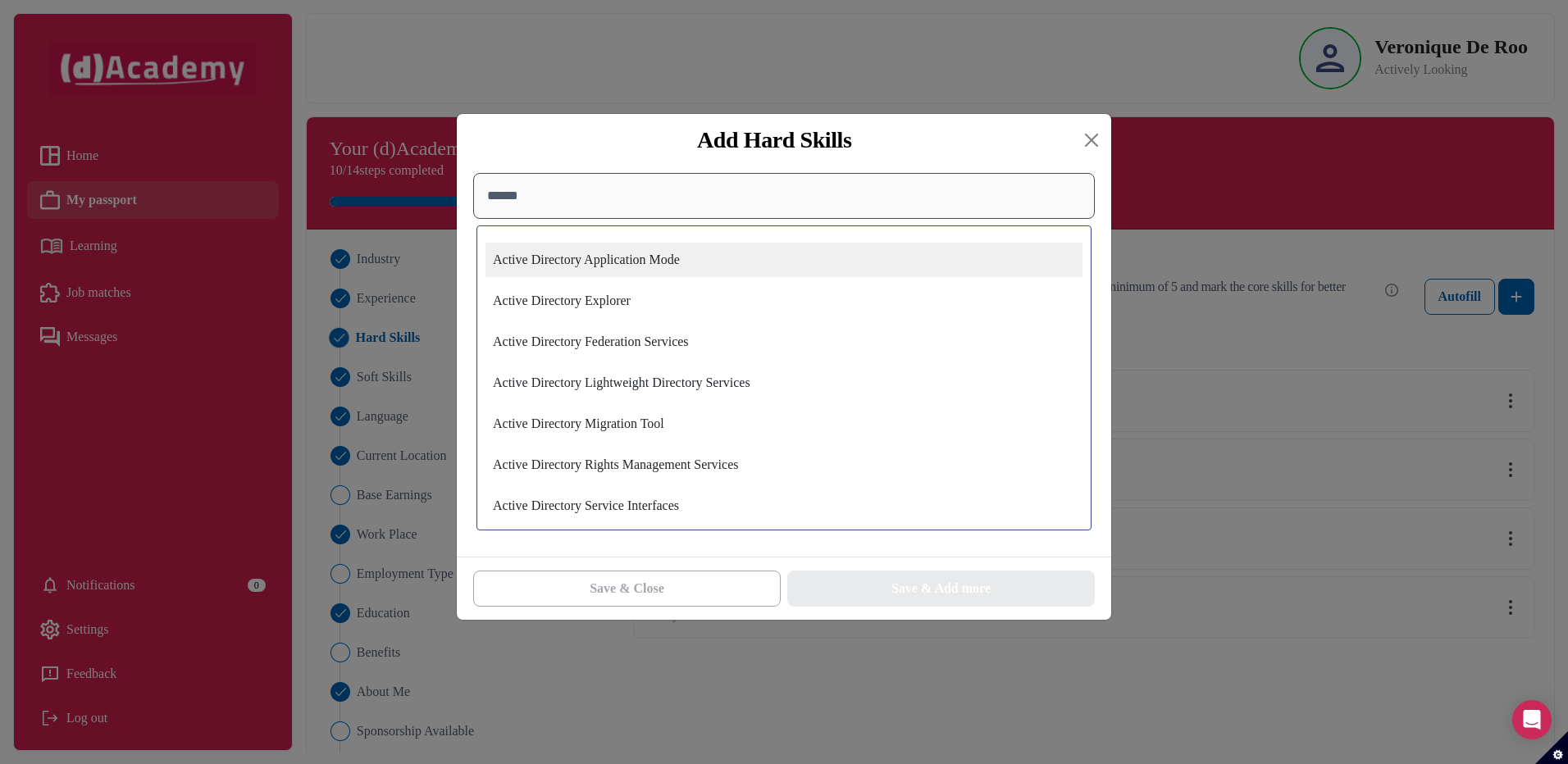
type input "******"
click at [620, 253] on div "Active Directory Application Mode" at bounding box center [784, 259] width 597 height 34
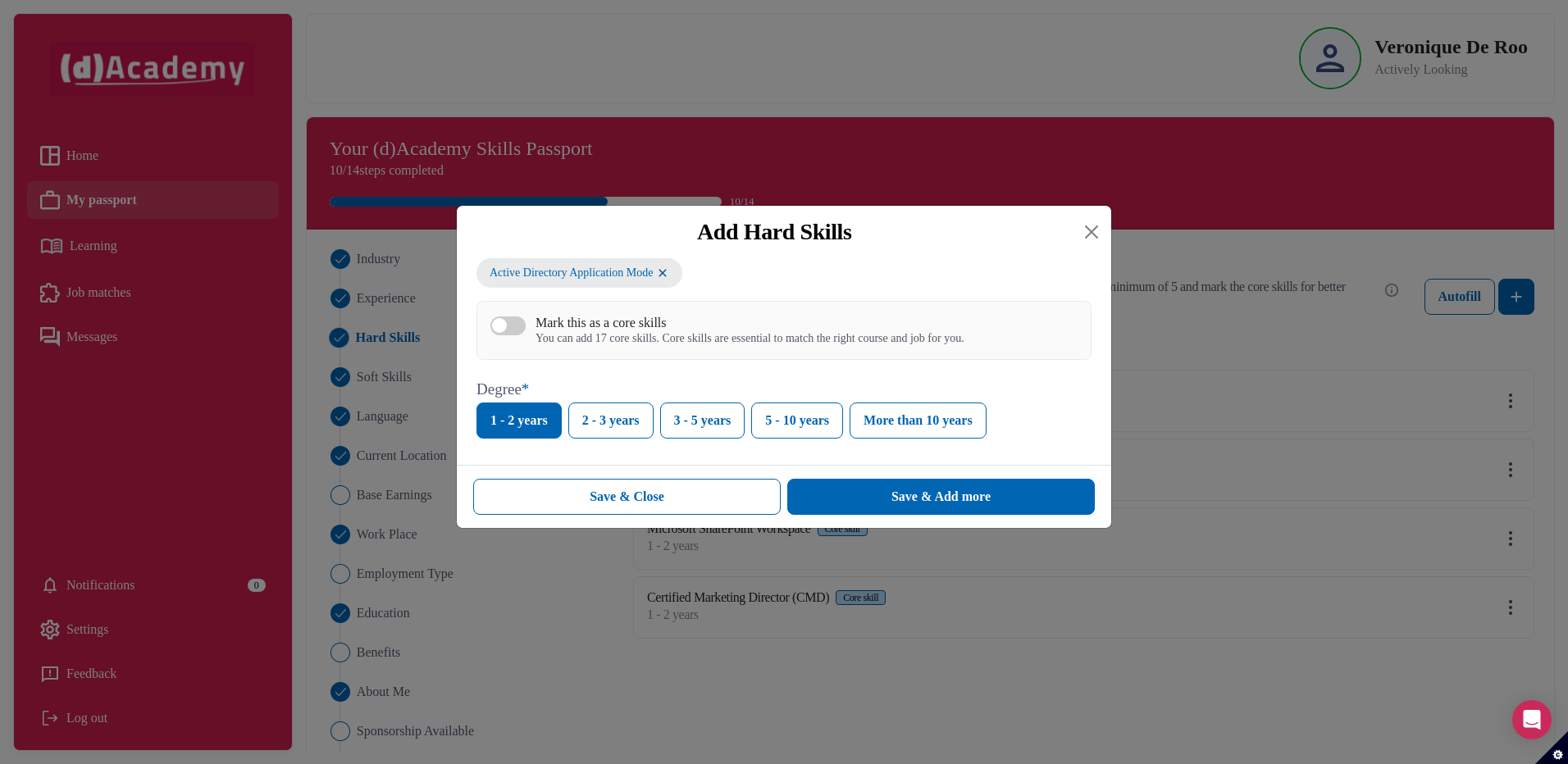
click at [608, 333] on div "You can add 17 core skills. Core skills are essential to match the right course…" at bounding box center [749, 338] width 429 height 14
click at [526, 333] on button "Mark this as a core skills You can add 17 core skills. Core skills are essentia…" at bounding box center [508, 326] width 35 height 18
click at [895, 500] on div "Save & Add more" at bounding box center [941, 496] width 99 height 19
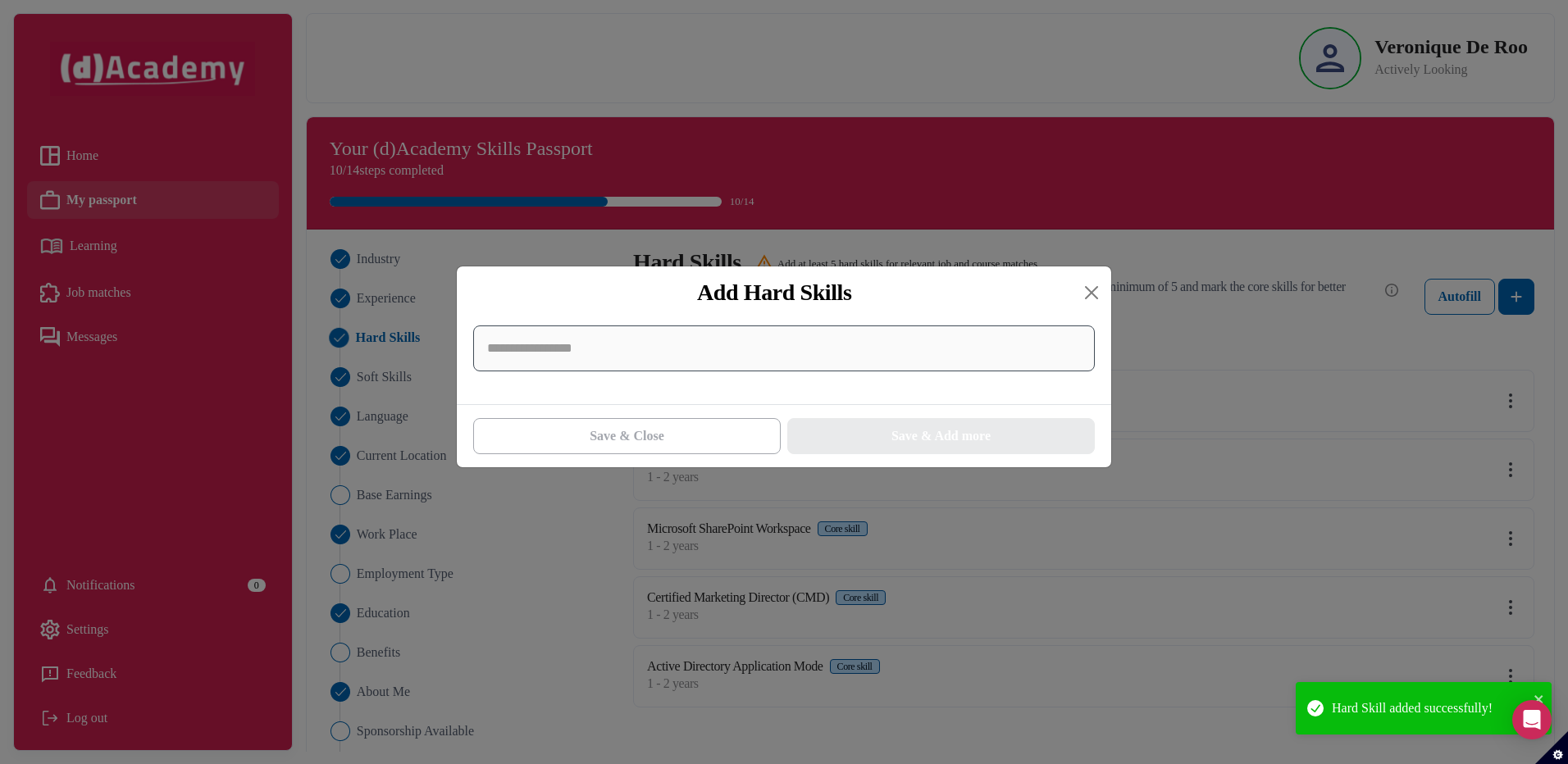
click at [584, 353] on input at bounding box center [784, 348] width 621 height 46
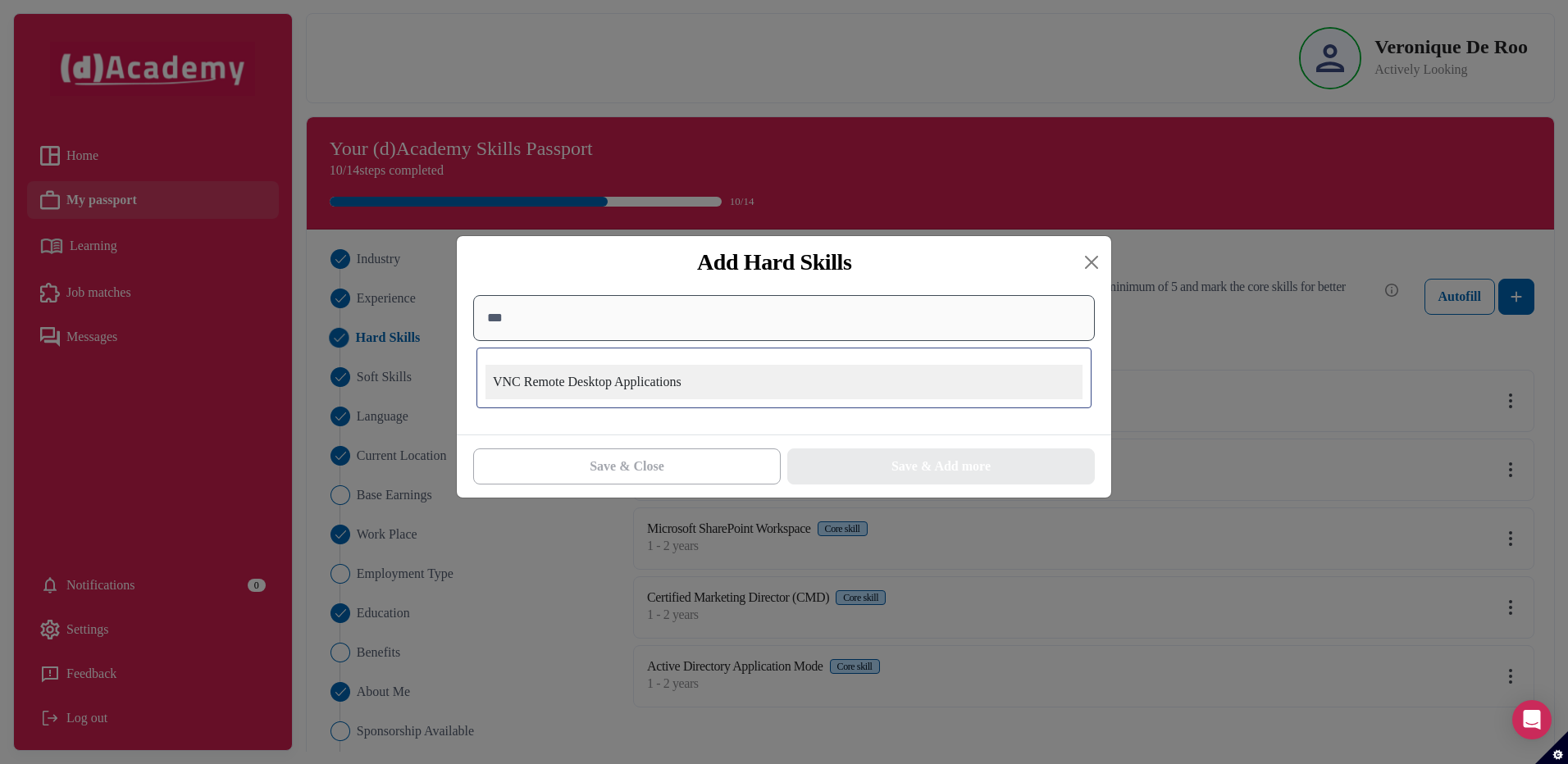
type input "***"
click at [599, 389] on div "VNC Remote Desktop Applications" at bounding box center [784, 381] width 597 height 34
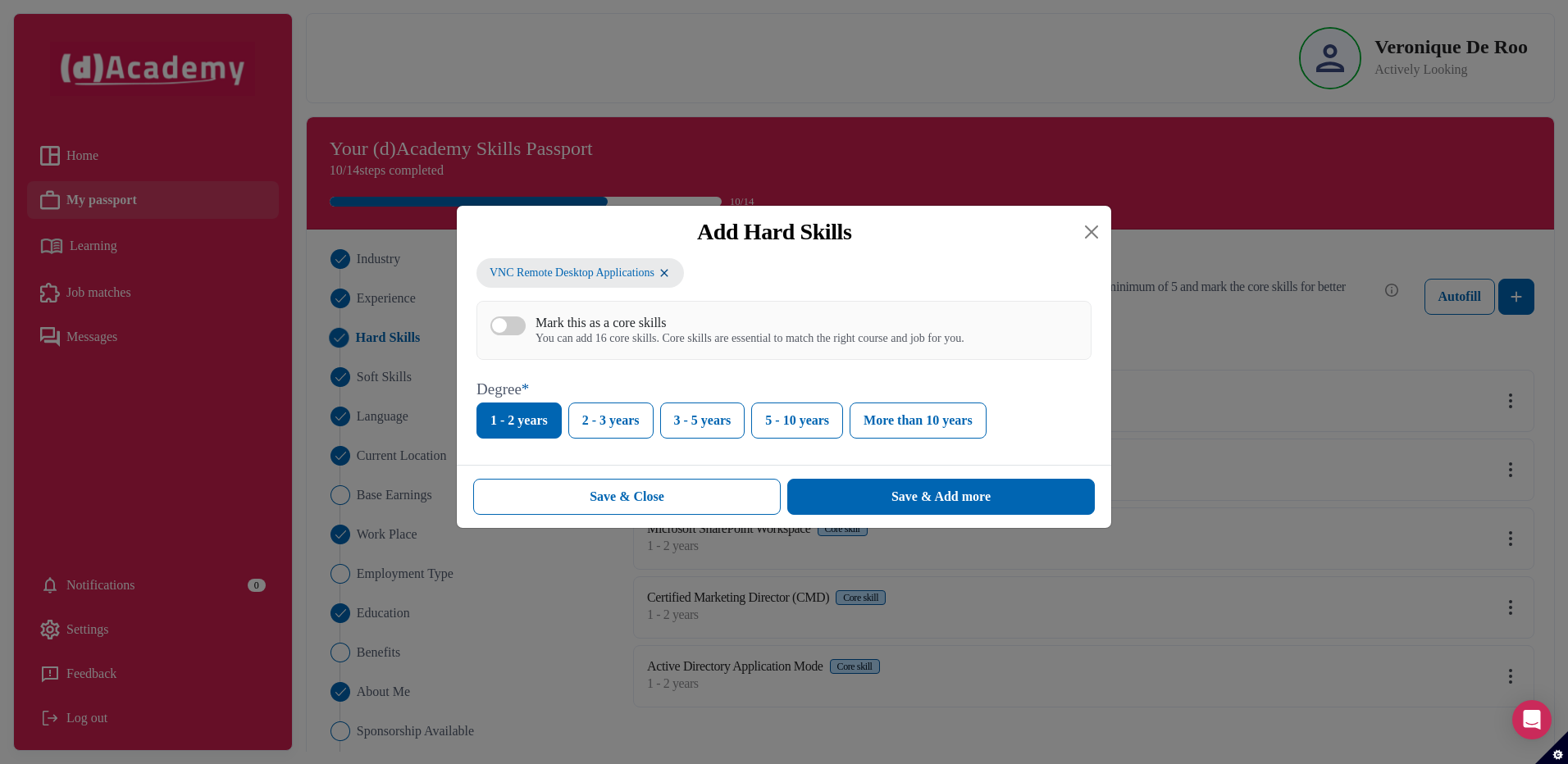
click at [554, 321] on div "Mark this as a core skills" at bounding box center [749, 322] width 429 height 16
click at [526, 321] on button "Mark this as a core skills You can add 16 core skills. Core skills are essentia…" at bounding box center [508, 326] width 35 height 18
click at [934, 500] on div "Save & Add more" at bounding box center [941, 496] width 99 height 19
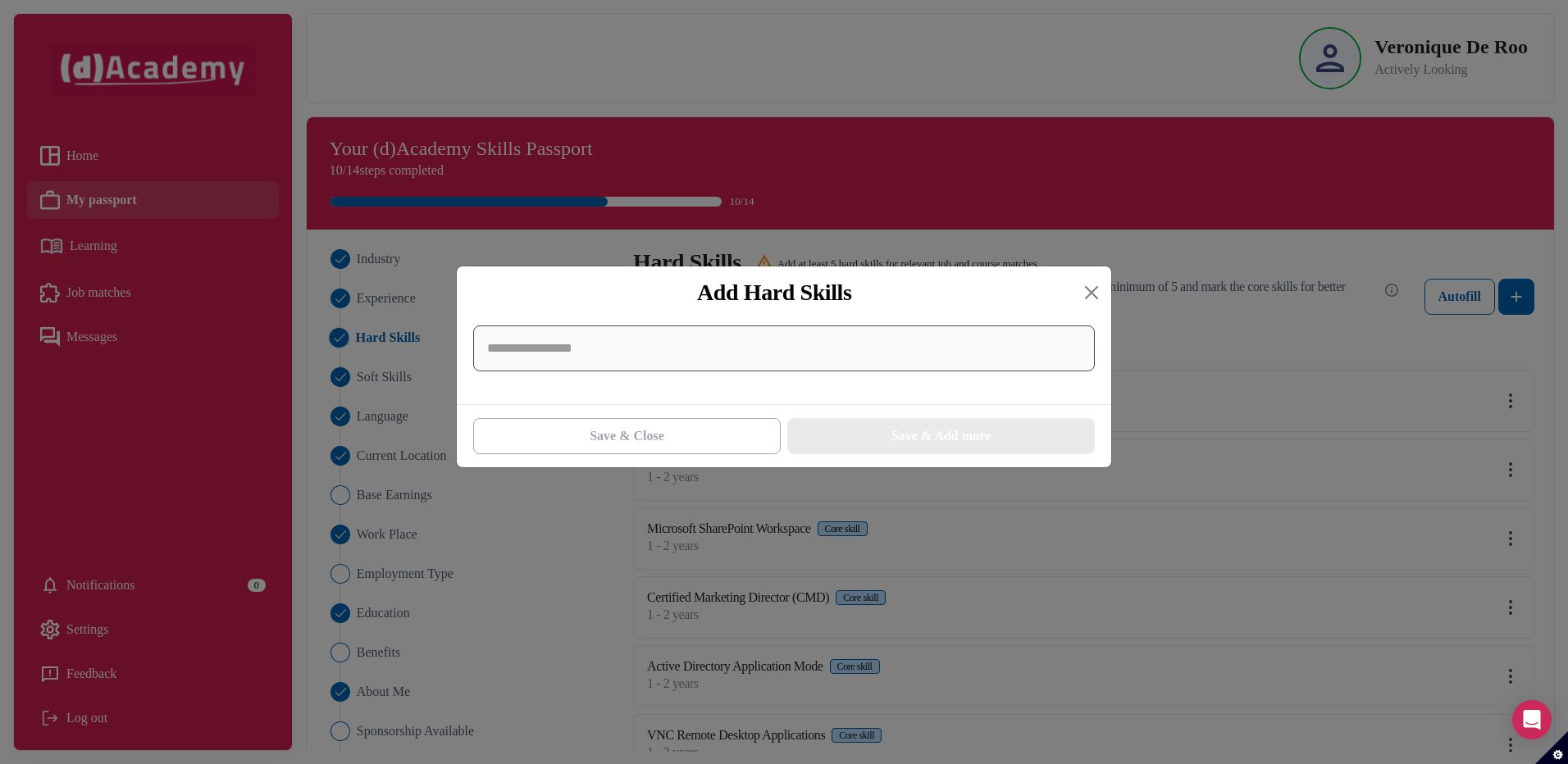
click at [644, 365] on input at bounding box center [784, 348] width 621 height 46
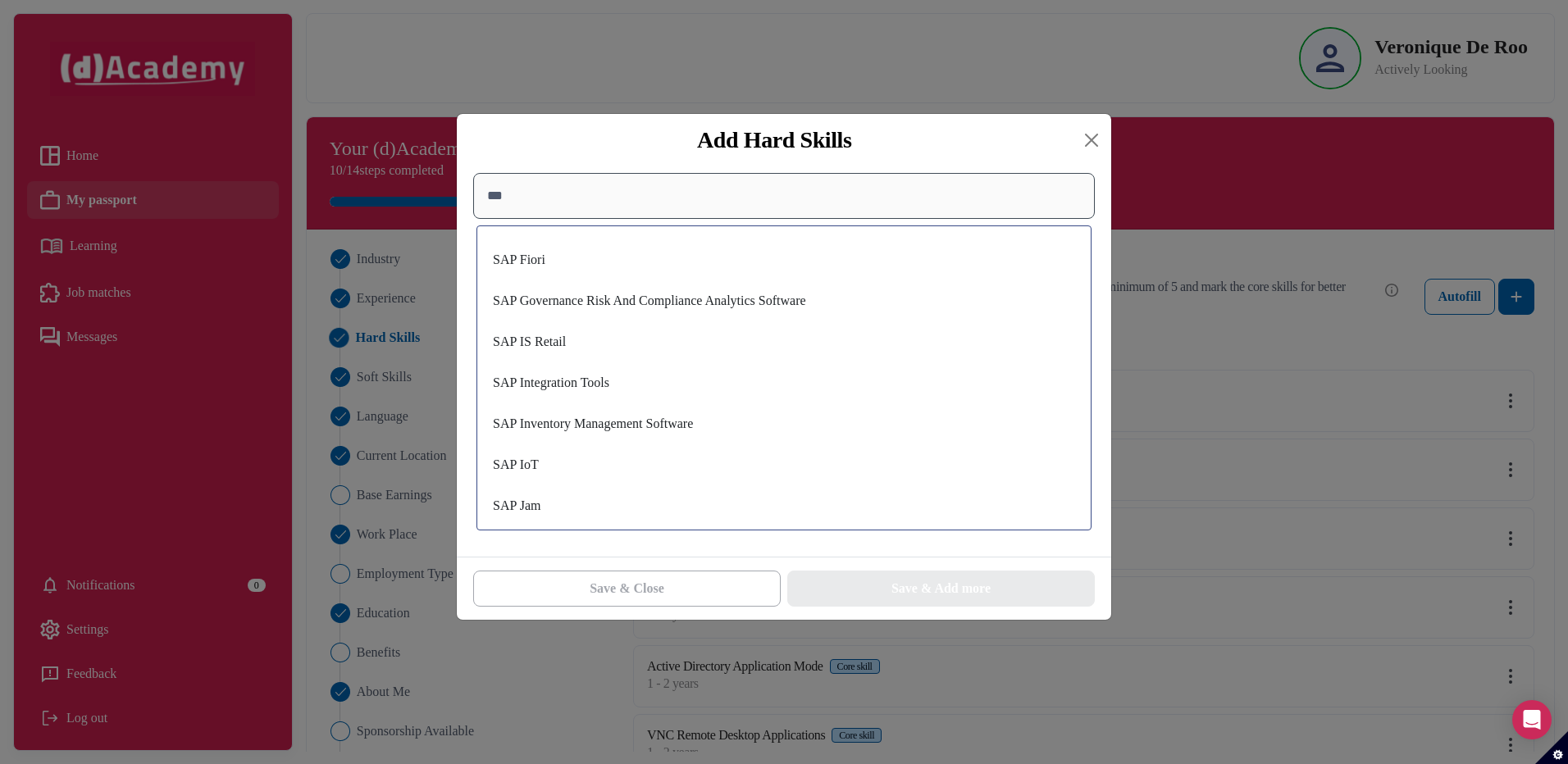
scroll to position [959, 0]
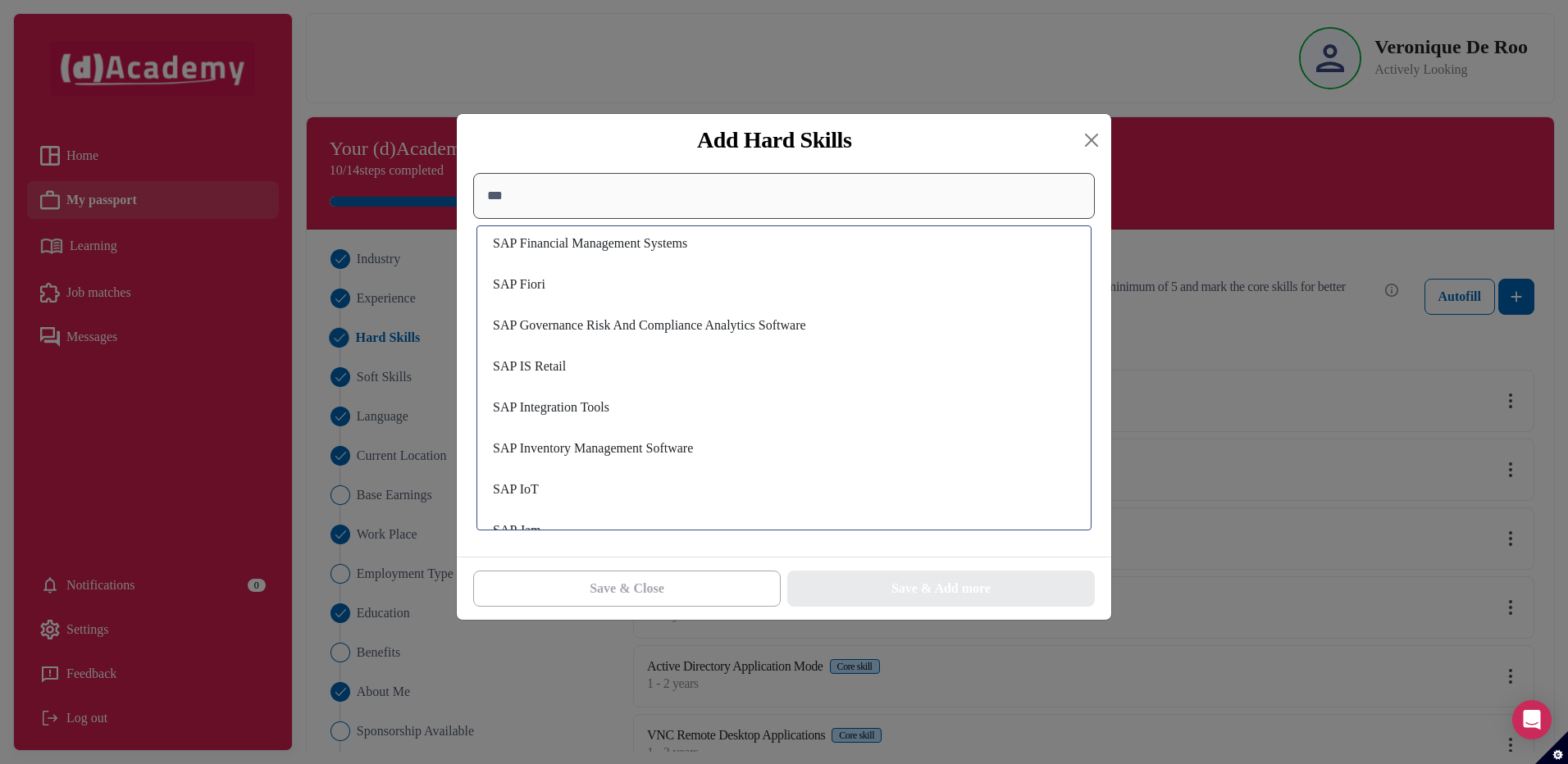
drag, startPoint x: 509, startPoint y: 199, endPoint x: 413, endPoint y: 191, distance: 96.3
click at [413, 191] on div "Add Hard Skills *** ASAP Methodology BSS Application Part (BSSAP) DataTransfer …" at bounding box center [784, 382] width 1568 height 764
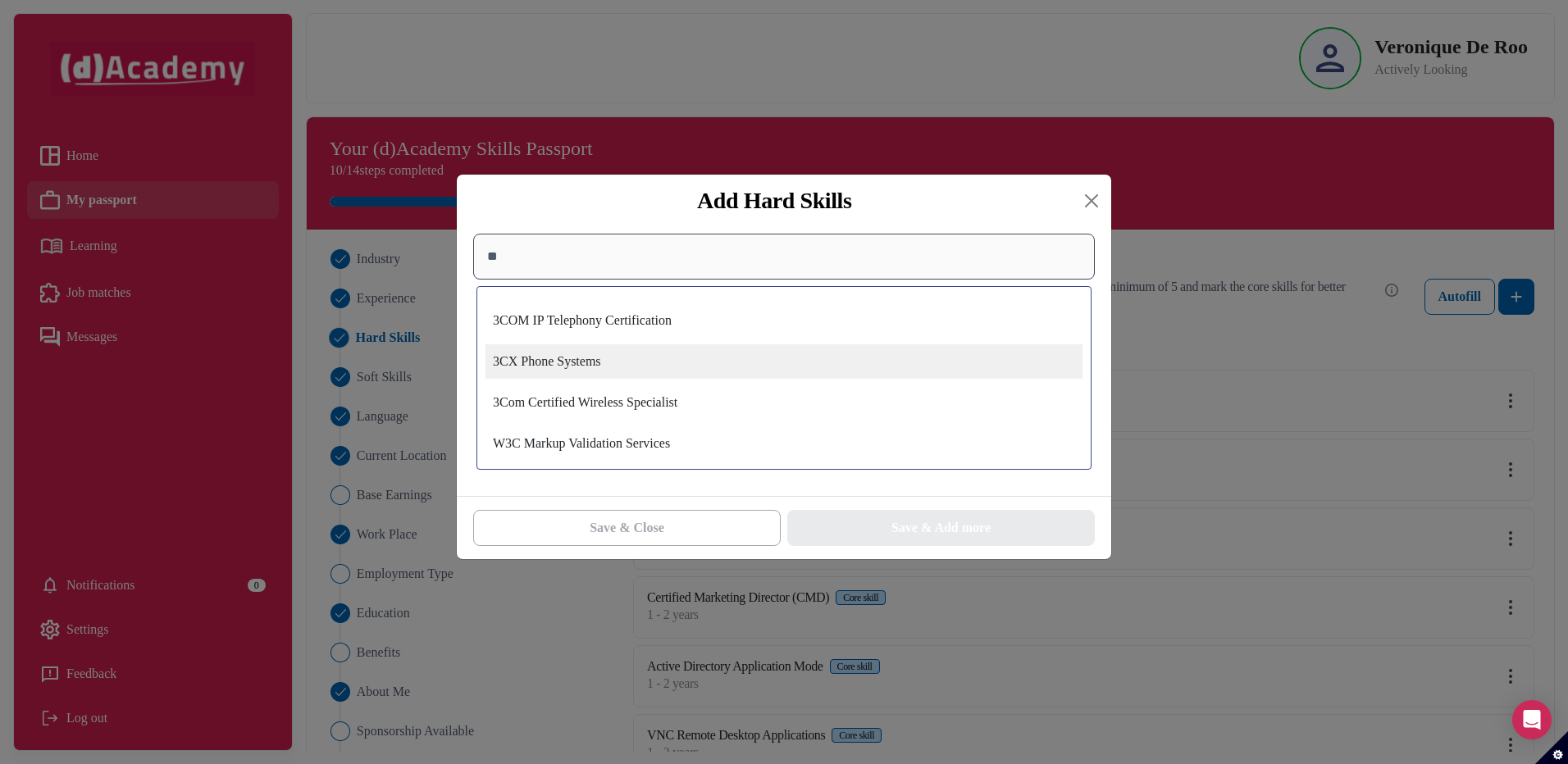
type input "**"
click at [538, 364] on div "3CX Phone Systems" at bounding box center [784, 361] width 597 height 34
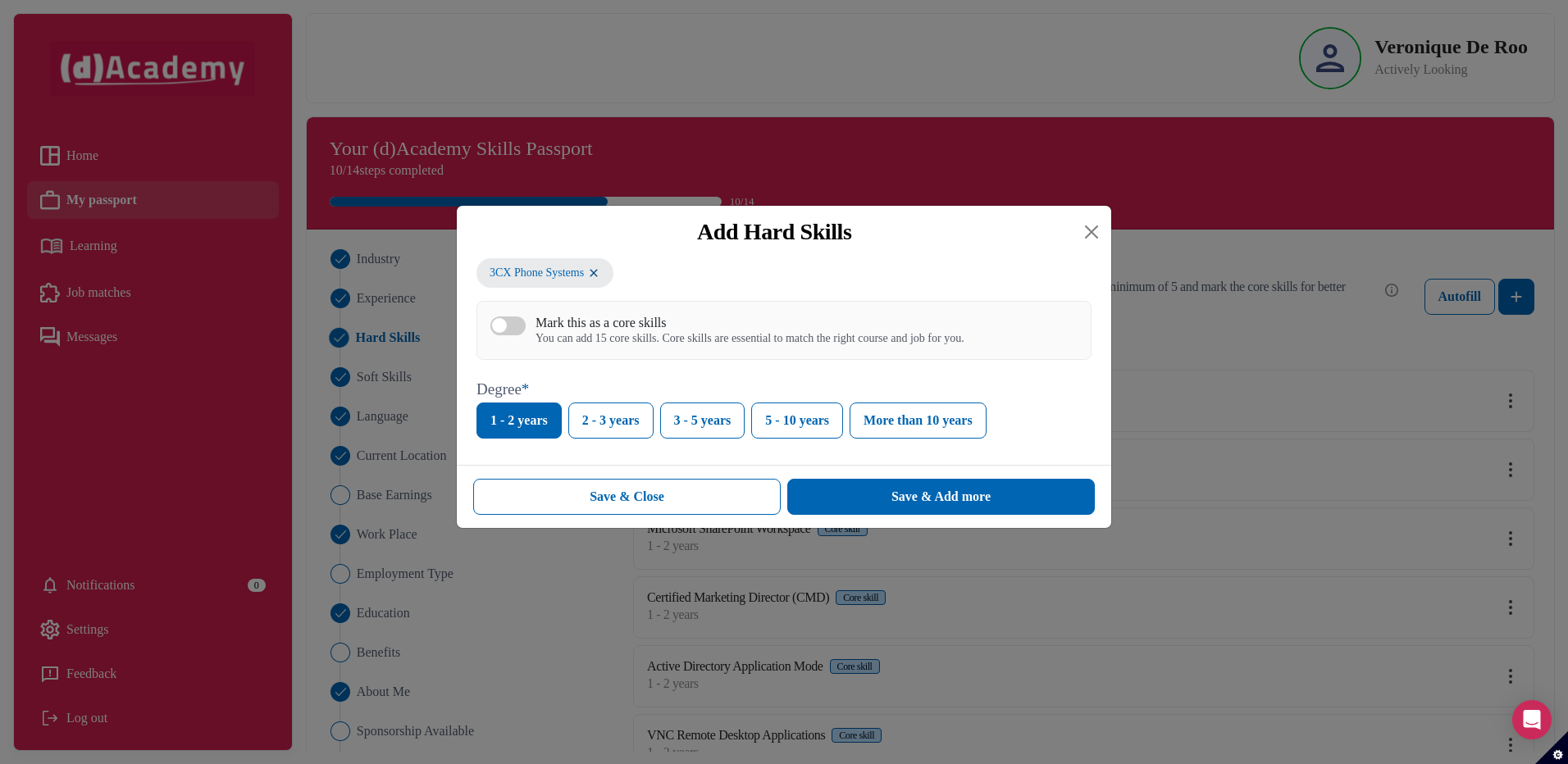
click at [579, 315] on div "Mark this as a core skills You can add 15 core skills. Core skills are essentia…" at bounding box center [784, 330] width 615 height 59
click at [579, 338] on div "You can add 15 core skills. Core skills are essential to match the right course…" at bounding box center [749, 338] width 429 height 14
click at [526, 335] on button "Mark this as a core skills You can add 15 core skills. Core skills are essentia…" at bounding box center [508, 326] width 35 height 18
click at [874, 498] on button "Save & Add more" at bounding box center [941, 496] width 307 height 36
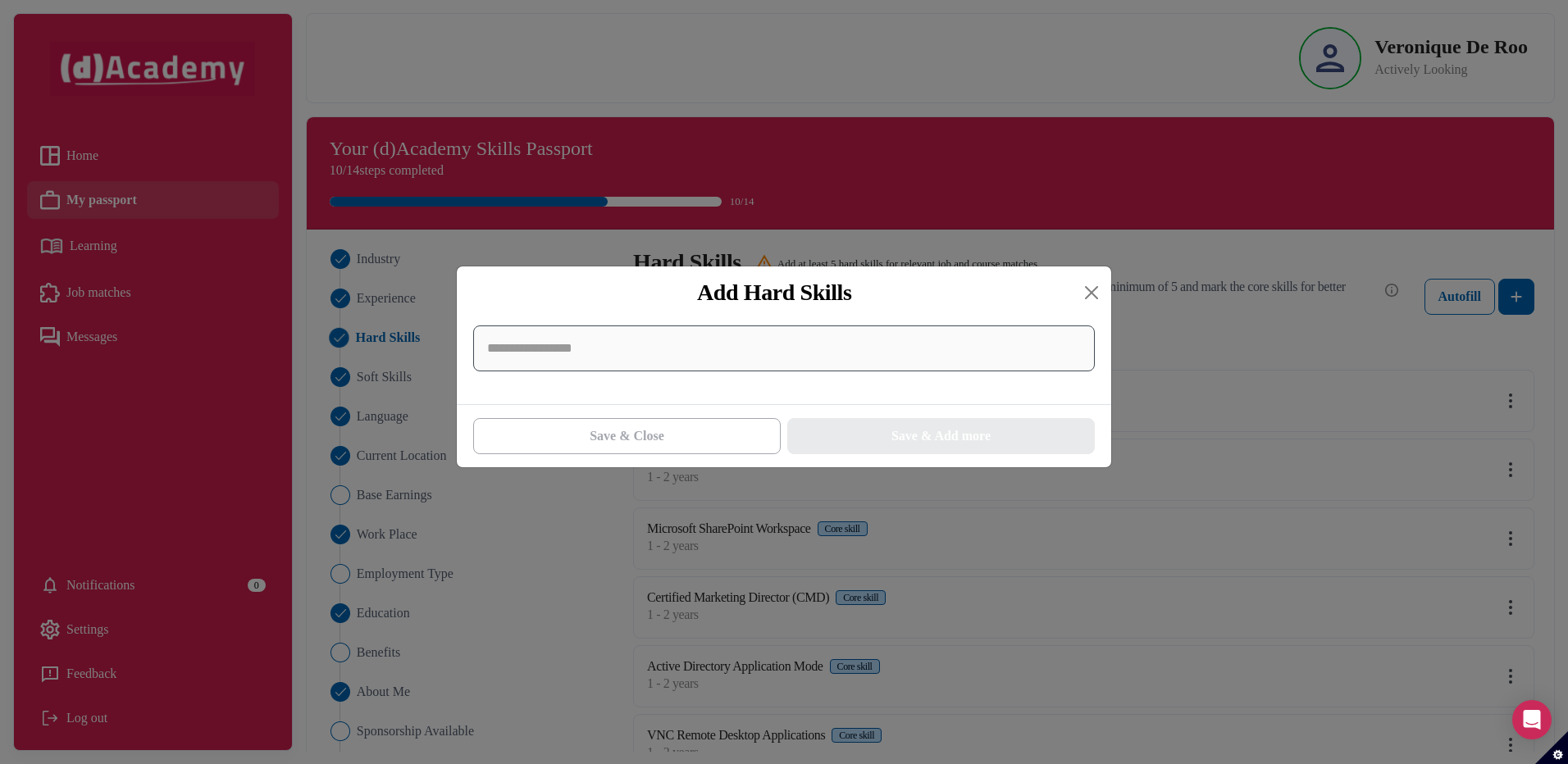
click at [611, 352] on input at bounding box center [784, 348] width 621 height 46
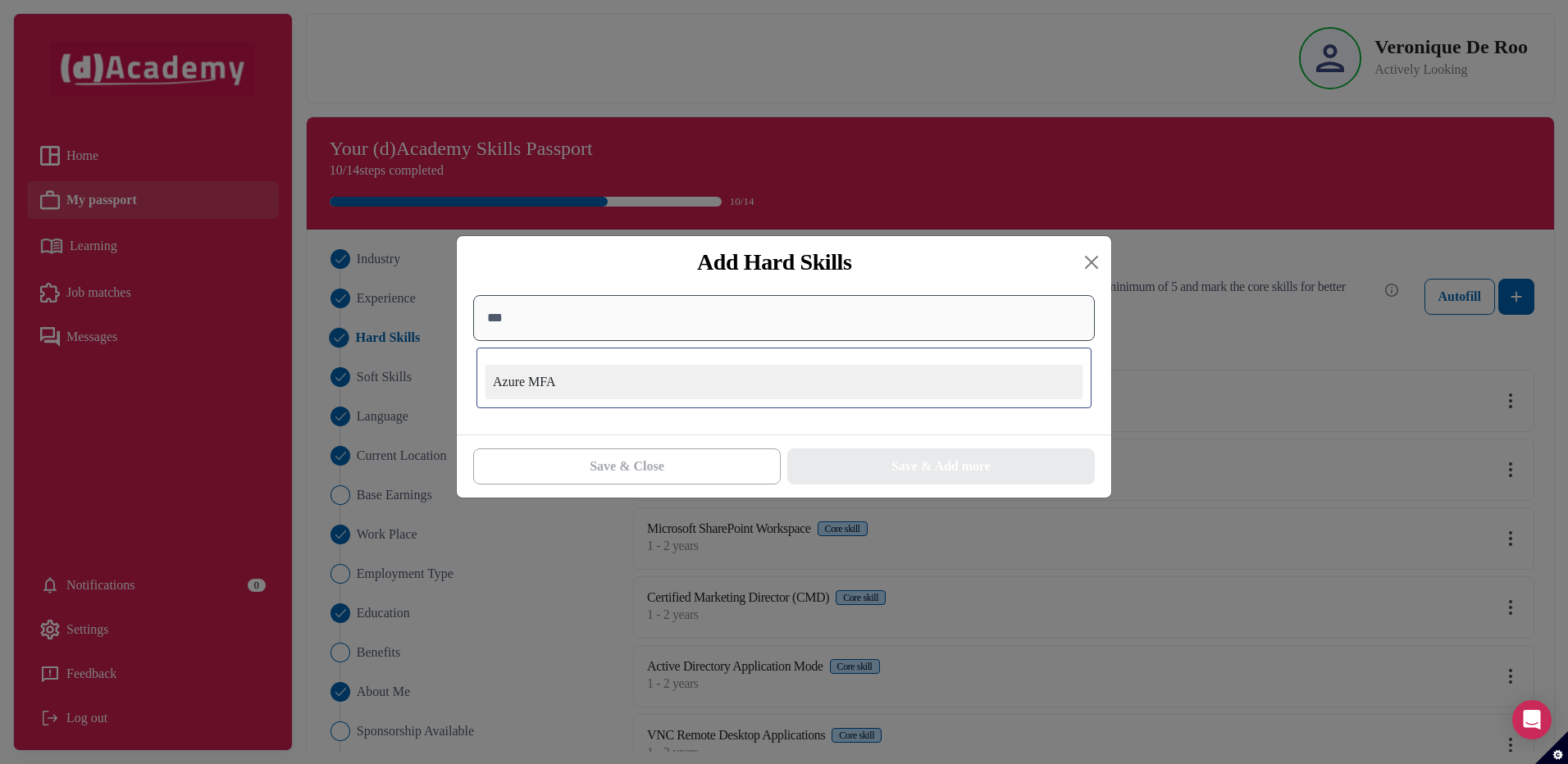
scroll to position [0, 0]
type input "***"
click at [534, 383] on div "Azure MFA" at bounding box center [784, 381] width 597 height 34
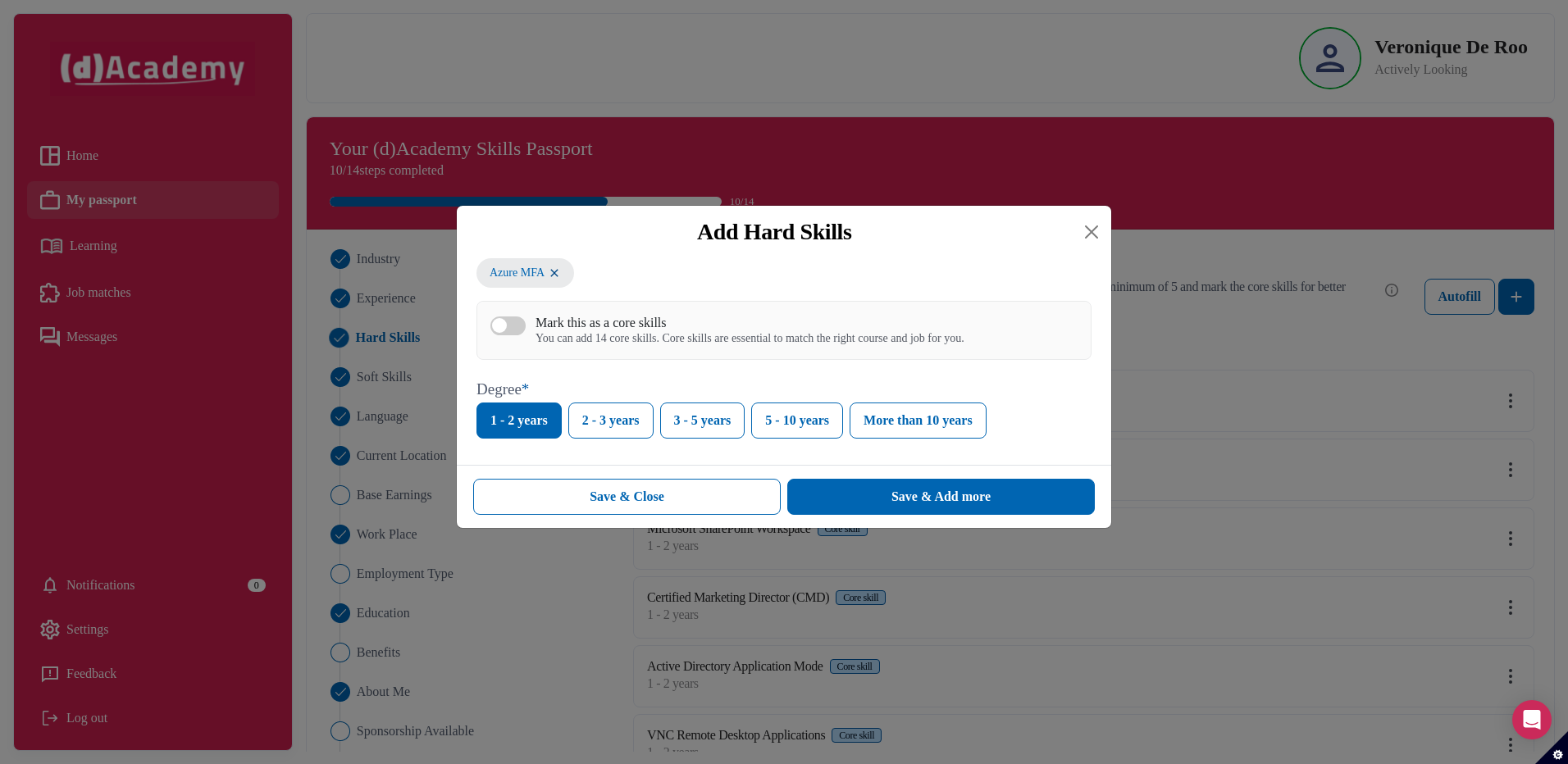
click at [538, 323] on div "Mark this as a core skills" at bounding box center [749, 322] width 429 height 16
click at [526, 323] on button "Mark this as a core skills You can add 14 core skills. Core skills are essentia…" at bounding box center [508, 326] width 35 height 18
click at [854, 488] on button "Save & Add more" at bounding box center [941, 496] width 307 height 36
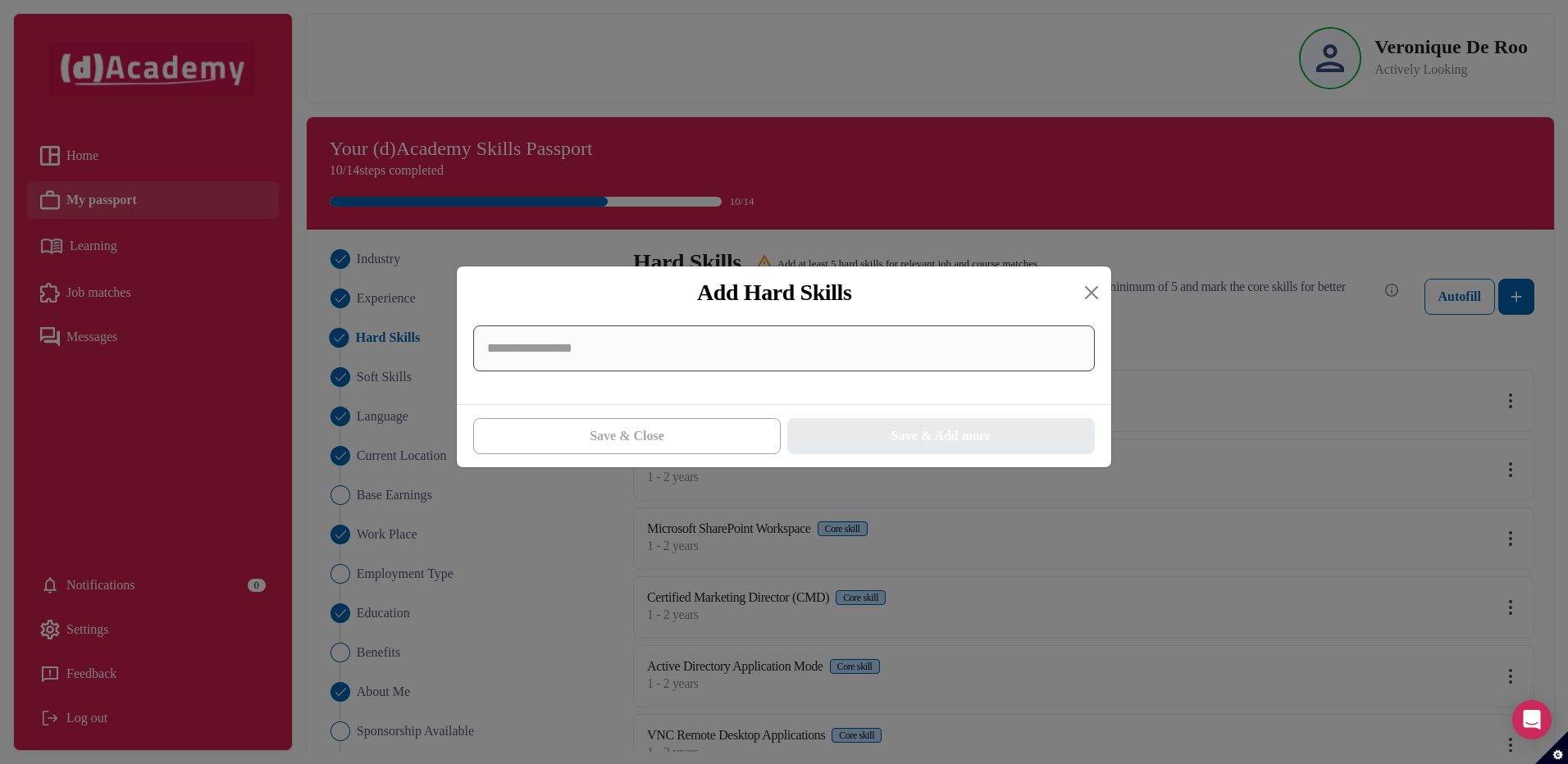
click at [602, 354] on input at bounding box center [784, 348] width 621 height 46
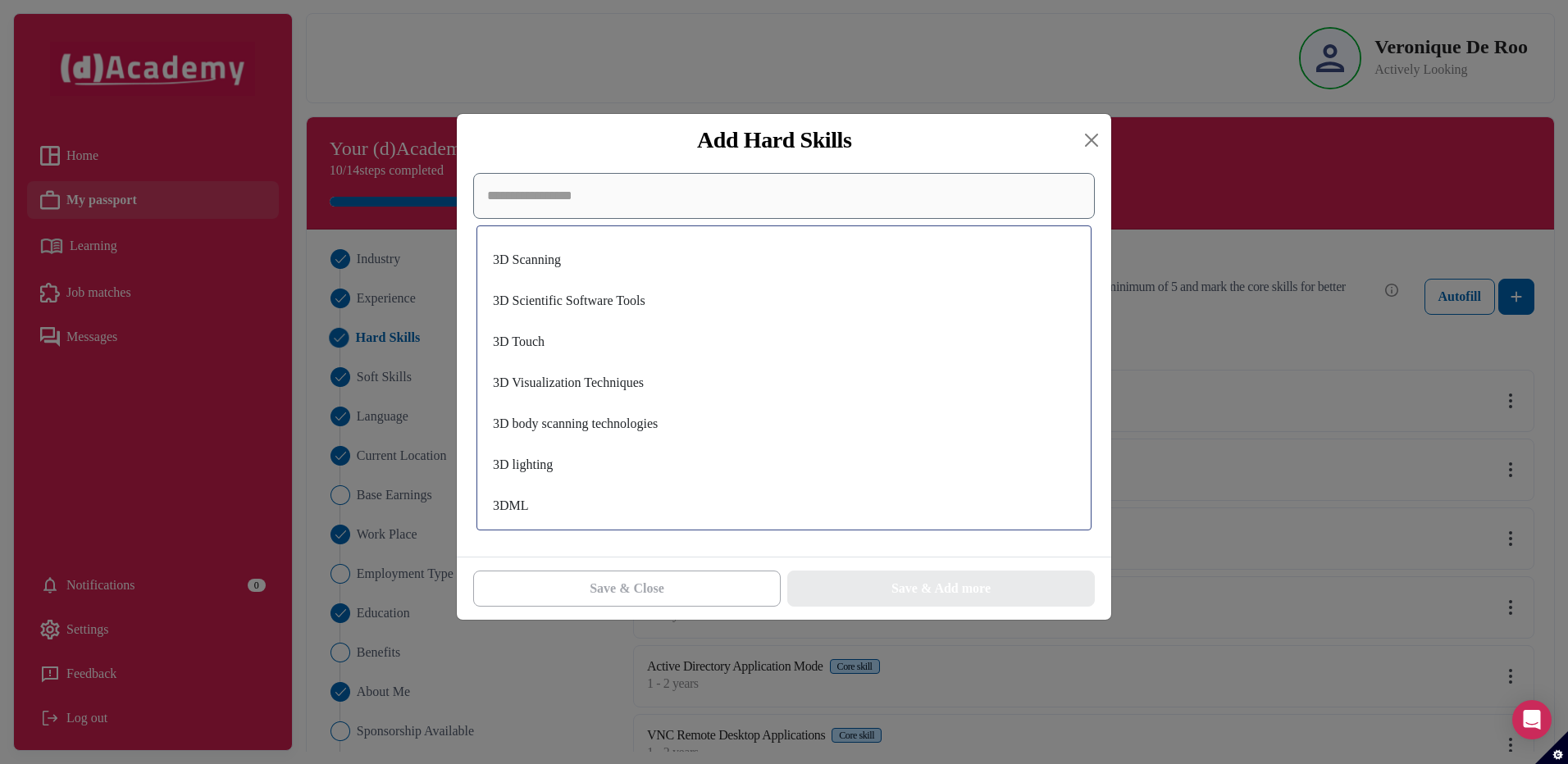
scroll to position [1697, 0]
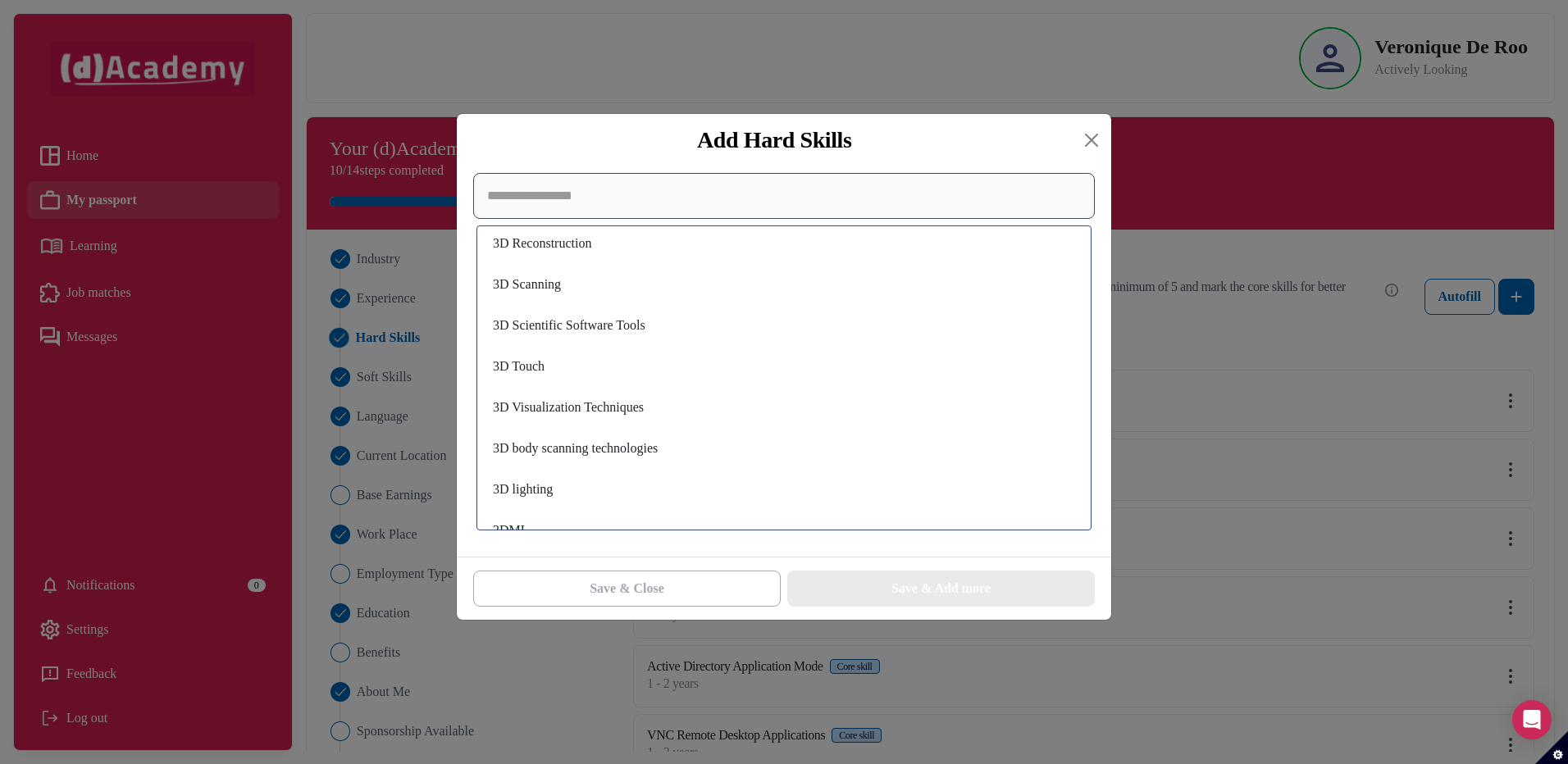
click at [561, 201] on input at bounding box center [784, 196] width 621 height 46
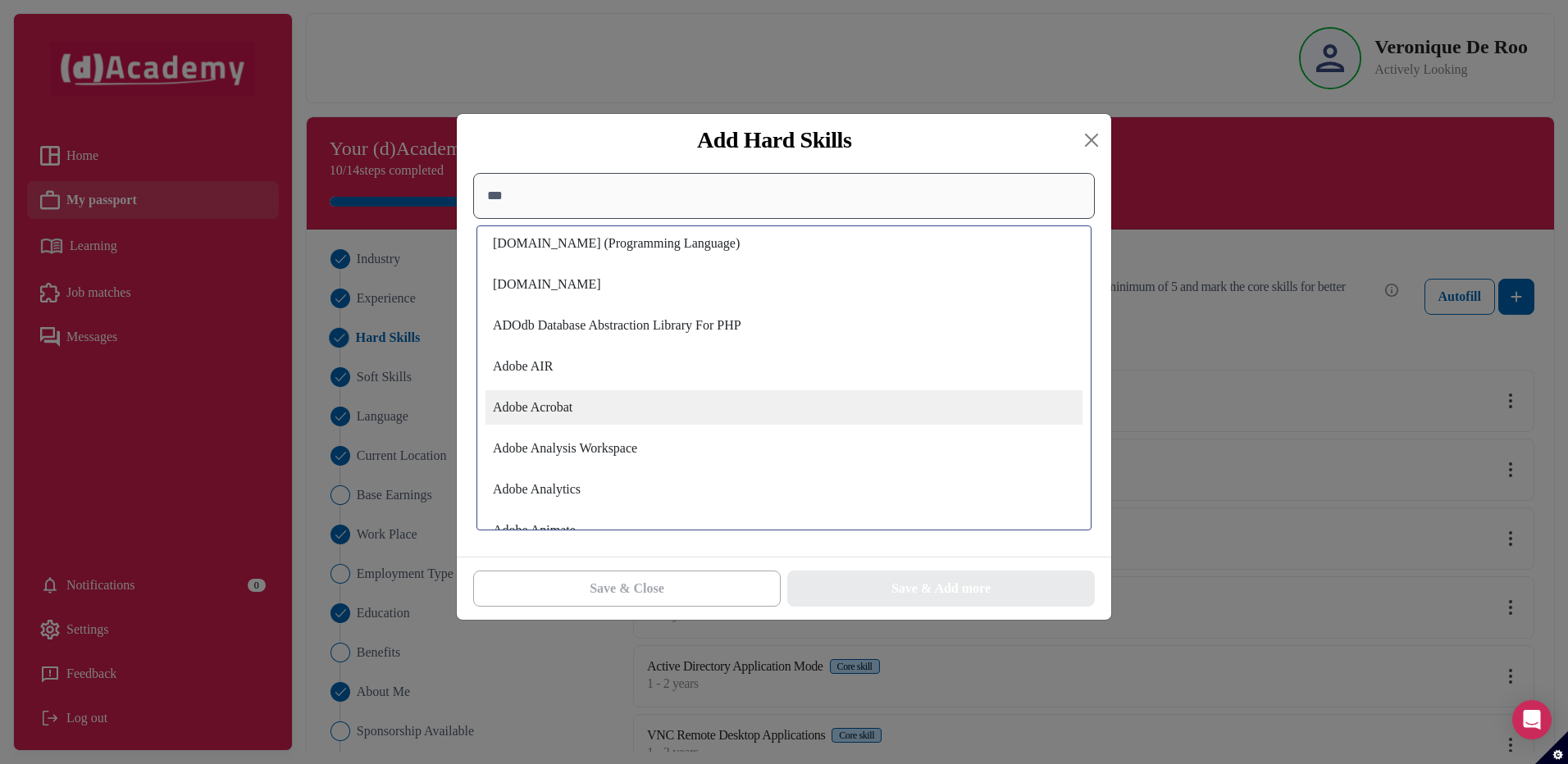
type input "***"
click at [558, 406] on div "Adobe Acrobat" at bounding box center [784, 407] width 597 height 34
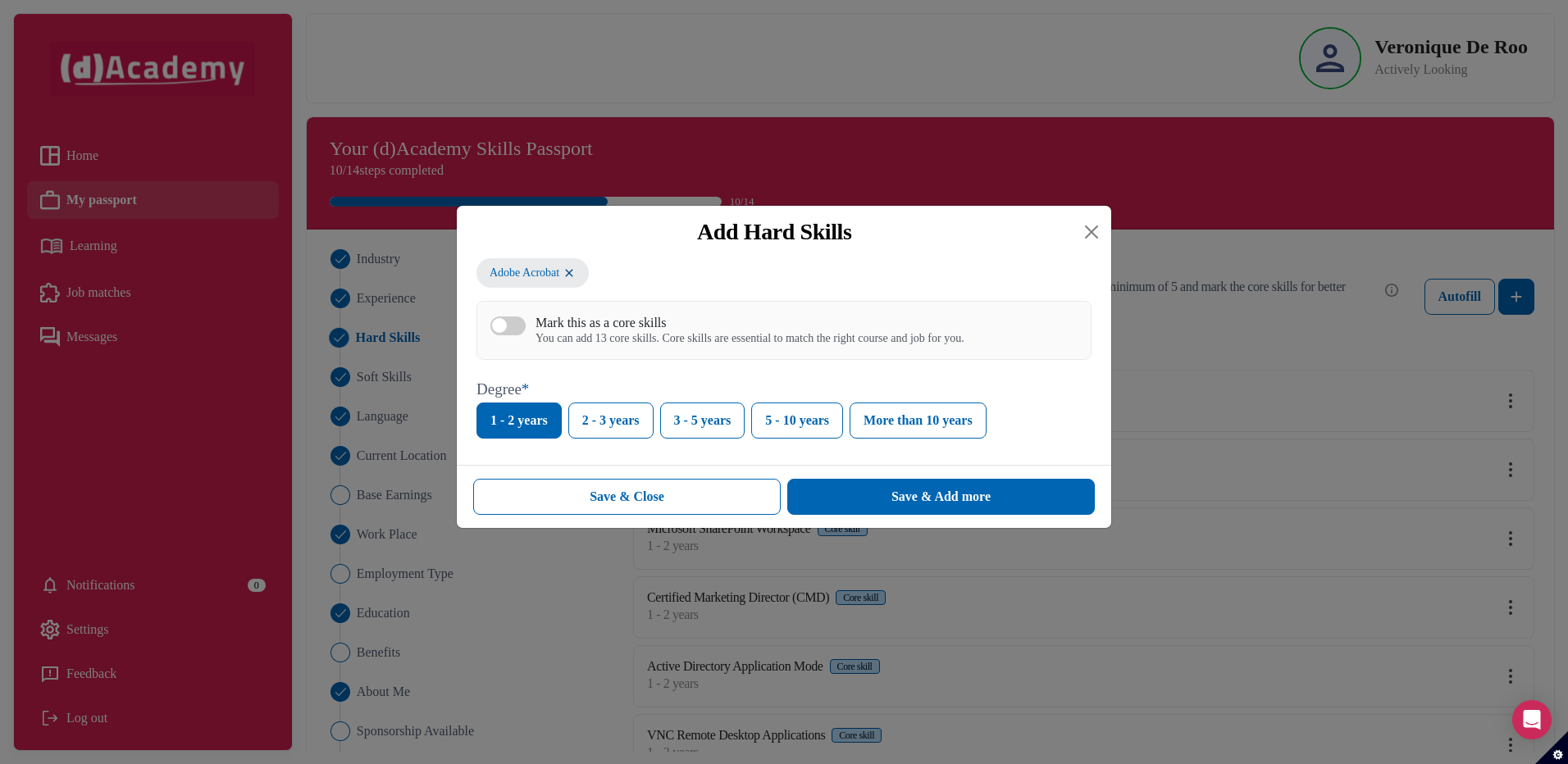
click at [579, 333] on div "You can add 13 core skills. Core skills are essential to match the right course…" at bounding box center [749, 338] width 429 height 14
click at [526, 333] on button "Mark this as a core skills You can add 13 core skills. Core skills are essentia…" at bounding box center [508, 326] width 35 height 18
click at [898, 501] on div "Save & Add more" at bounding box center [941, 496] width 99 height 19
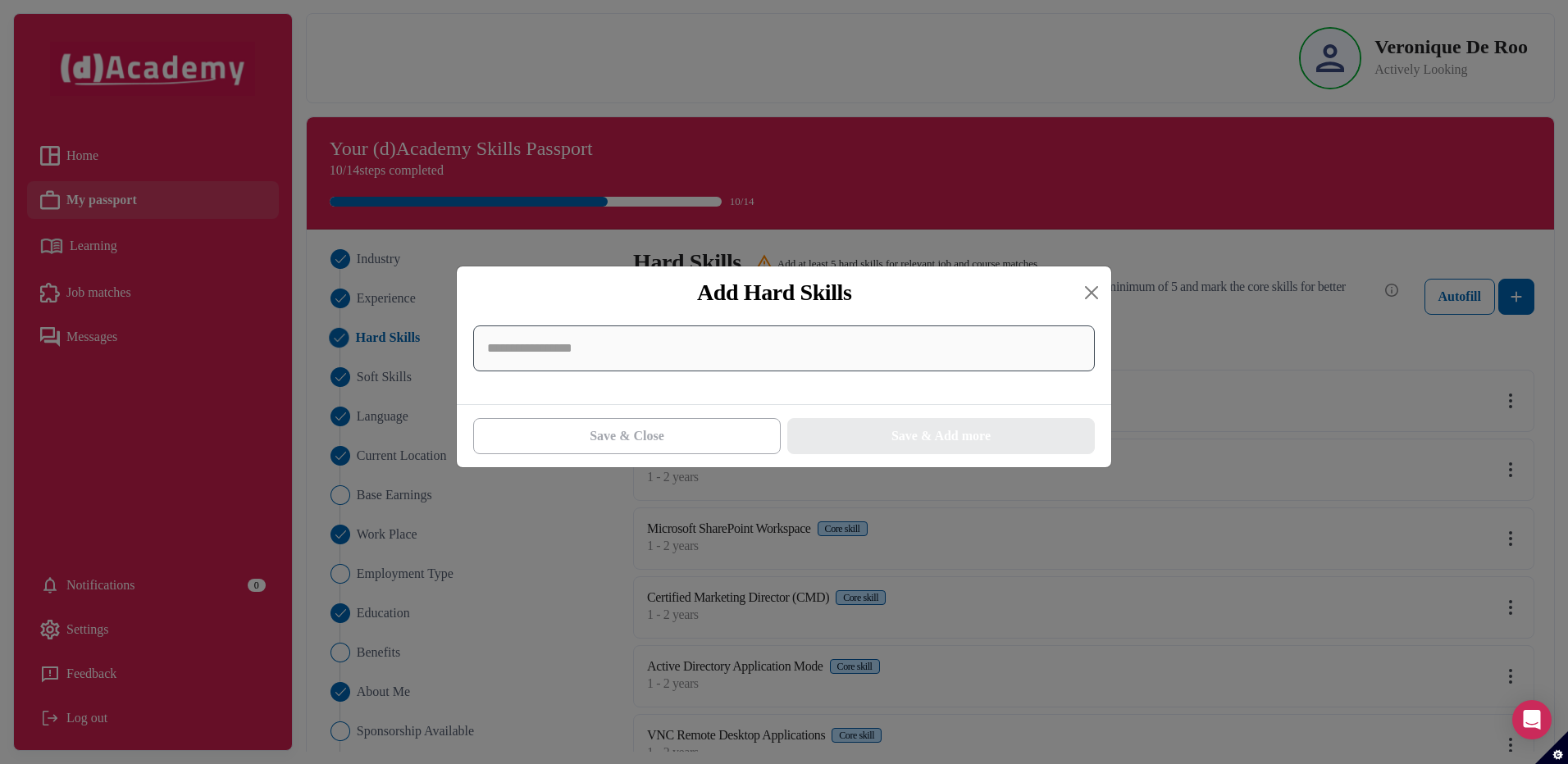
click at [637, 348] on input at bounding box center [784, 348] width 621 height 46
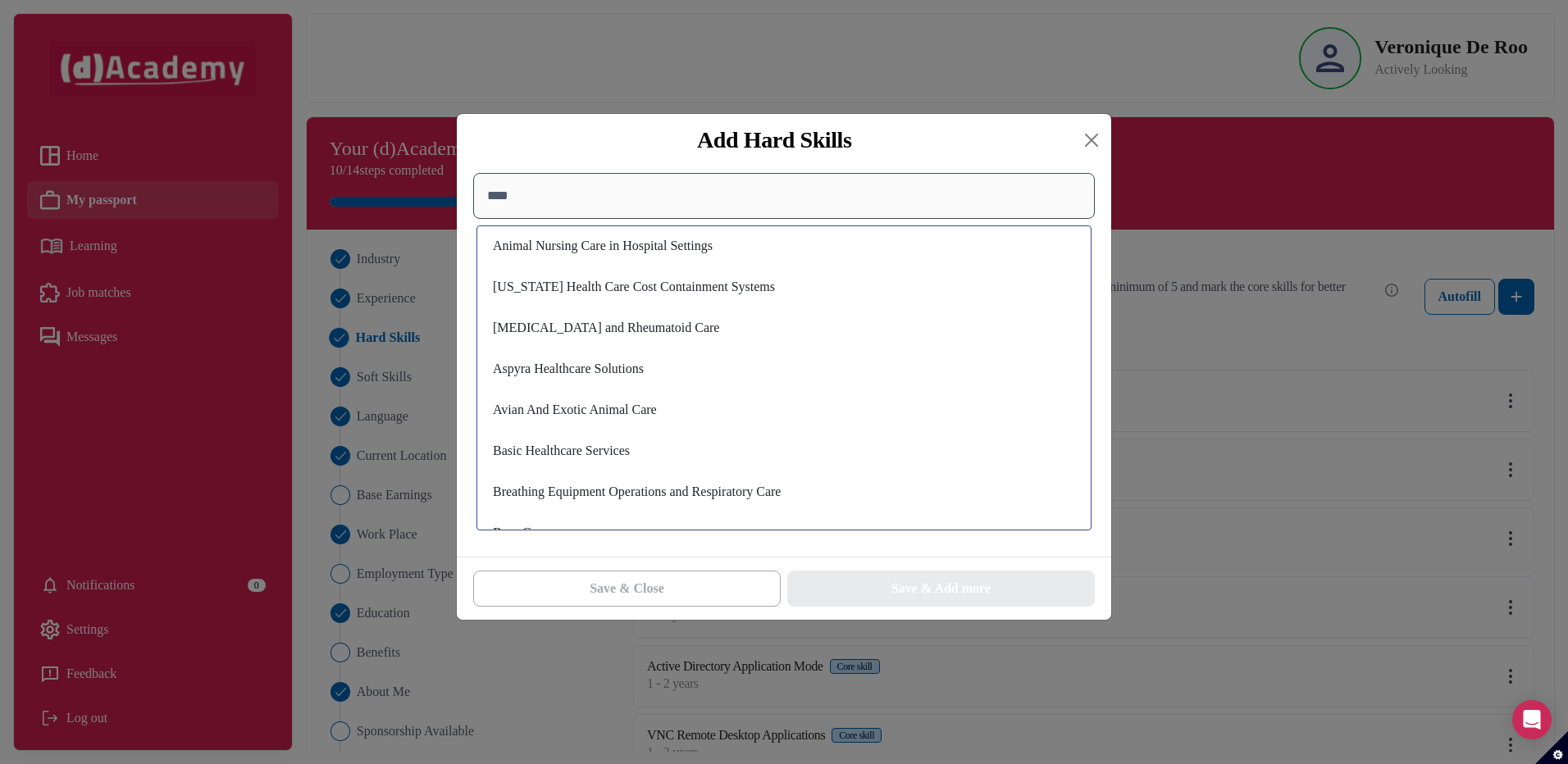
scroll to position [246, 0]
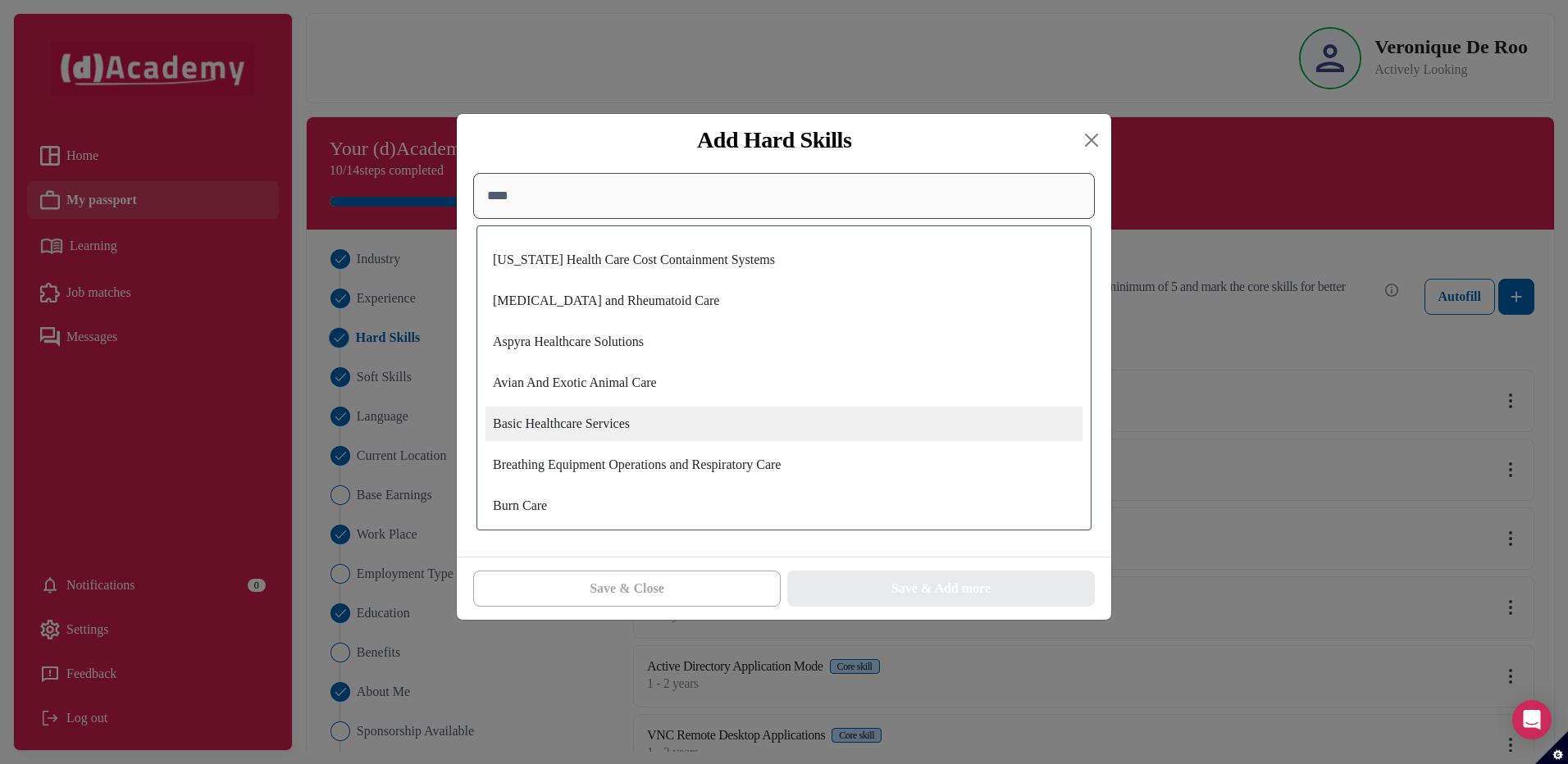
type input "****"
click at [602, 426] on div "Basic Healthcare Services" at bounding box center [784, 423] width 597 height 34
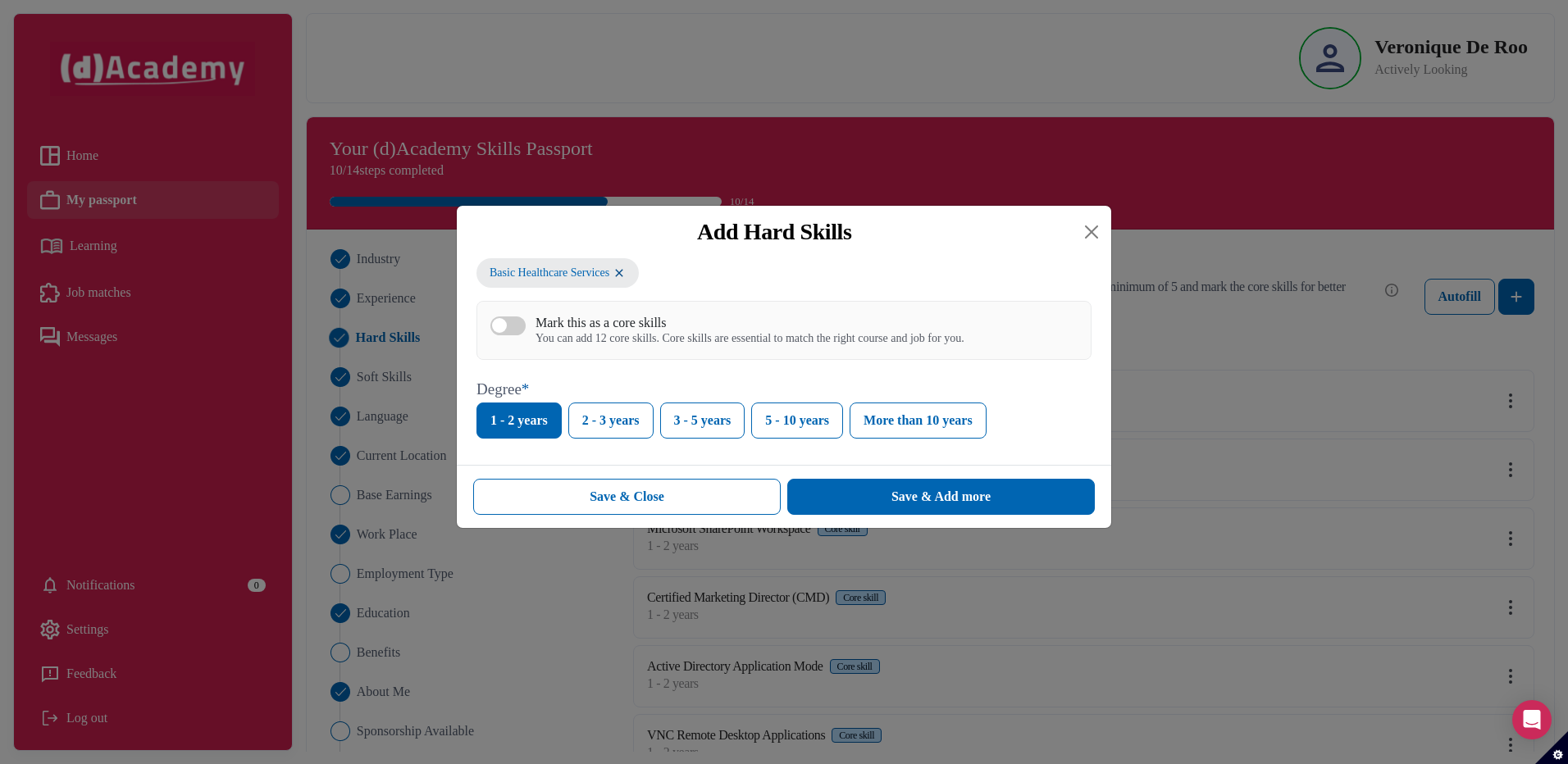
click at [584, 330] on div "Mark this as a core skills" at bounding box center [749, 322] width 429 height 16
click at [526, 330] on button "Mark this as a core skills You can add 12 core skills. Core skills are essentia…" at bounding box center [508, 326] width 35 height 18
click at [879, 501] on button "Save & Add more" at bounding box center [941, 496] width 307 height 36
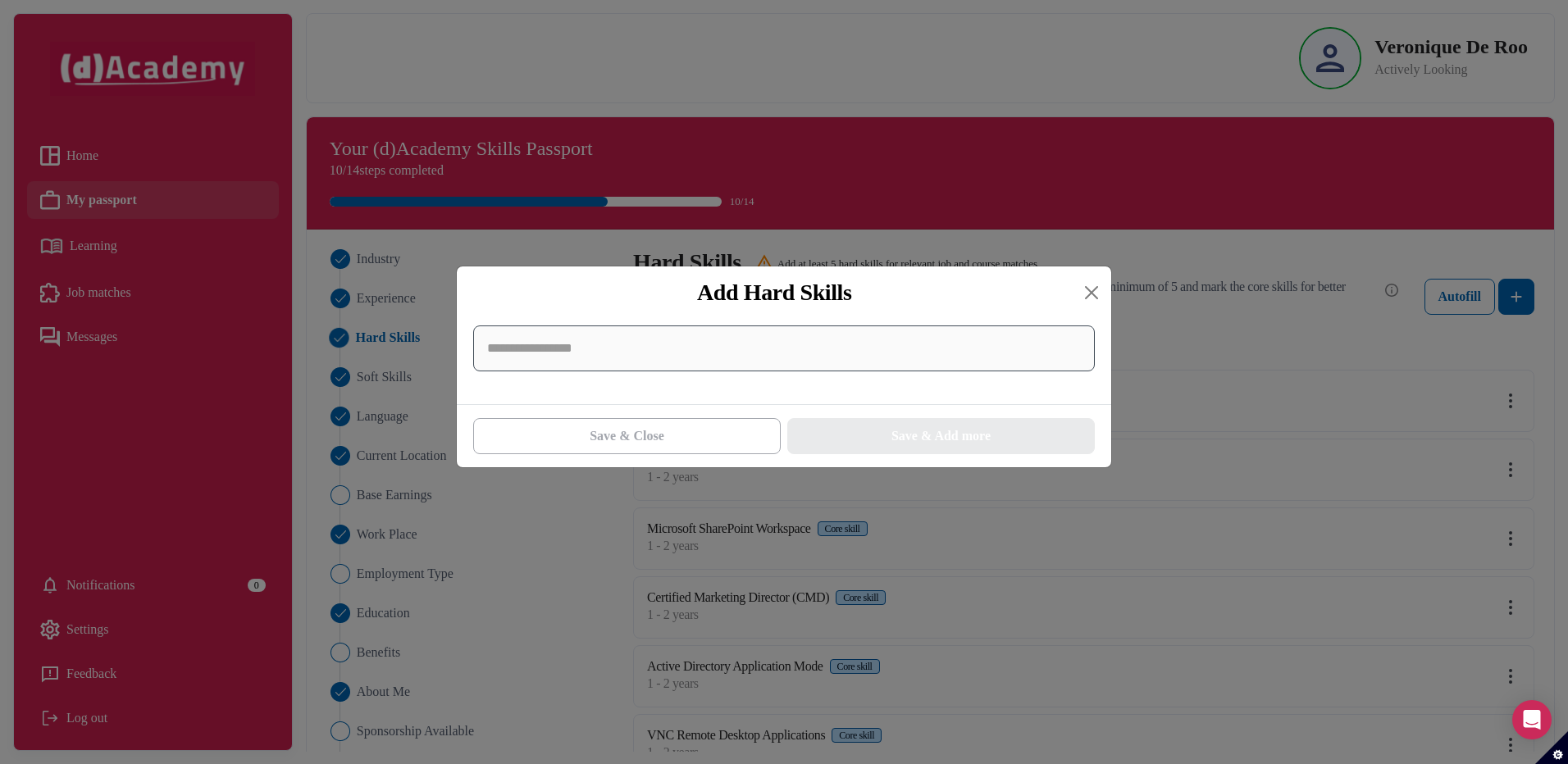
click at [704, 351] on input at bounding box center [784, 348] width 621 height 46
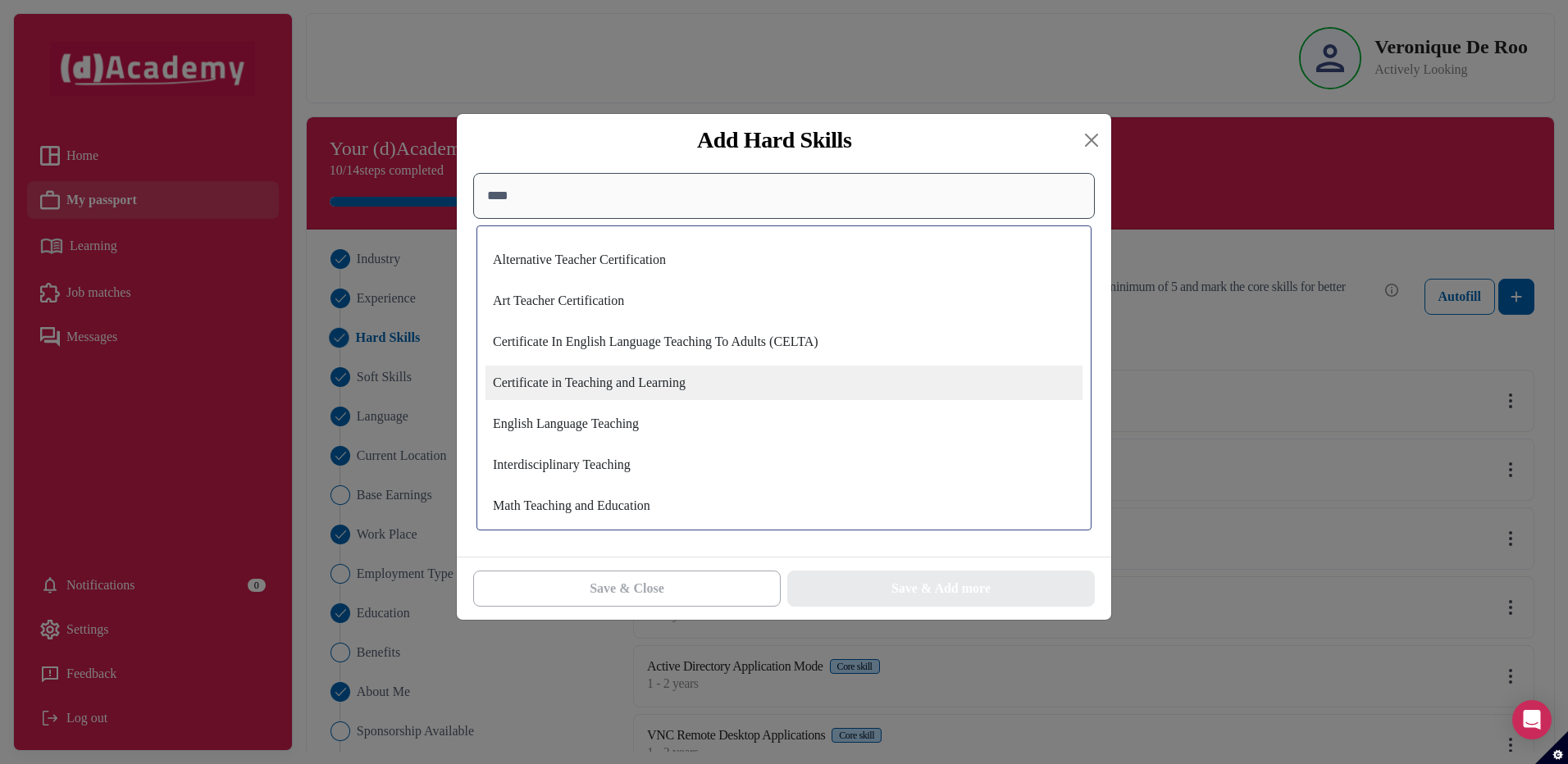
type input "****"
click at [583, 390] on div "Certificate in Teaching and Learning" at bounding box center [784, 382] width 597 height 34
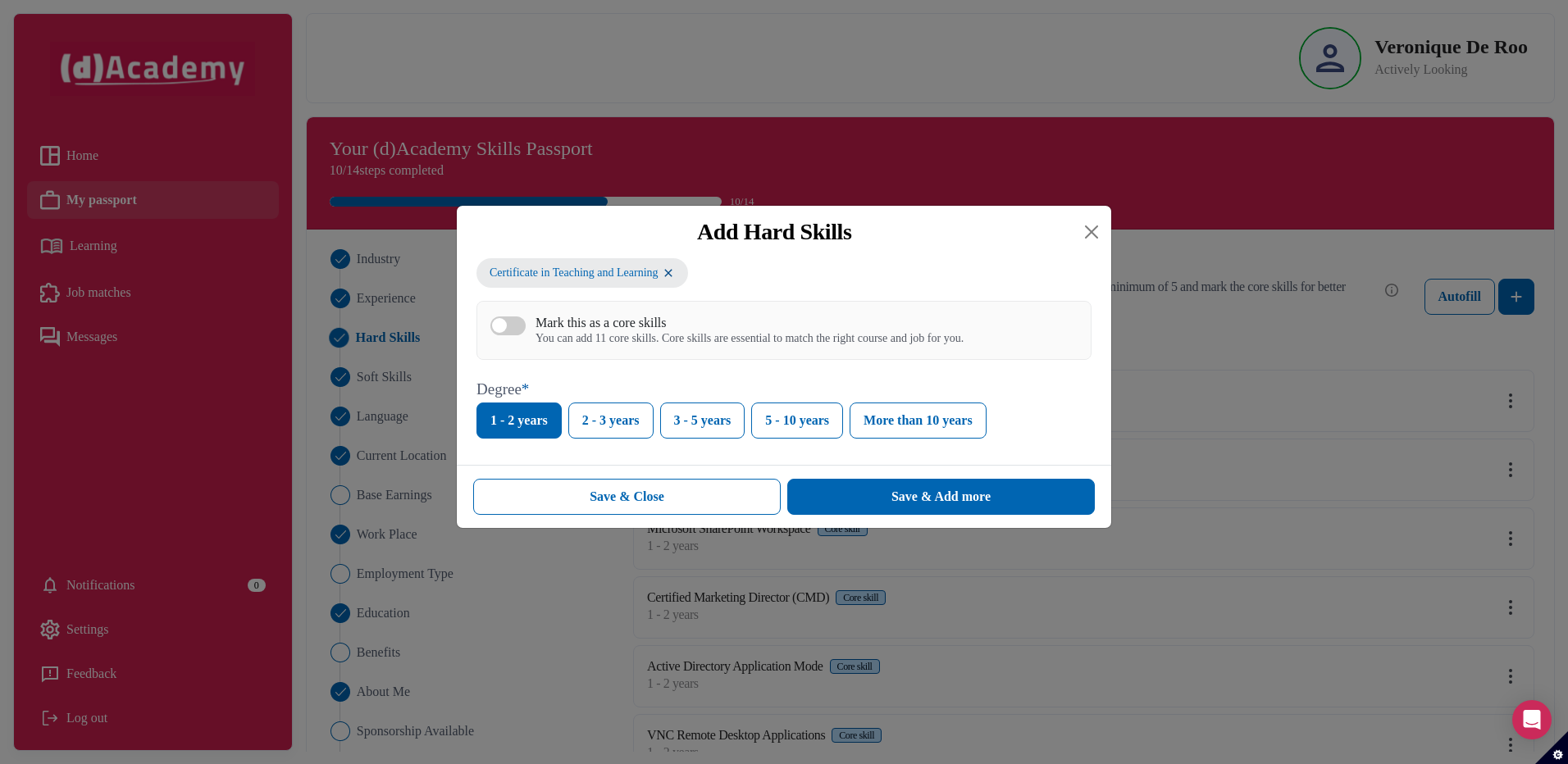
click at [600, 322] on div "Mark this as a core skills" at bounding box center [749, 322] width 428 height 16
click at [526, 322] on button "Mark this as a core skills You can add 11 core skills. Core skills are essentia…" at bounding box center [508, 326] width 35 height 18
click at [943, 500] on div "Save & Add more" at bounding box center [941, 496] width 99 height 19
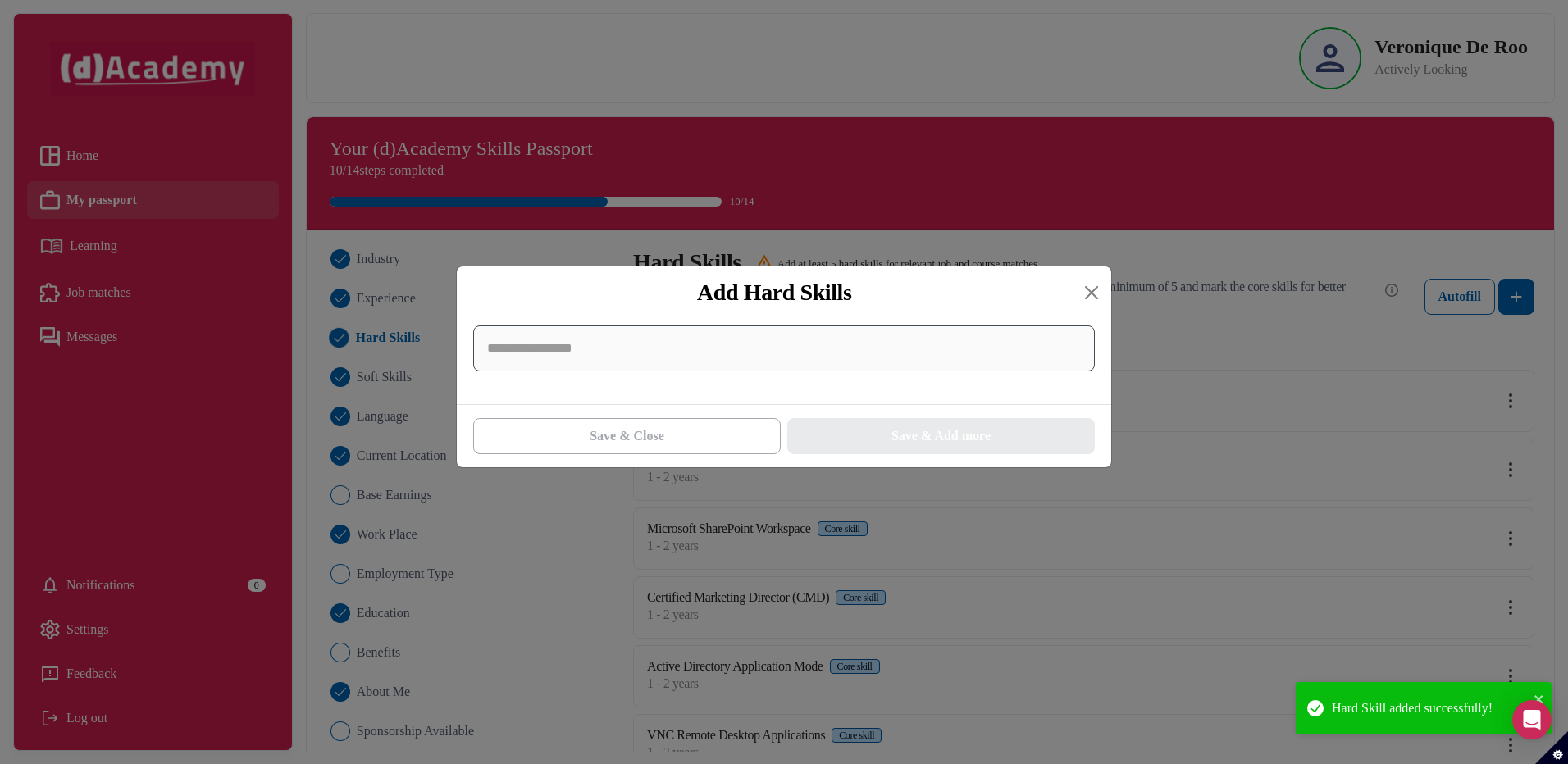
click at [551, 348] on input at bounding box center [784, 348] width 621 height 46
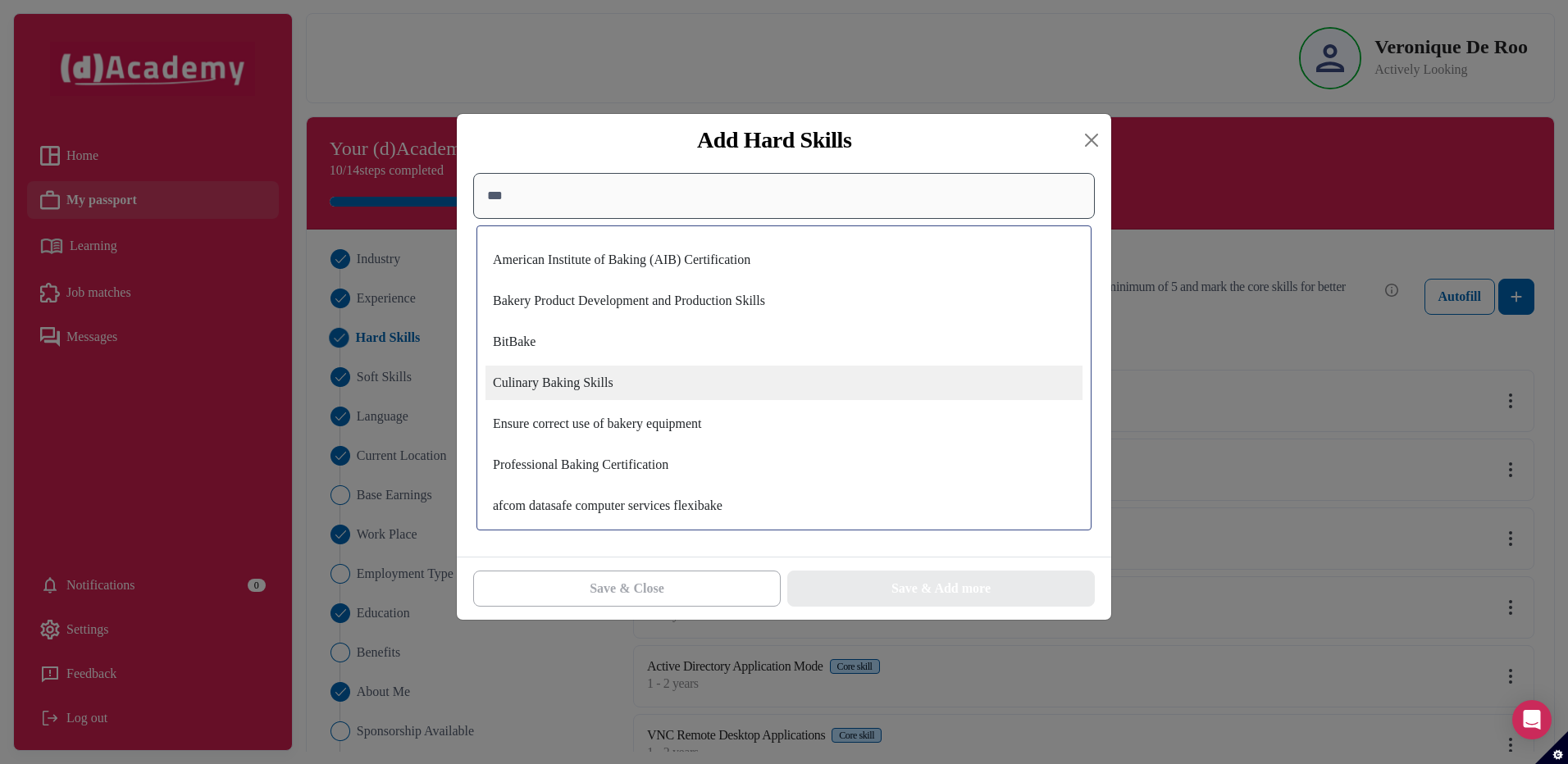
type input "***"
click at [559, 389] on div "Culinary Baking Skills" at bounding box center [784, 382] width 597 height 34
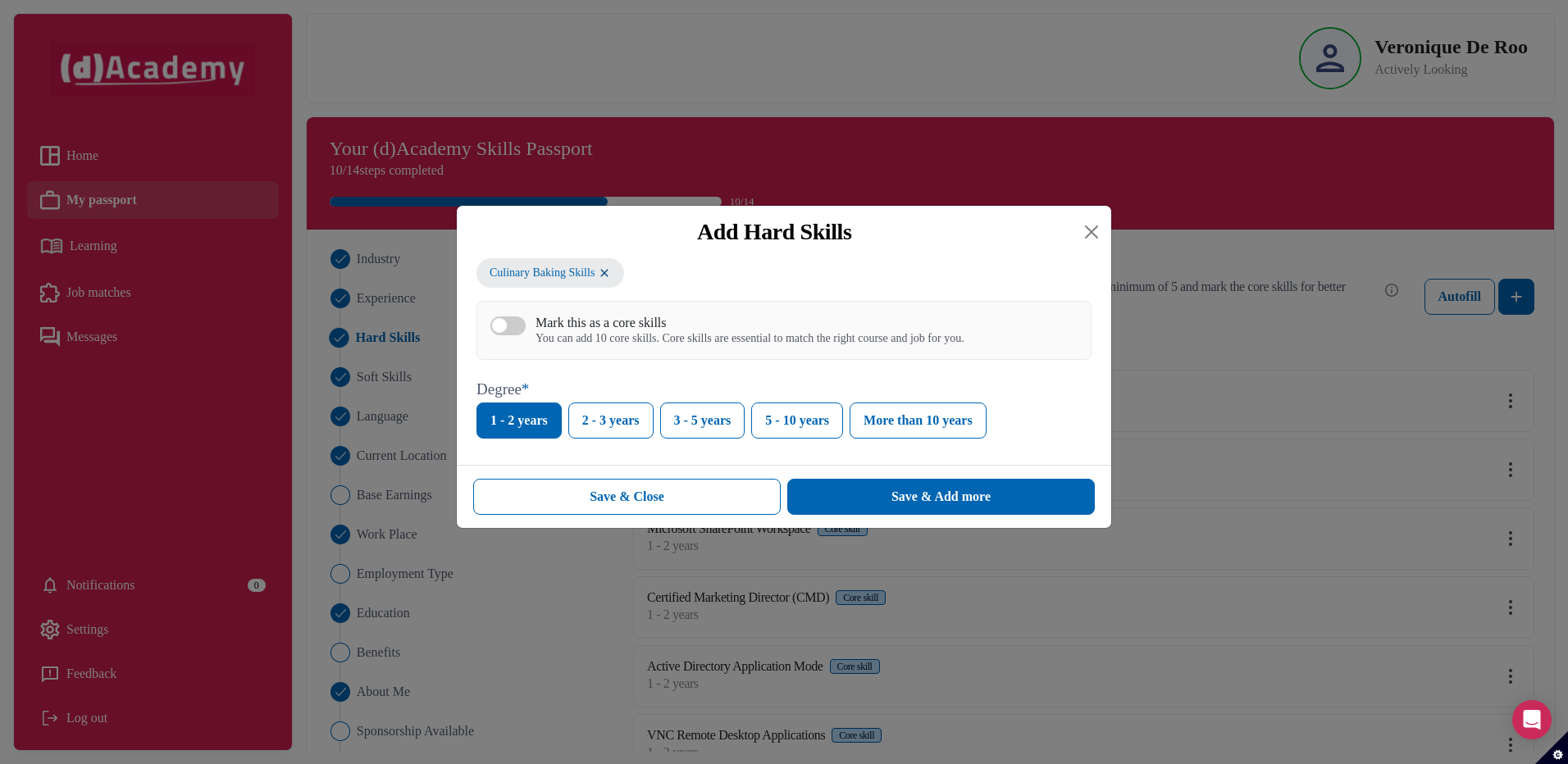
click at [564, 334] on div "You can add 10 core skills. Core skills are essential to match the right course…" at bounding box center [749, 338] width 429 height 14
click at [526, 334] on button "Mark this as a core skills You can add 10 core skills. Core skills are essentia…" at bounding box center [508, 326] width 35 height 18
click at [841, 492] on button "Save & Add more" at bounding box center [941, 496] width 307 height 36
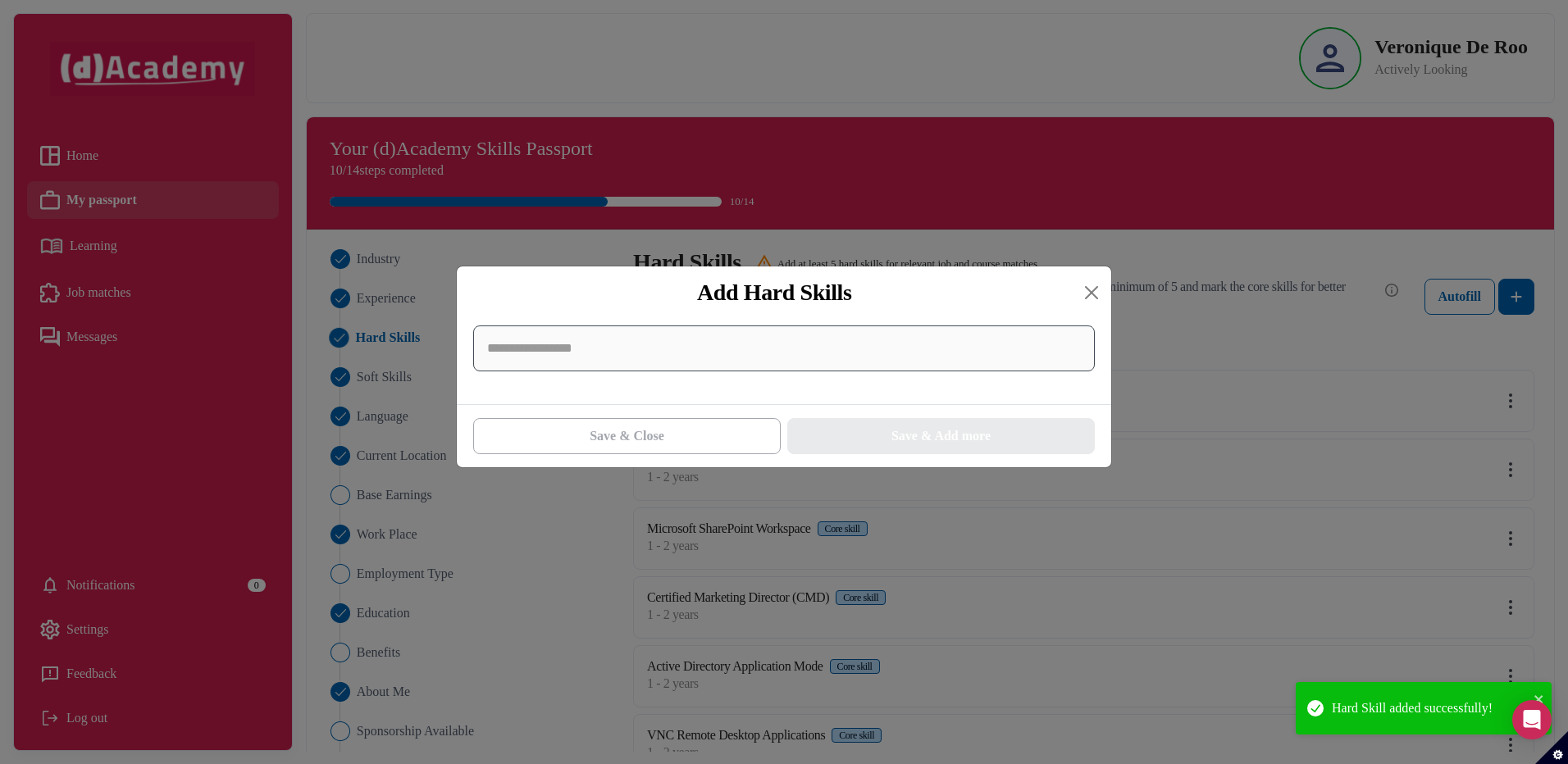
click at [569, 351] on input at bounding box center [784, 348] width 621 height 46
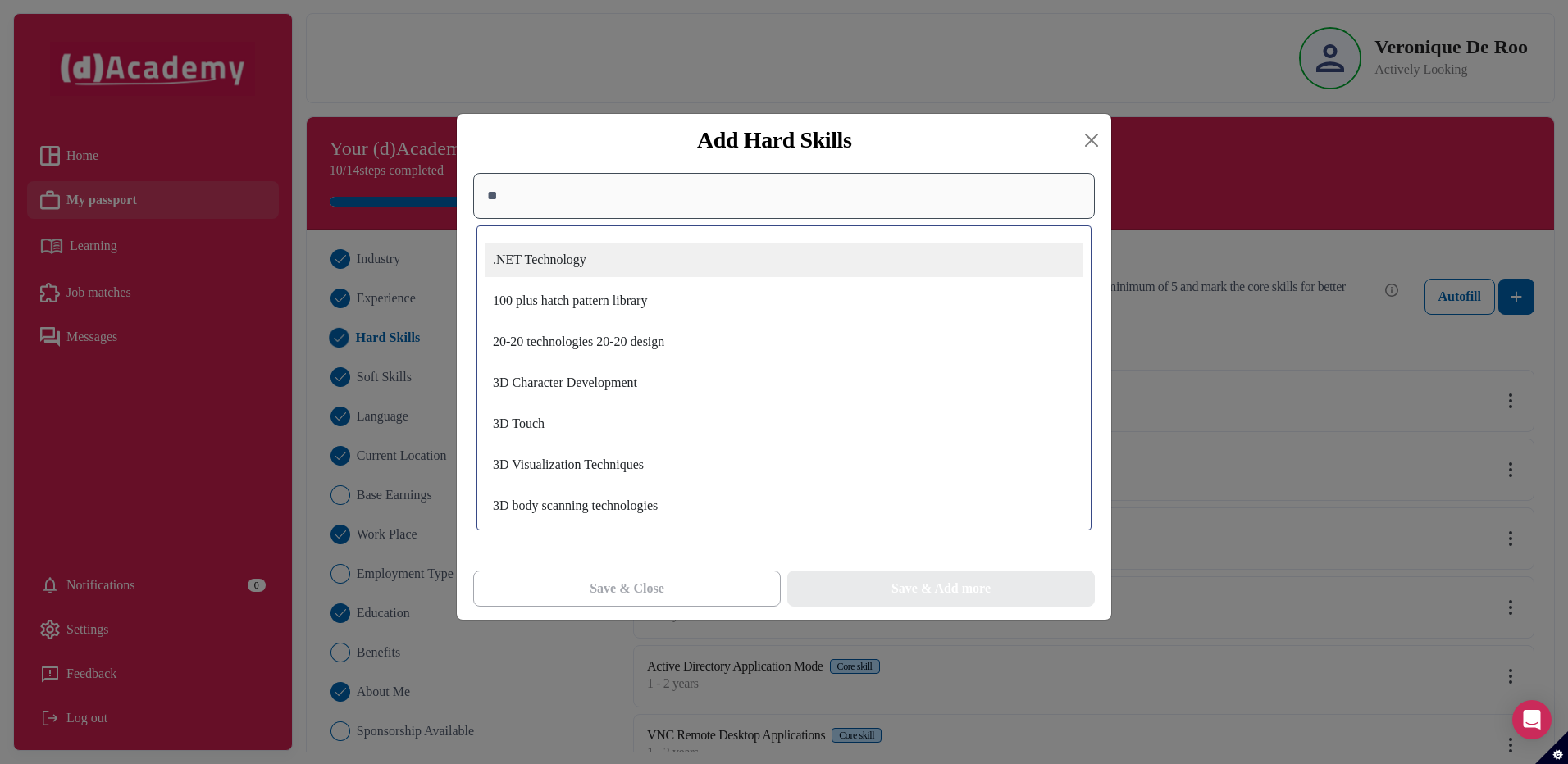
type input "*"
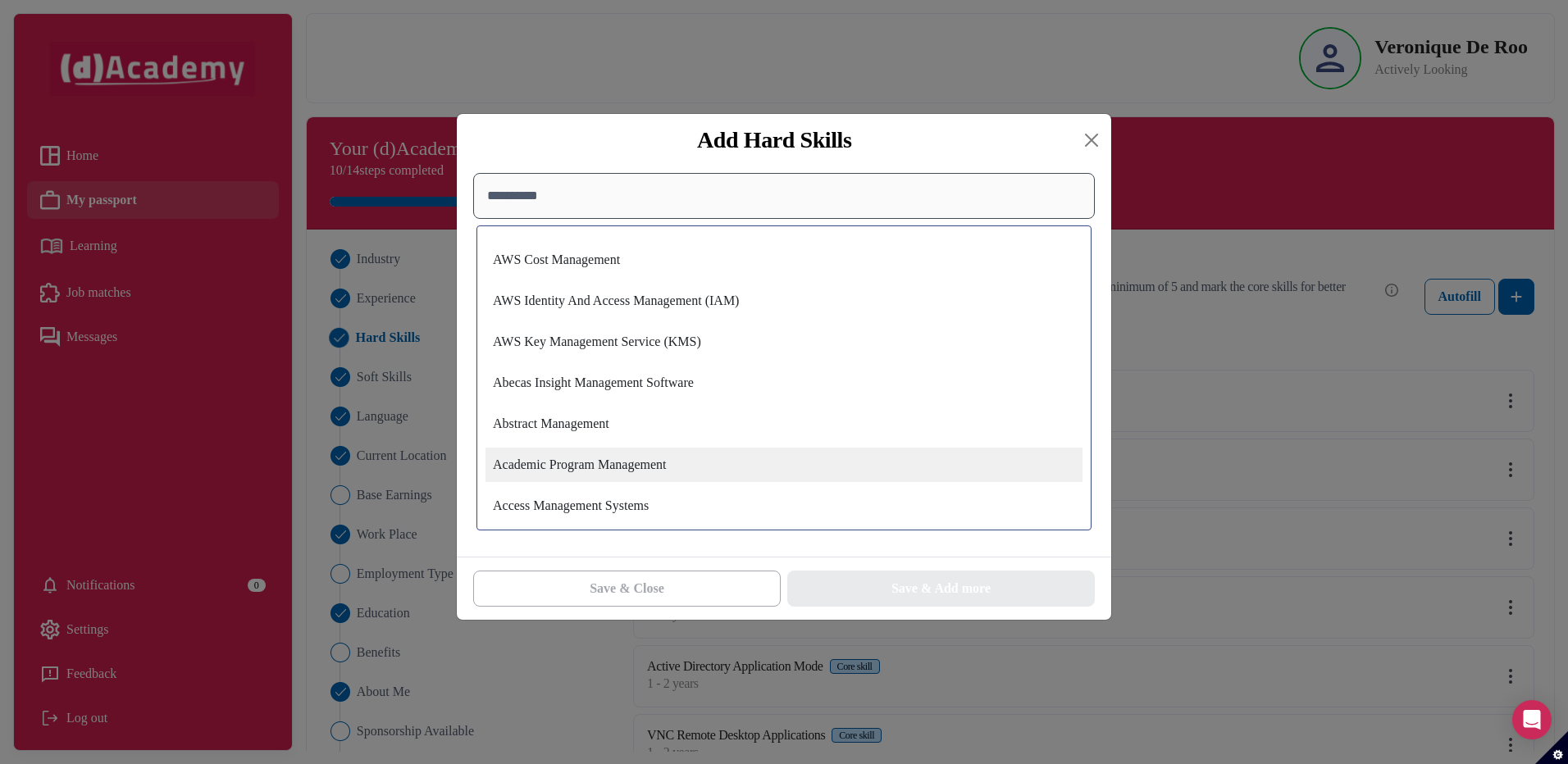
scroll to position [164, 0]
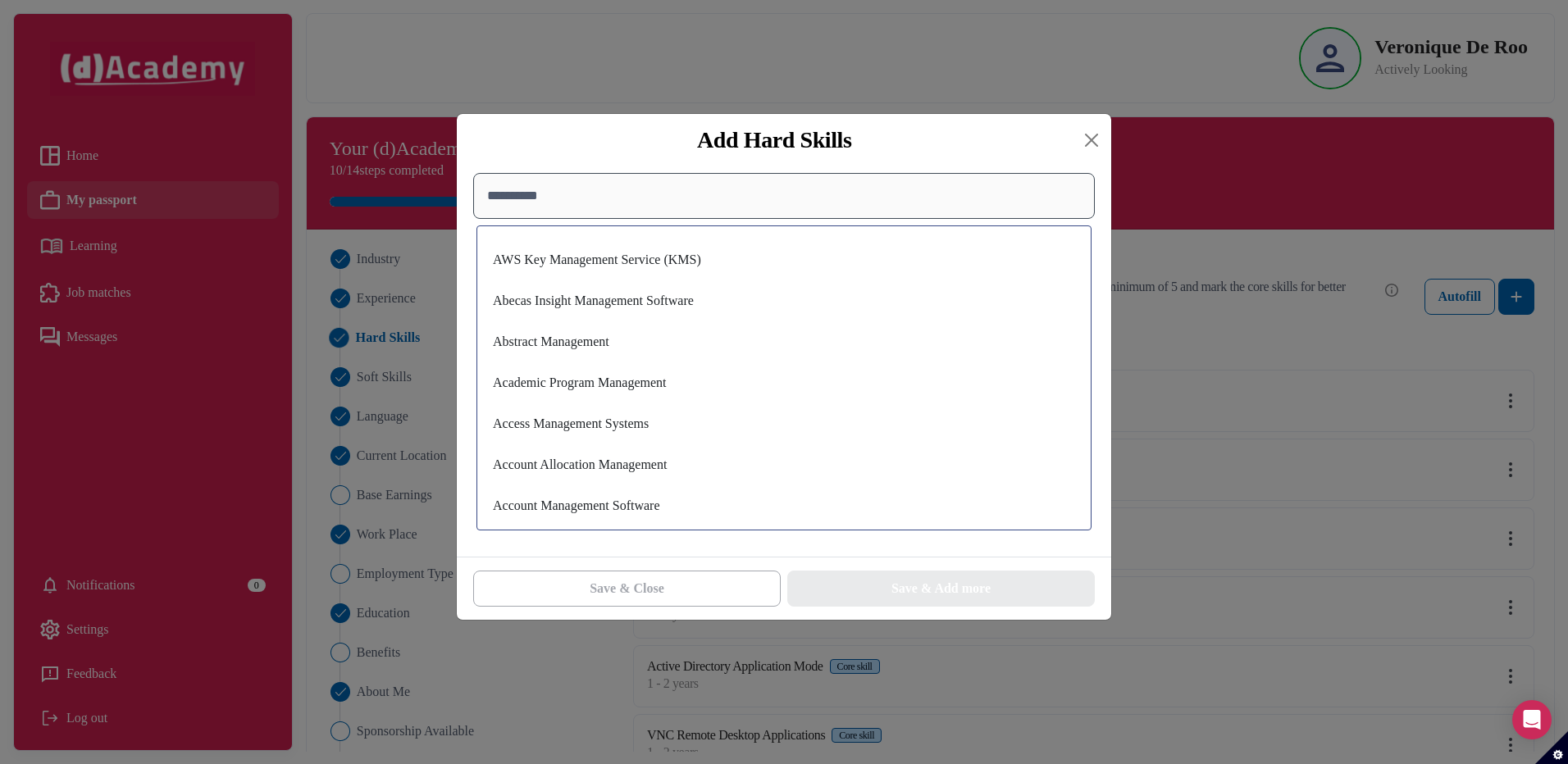
click at [485, 200] on input "**********" at bounding box center [784, 196] width 621 height 46
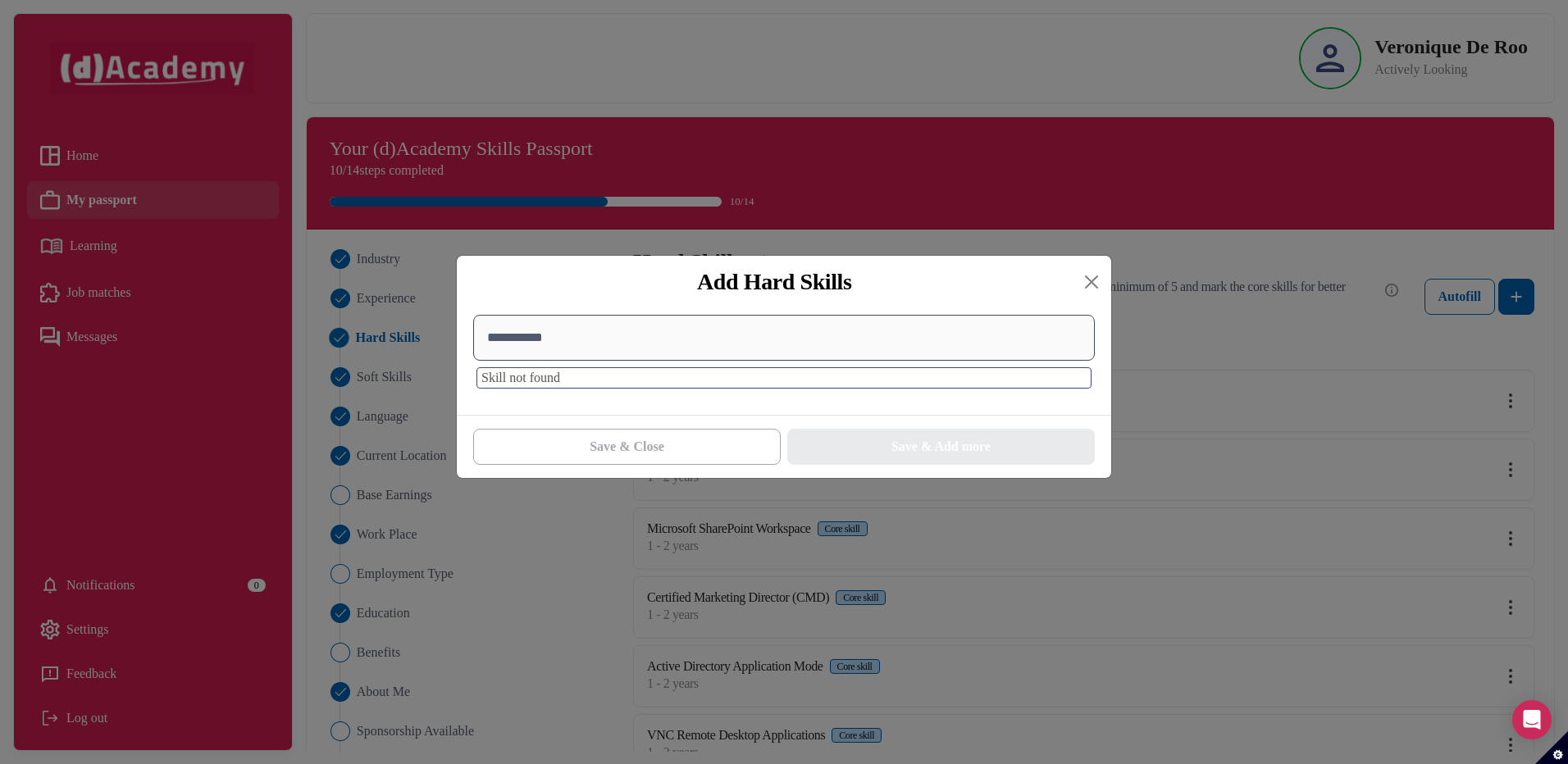
scroll to position [0, 0]
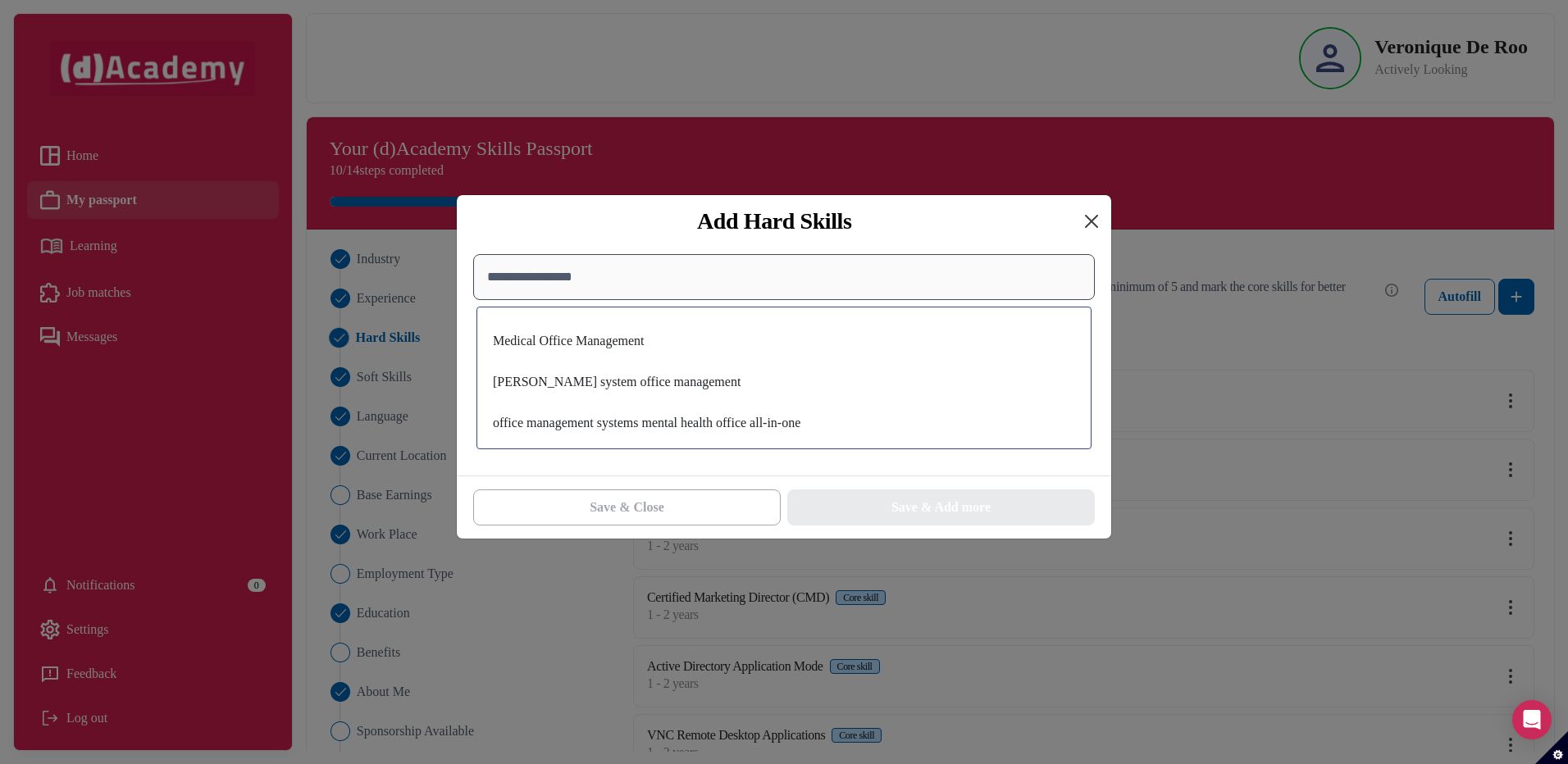
type input "**********"
click at [1095, 222] on button "Close" at bounding box center [1091, 221] width 26 height 26
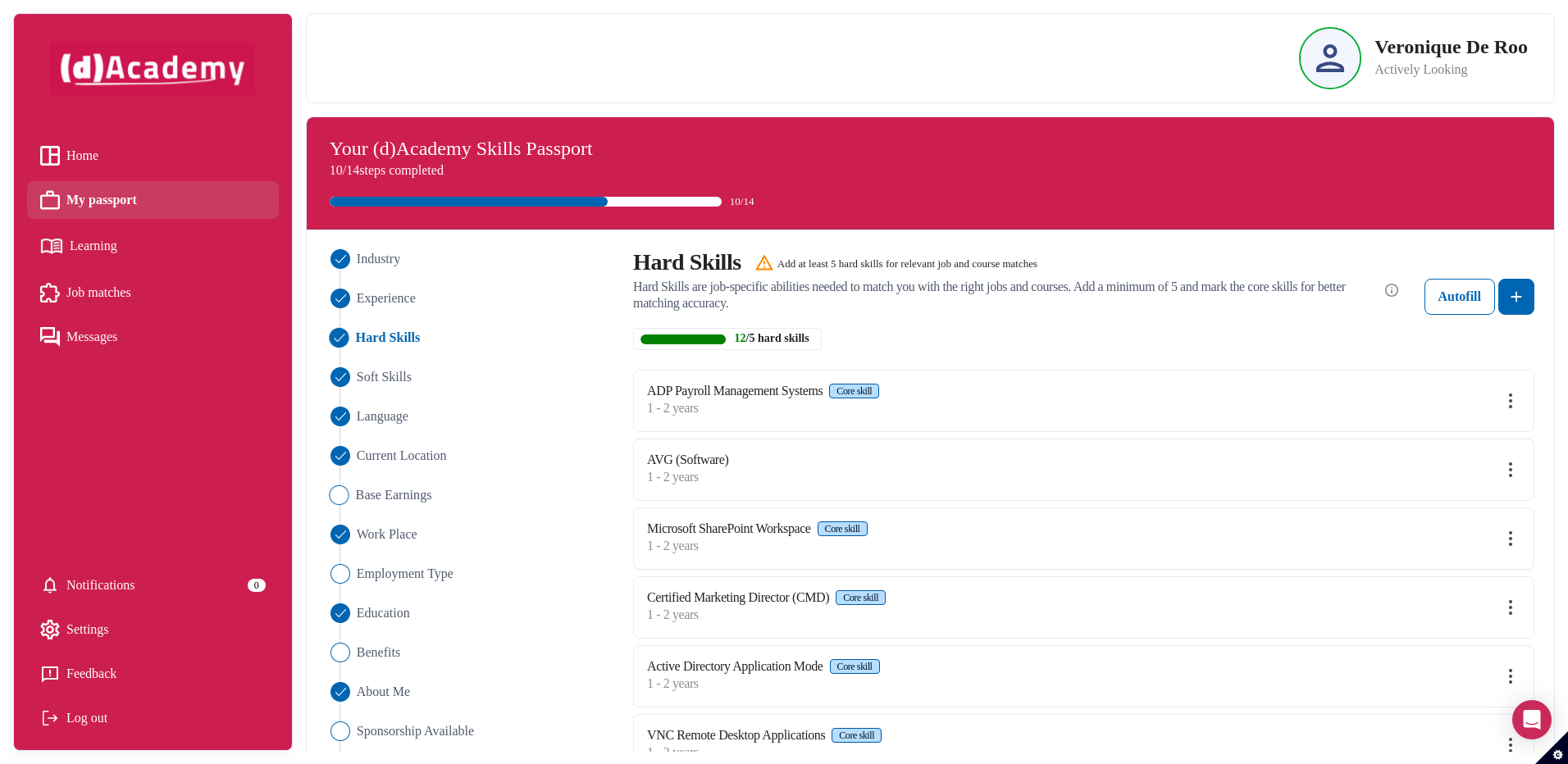
click at [338, 499] on img "Close" at bounding box center [338, 495] width 19 height 19
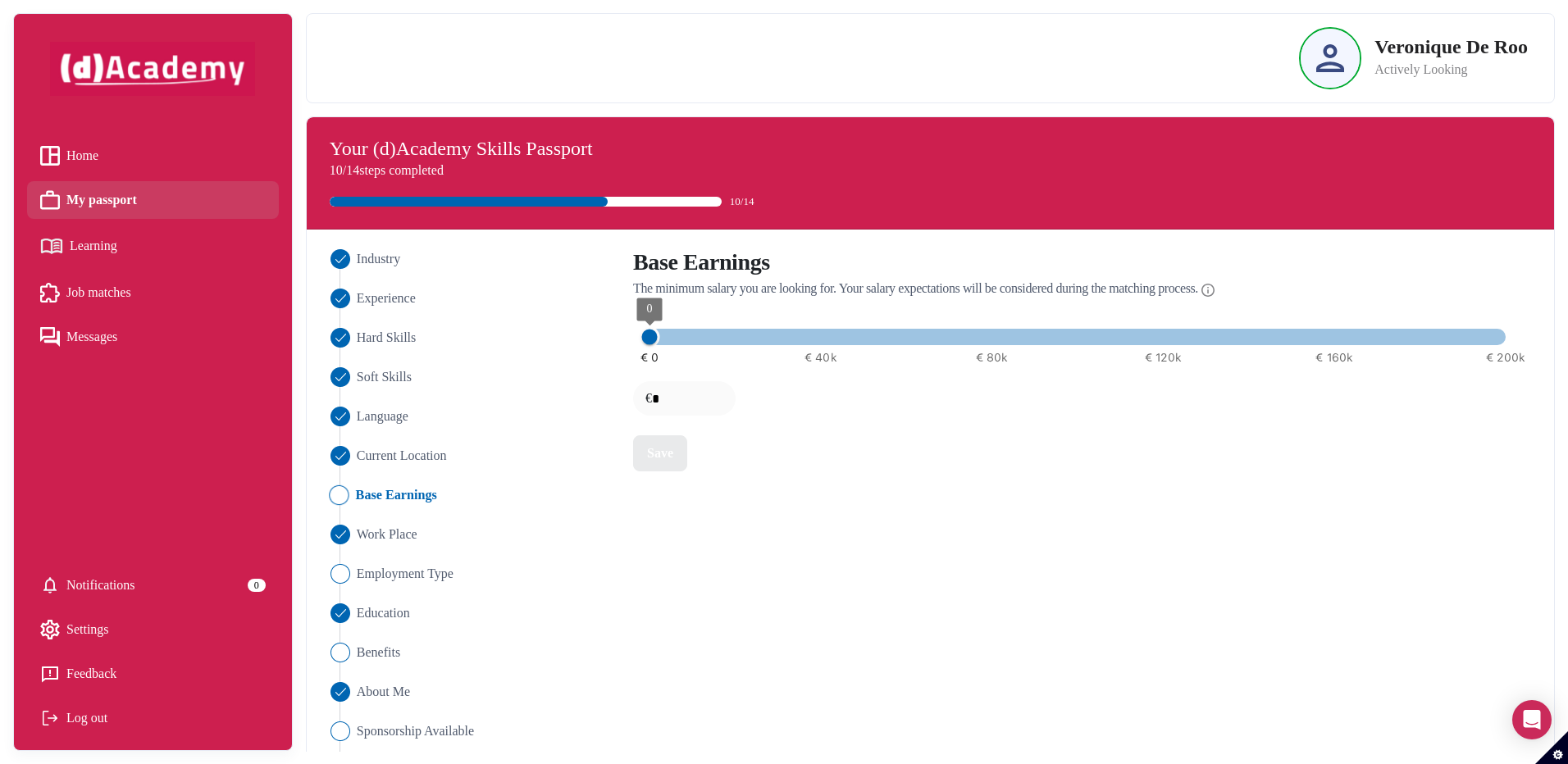
type input "****"
type input "*****"
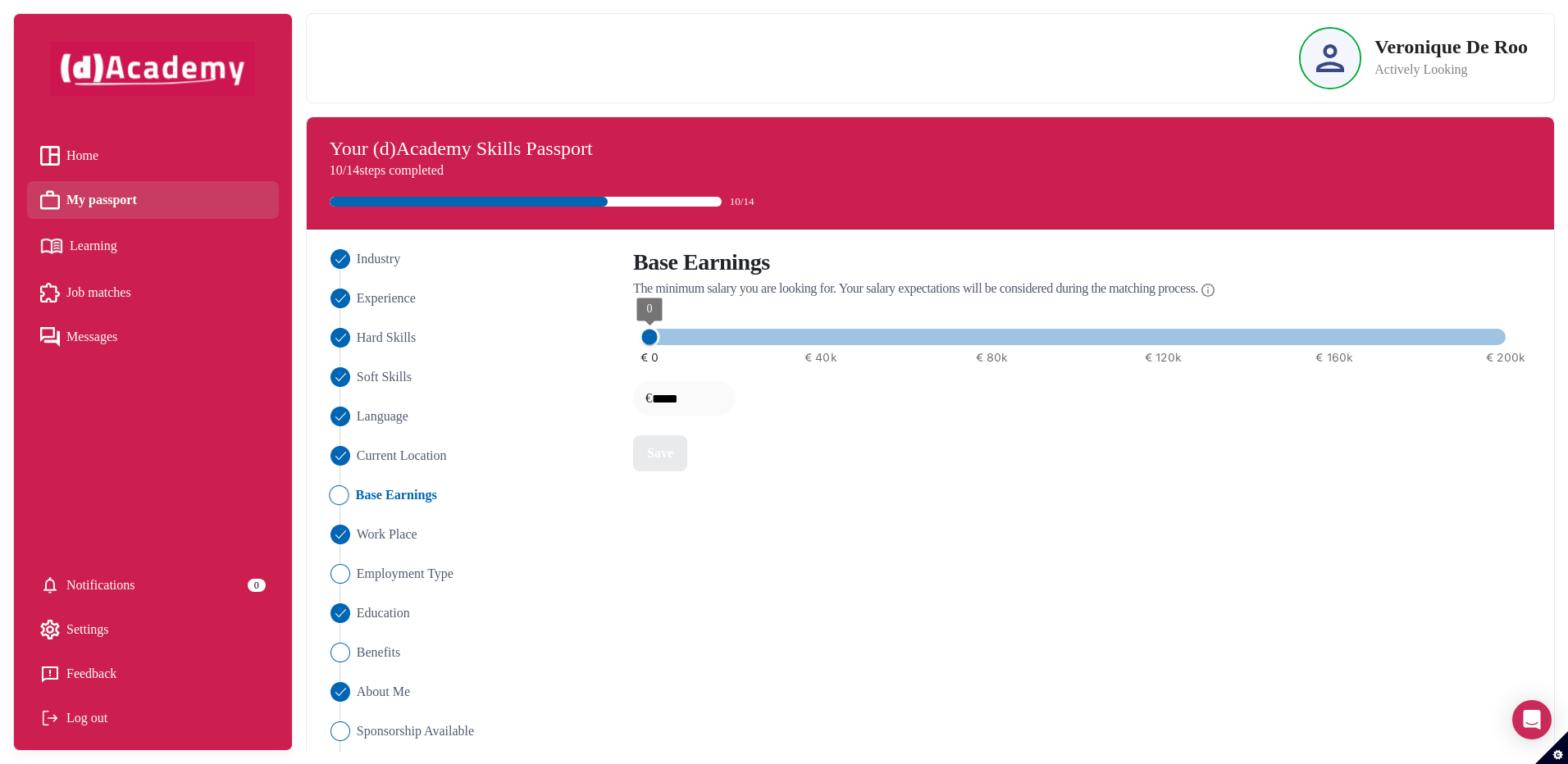
type input "*****"
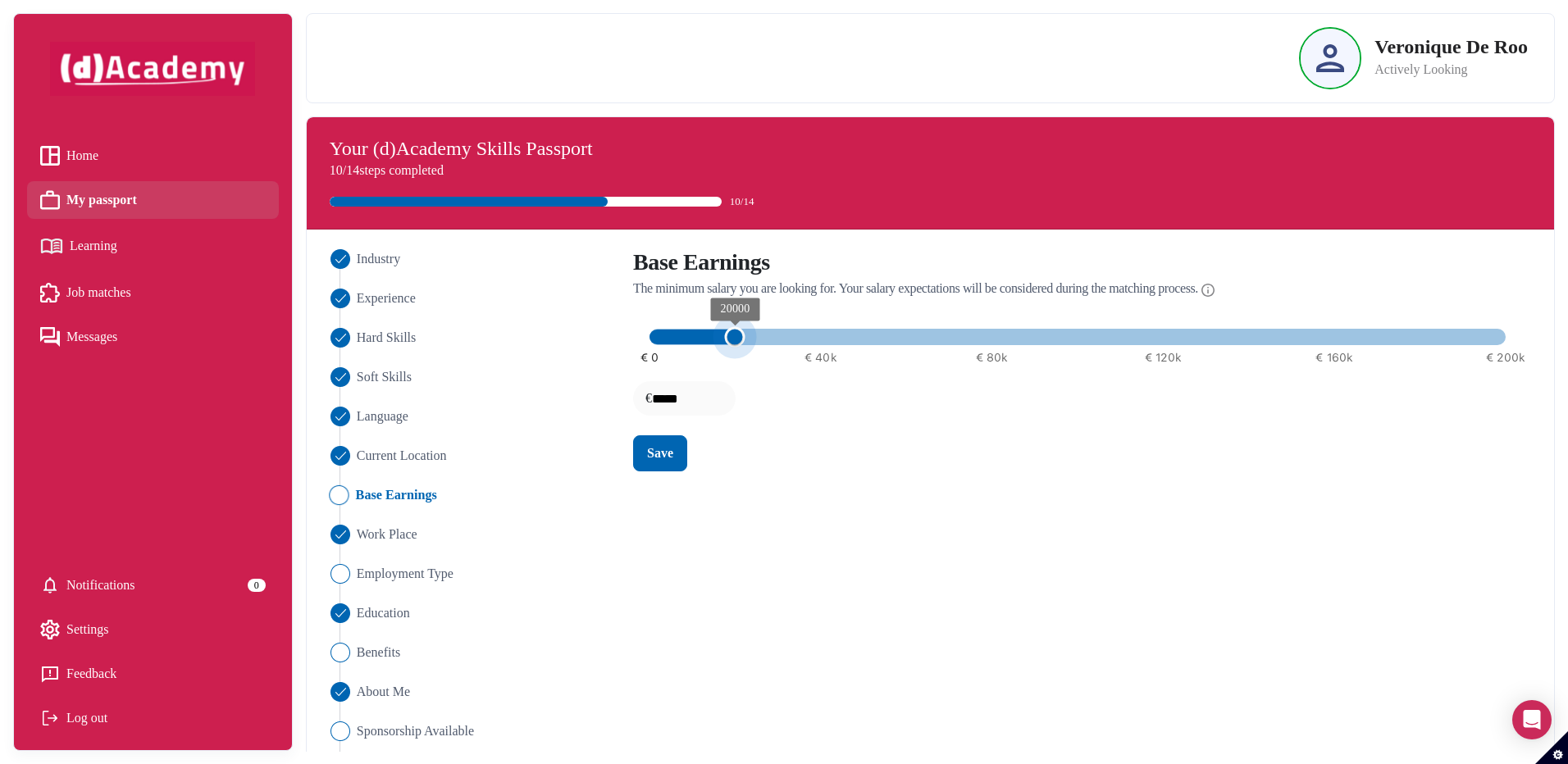
type input "*****"
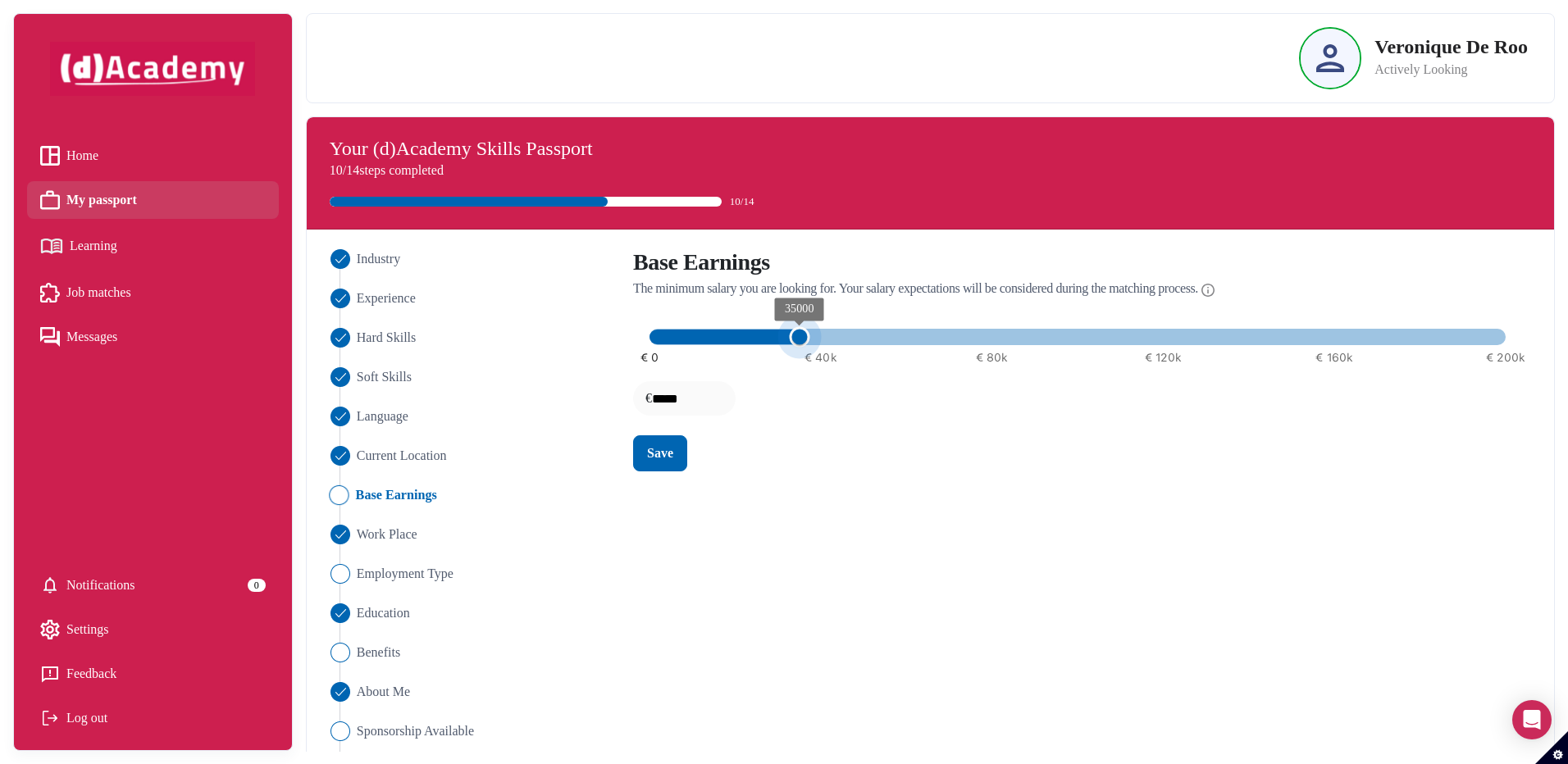
type input "*****"
drag, startPoint x: 650, startPoint y: 340, endPoint x: 826, endPoint y: 344, distance: 176.0
click at [826, 344] on span "40000" at bounding box center [820, 338] width 20 height 20
type input "*****"
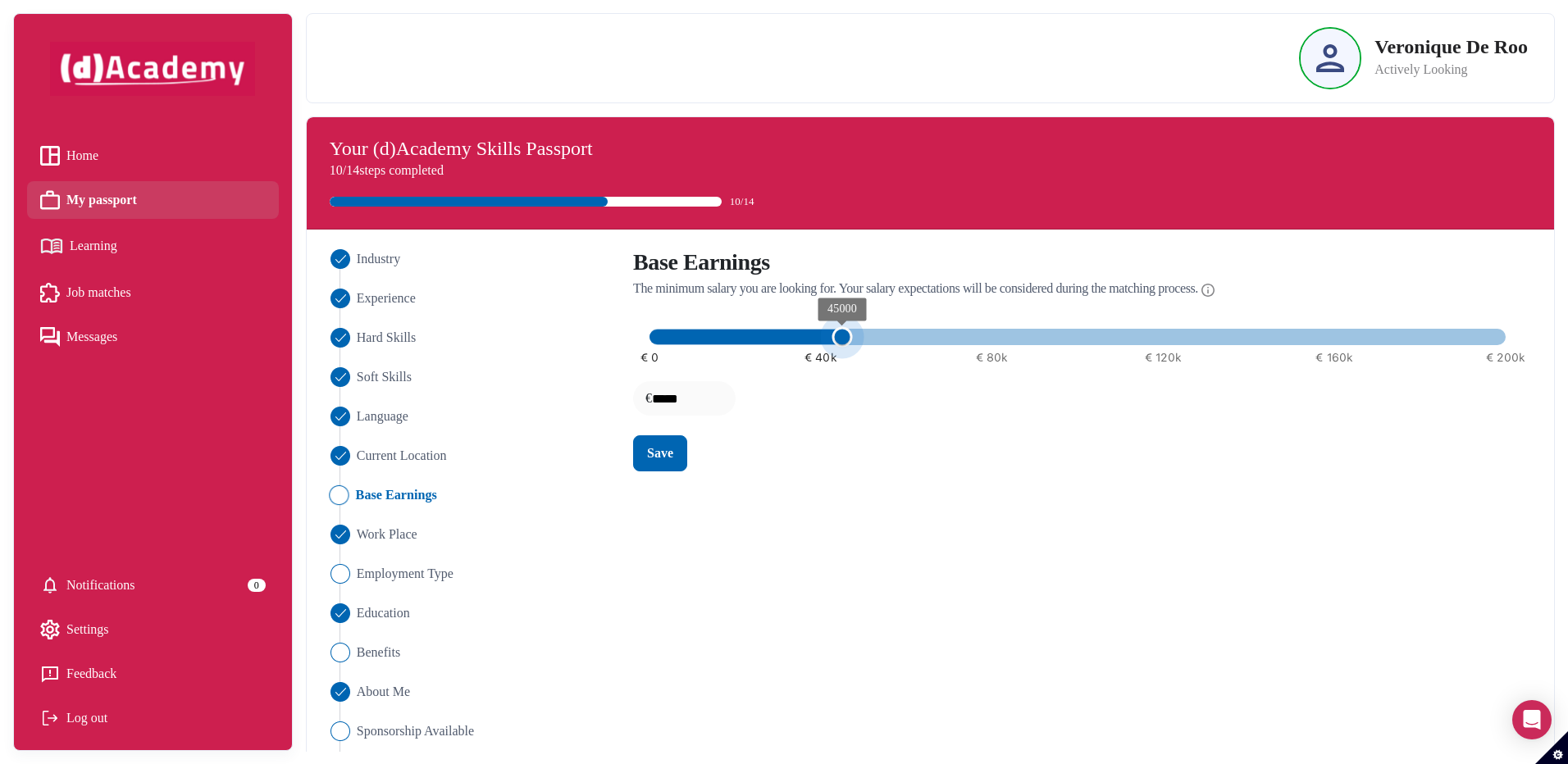
drag, startPoint x: 820, startPoint y: 339, endPoint x: 836, endPoint y: 339, distance: 16.0
click at [836, 339] on span "45000" at bounding box center [842, 338] width 20 height 20
click at [648, 462] on div "Save" at bounding box center [659, 453] width 26 height 19
click at [336, 573] on img "Close" at bounding box center [338, 573] width 19 height 19
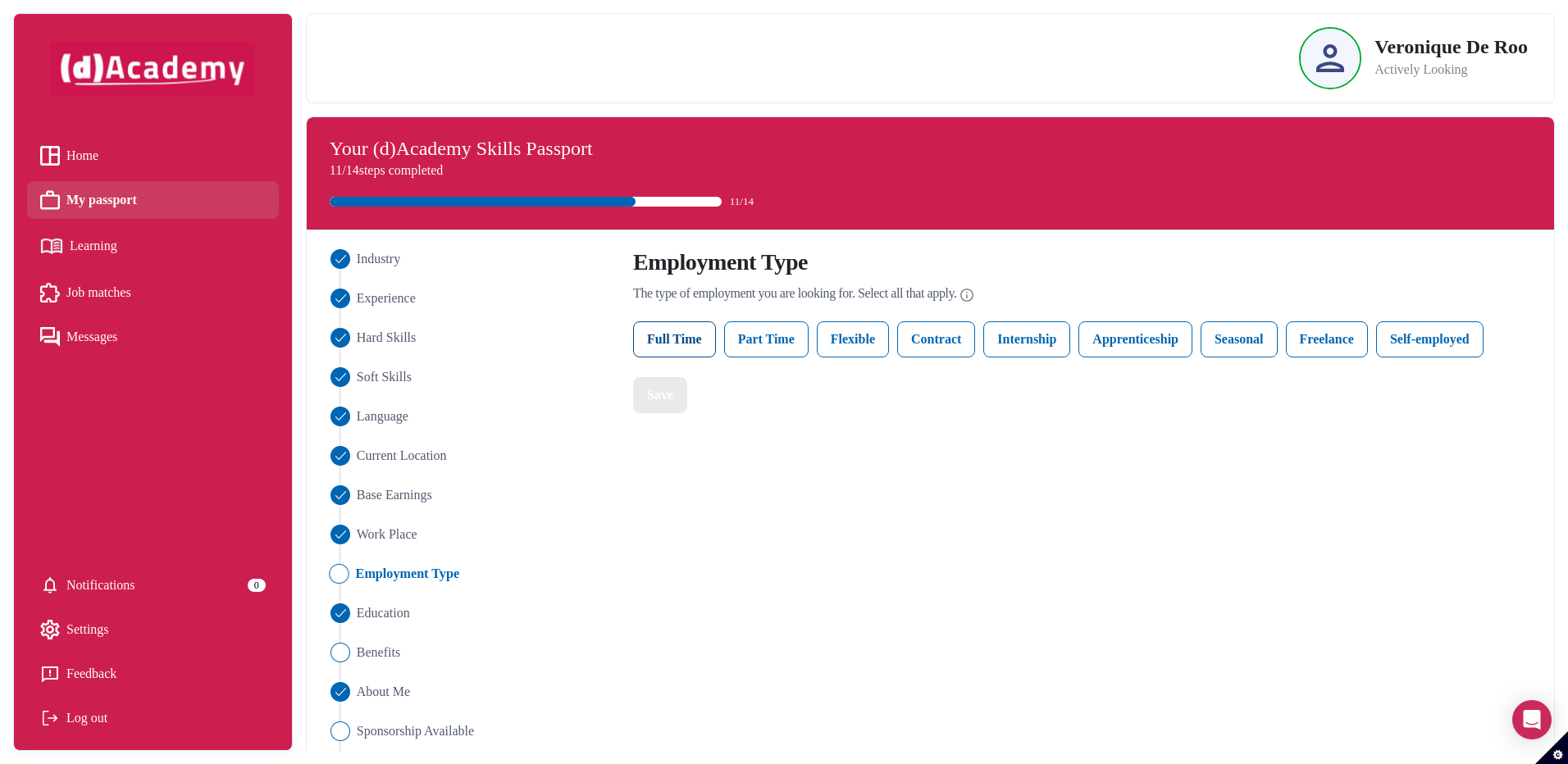
click at [684, 335] on label "Full Time" at bounding box center [674, 339] width 83 height 36
click at [883, 342] on label "Flexible" at bounding box center [852, 339] width 72 height 36
click at [1240, 344] on label "Seasonal" at bounding box center [1239, 339] width 77 height 36
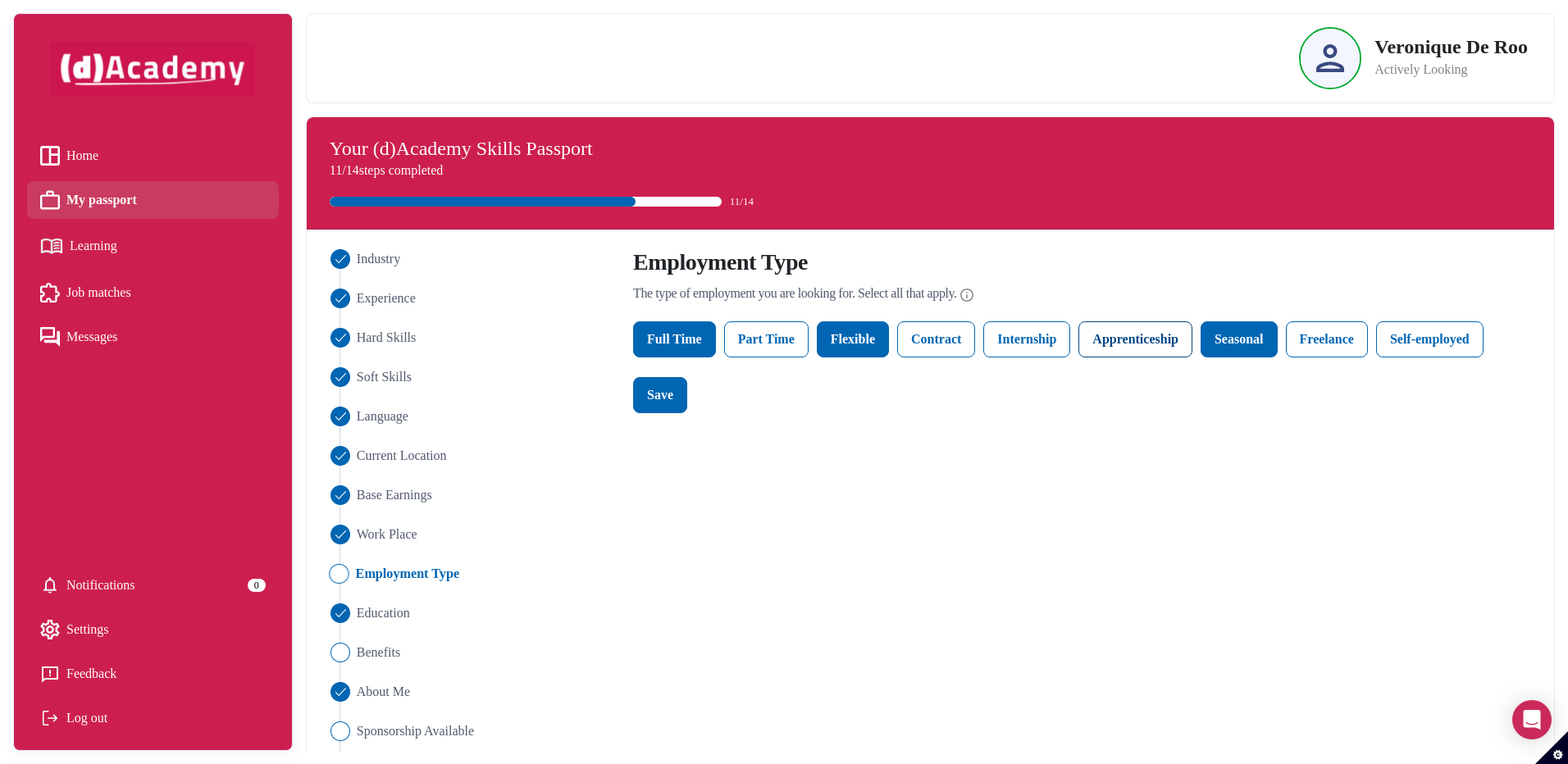
click at [1173, 346] on label "Apprenticeship" at bounding box center [1135, 339] width 114 height 36
click at [1020, 349] on label "Internship" at bounding box center [1025, 339] width 87 height 36
click at [929, 351] on label "Contract" at bounding box center [936, 339] width 78 height 36
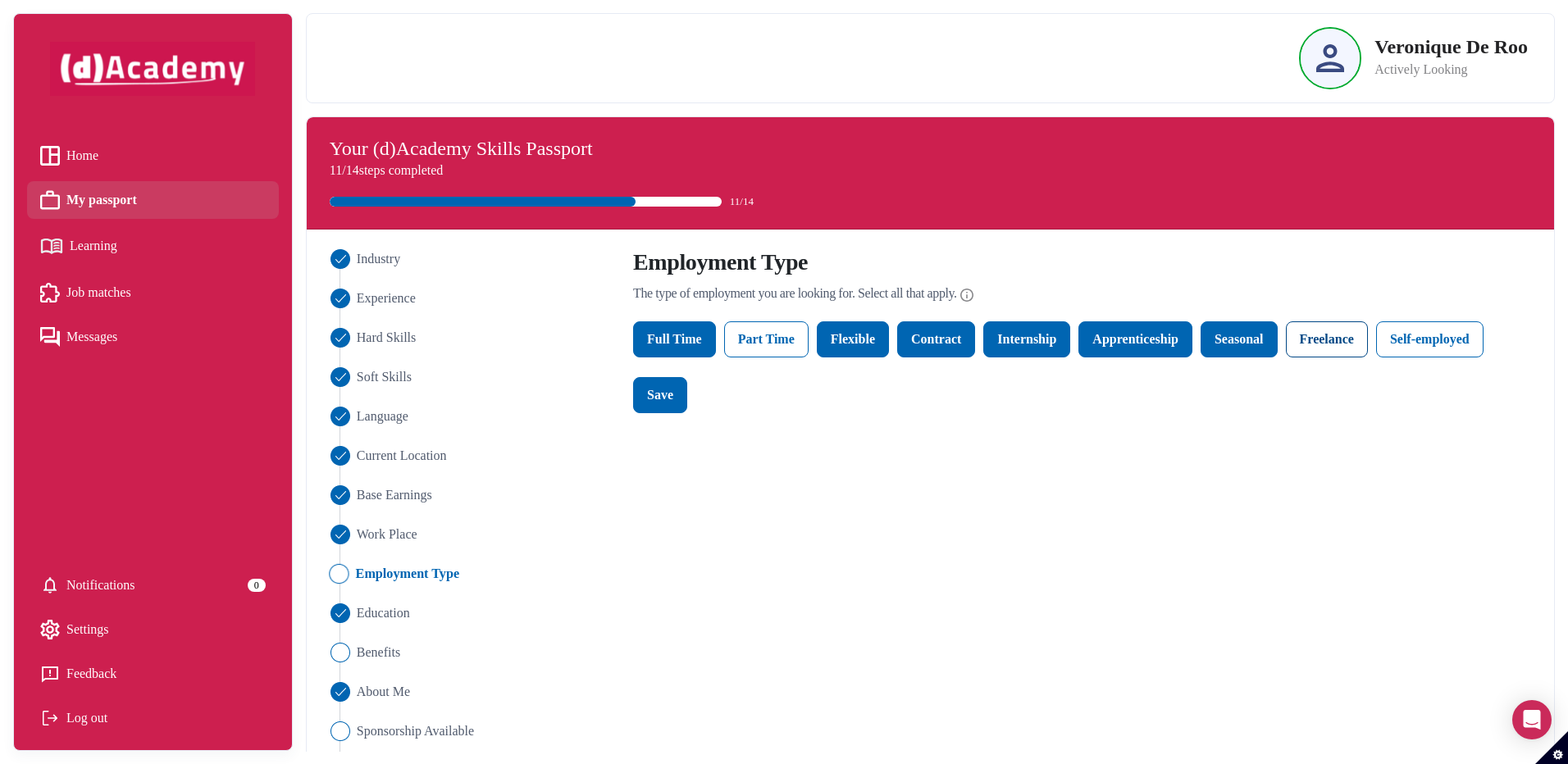
click at [1319, 344] on label "Freelance" at bounding box center [1327, 339] width 82 height 36
click at [676, 394] on button "Save" at bounding box center [660, 395] width 54 height 36
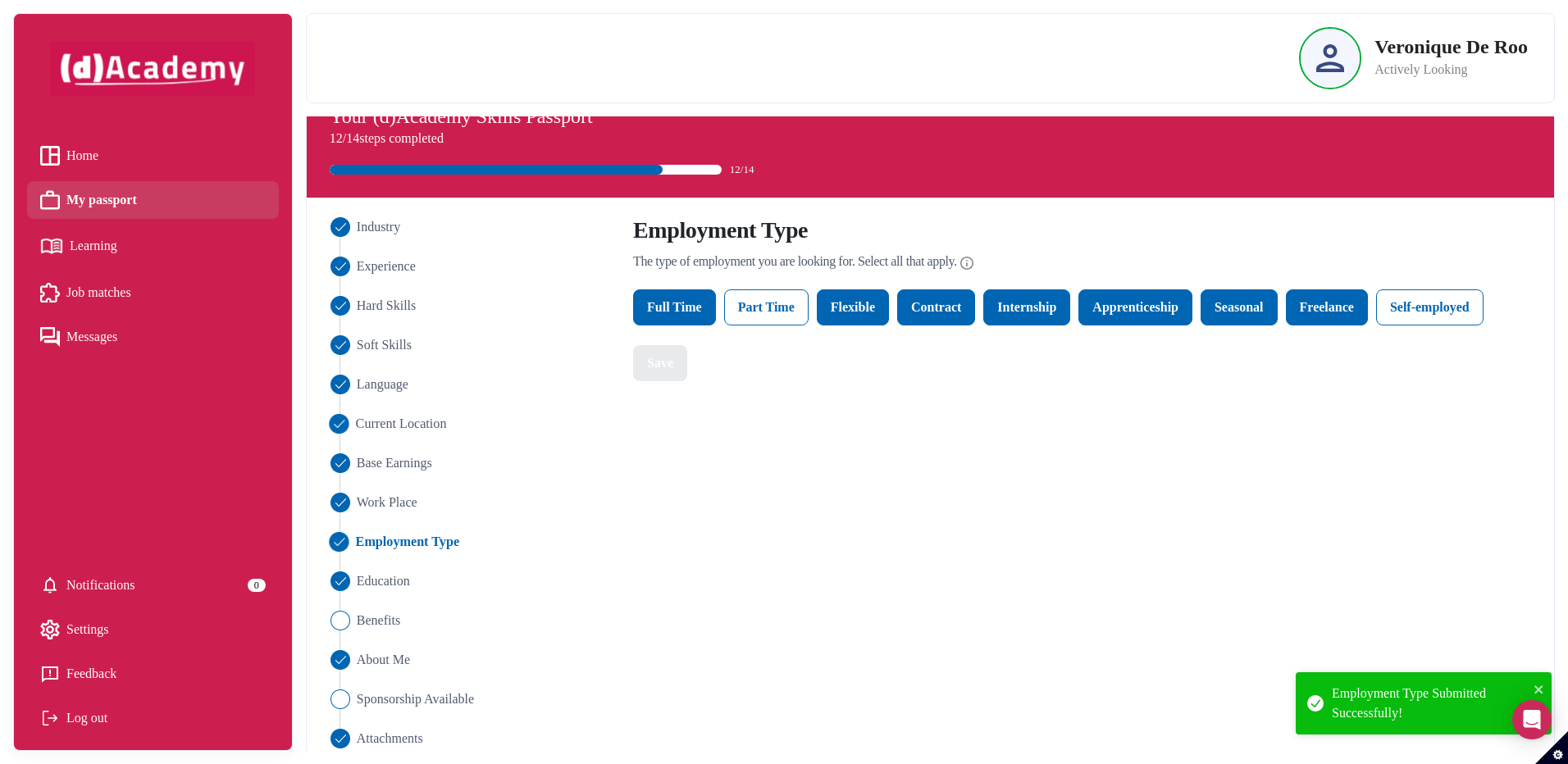
scroll to position [50, 0]
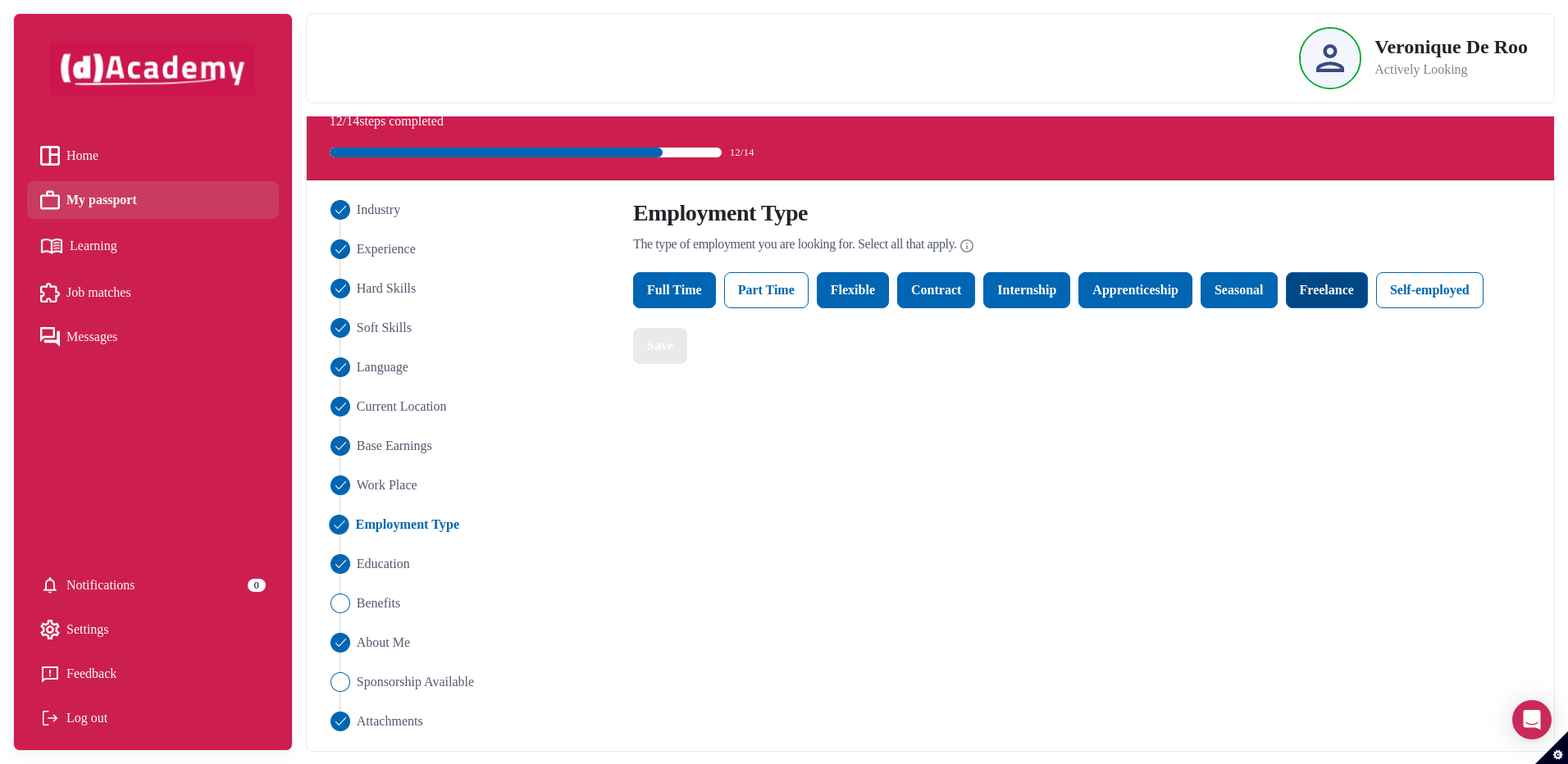
click at [1328, 296] on label "Freelance" at bounding box center [1327, 290] width 82 height 36
click at [665, 358] on button "Save" at bounding box center [660, 345] width 54 height 36
click at [342, 603] on img "Close" at bounding box center [338, 603] width 19 height 19
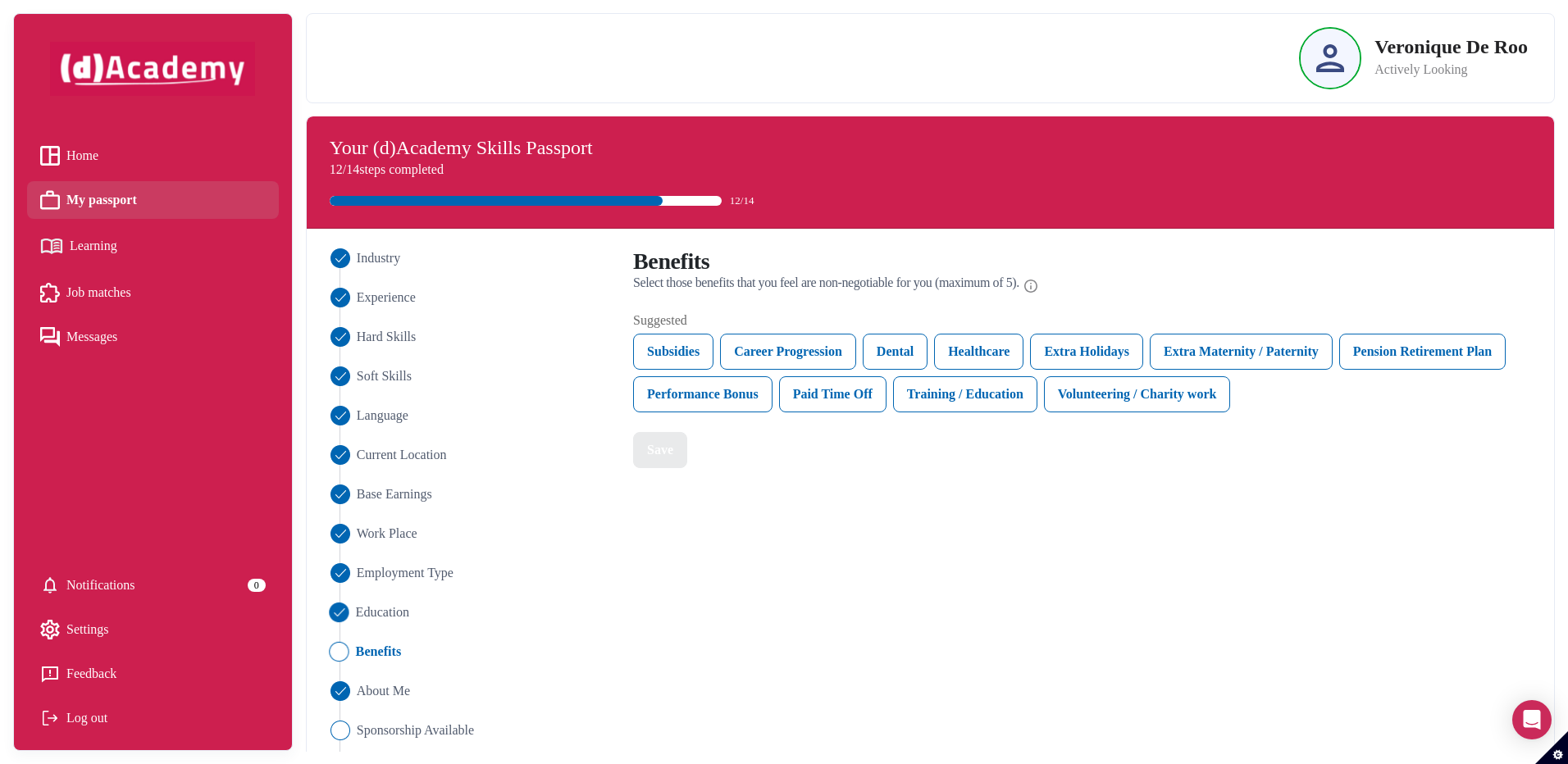
scroll to position [0, 0]
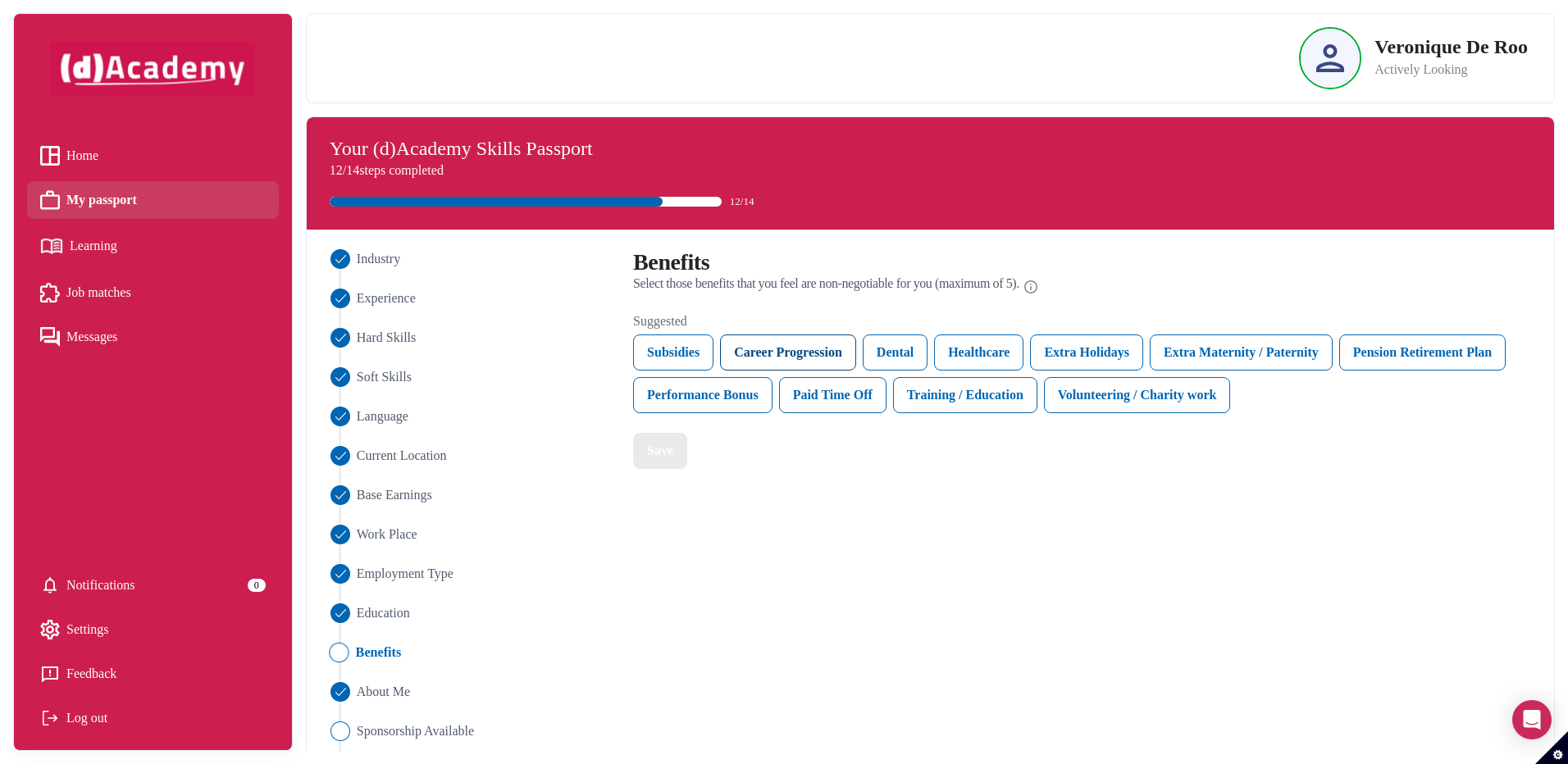
click at [841, 346] on div "Career Progression" at bounding box center [788, 352] width 136 height 36
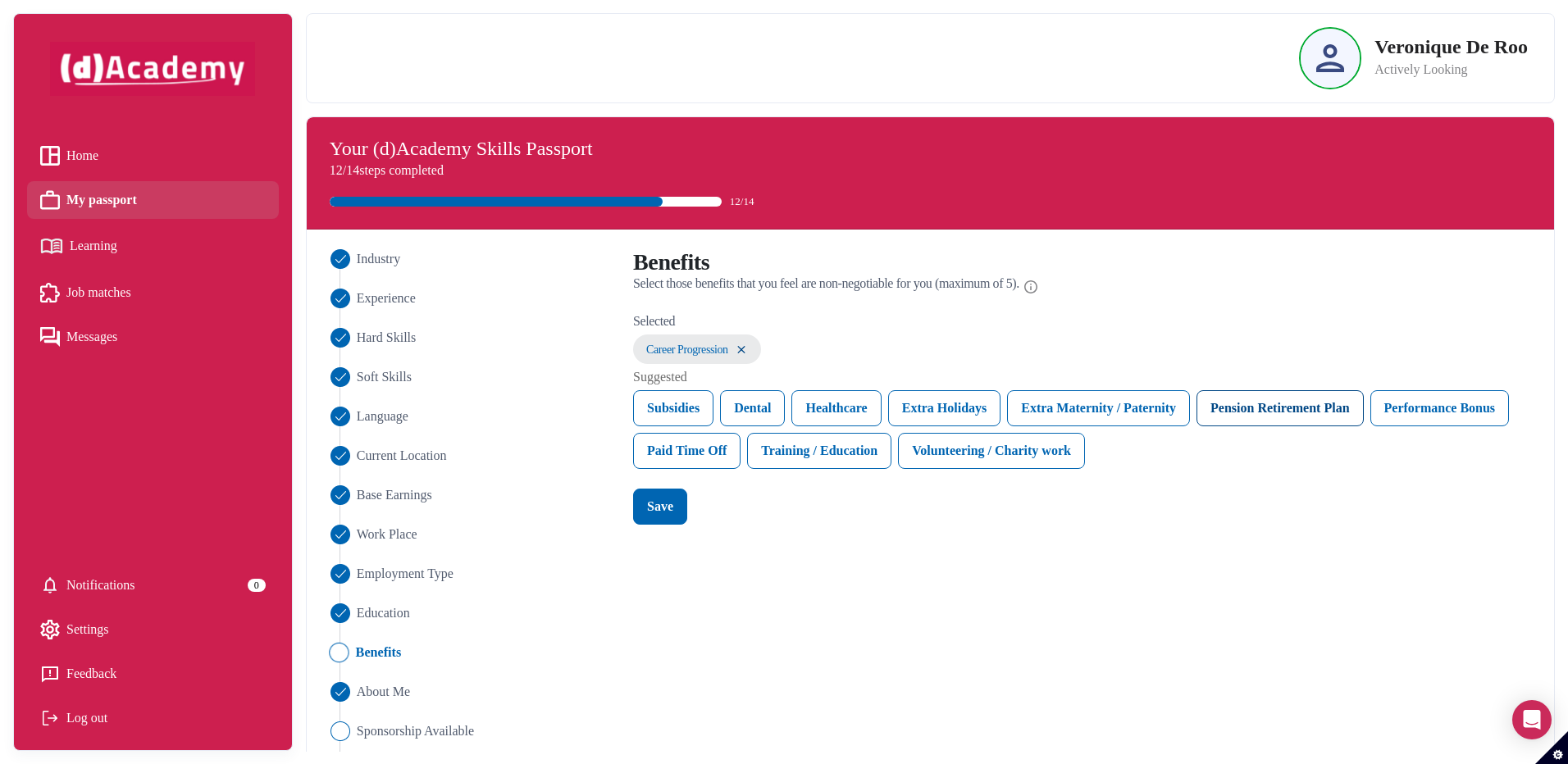
click at [1242, 408] on div "Pension Retirement Plan" at bounding box center [1279, 408] width 166 height 36
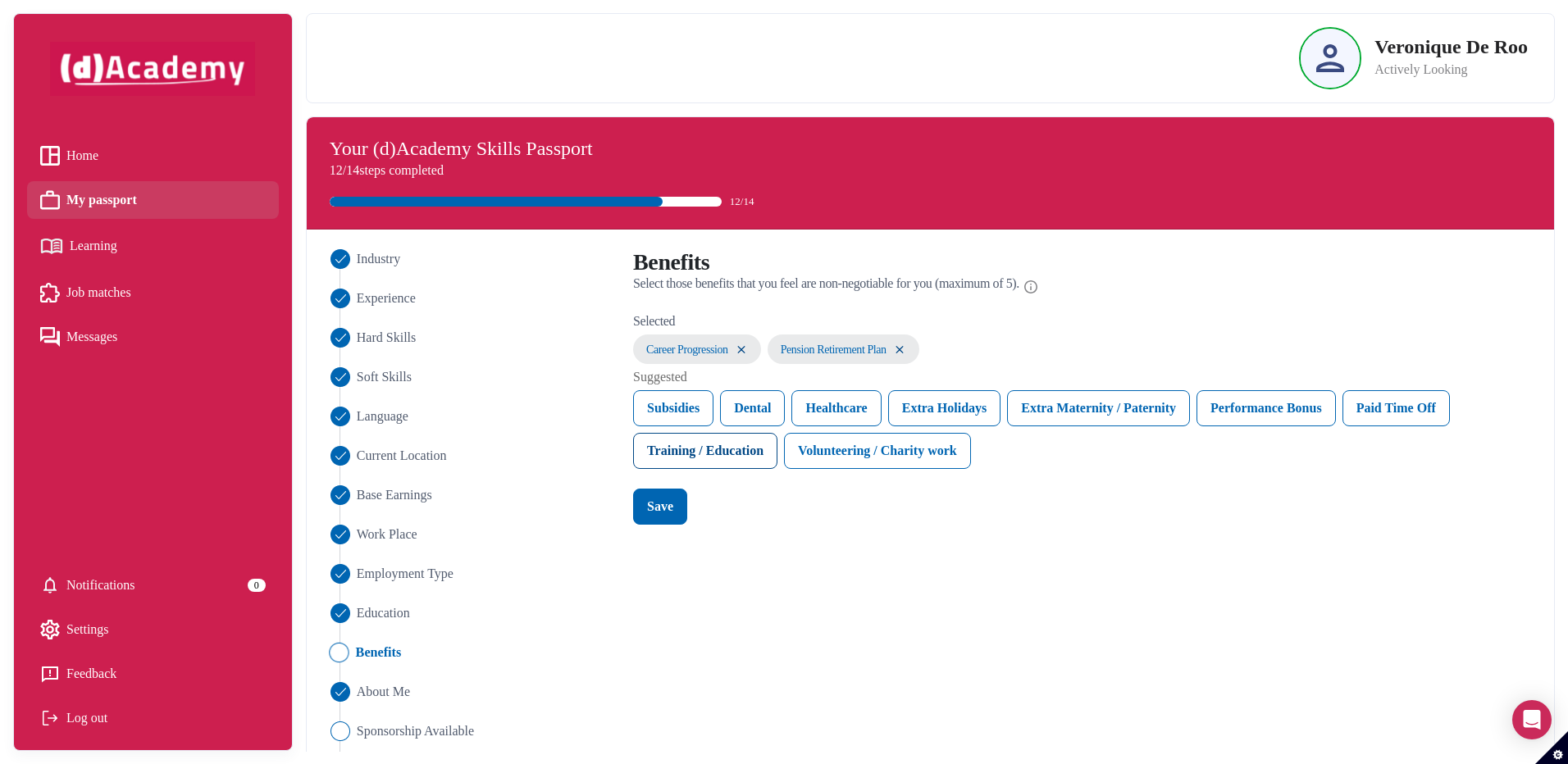
click at [703, 455] on div "Training / Education" at bounding box center [705, 450] width 144 height 36
click at [1439, 414] on div "Paid Time Off" at bounding box center [1396, 408] width 108 height 36
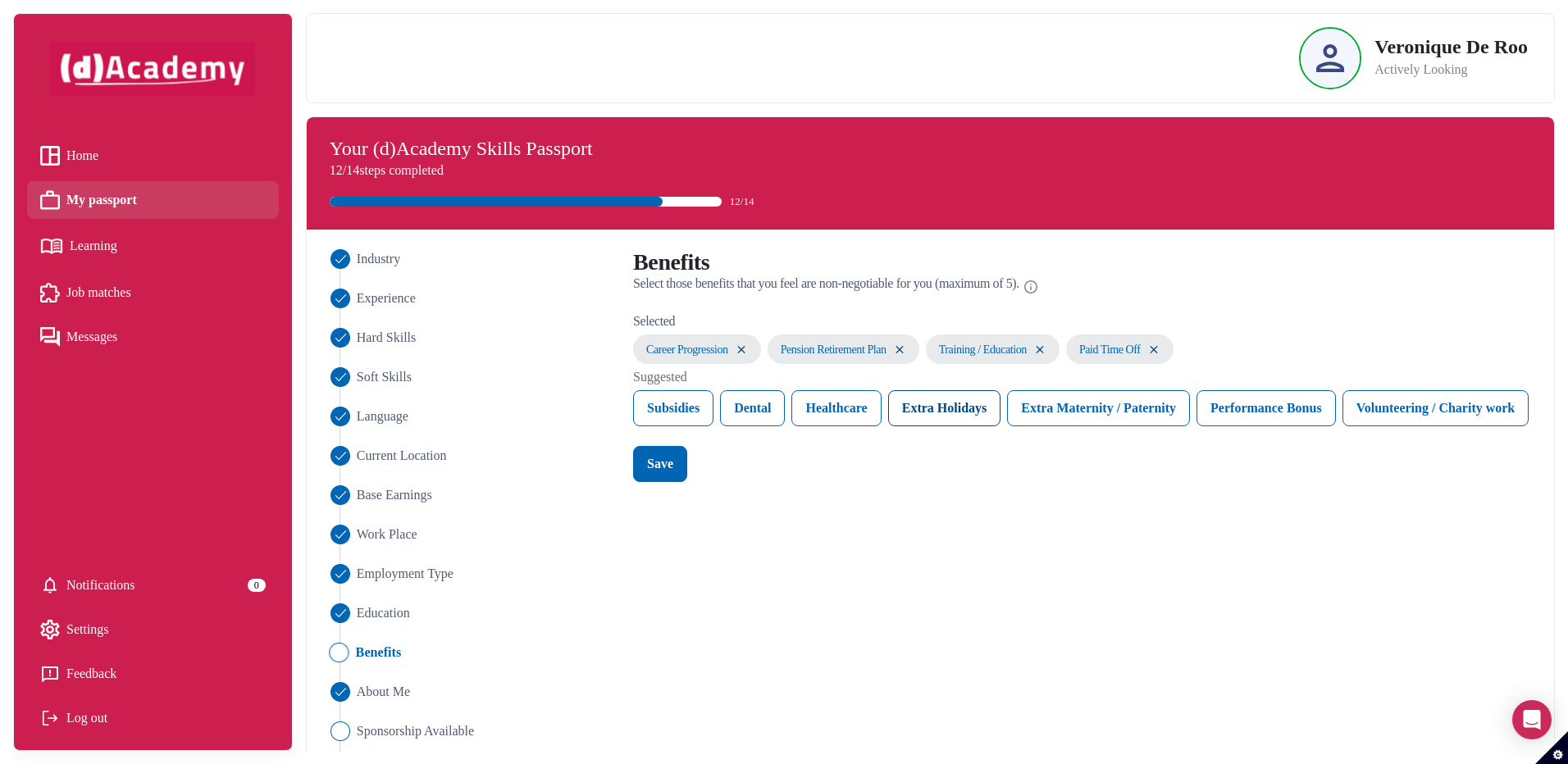
click at [978, 416] on div "Extra Holidays" at bounding box center [944, 408] width 113 height 36
click at [673, 471] on div "Save" at bounding box center [659, 463] width 26 height 19
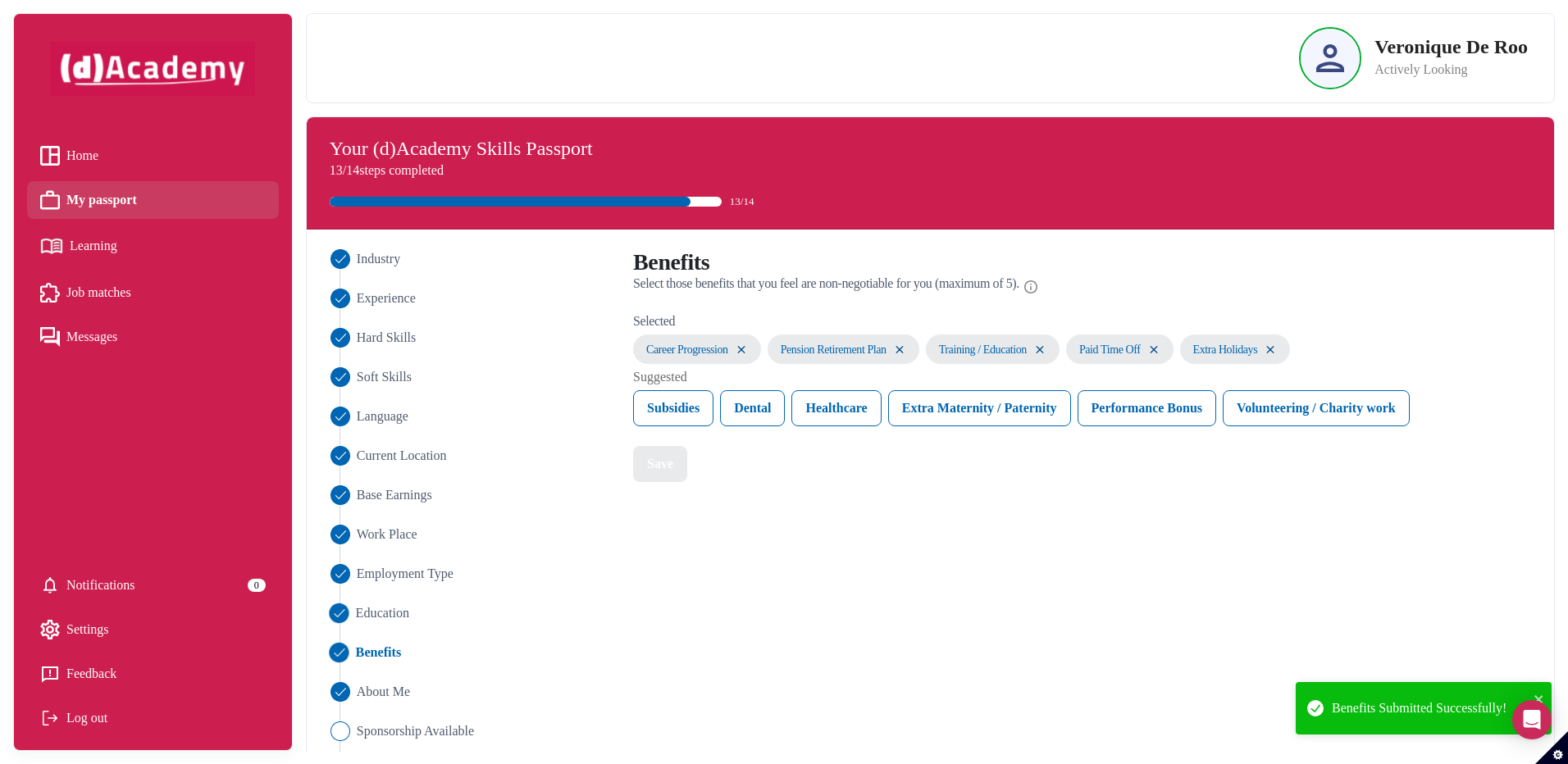
scroll to position [50, 0]
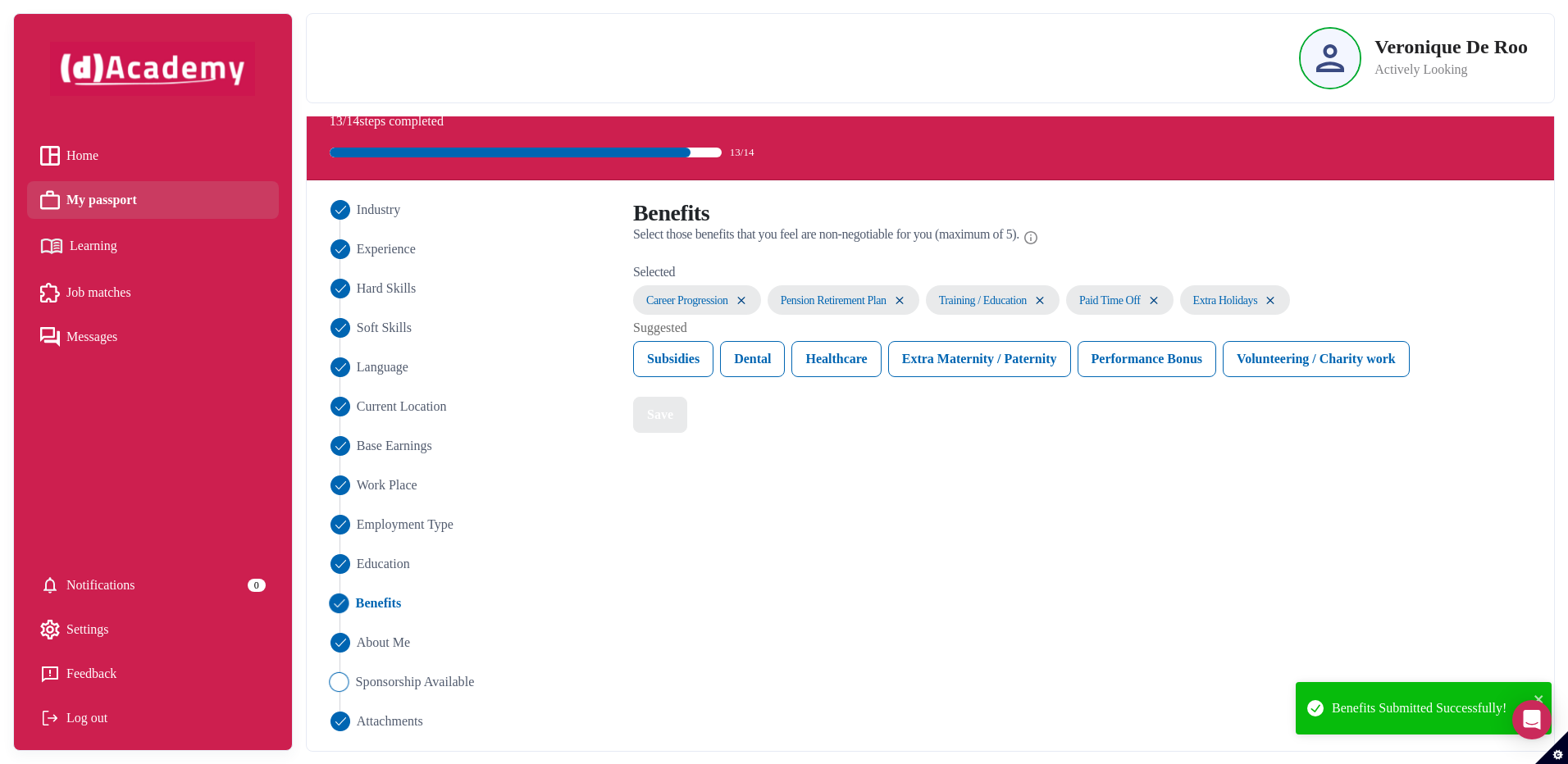
click at [342, 681] on img "Close" at bounding box center [338, 681] width 19 height 19
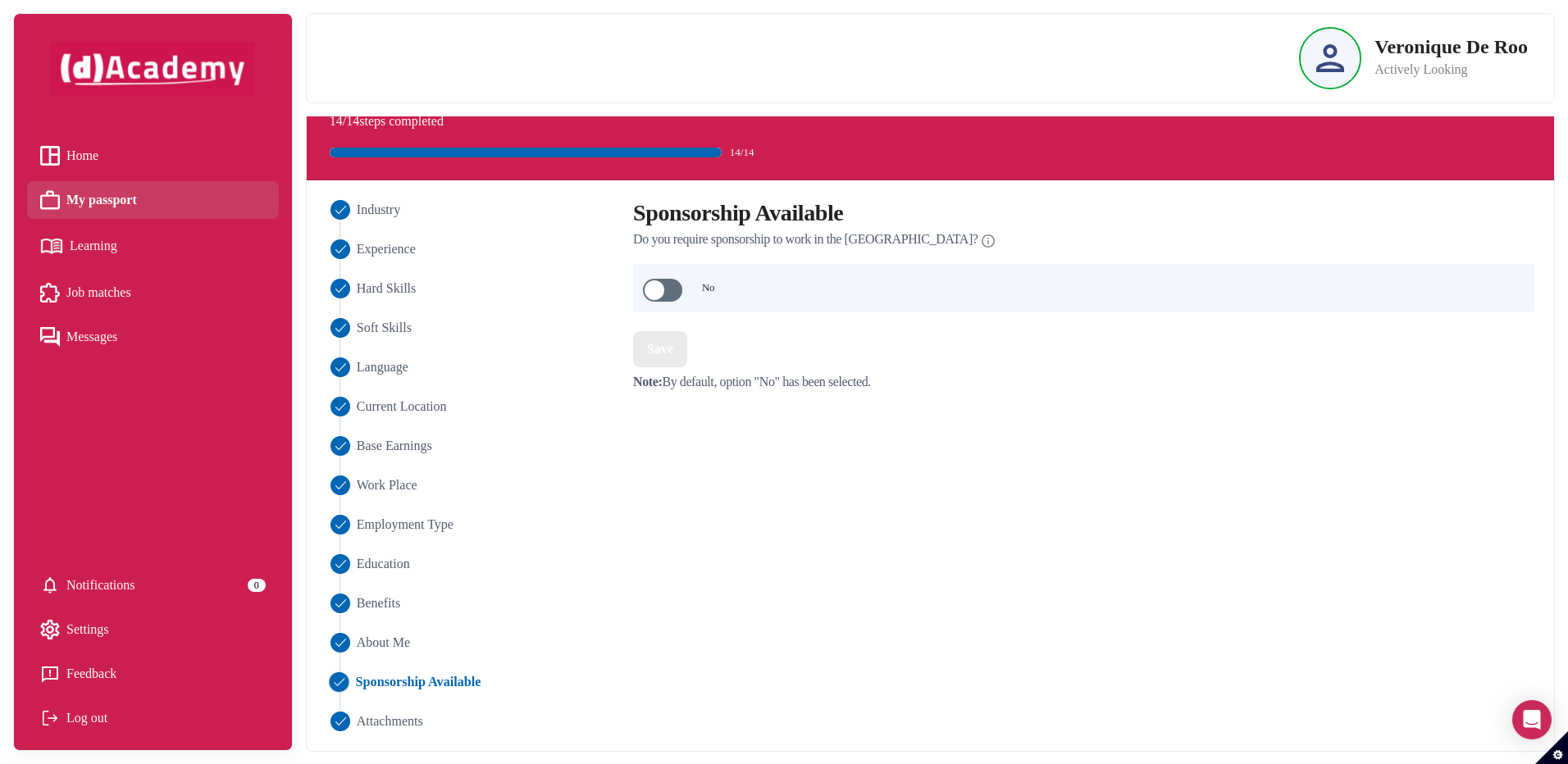
click at [649, 289] on span at bounding box center [662, 290] width 39 height 23
click at [667, 291] on span at bounding box center [662, 290] width 39 height 23
click at [664, 355] on div "Save" at bounding box center [659, 348] width 26 height 19
click at [103, 253] on span "Learning" at bounding box center [93, 245] width 48 height 24
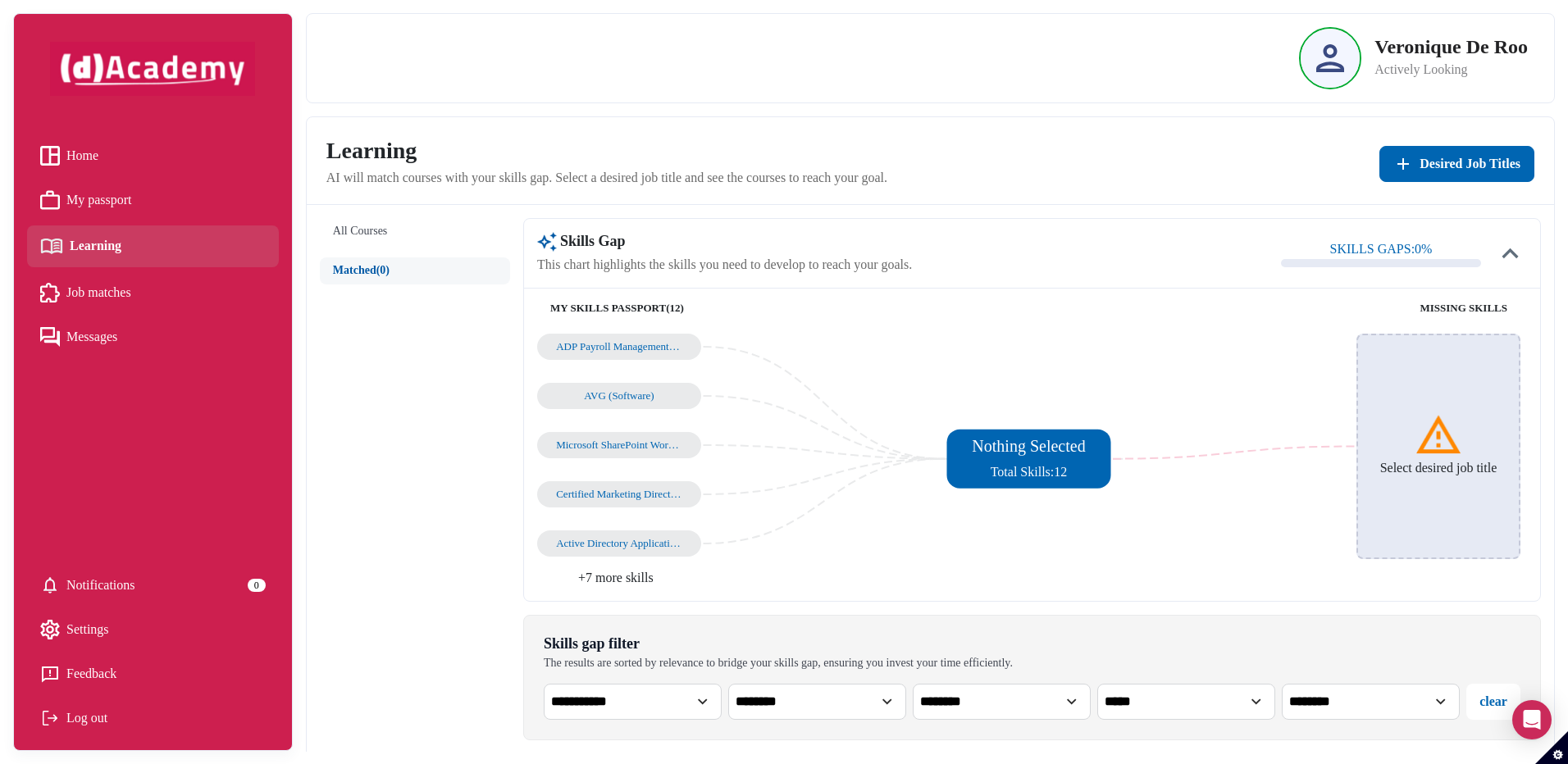
click at [1466, 467] on h6 "Select desired job title" at bounding box center [1439, 468] width 118 height 16
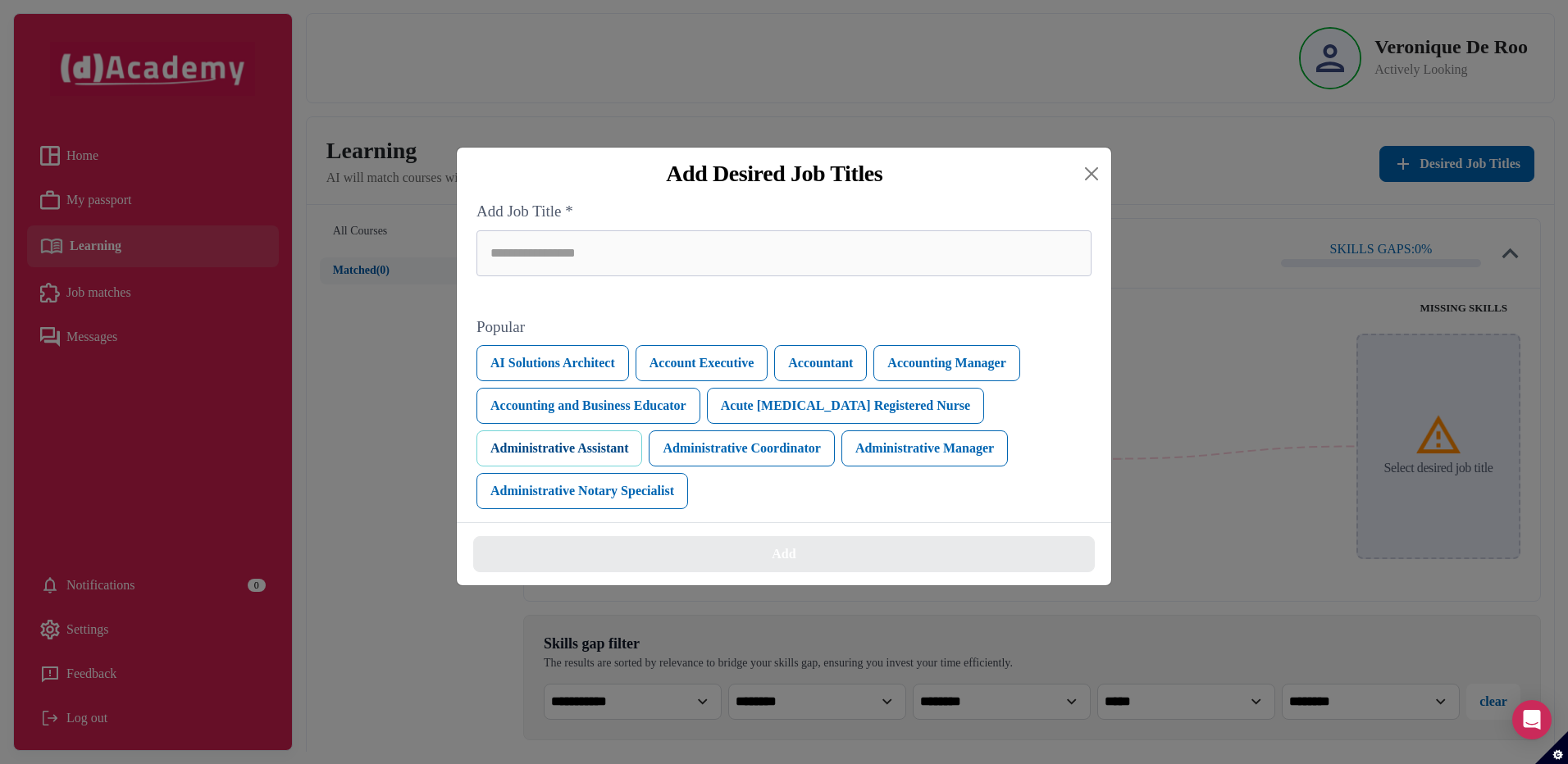
click at [591, 447] on button "Administrative Assistant" at bounding box center [559, 448] width 165 height 36
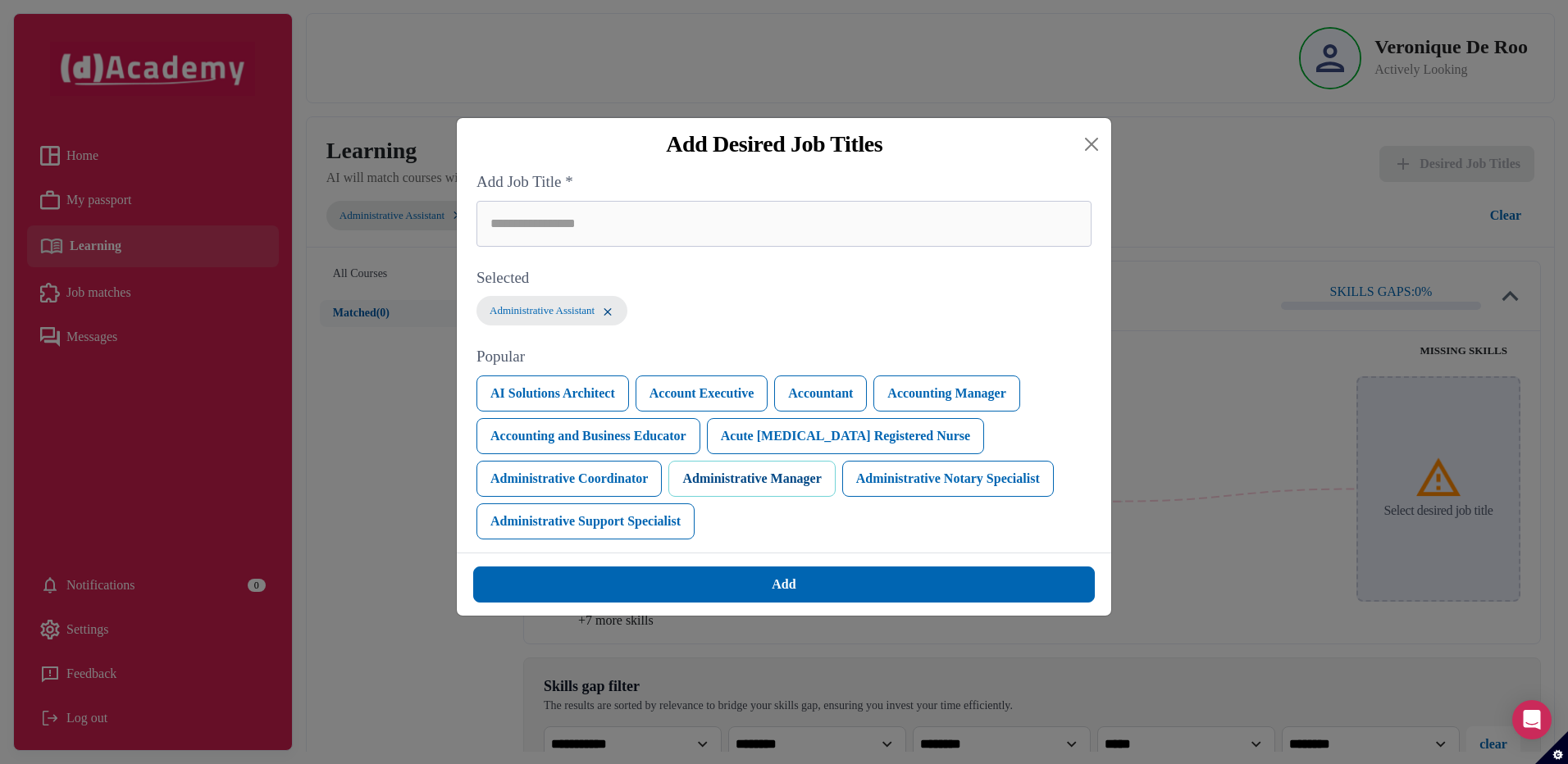
click at [732, 485] on button "Administrative Manager" at bounding box center [752, 479] width 166 height 36
click at [606, 476] on button "Administrative Assistant" at bounding box center [559, 479] width 165 height 36
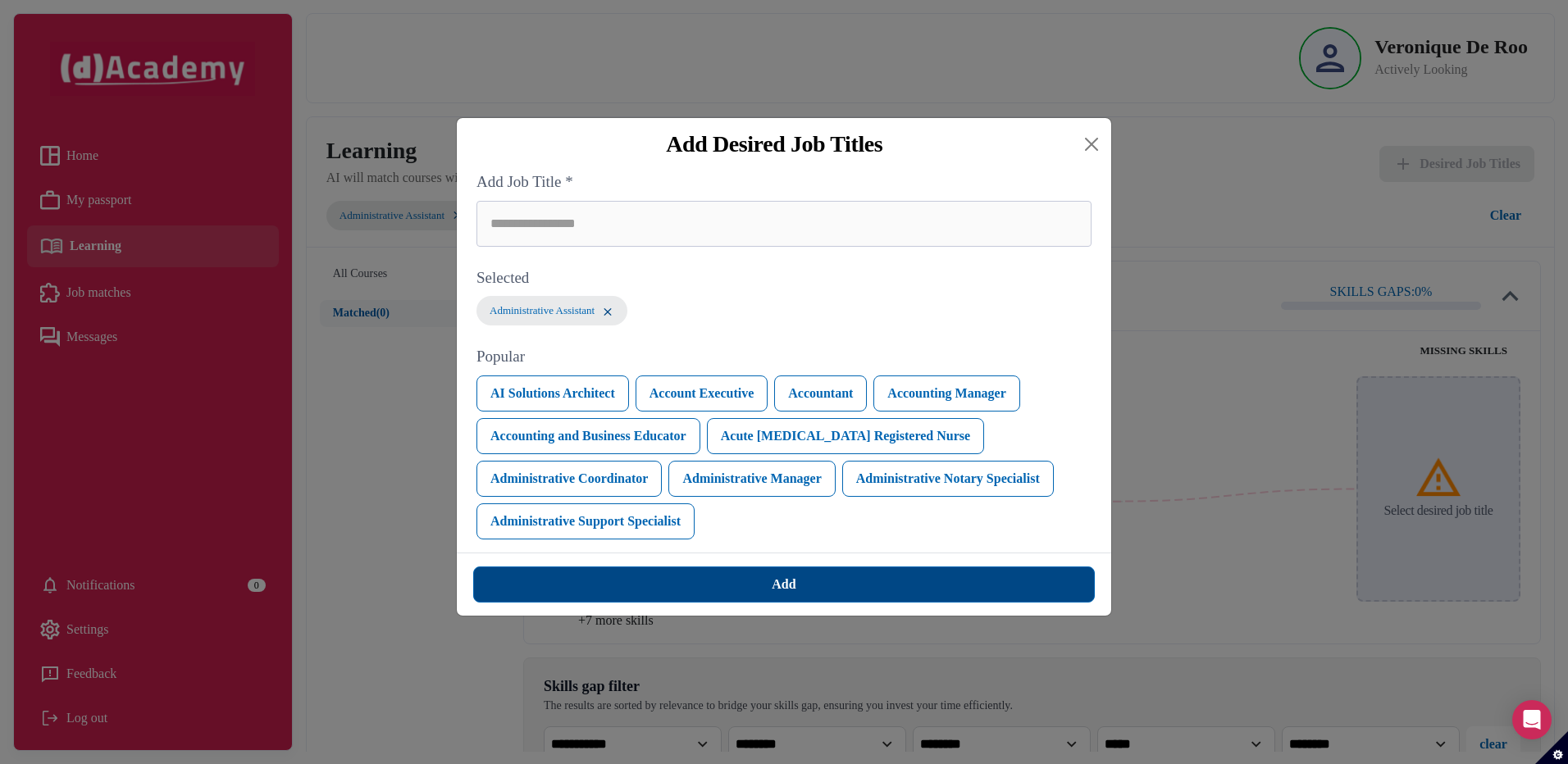
click at [742, 583] on button "Add" at bounding box center [784, 584] width 621 height 36
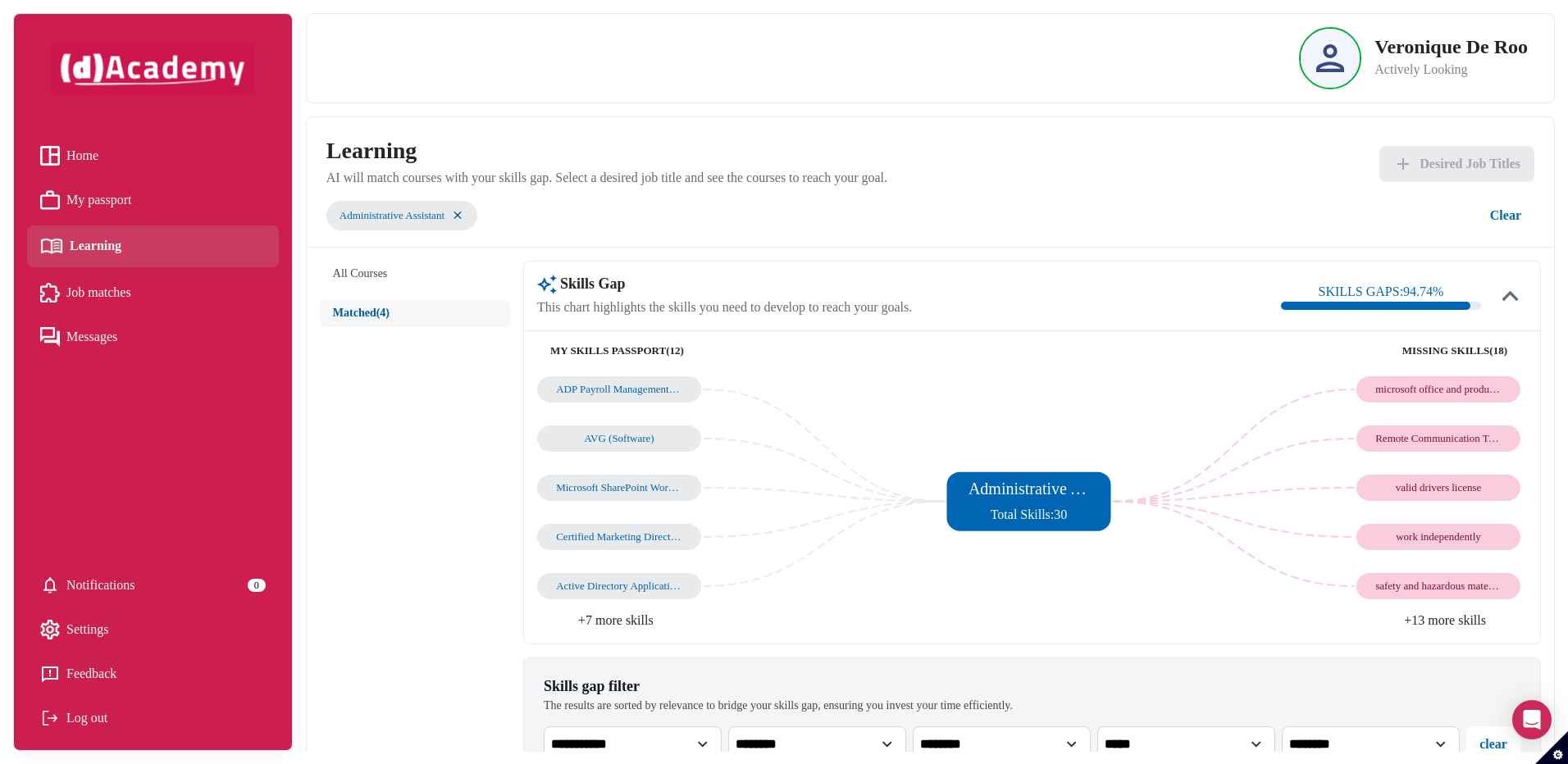
click at [1432, 390] on div "microsoft office and productivity software" at bounding box center [1438, 390] width 126 height 13
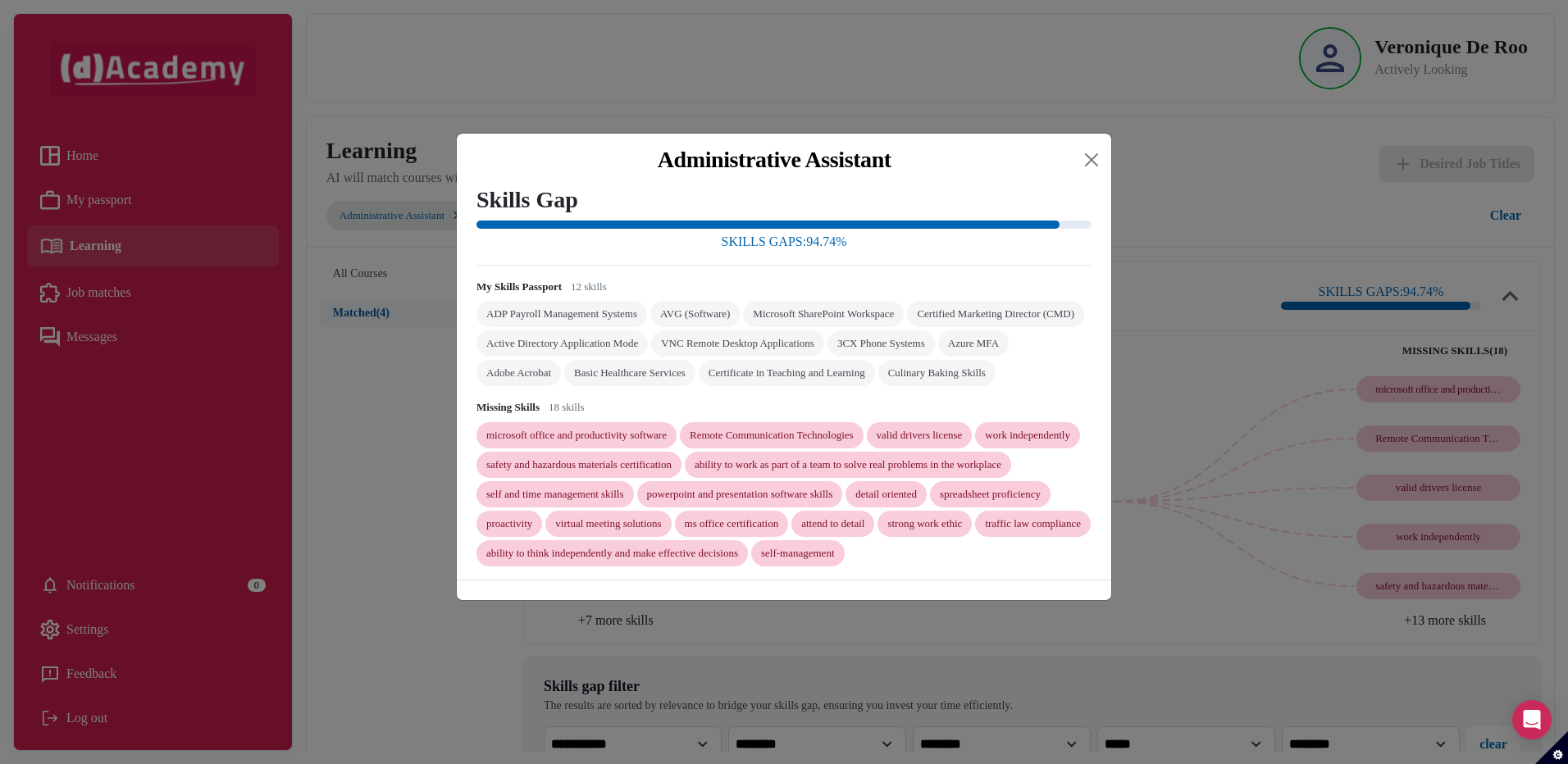
click at [567, 442] on div "microsoft office and productivity software" at bounding box center [576, 436] width 181 height 13
click at [571, 437] on div "microsoft office and productivity software" at bounding box center [576, 436] width 181 height 13
click at [827, 332] on div "3CX Phone Systems" at bounding box center [881, 343] width 108 height 26
click at [1100, 147] on button "Close" at bounding box center [1091, 160] width 26 height 26
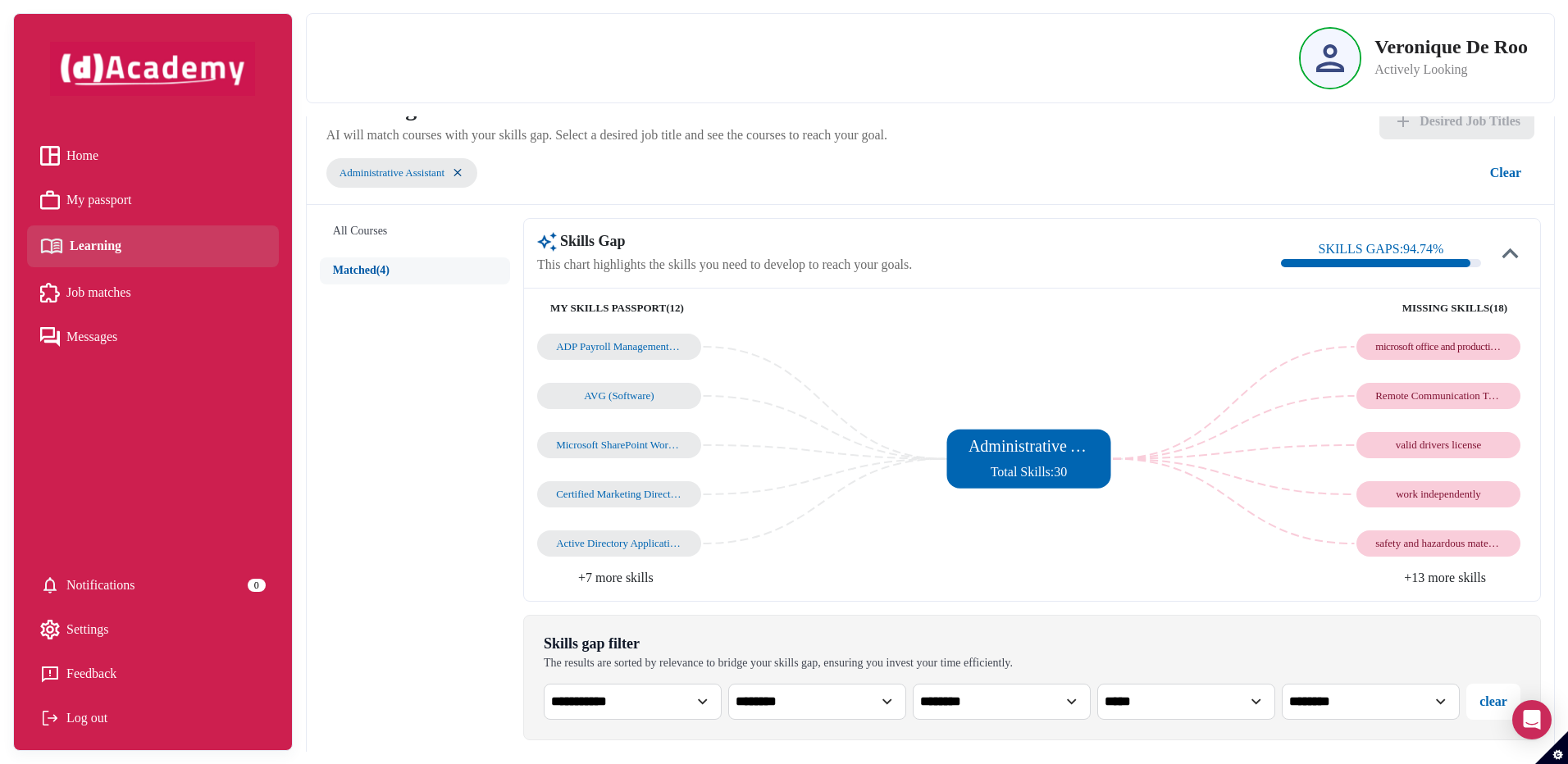
scroll to position [82, 0]
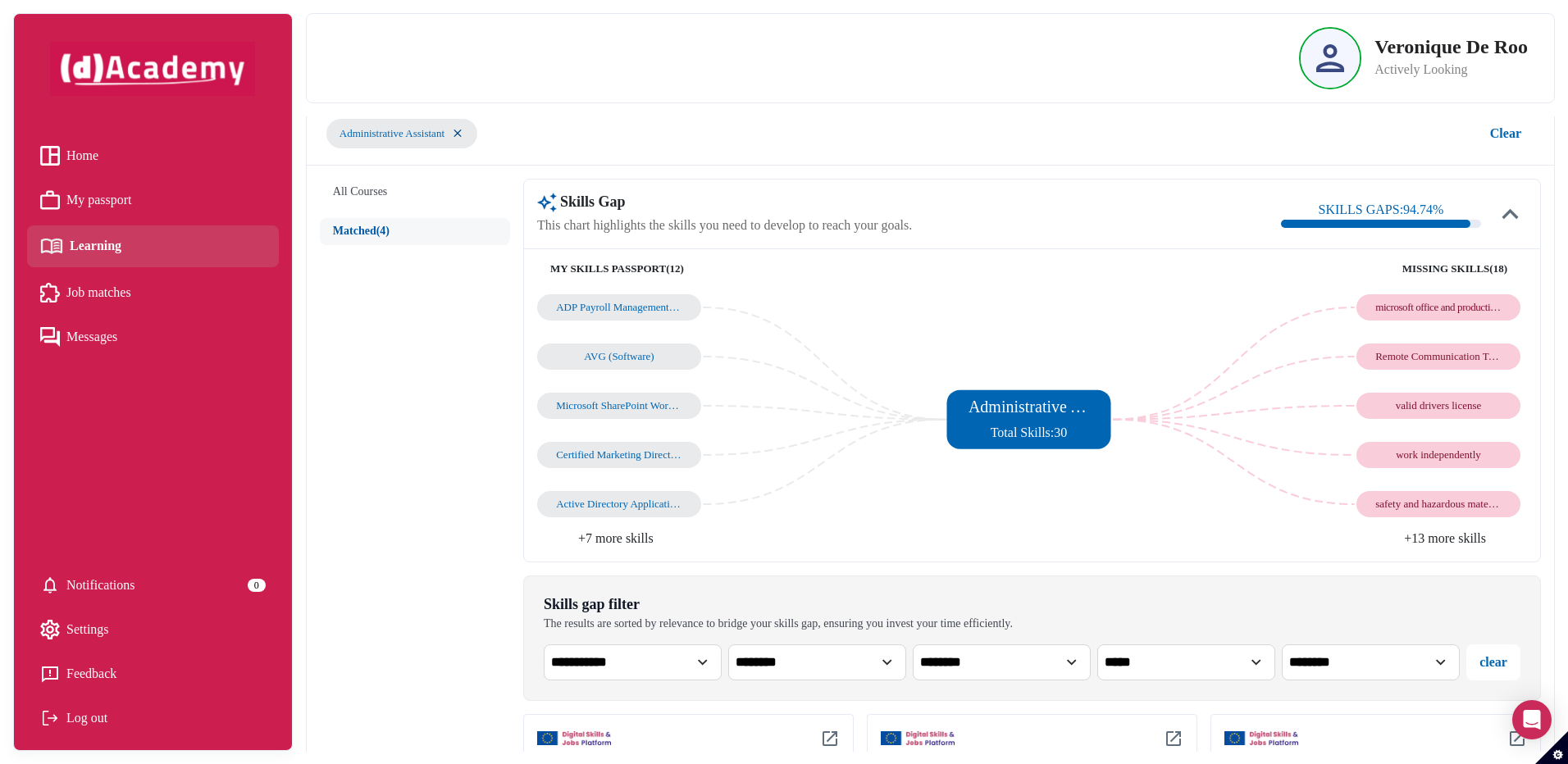
click at [98, 254] on span "Learning" at bounding box center [96, 245] width 52 height 24
click at [352, 192] on button "All Courses" at bounding box center [415, 192] width 190 height 27
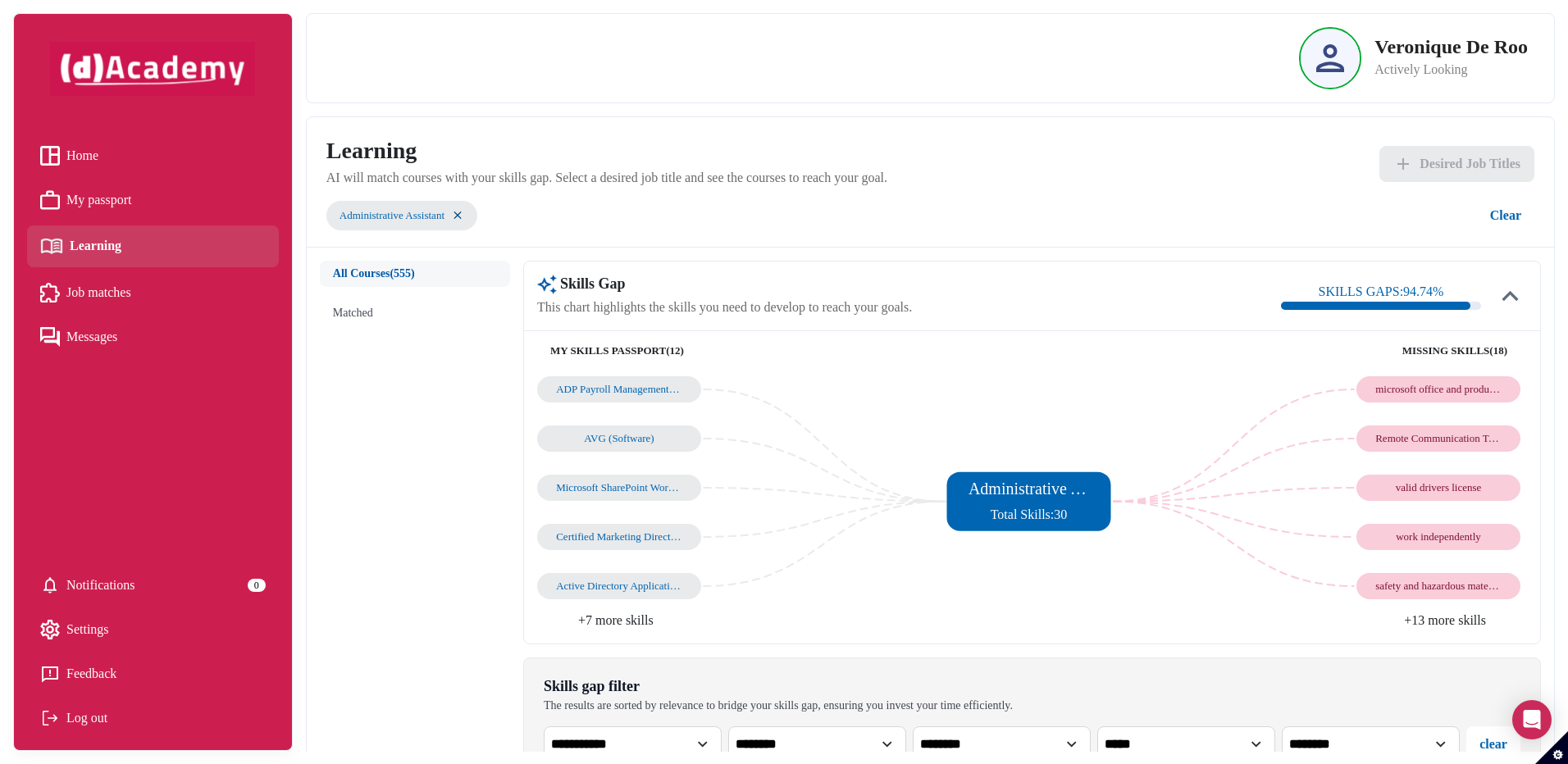
click at [1394, 309] on div at bounding box center [1376, 306] width 190 height 8
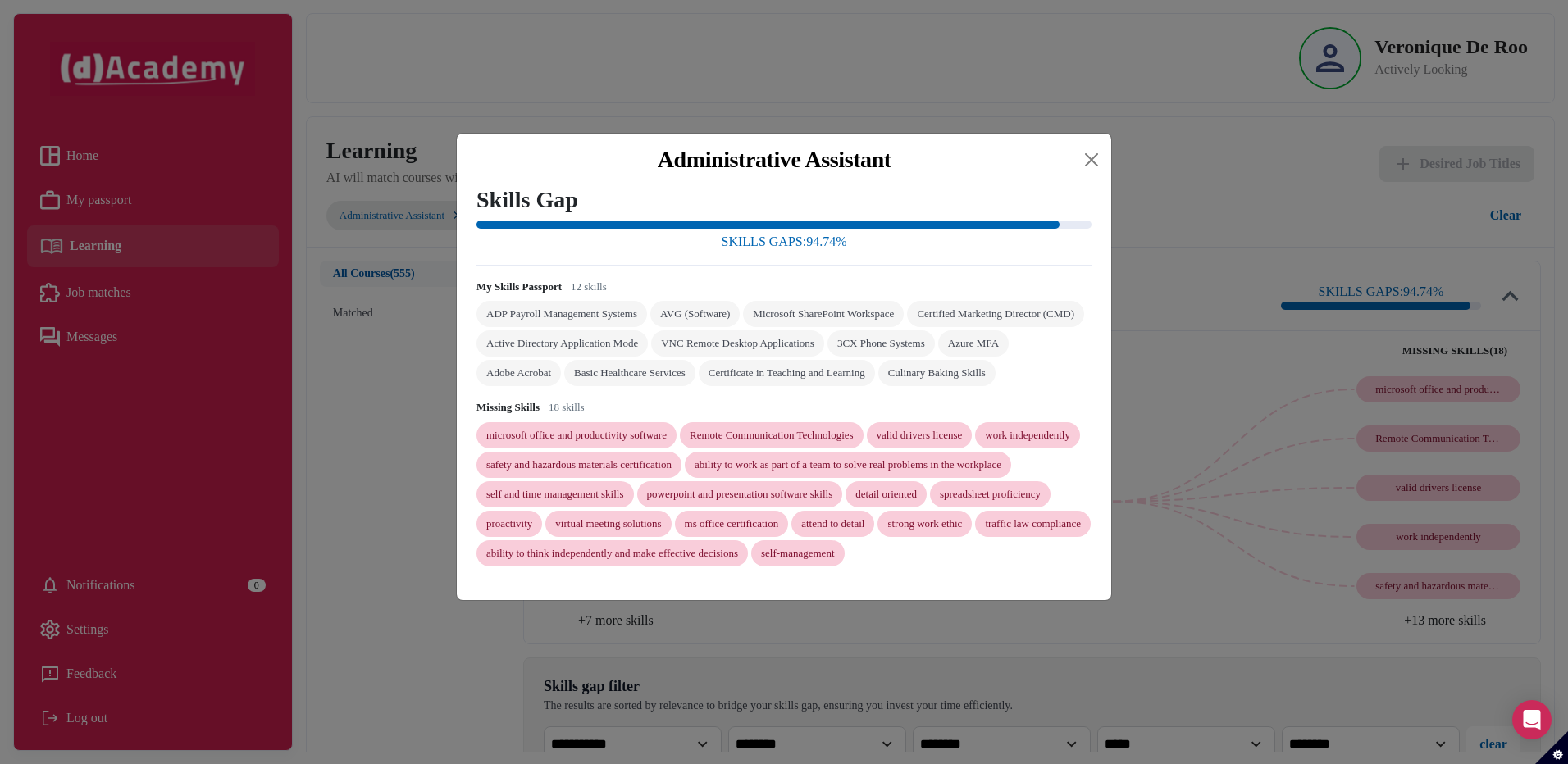
click at [624, 499] on div "self and time management skills" at bounding box center [555, 495] width 138 height 13
click at [1094, 147] on button "Close" at bounding box center [1091, 160] width 26 height 26
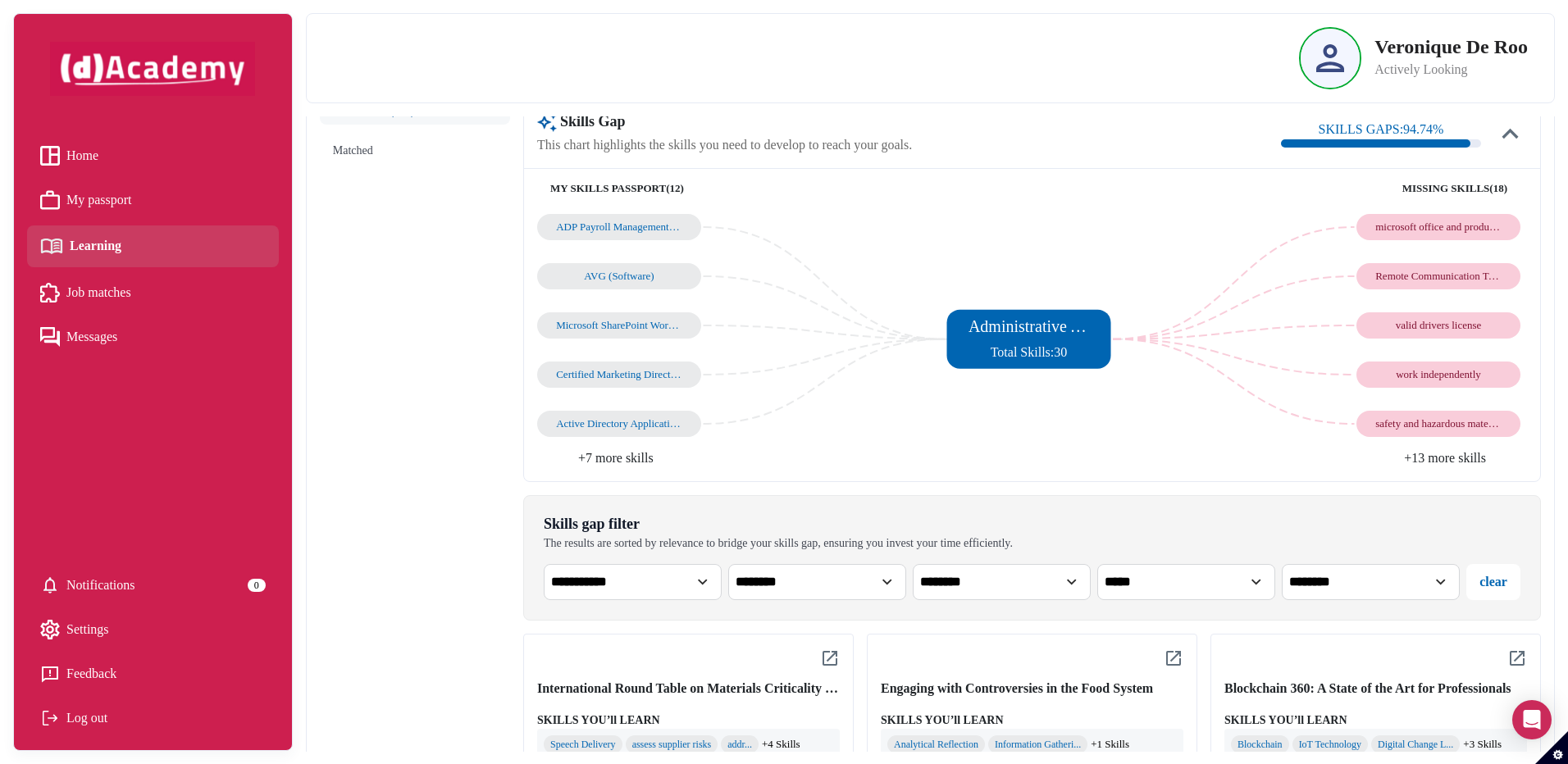
scroll to position [164, 0]
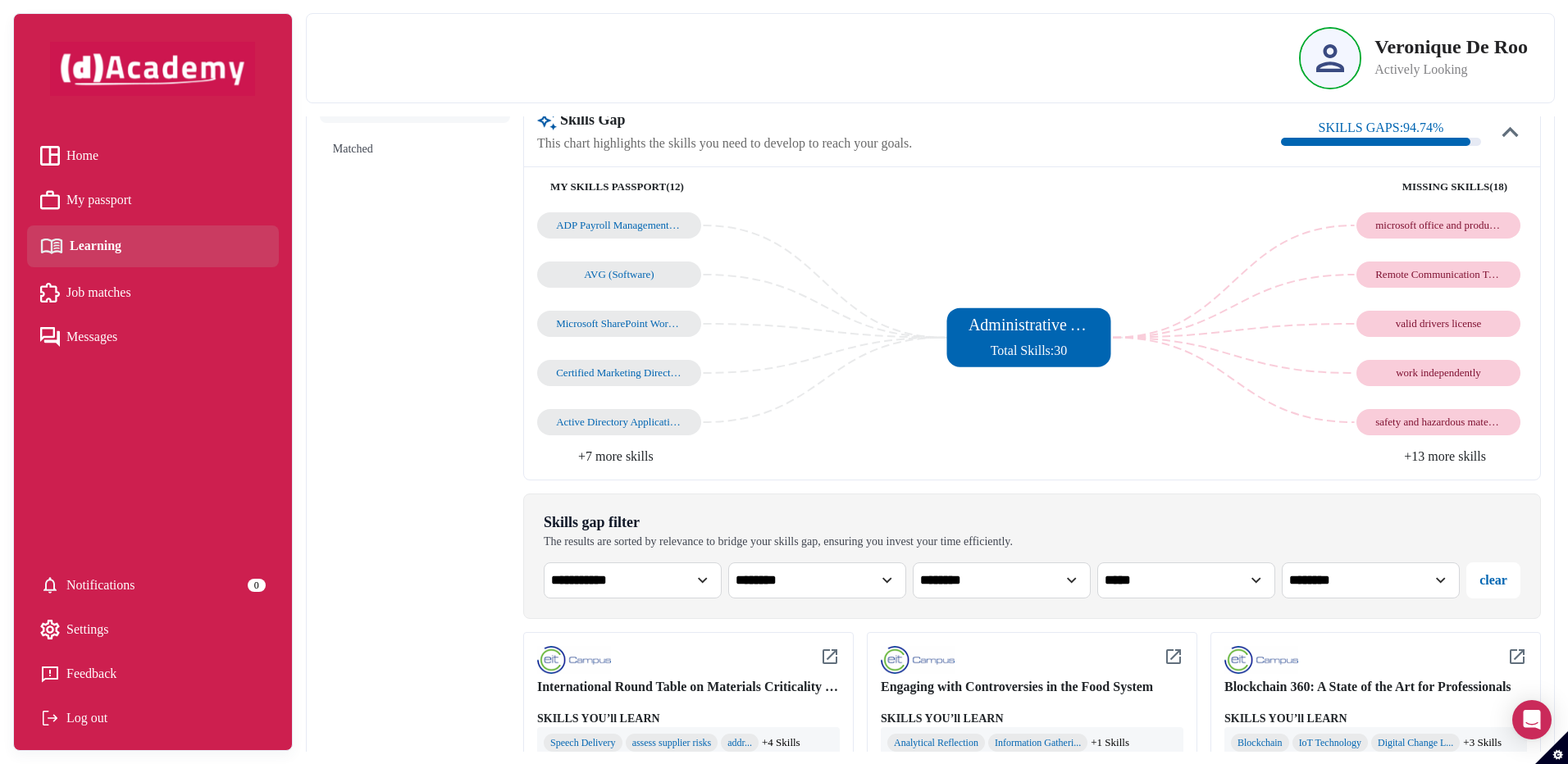
click at [706, 580] on select "**********" at bounding box center [632, 580] width 178 height 36
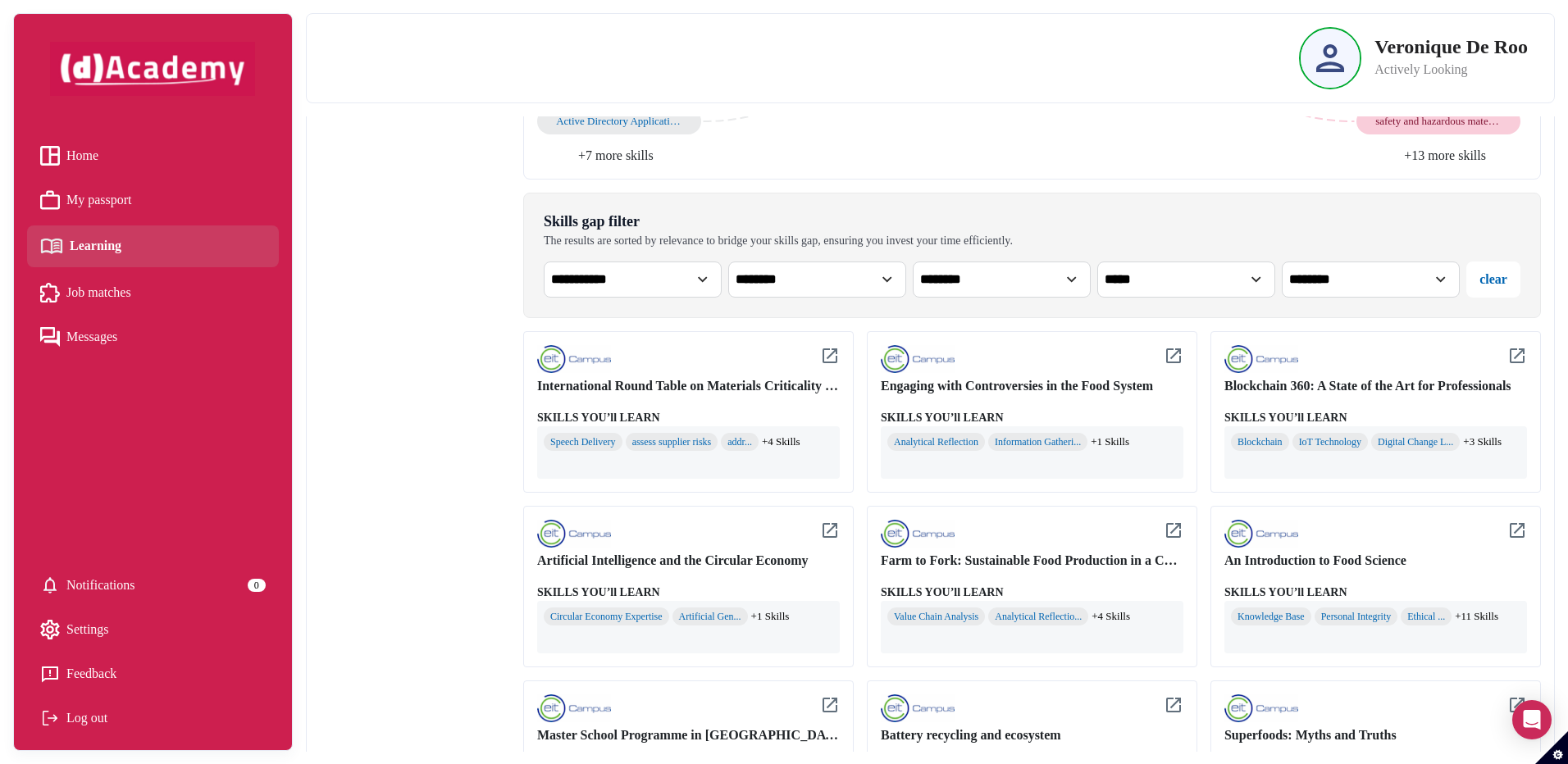
scroll to position [492, 0]
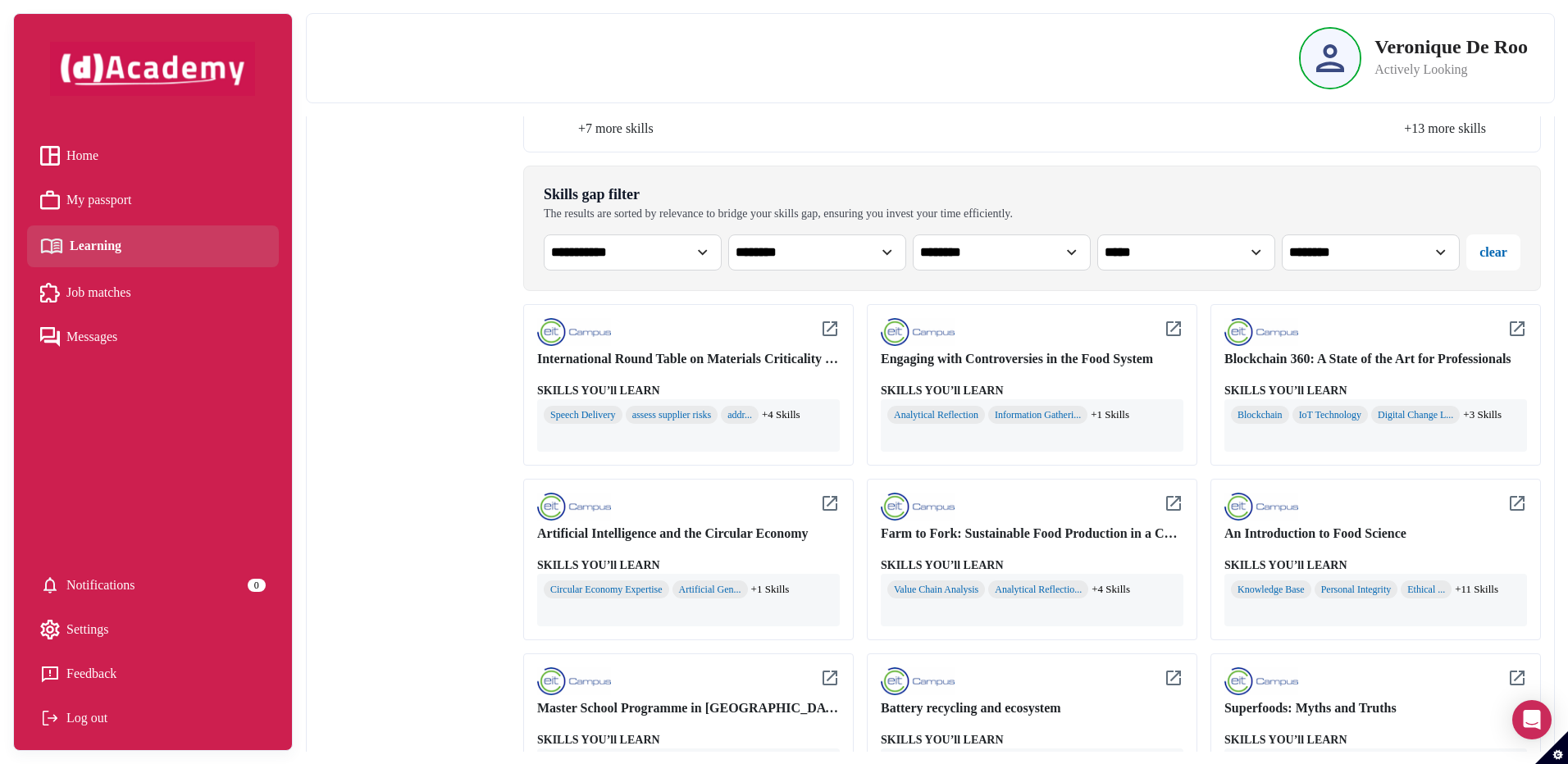
click at [615, 524] on div "Artificial Intelligence and the Circular Economy" at bounding box center [688, 533] width 302 height 19
click at [620, 583] on div "Circular Economy Expertise" at bounding box center [606, 589] width 125 height 18
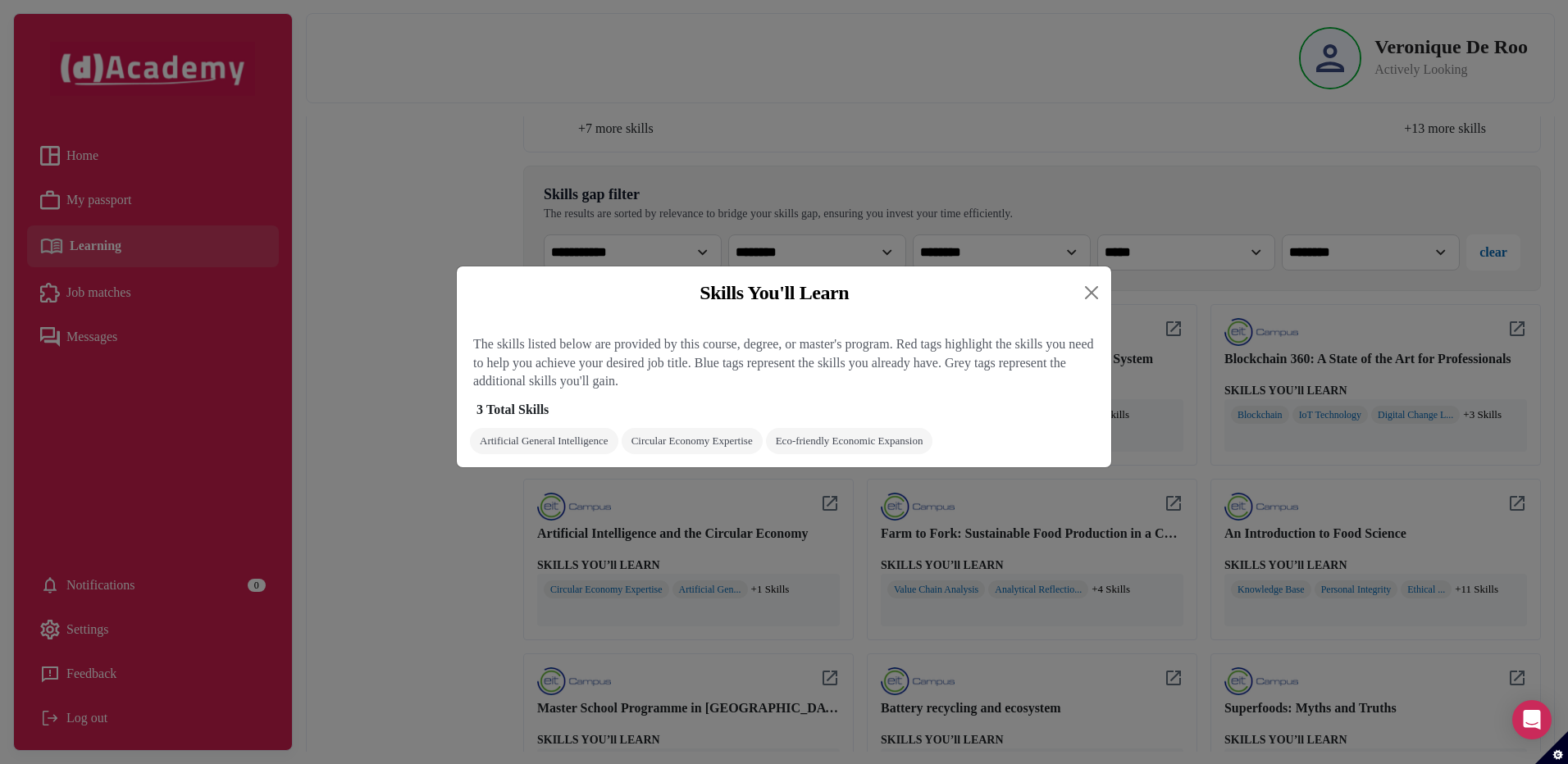
click at [655, 531] on div "Skills You'll Learn The skills listed below are provided by this course, degree…" at bounding box center [784, 382] width 1568 height 764
click at [566, 444] on div "Artificial General Intelligence" at bounding box center [543, 441] width 128 height 13
click at [566, 442] on div "Artificial General Intelligence" at bounding box center [543, 441] width 128 height 13
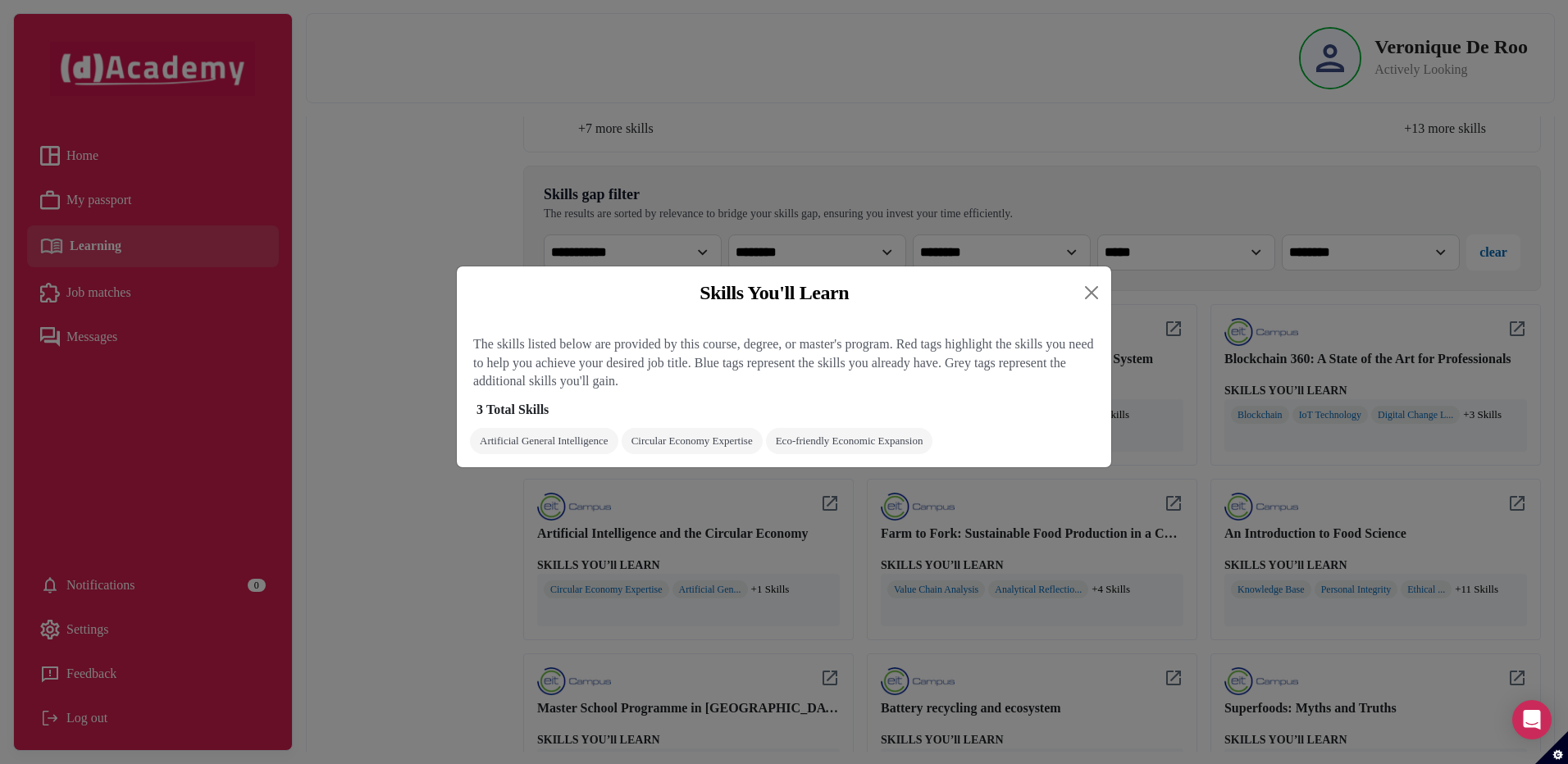
drag, startPoint x: 566, startPoint y: 442, endPoint x: 669, endPoint y: 447, distance: 103.1
click at [666, 457] on div "The skills listed below are provided by this course, degree, or master's progra…" at bounding box center [784, 393] width 654 height 148
click at [672, 441] on div "Circular Economy Expertise" at bounding box center [692, 441] width 121 height 13
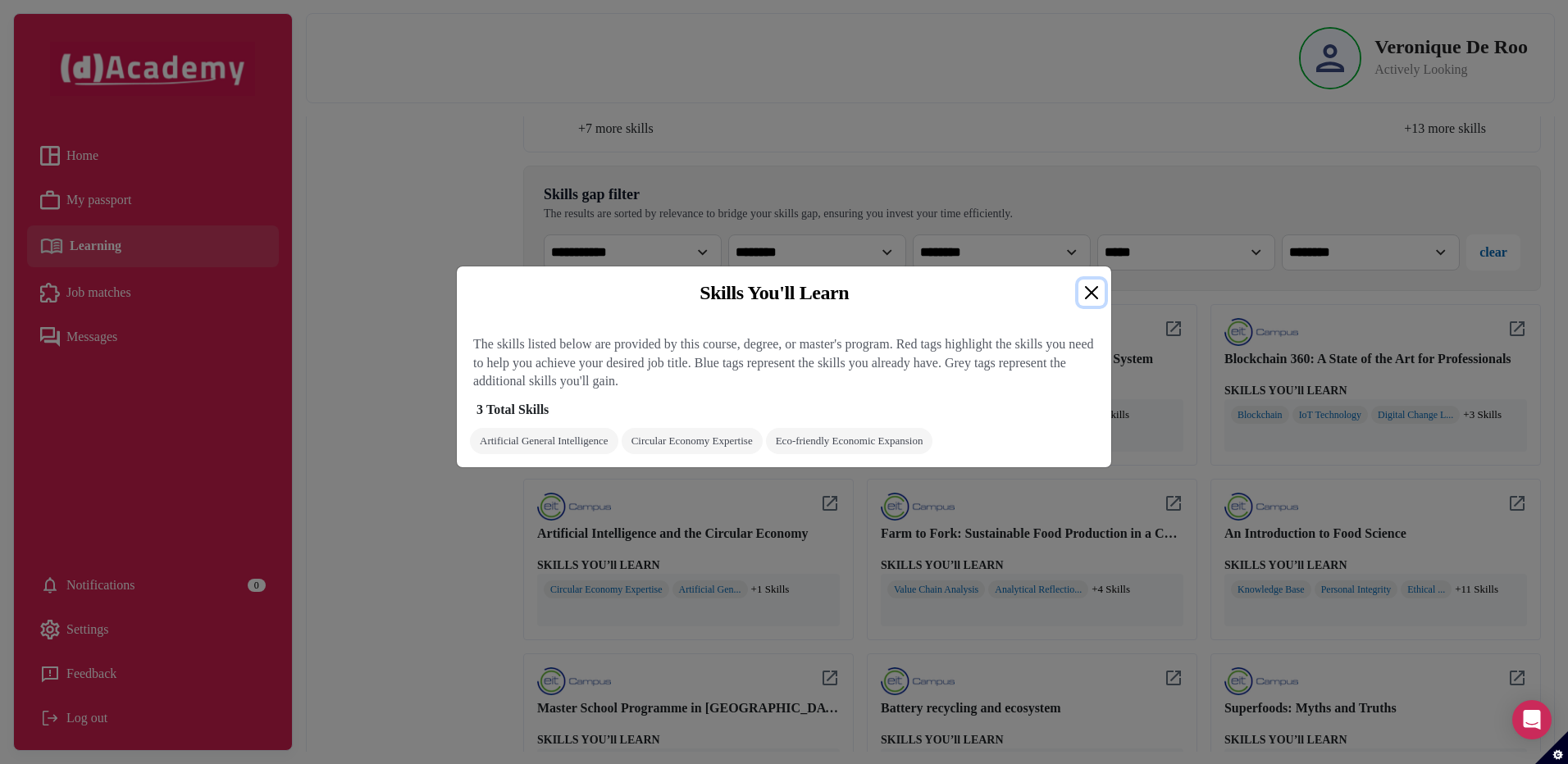
click at [1092, 290] on button "Close" at bounding box center [1091, 292] width 26 height 26
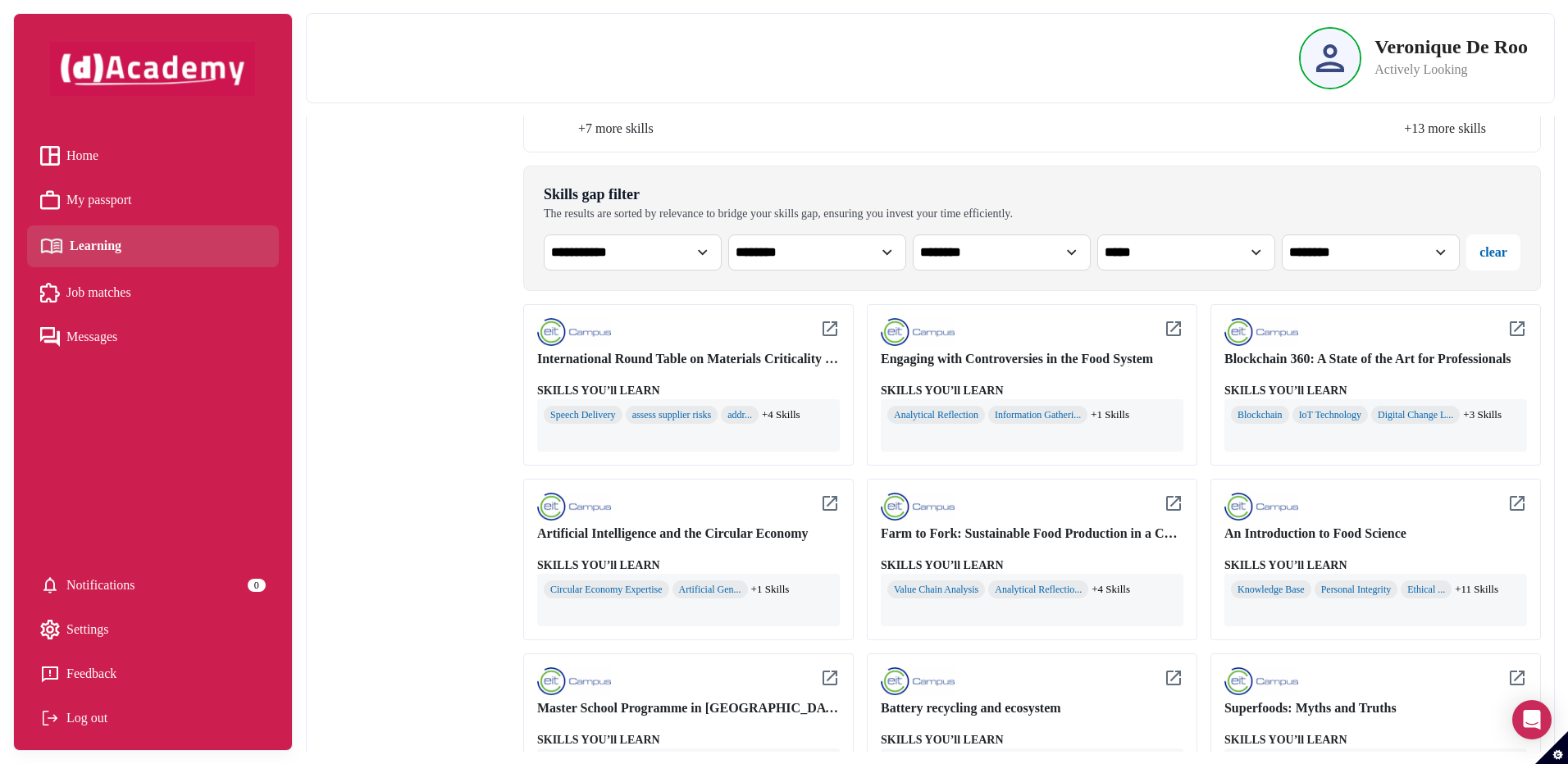
click at [828, 503] on img at bounding box center [829, 503] width 19 height 19
